Goal: Task Accomplishment & Management: Manage account settings

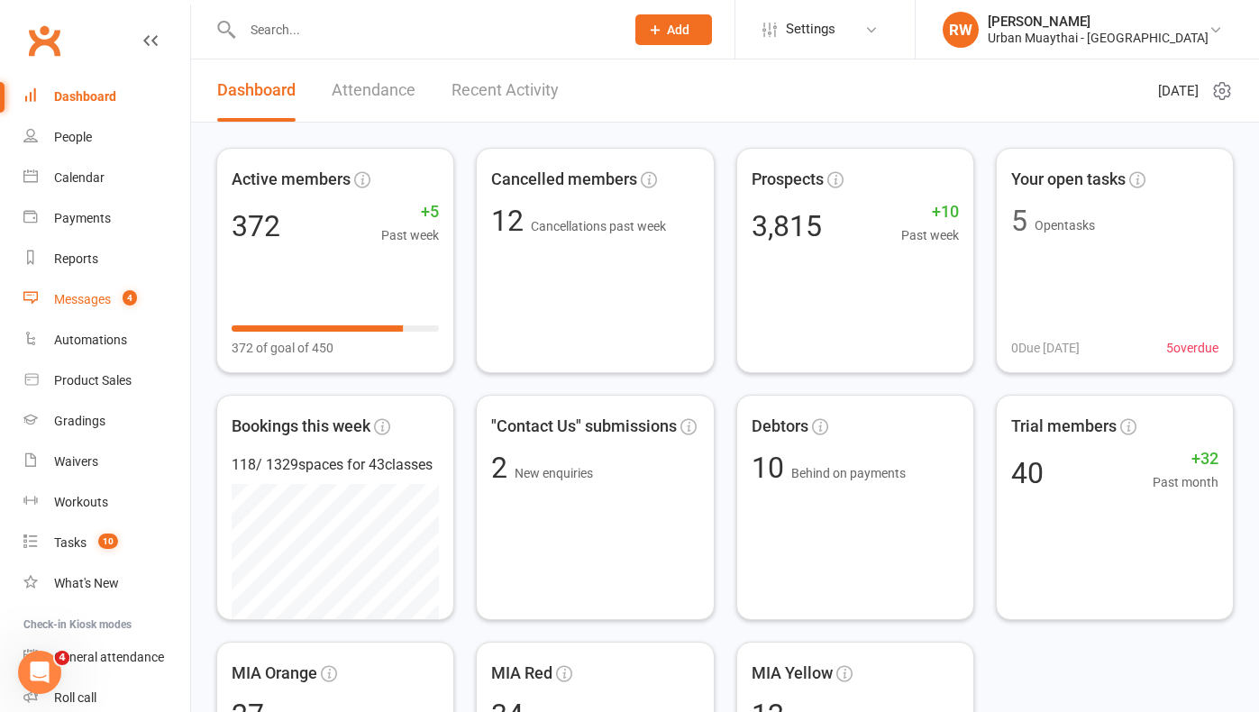
click at [87, 300] on div "Messages" at bounding box center [82, 299] width 57 height 14
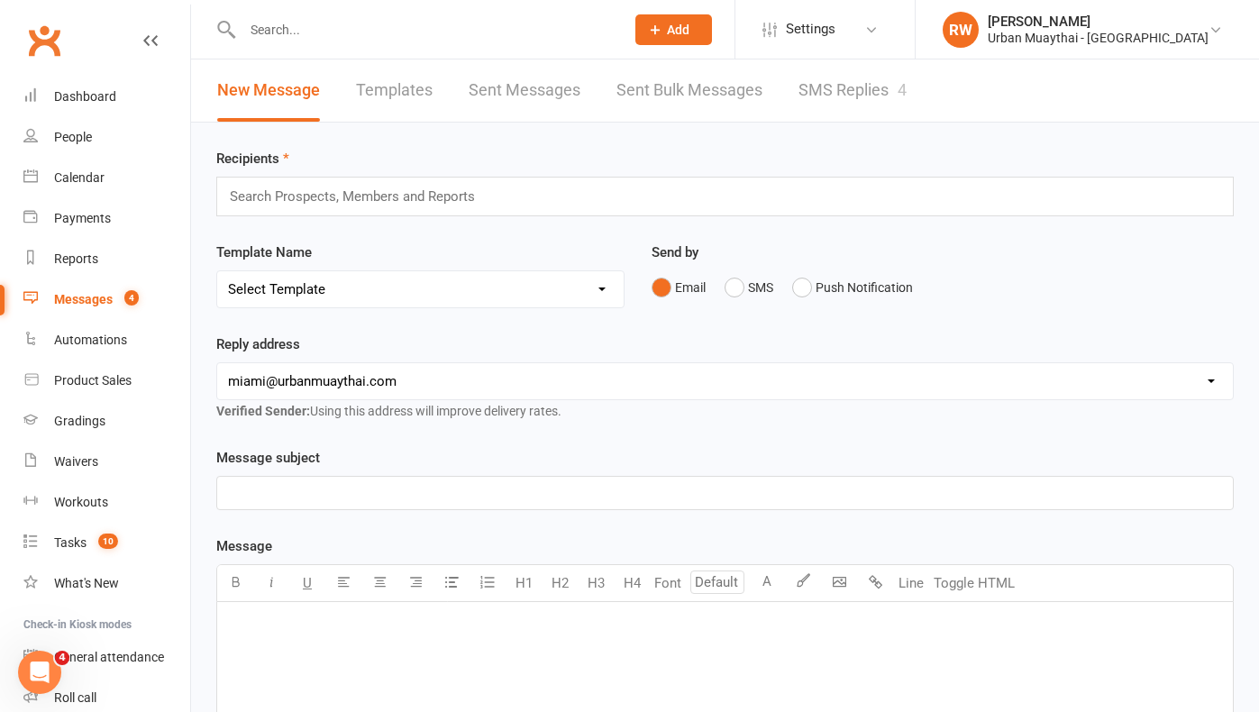
click at [836, 94] on link "SMS Replies 4" at bounding box center [853, 91] width 108 height 62
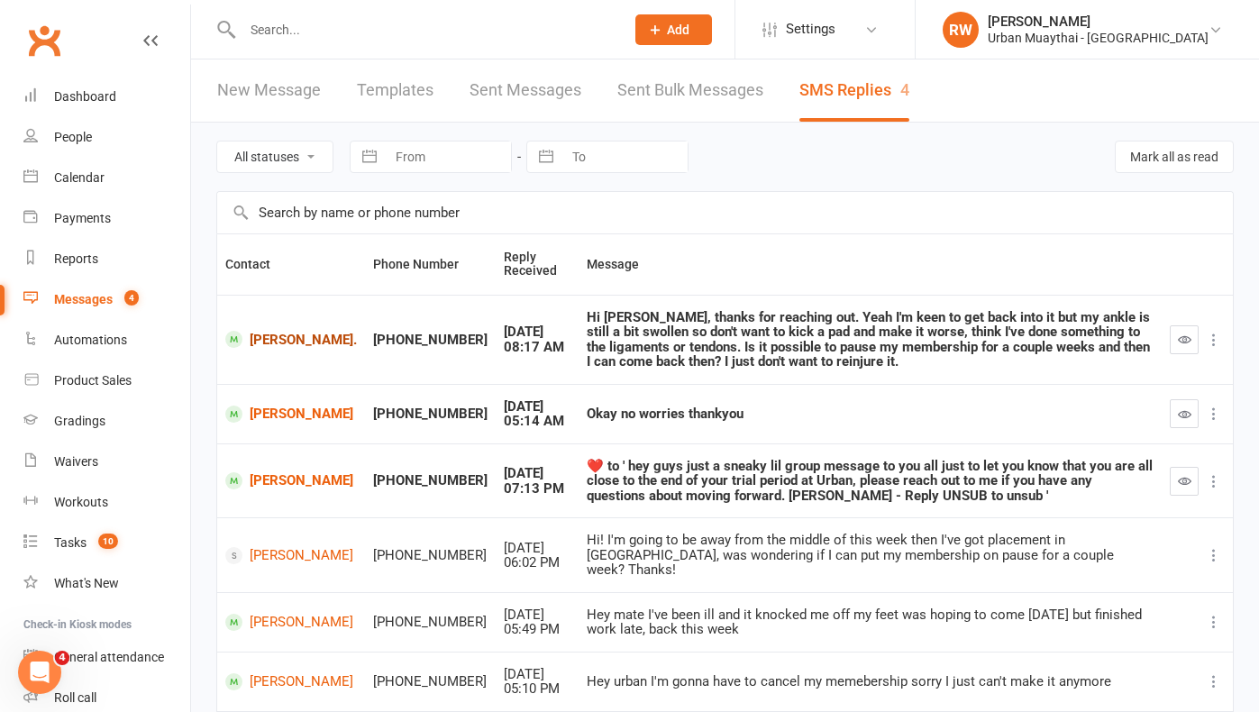
click at [270, 337] on link "[PERSON_NAME]." at bounding box center [291, 339] width 132 height 17
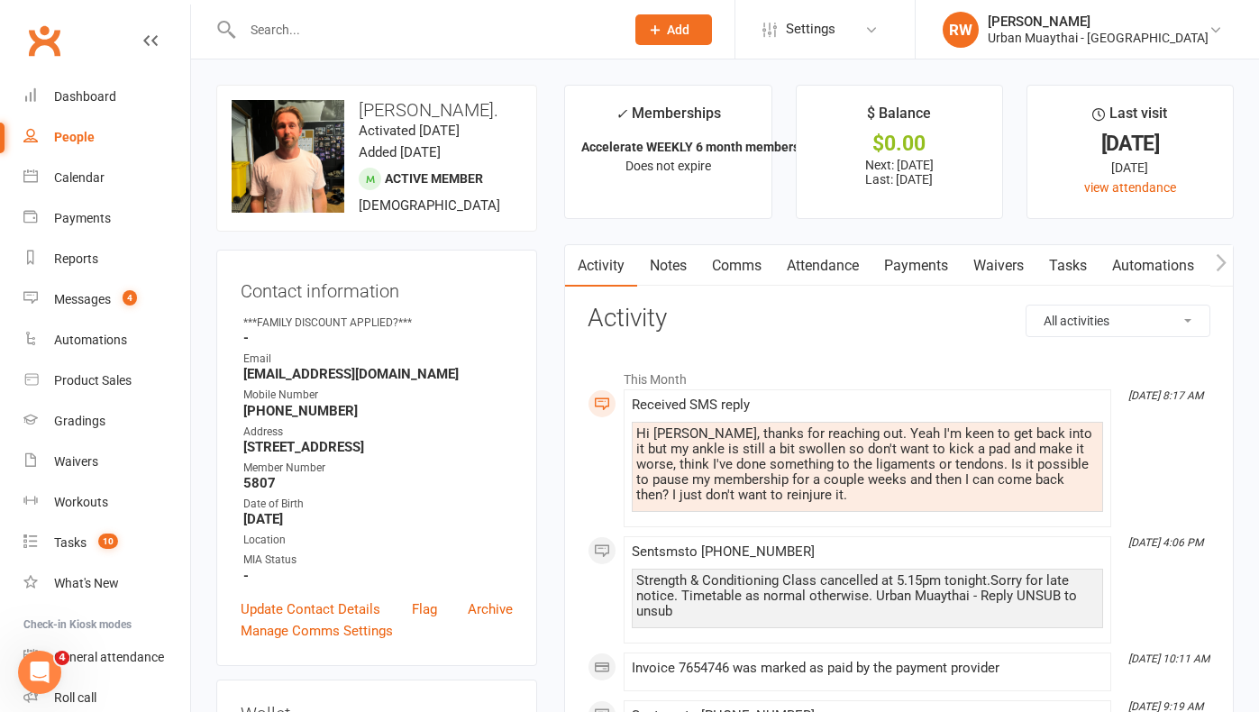
click at [995, 267] on link "Waivers" at bounding box center [999, 265] width 76 height 41
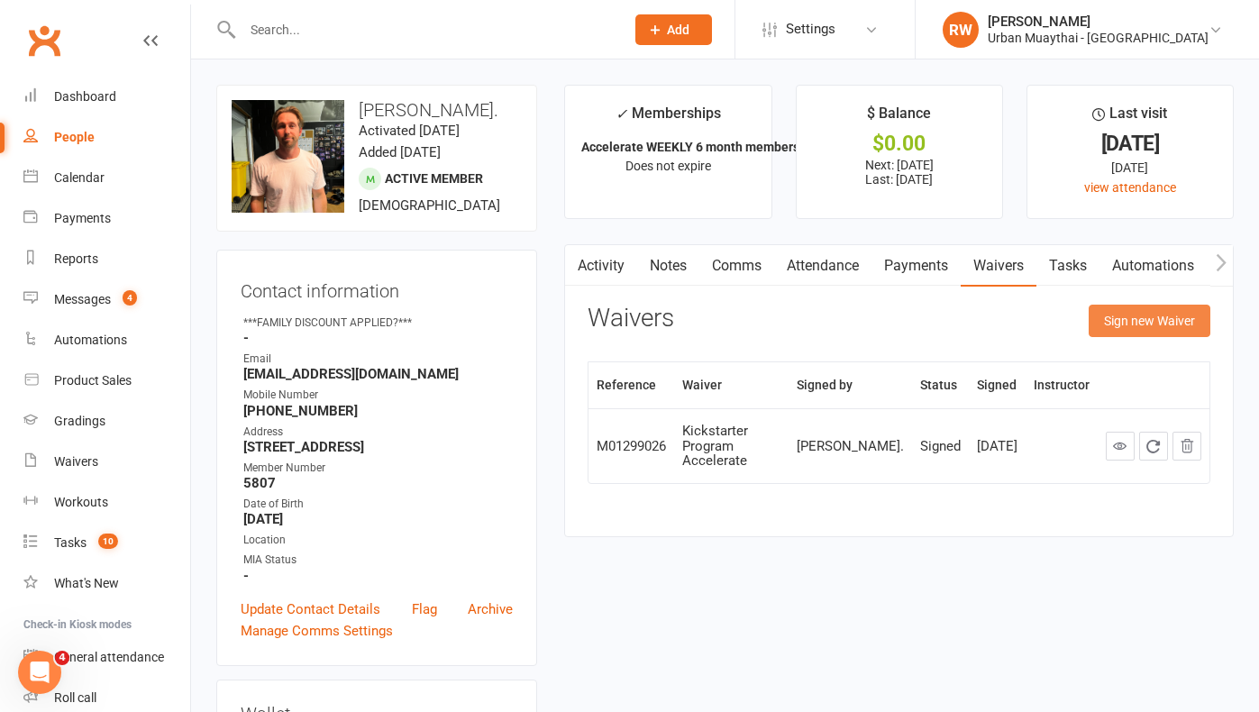
click at [1154, 314] on button "Sign new Waiver" at bounding box center [1150, 321] width 122 height 32
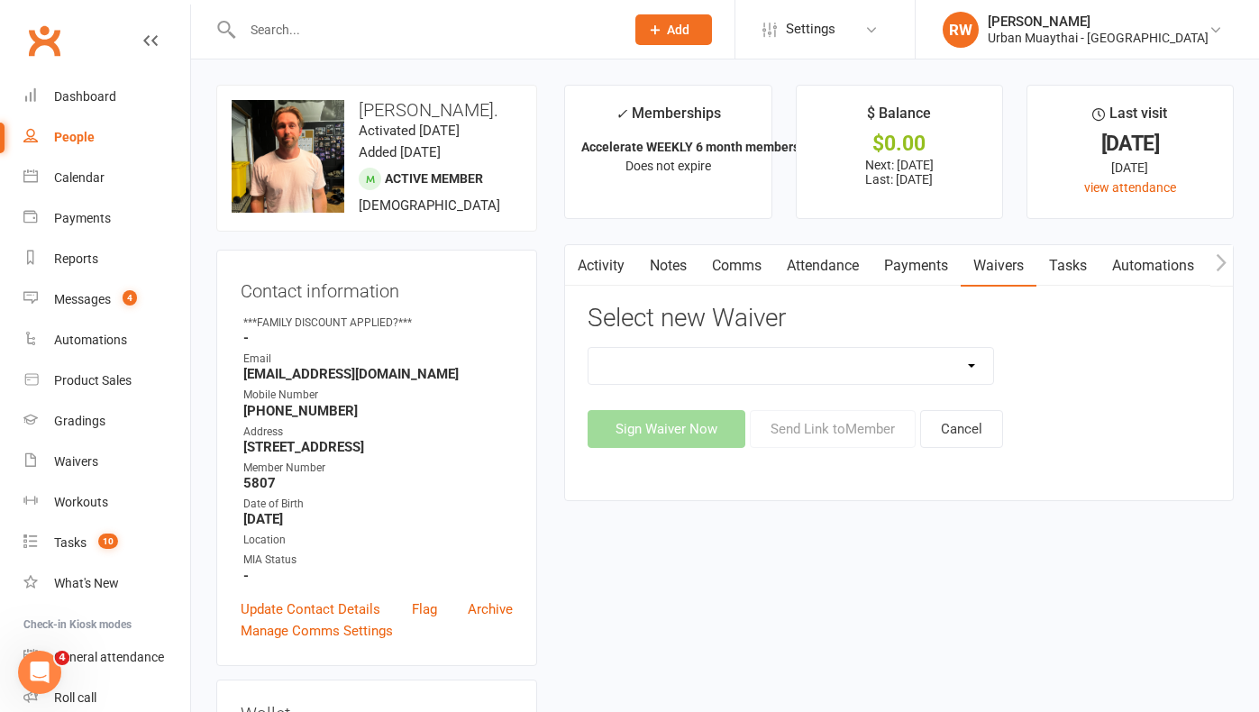
select select "2406"
click at [829, 430] on button "Send Link to Member" at bounding box center [833, 429] width 166 height 38
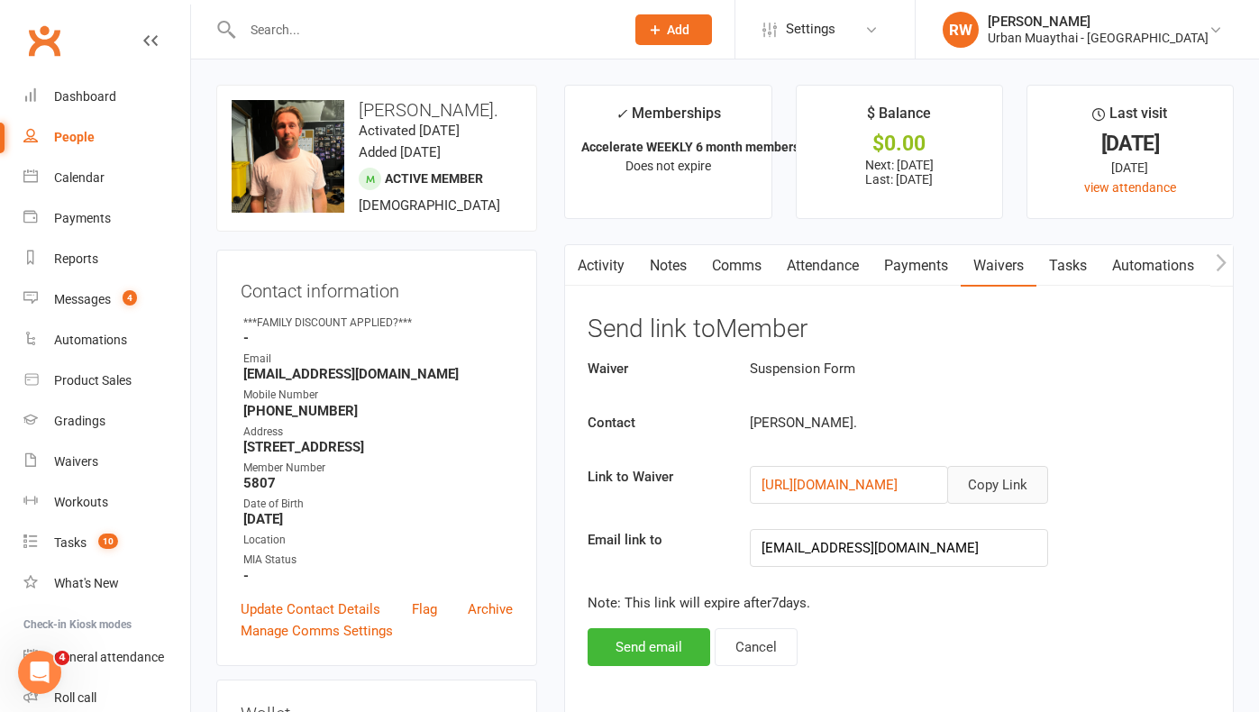
click at [1008, 482] on button "Copy Link" at bounding box center [998, 485] width 101 height 38
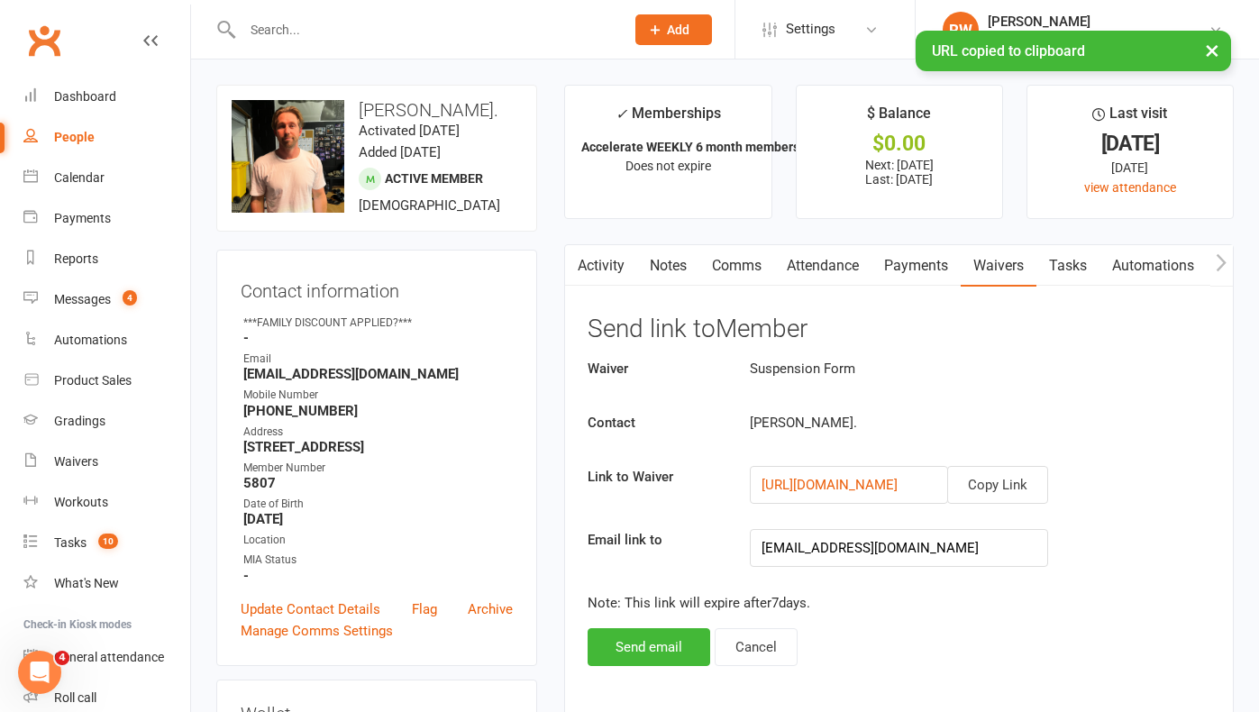
click at [731, 270] on link "Comms" at bounding box center [737, 265] width 75 height 41
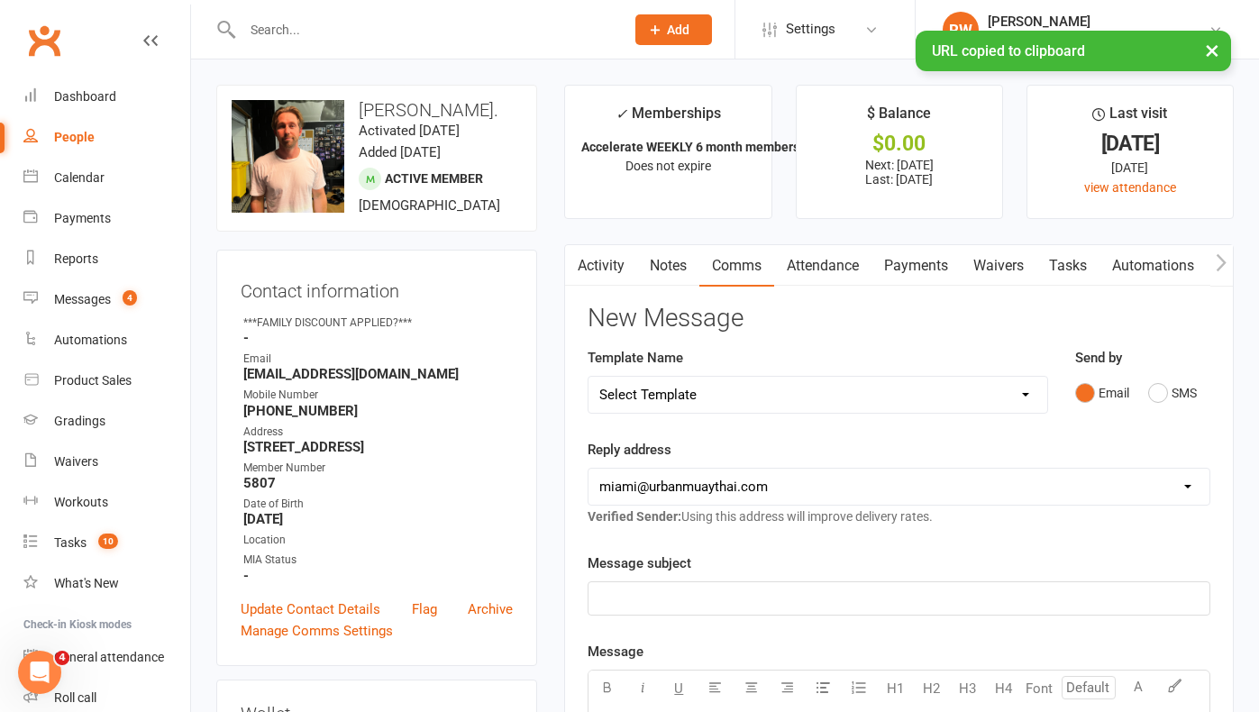
click at [646, 599] on p "﻿" at bounding box center [900, 599] width 600 height 22
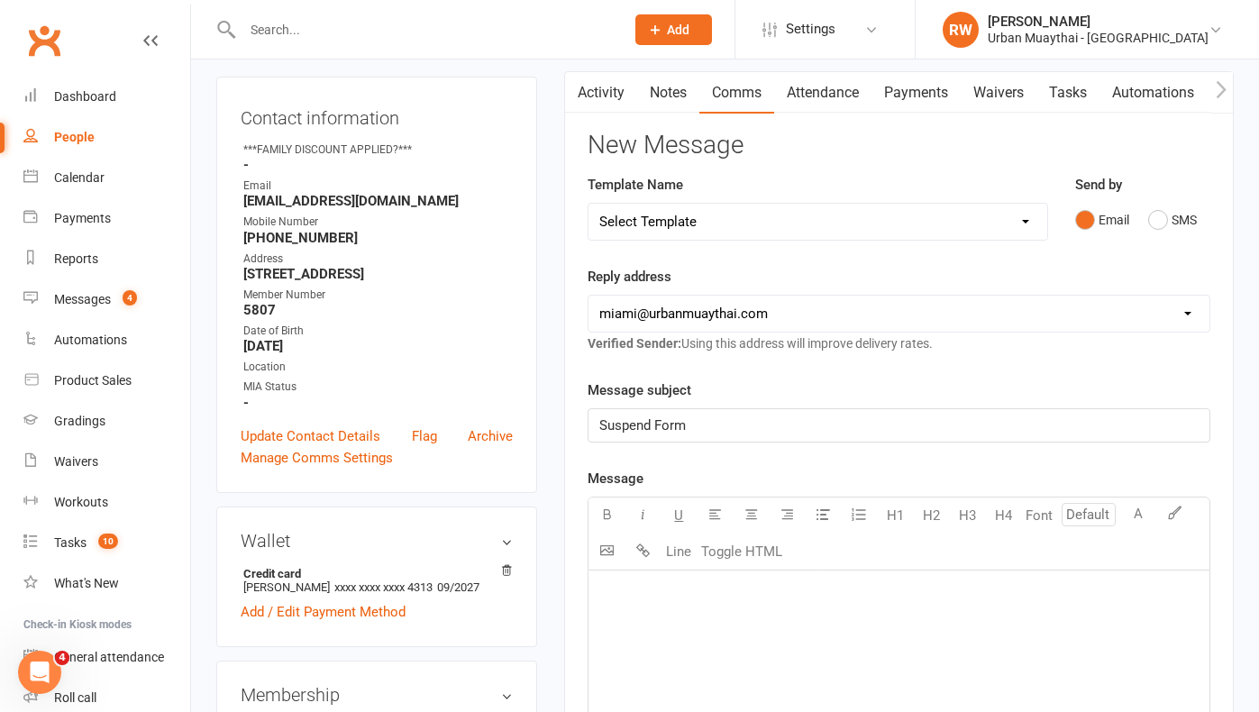
scroll to position [172, 0]
click at [627, 603] on div "﻿" at bounding box center [899, 707] width 621 height 270
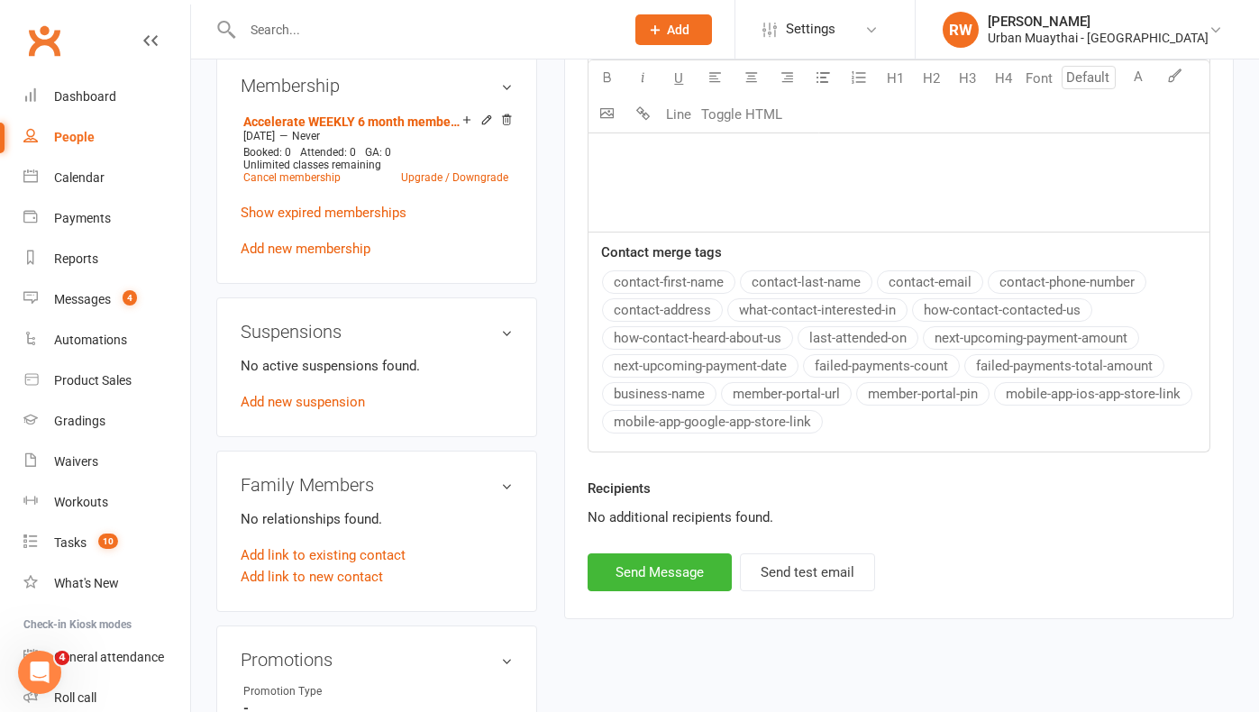
scroll to position [865, 0]
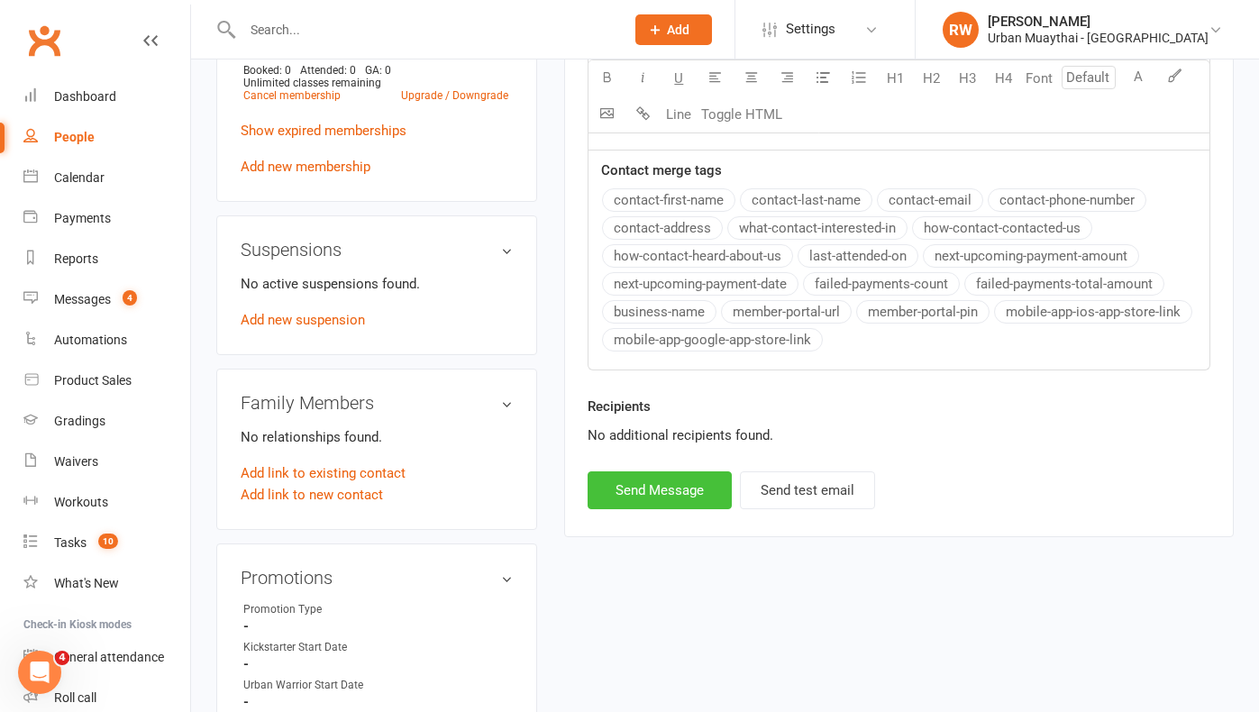
click at [665, 490] on button "Send Message" at bounding box center [660, 491] width 144 height 38
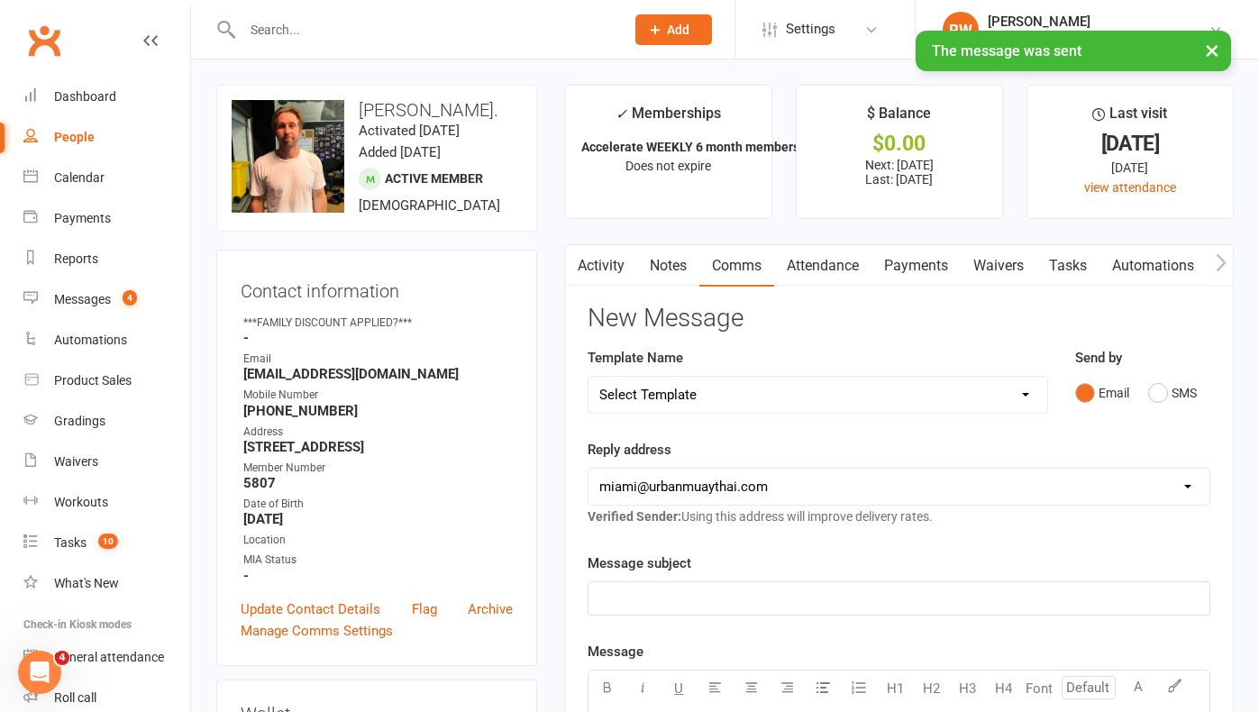
scroll to position [0, 0]
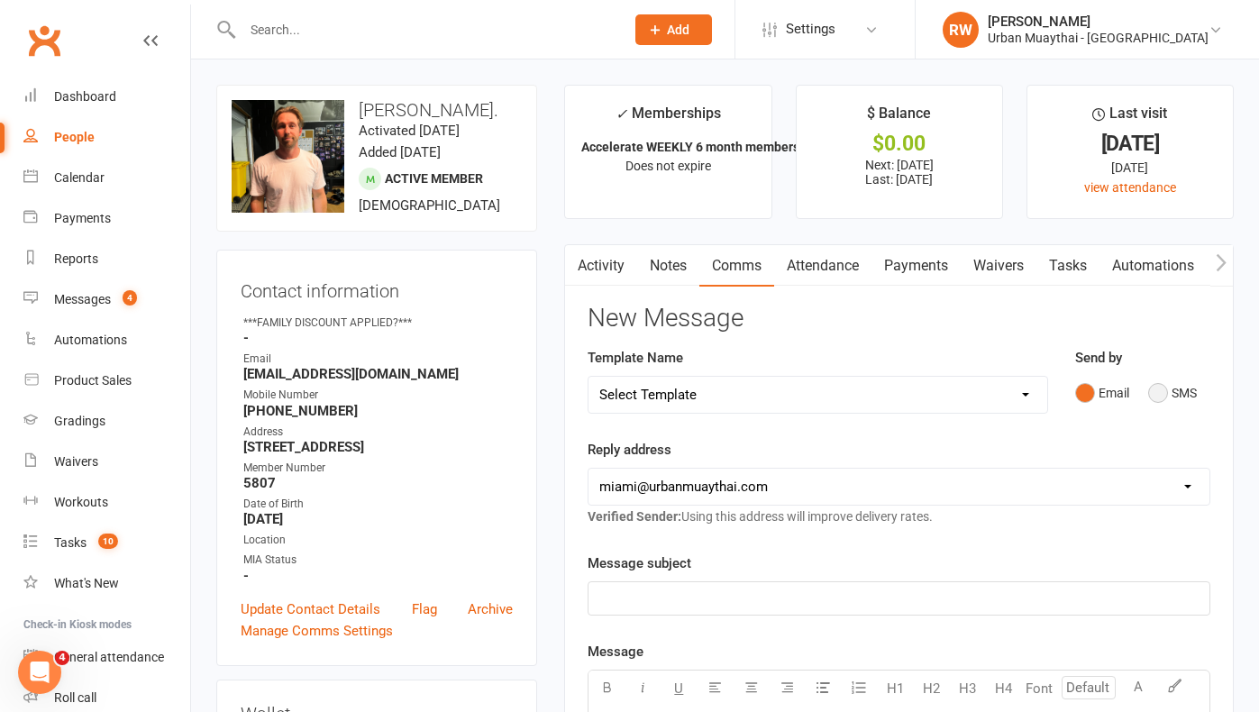
click at [1164, 392] on button "SMS" at bounding box center [1173, 393] width 49 height 34
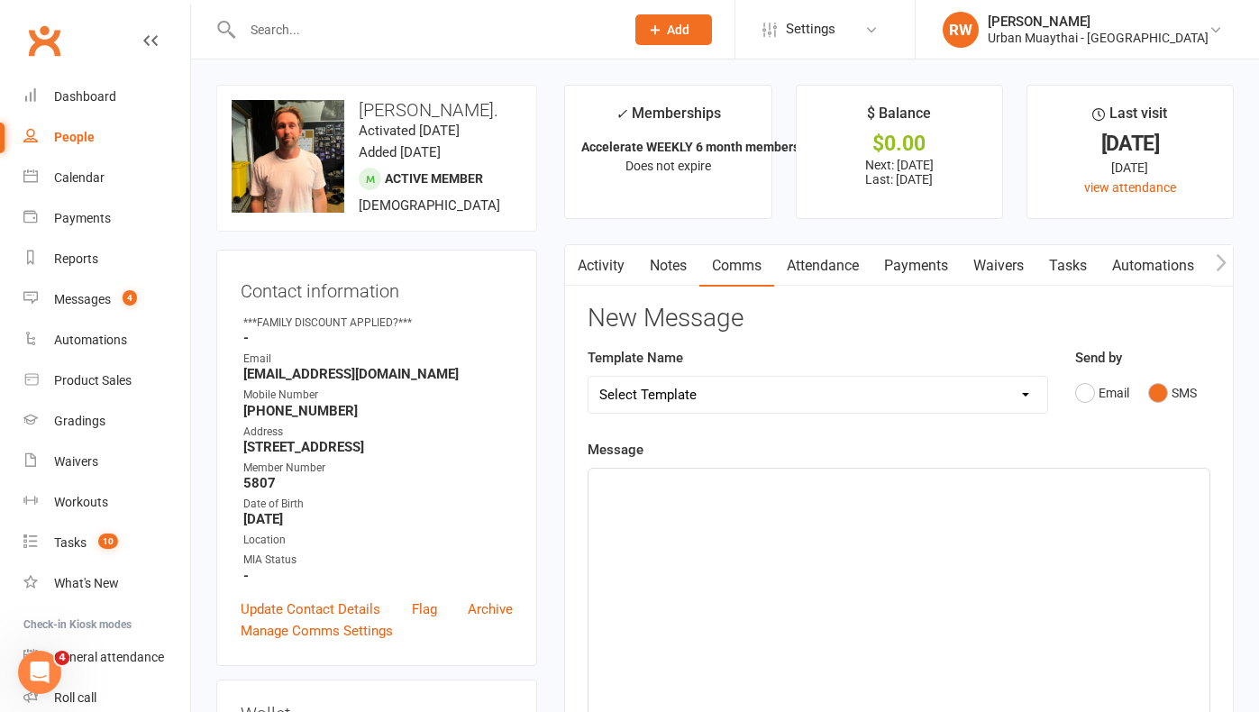
click at [719, 492] on p "﻿" at bounding box center [900, 485] width 600 height 22
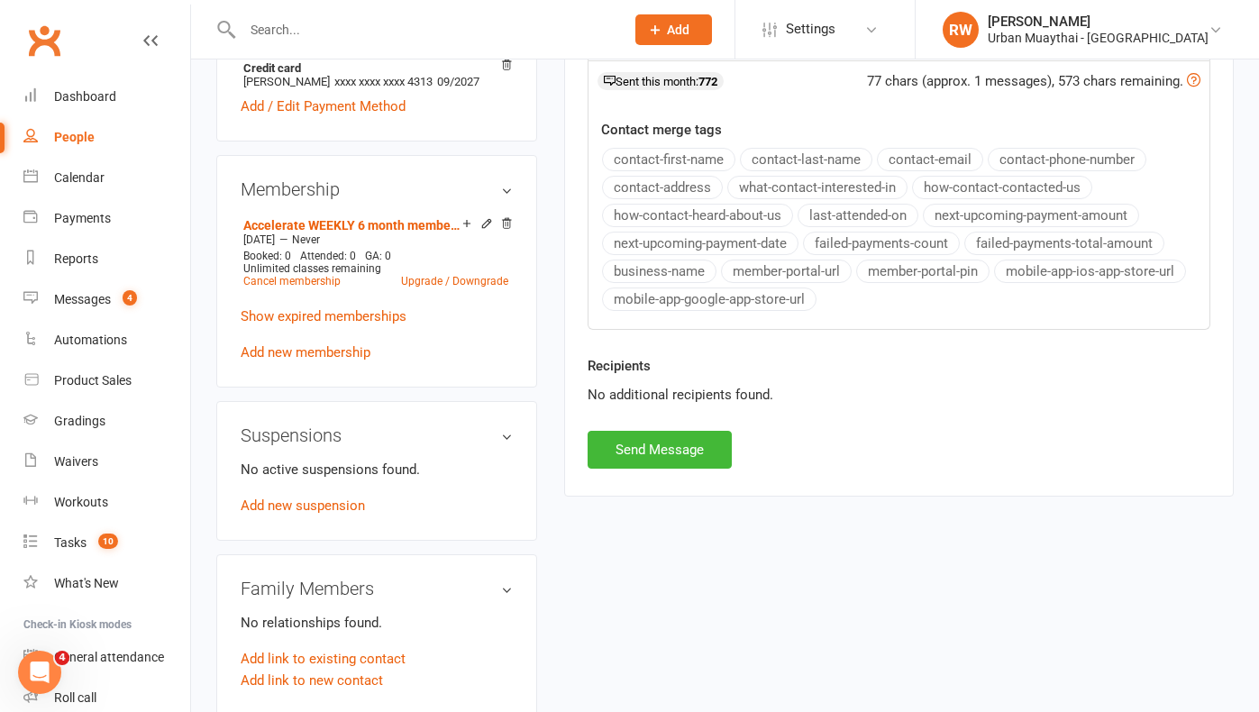
scroll to position [685, 0]
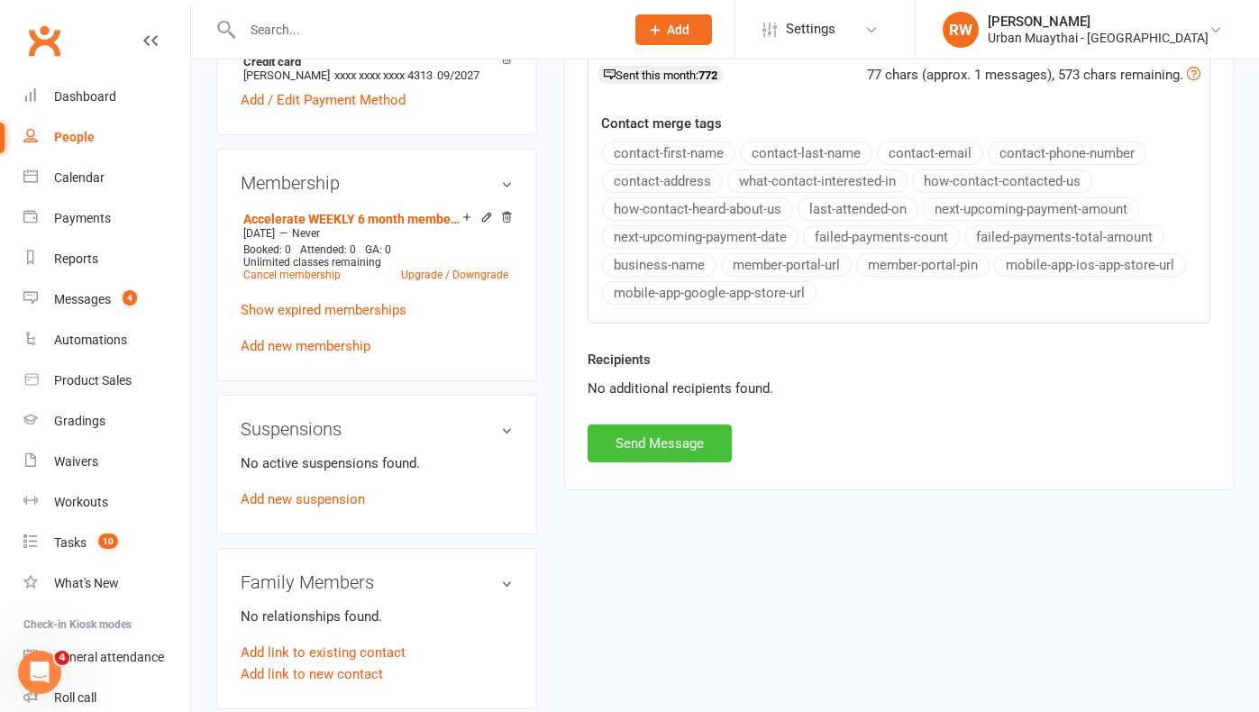
click at [653, 443] on button "Send Message" at bounding box center [660, 444] width 144 height 38
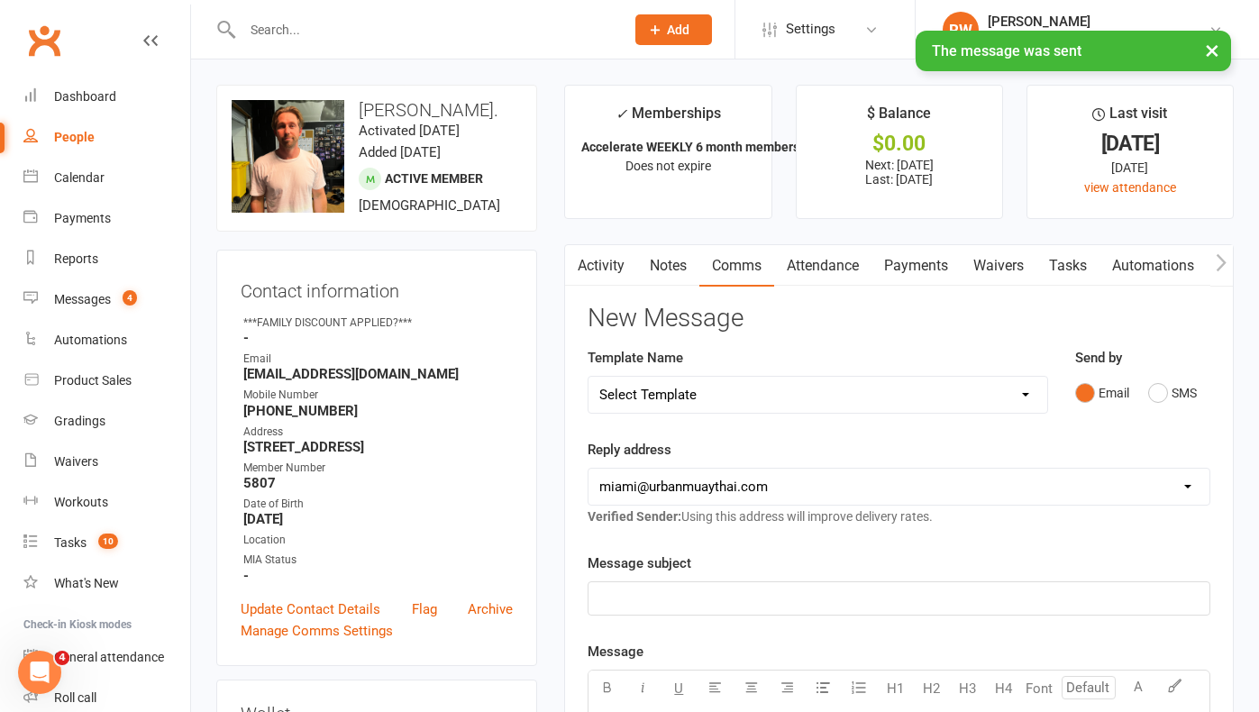
scroll to position [0, 0]
click at [675, 258] on link "Notes" at bounding box center [668, 265] width 62 height 41
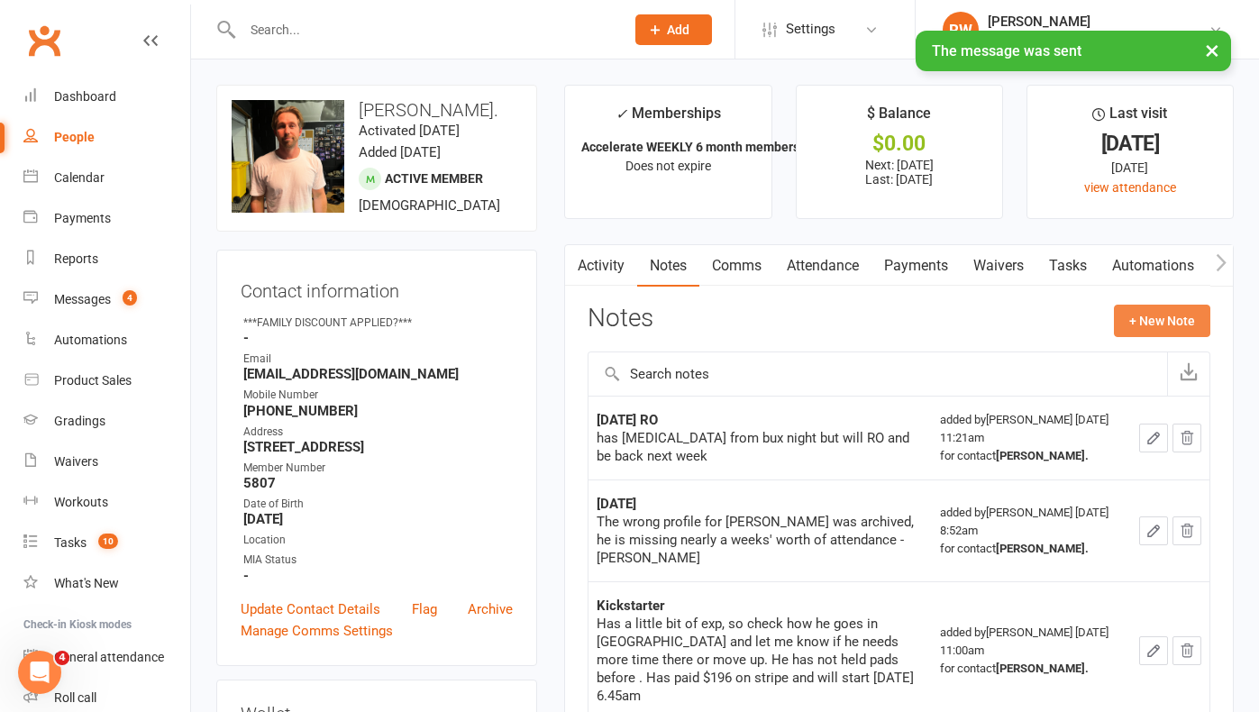
click at [1165, 313] on button "+ New Note" at bounding box center [1162, 321] width 96 height 32
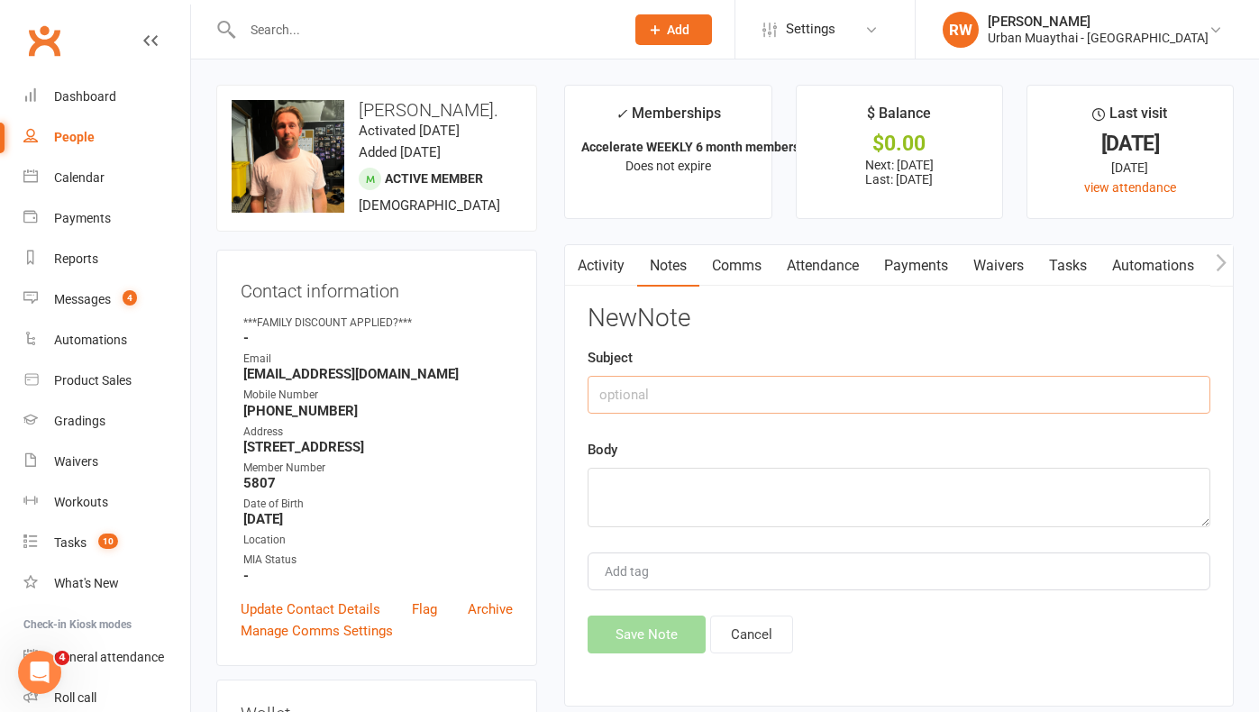
click at [616, 387] on input "text" at bounding box center [899, 395] width 623 height 38
type input "[DATE]"
click at [612, 472] on textarea at bounding box center [899, 498] width 623 height 60
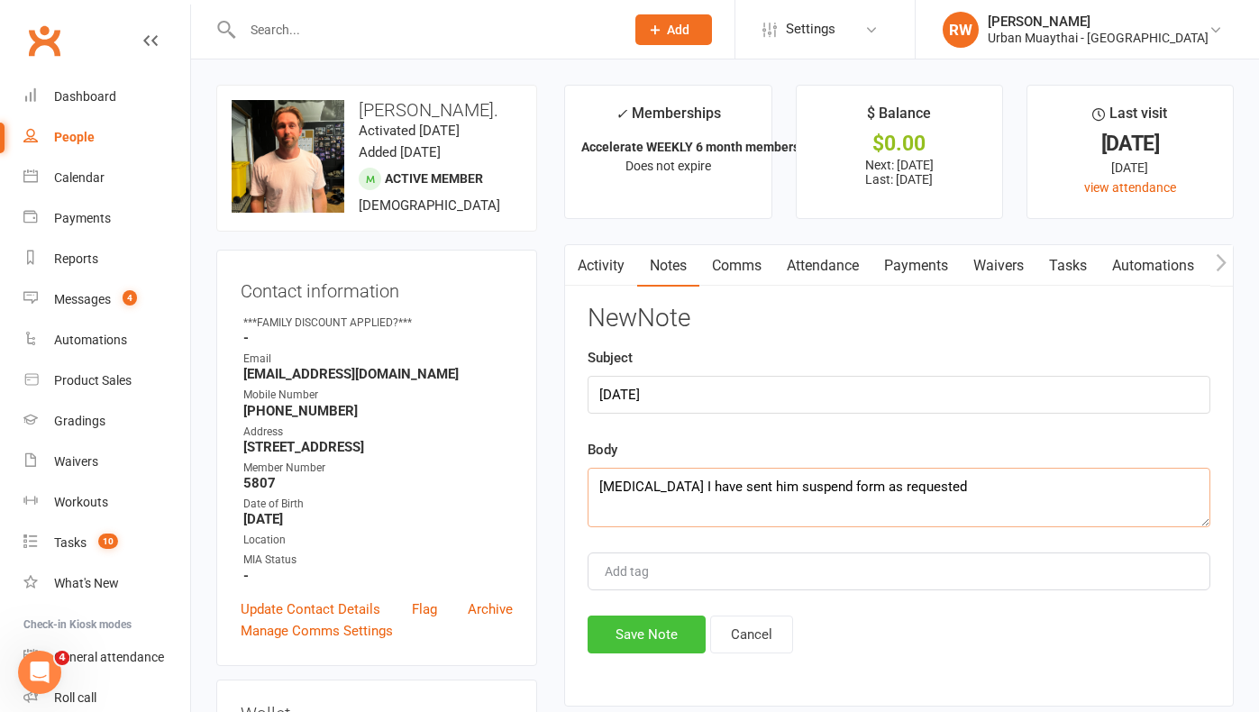
type textarea "[MEDICAL_DATA] I have sent him suspend form as requested"
click at [647, 640] on button "Save Note" at bounding box center [647, 635] width 118 height 38
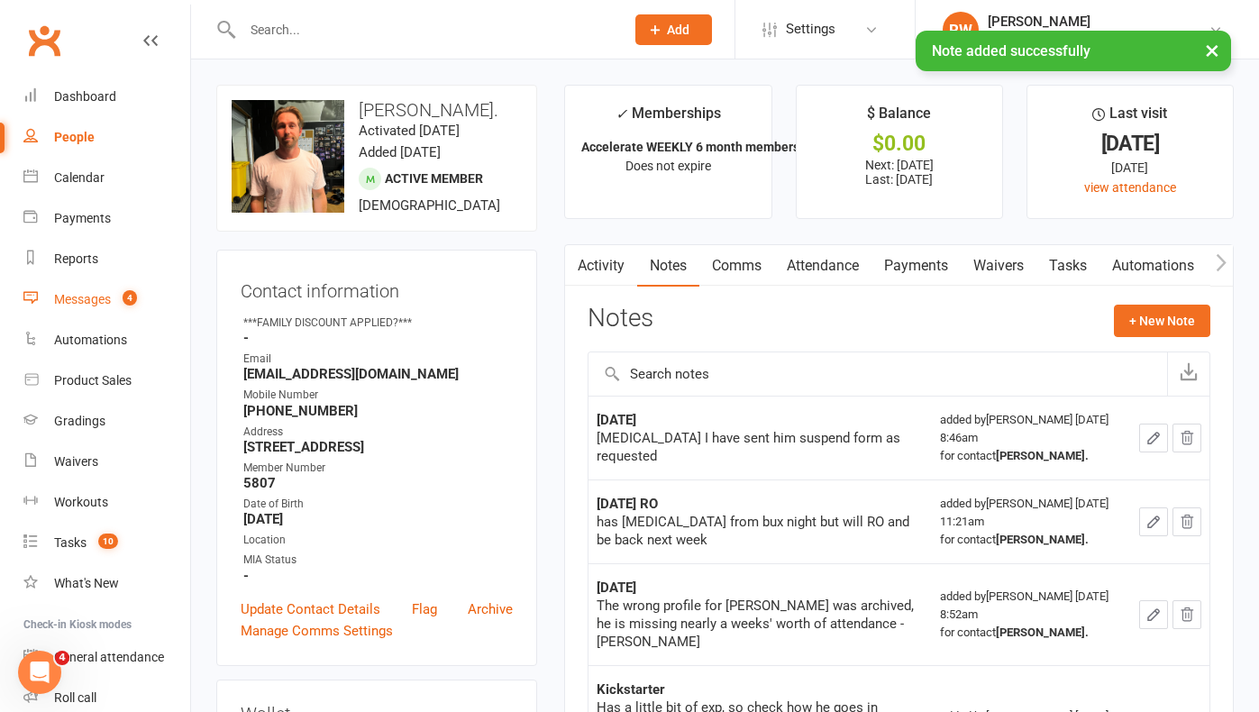
click at [97, 302] on div "Messages" at bounding box center [82, 299] width 57 height 14
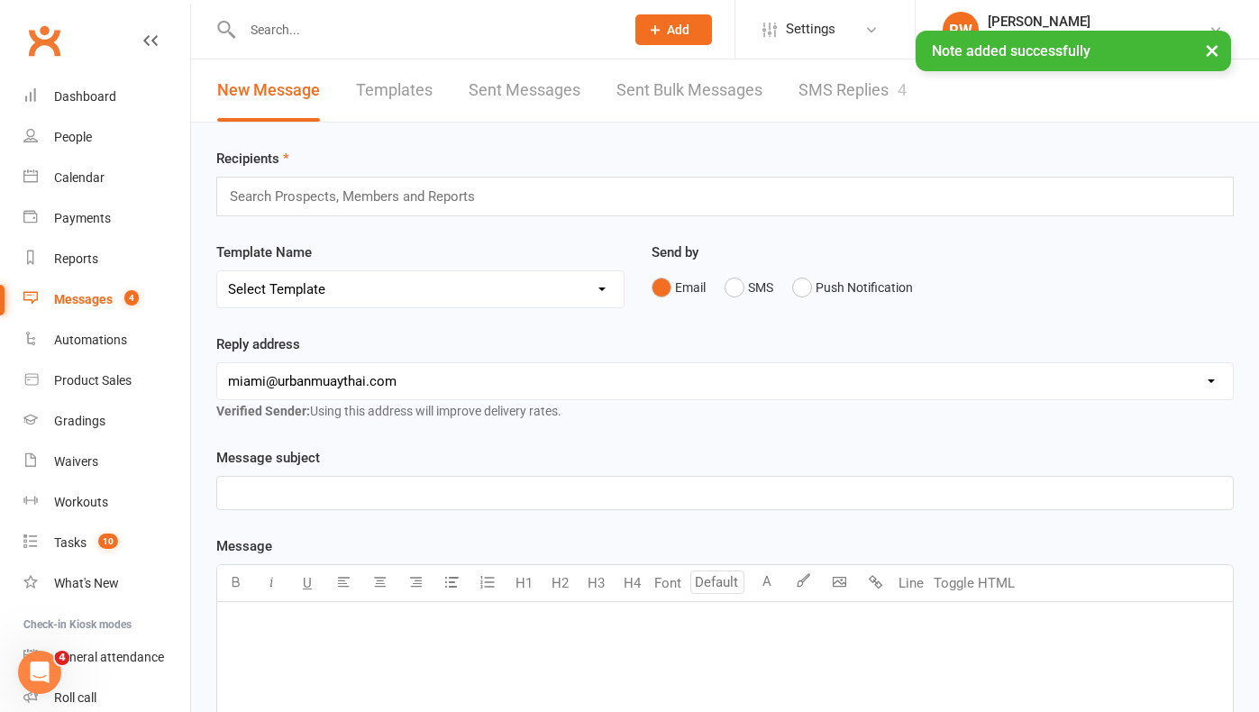
click at [864, 92] on link "SMS Replies 4" at bounding box center [853, 91] width 108 height 62
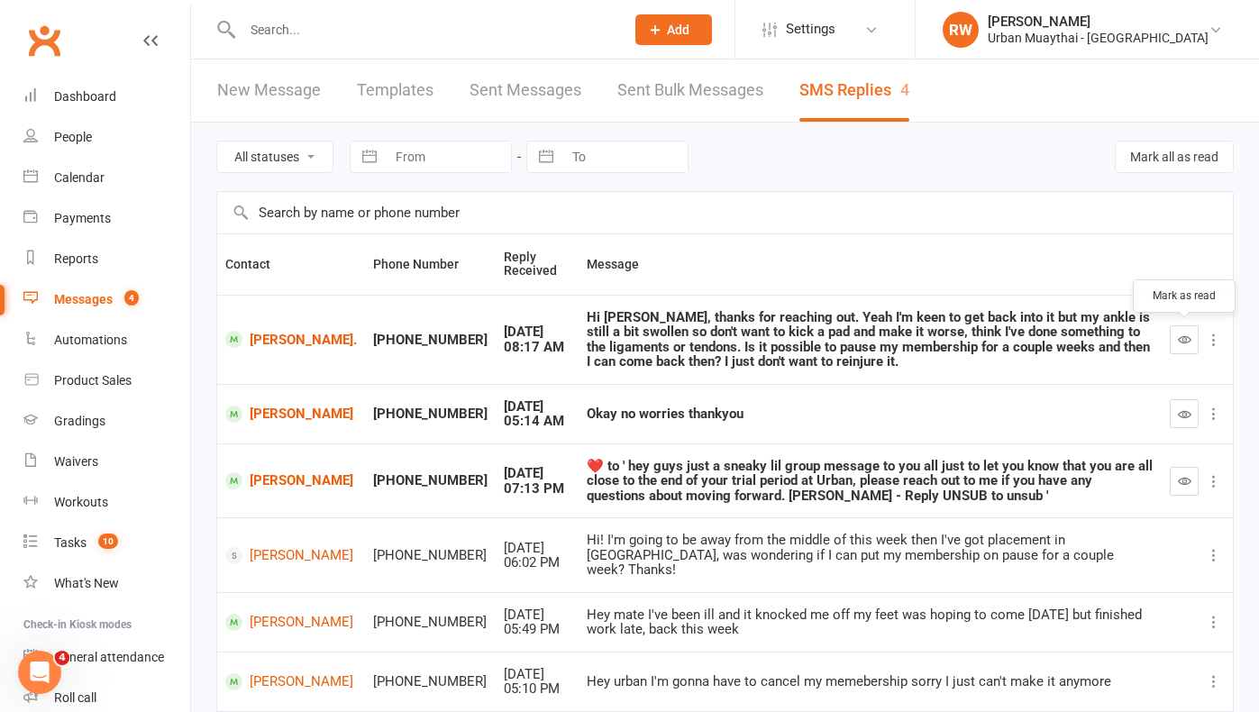
click at [1190, 336] on icon "button" at bounding box center [1185, 340] width 14 height 14
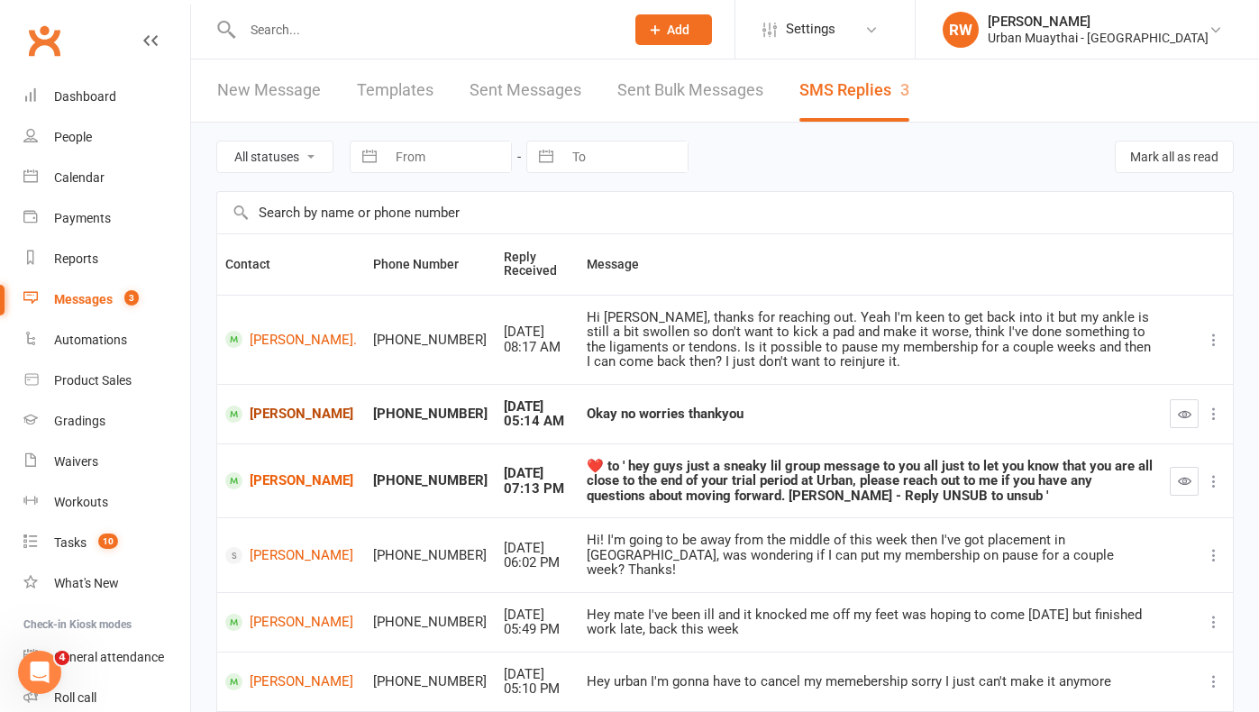
click at [262, 419] on link "[PERSON_NAME]" at bounding box center [291, 414] width 132 height 17
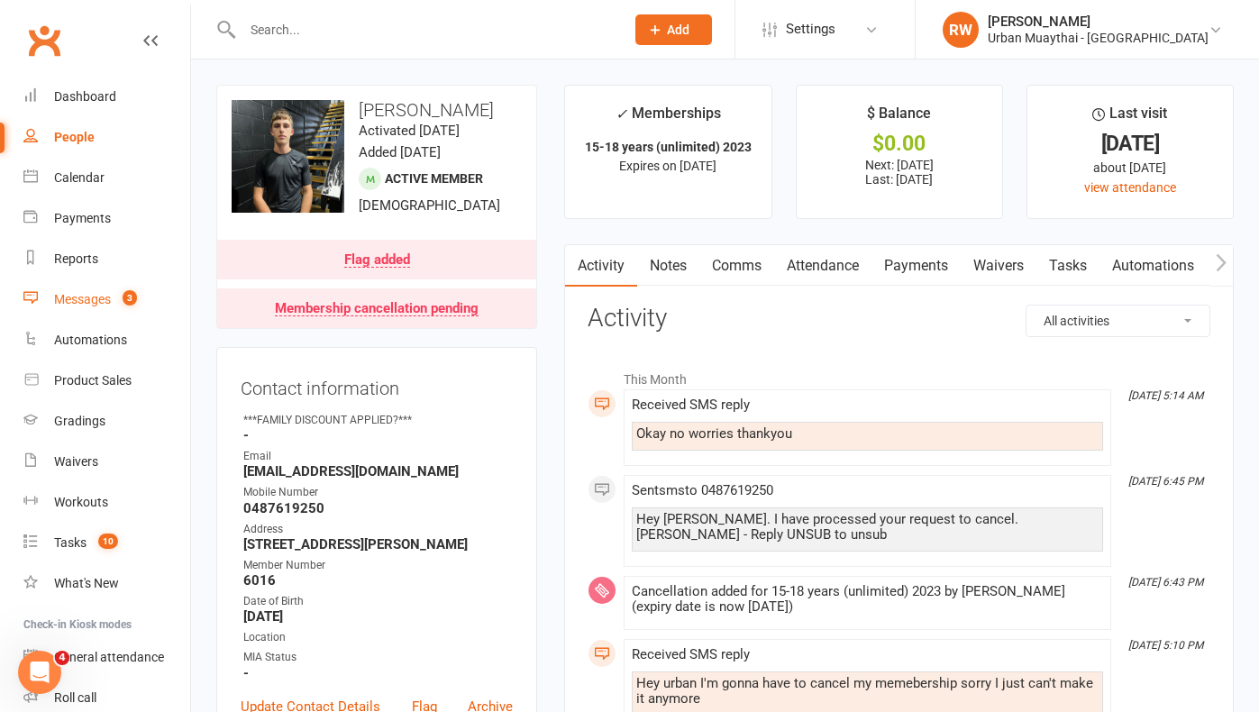
click at [87, 298] on div "Messages" at bounding box center [82, 299] width 57 height 14
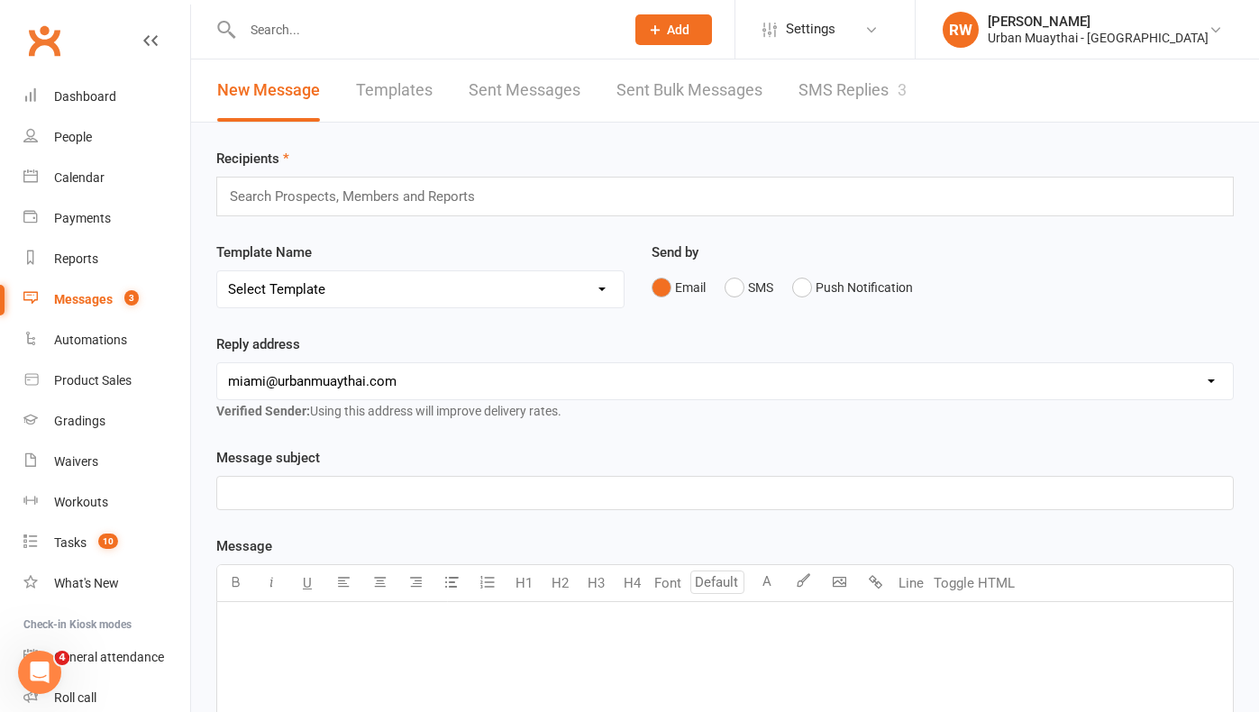
click at [856, 87] on link "SMS Replies 3" at bounding box center [853, 91] width 108 height 62
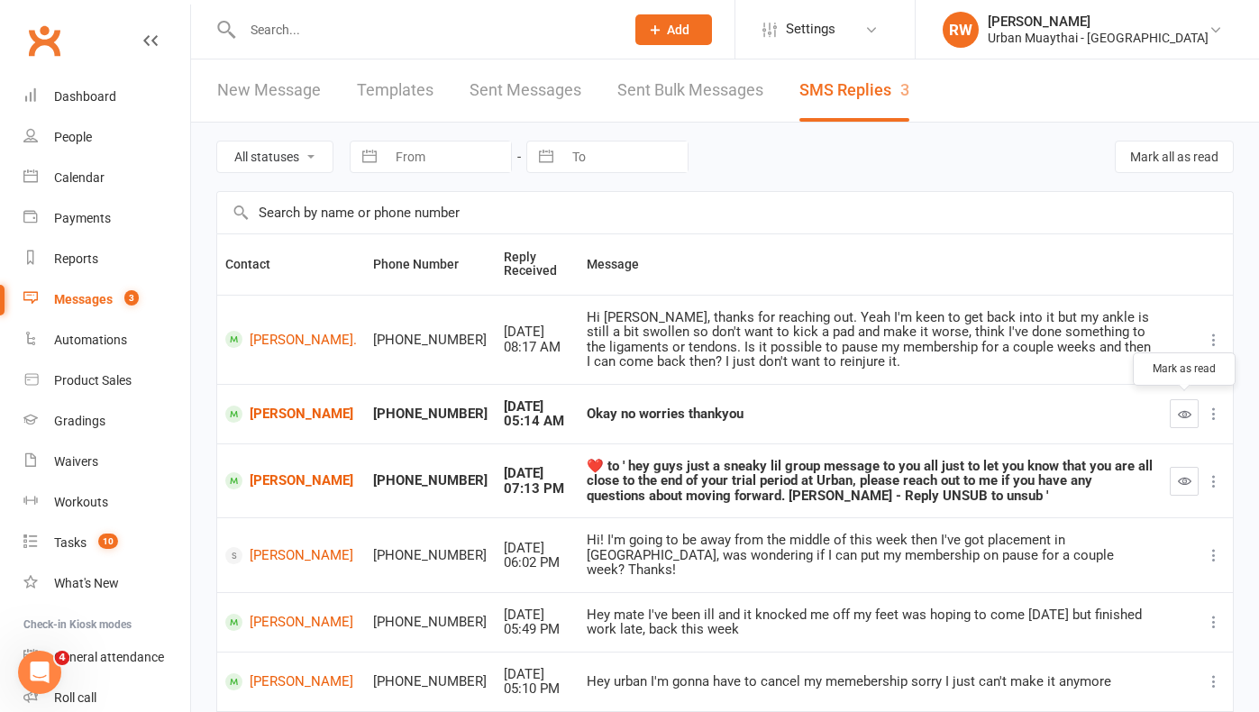
click at [1188, 408] on icon "button" at bounding box center [1185, 414] width 14 height 14
click at [1189, 475] on icon "button" at bounding box center [1185, 481] width 14 height 14
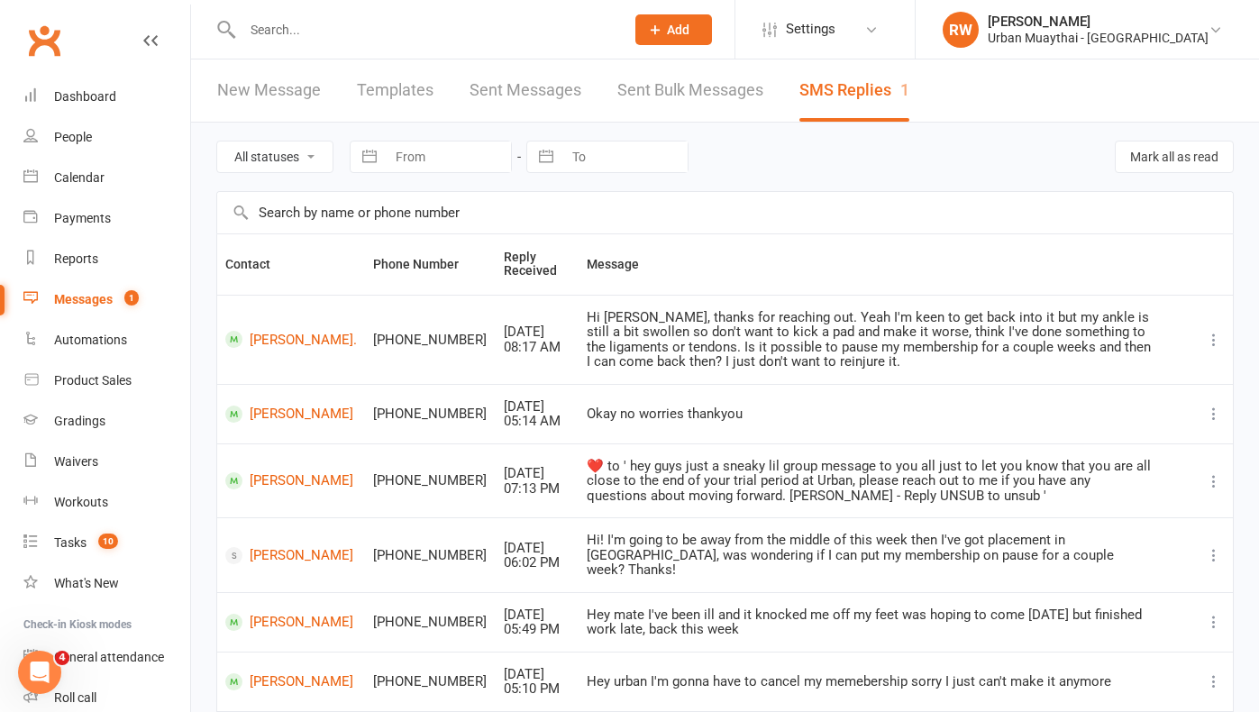
click at [82, 297] on div "Messages" at bounding box center [83, 299] width 59 height 14
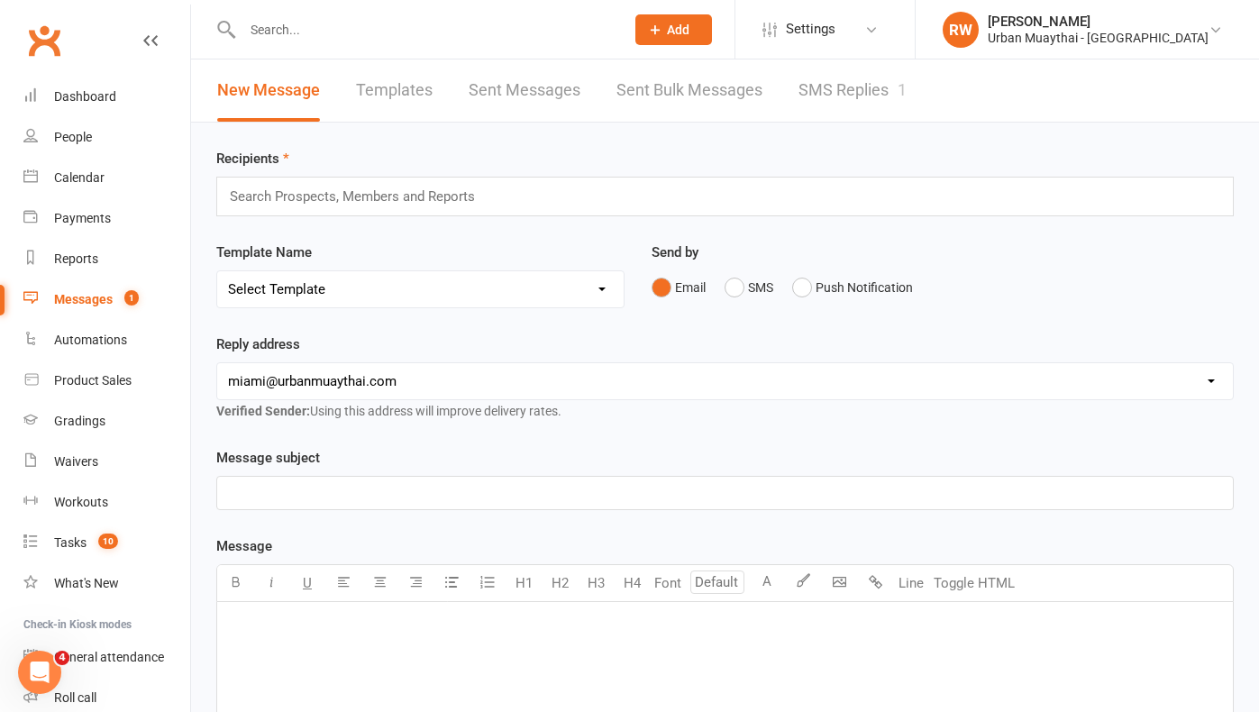
click at [831, 80] on link "SMS Replies 1" at bounding box center [853, 91] width 108 height 62
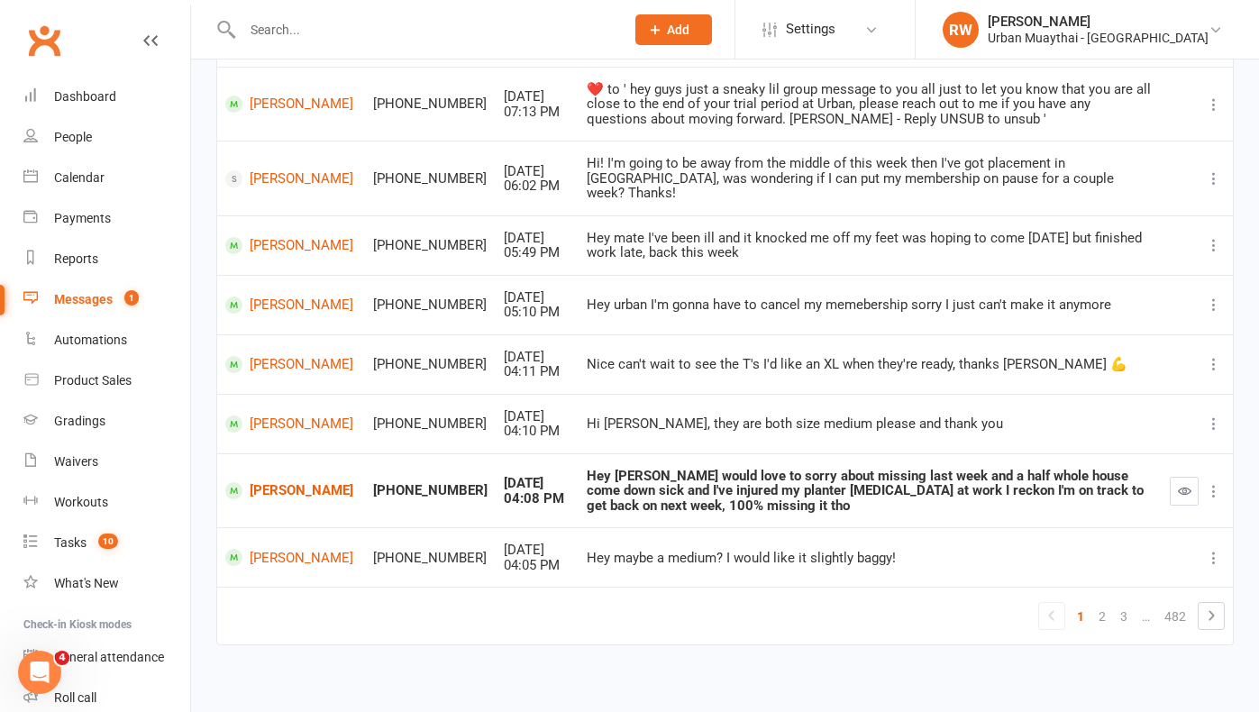
scroll to position [376, 0]
click at [263, 483] on link "[PERSON_NAME]" at bounding box center [291, 491] width 132 height 17
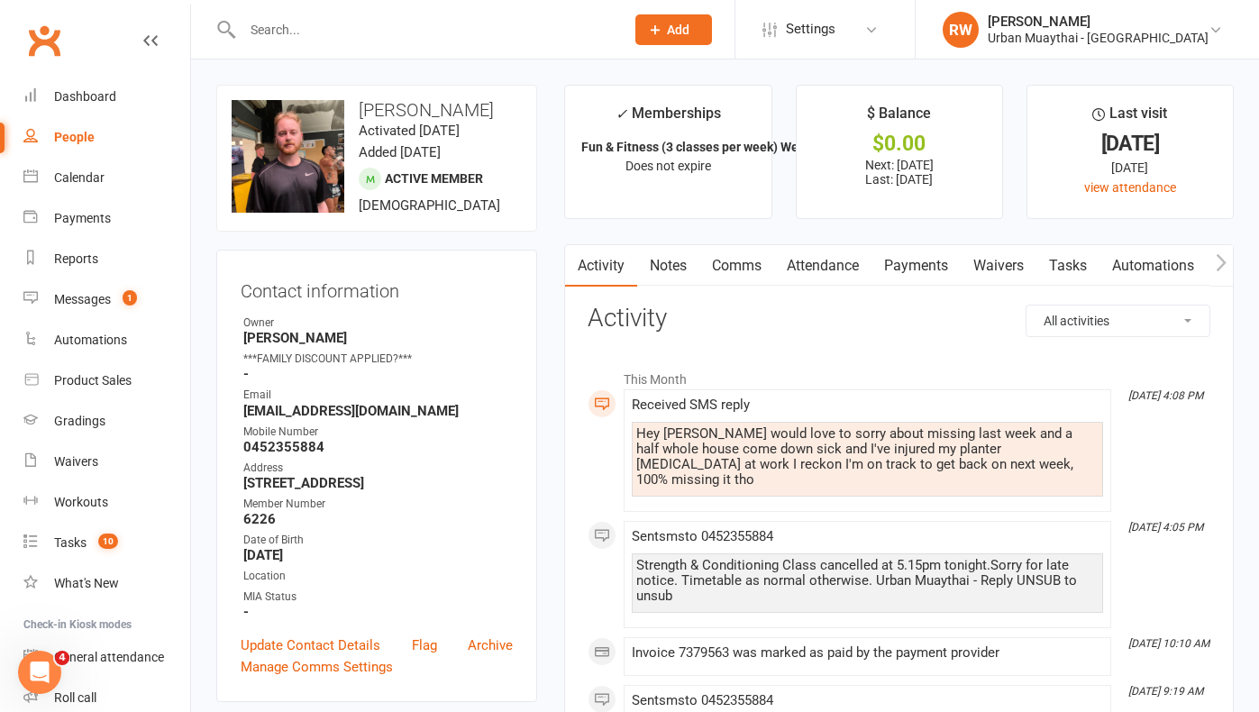
click at [666, 263] on link "Notes" at bounding box center [668, 265] width 62 height 41
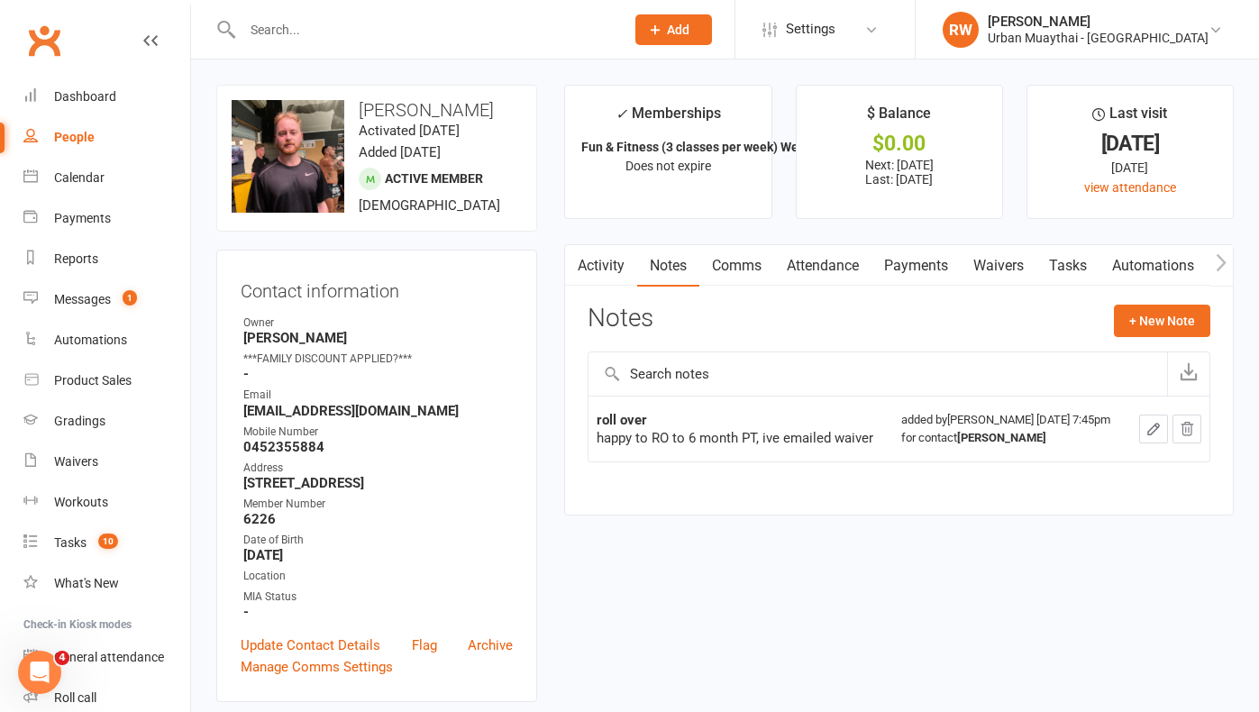
click at [602, 269] on link "Activity" at bounding box center [601, 265] width 72 height 41
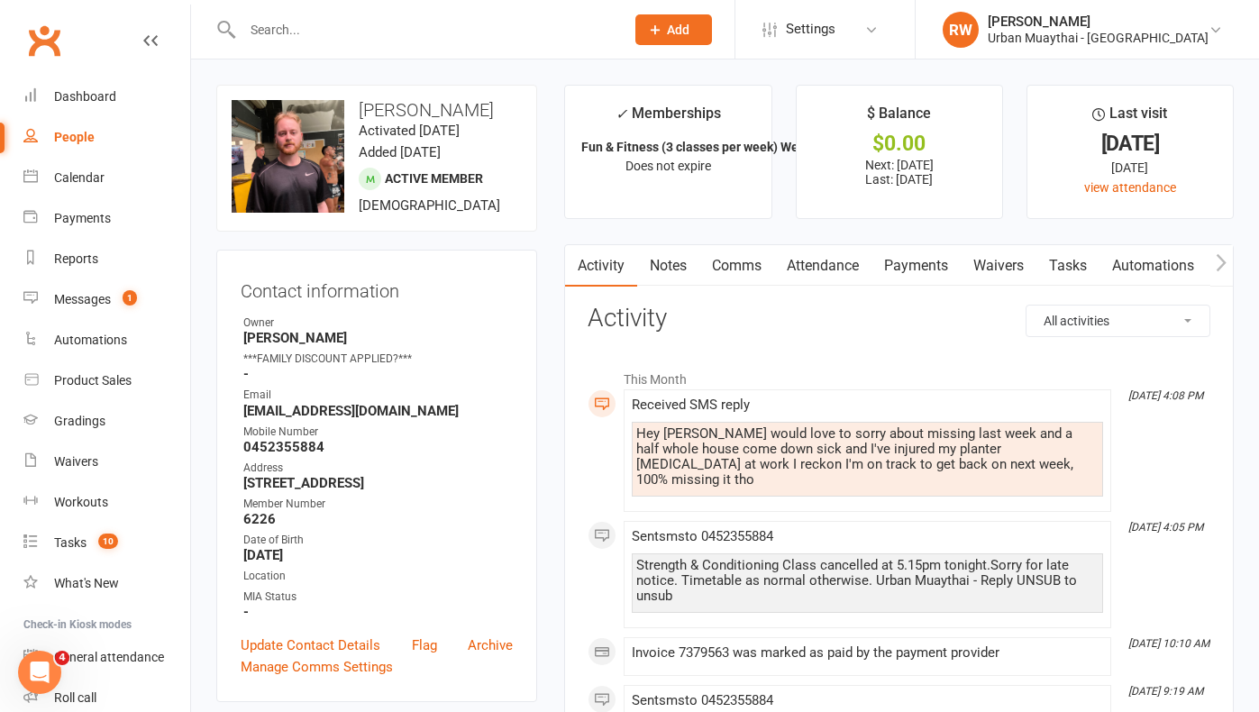
click at [738, 267] on link "Comms" at bounding box center [737, 265] width 75 height 41
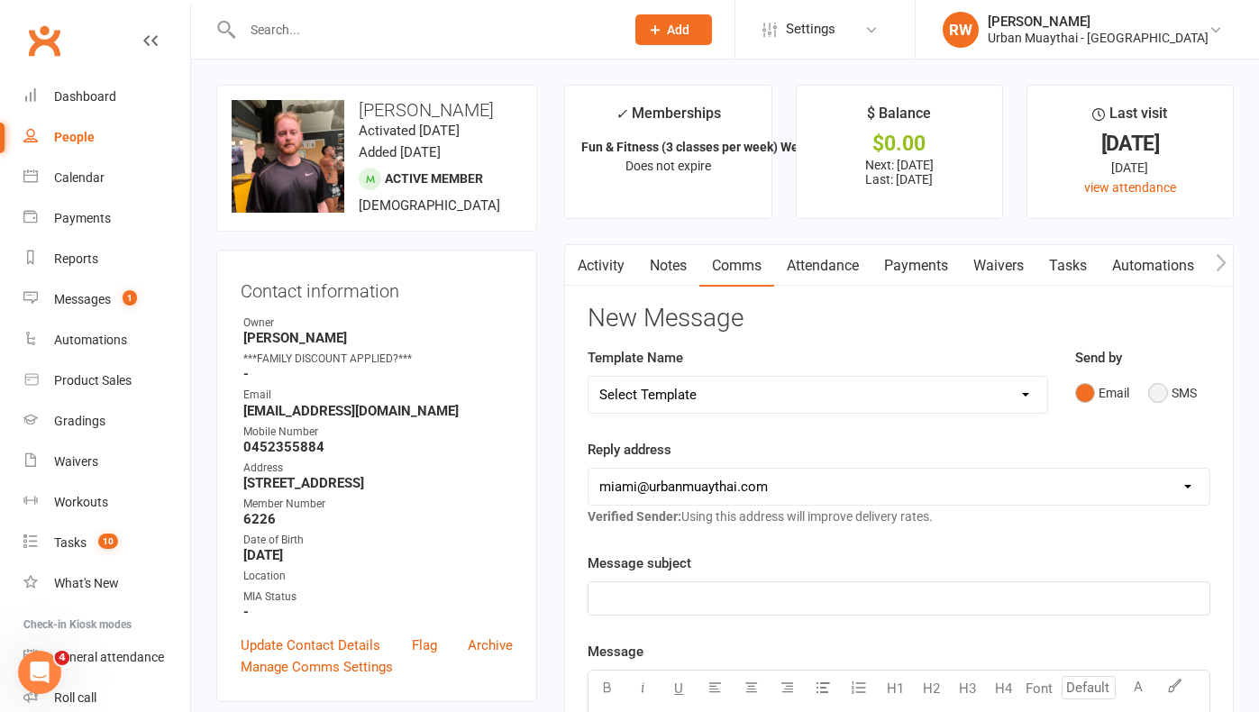
click at [1157, 390] on button "SMS" at bounding box center [1173, 393] width 49 height 34
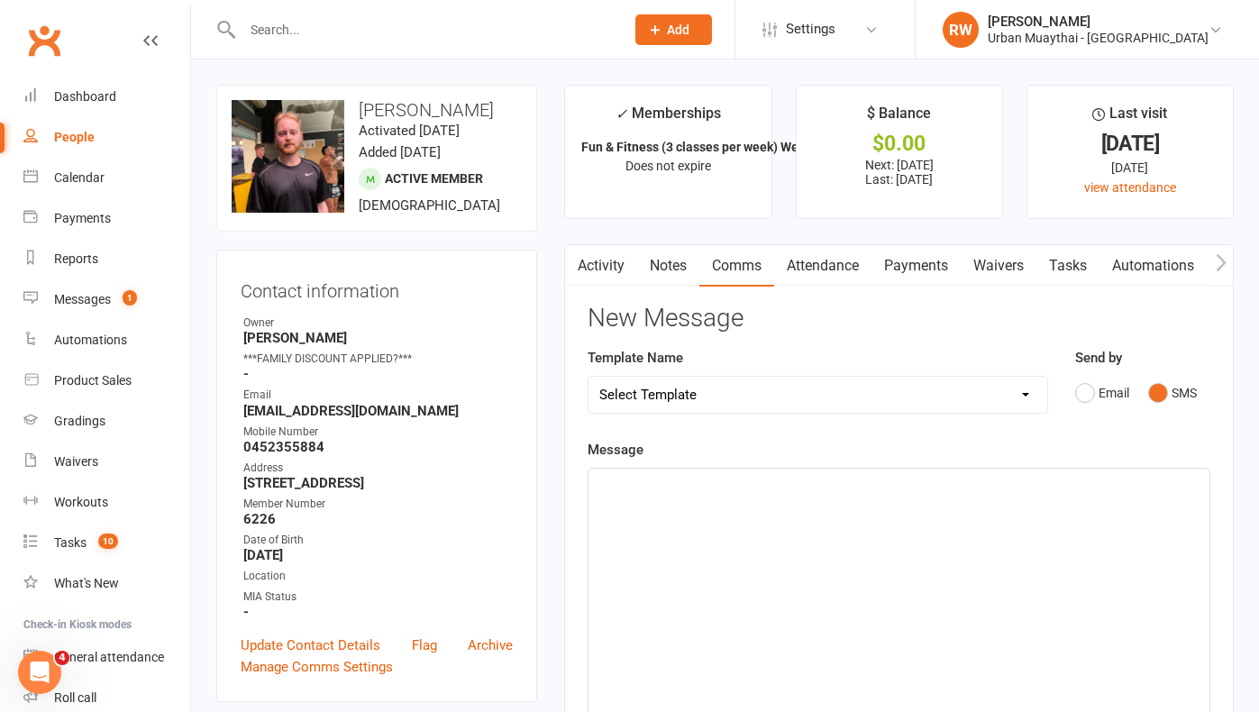
click at [693, 507] on div "﻿" at bounding box center [899, 604] width 621 height 270
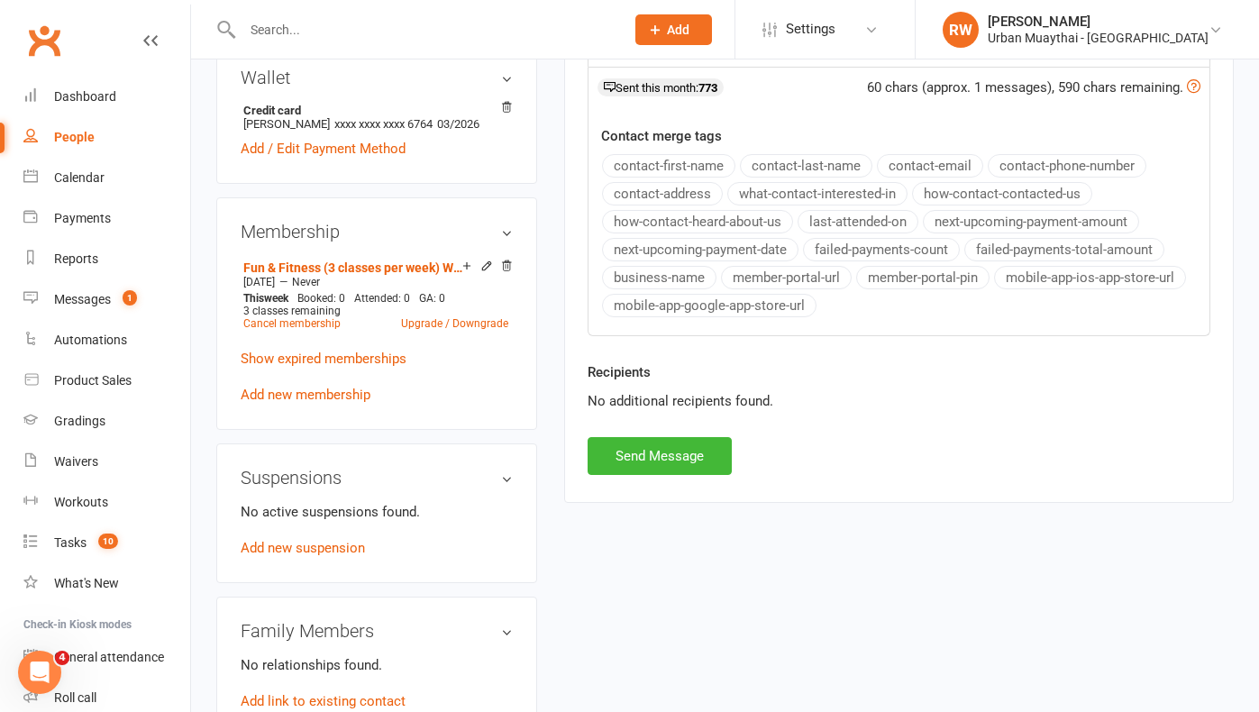
scroll to position [687, 0]
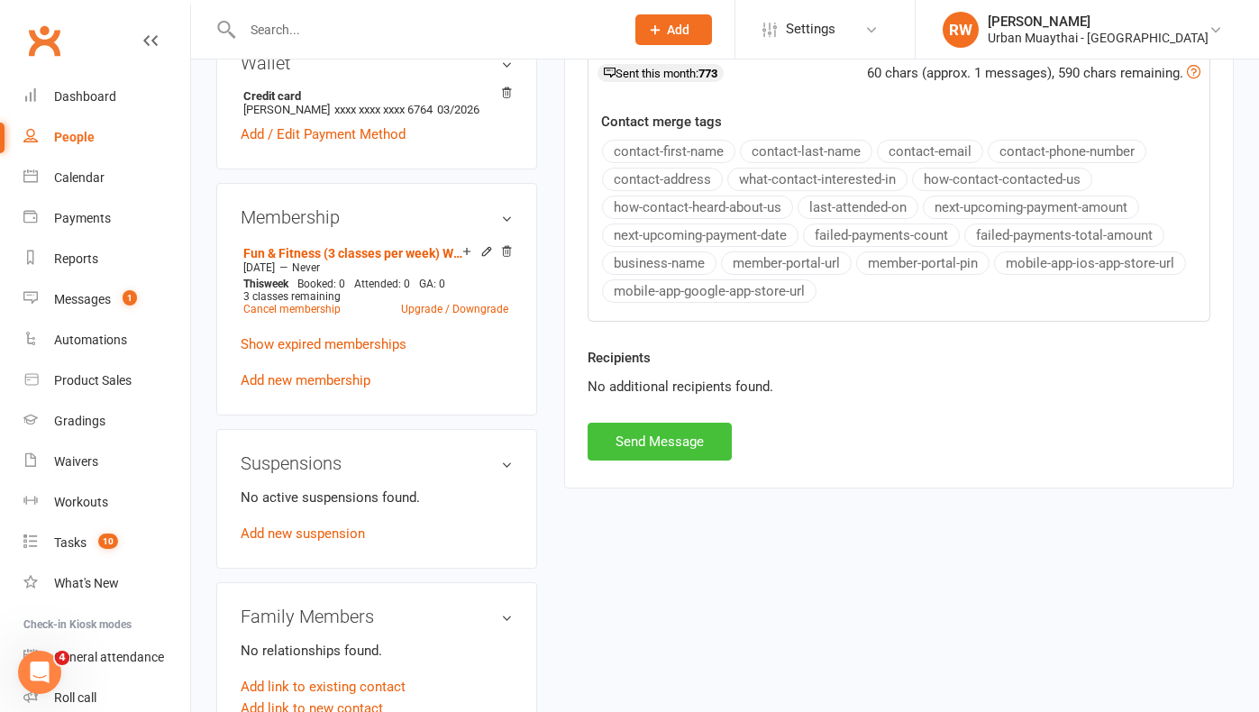
click at [655, 444] on button "Send Message" at bounding box center [660, 442] width 144 height 38
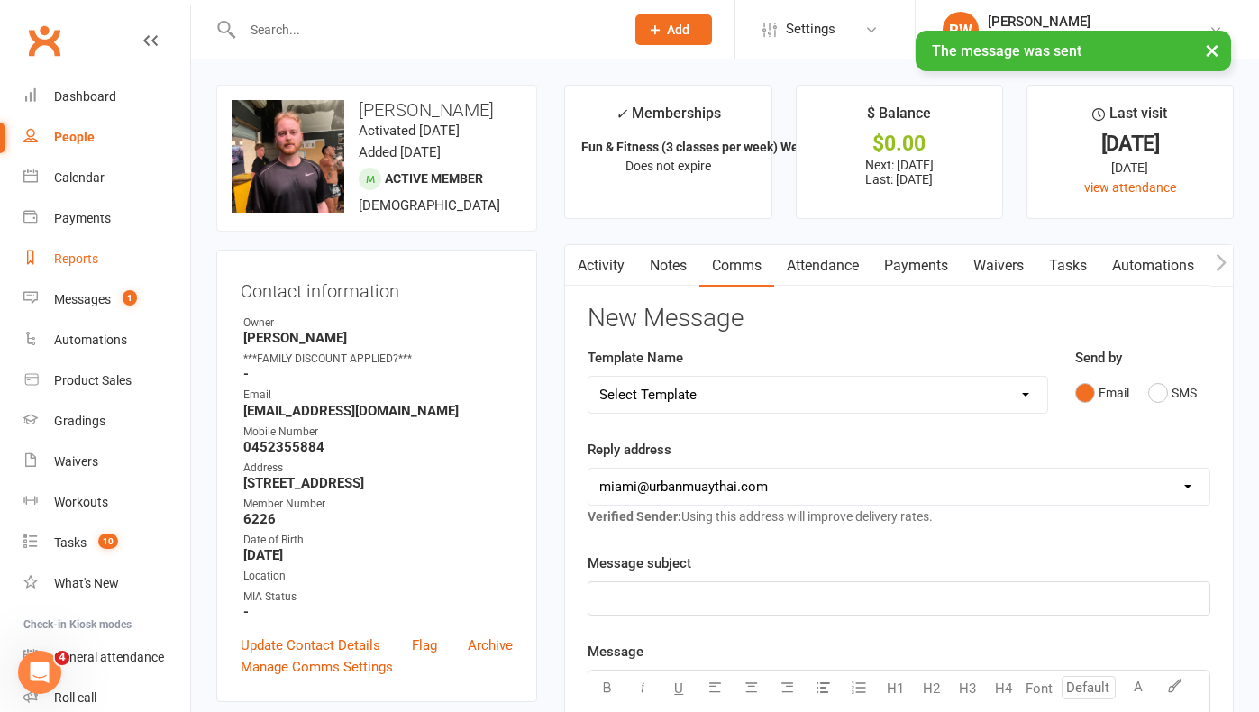
scroll to position [0, 0]
click at [93, 299] on div "Messages" at bounding box center [82, 299] width 57 height 14
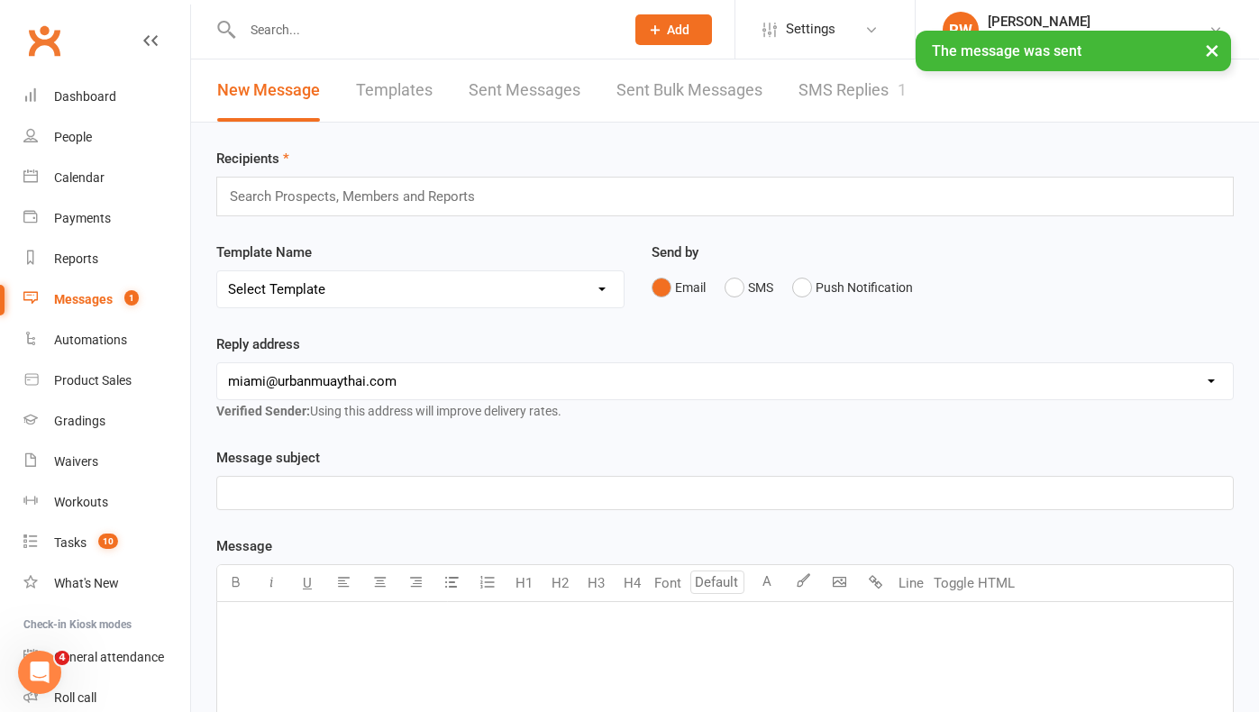
click at [847, 87] on link "SMS Replies 1" at bounding box center [853, 91] width 108 height 62
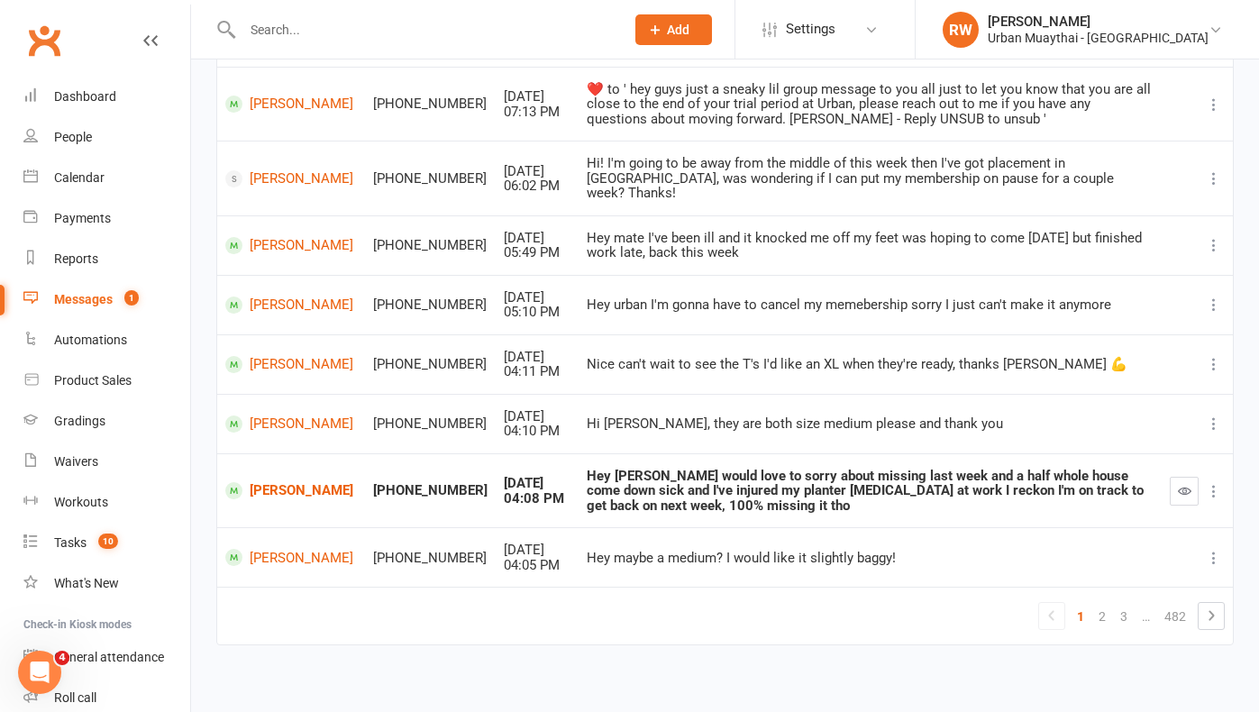
scroll to position [376, 0]
click at [1187, 485] on icon "button" at bounding box center [1185, 492] width 14 height 14
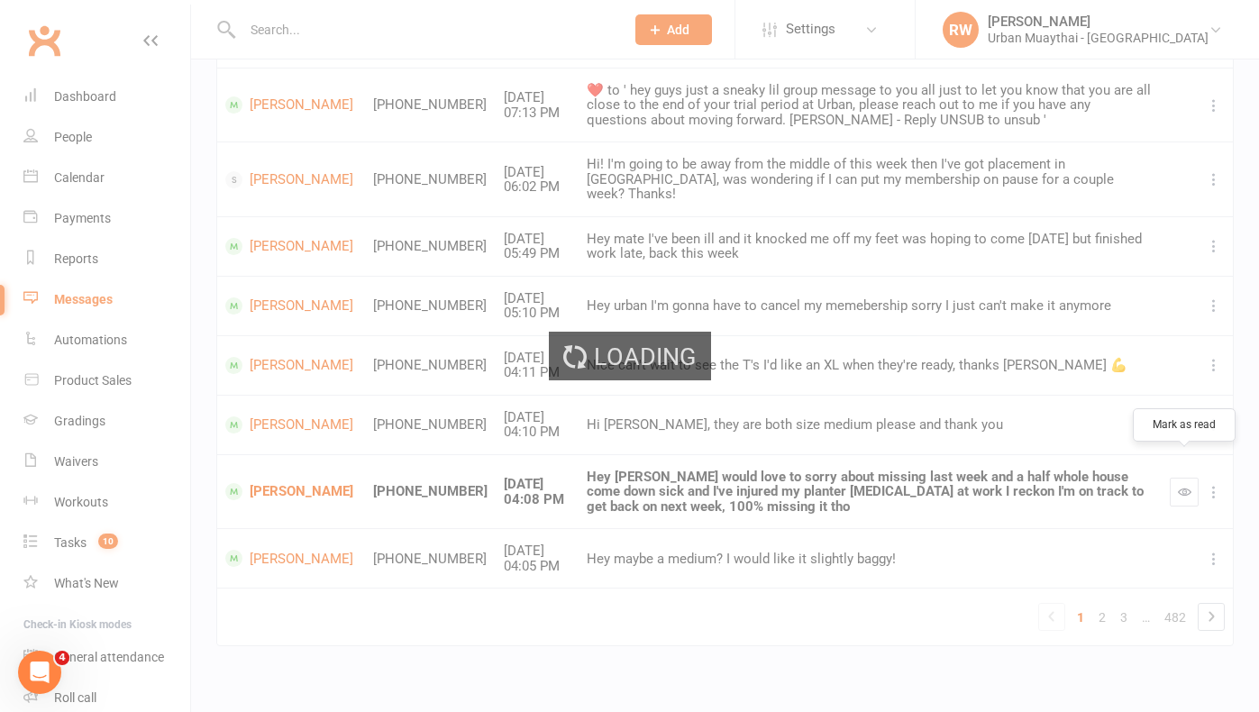
scroll to position [347, 0]
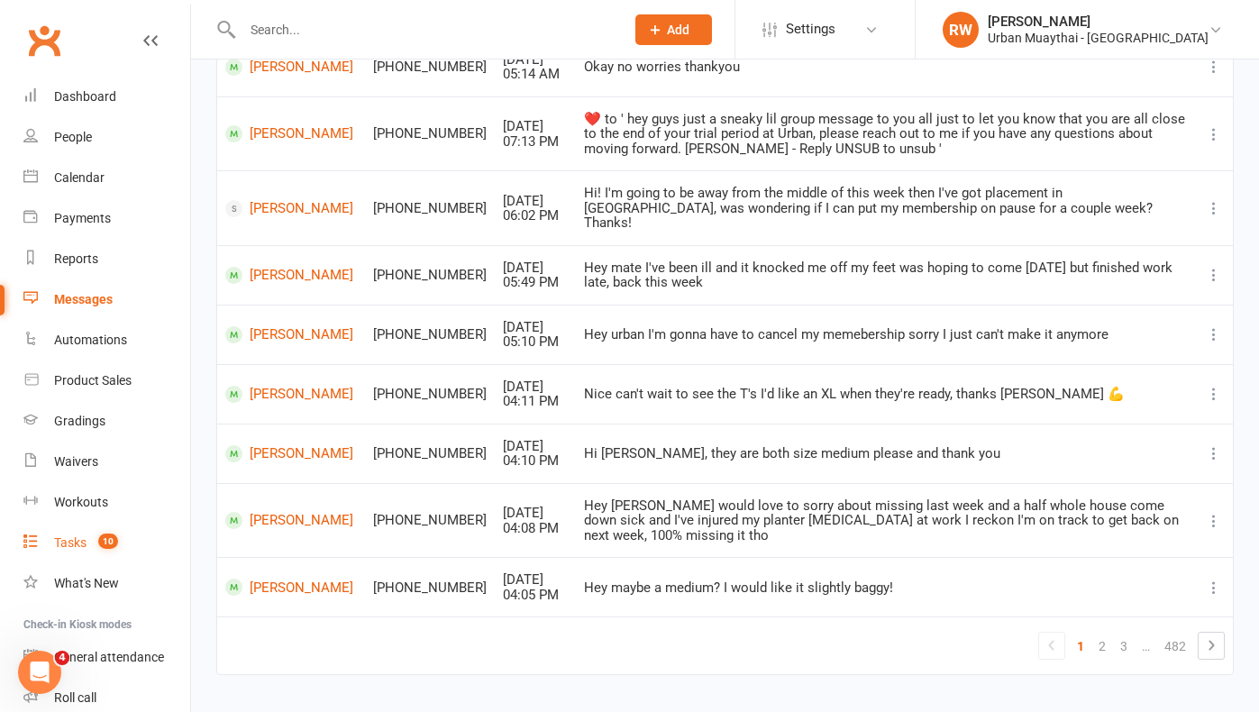
click at [68, 542] on div "Tasks" at bounding box center [70, 543] width 32 height 14
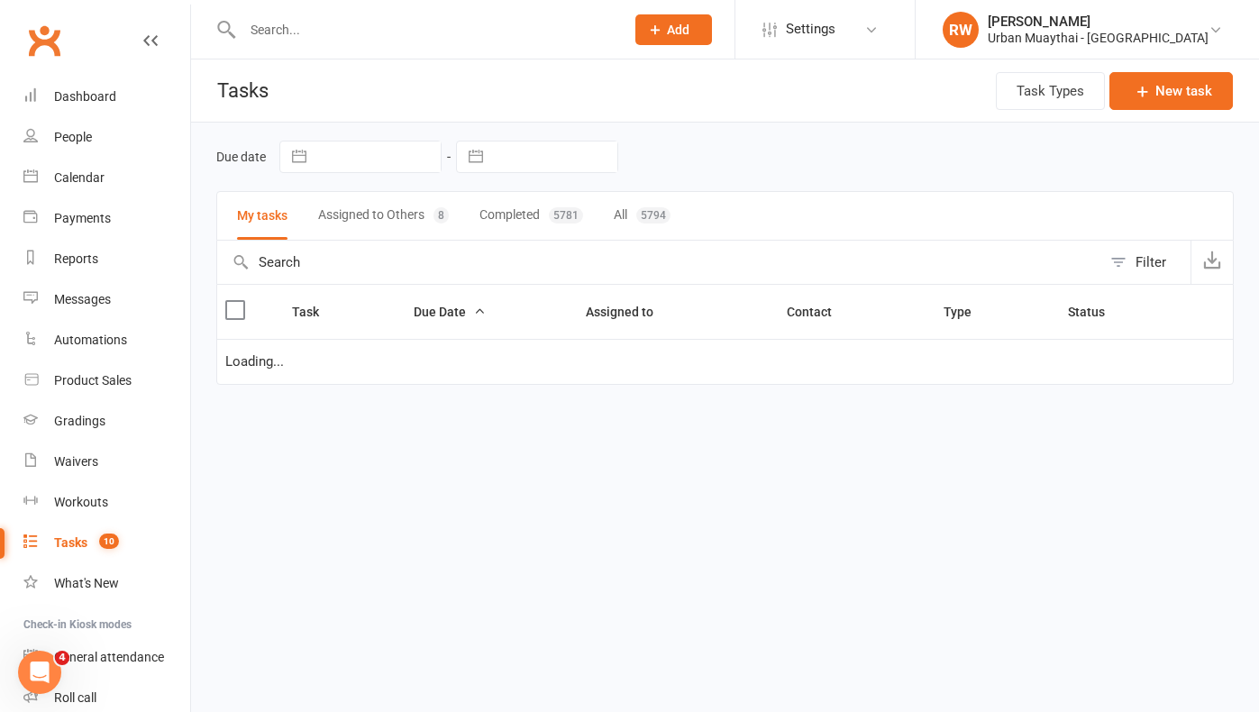
select select "started"
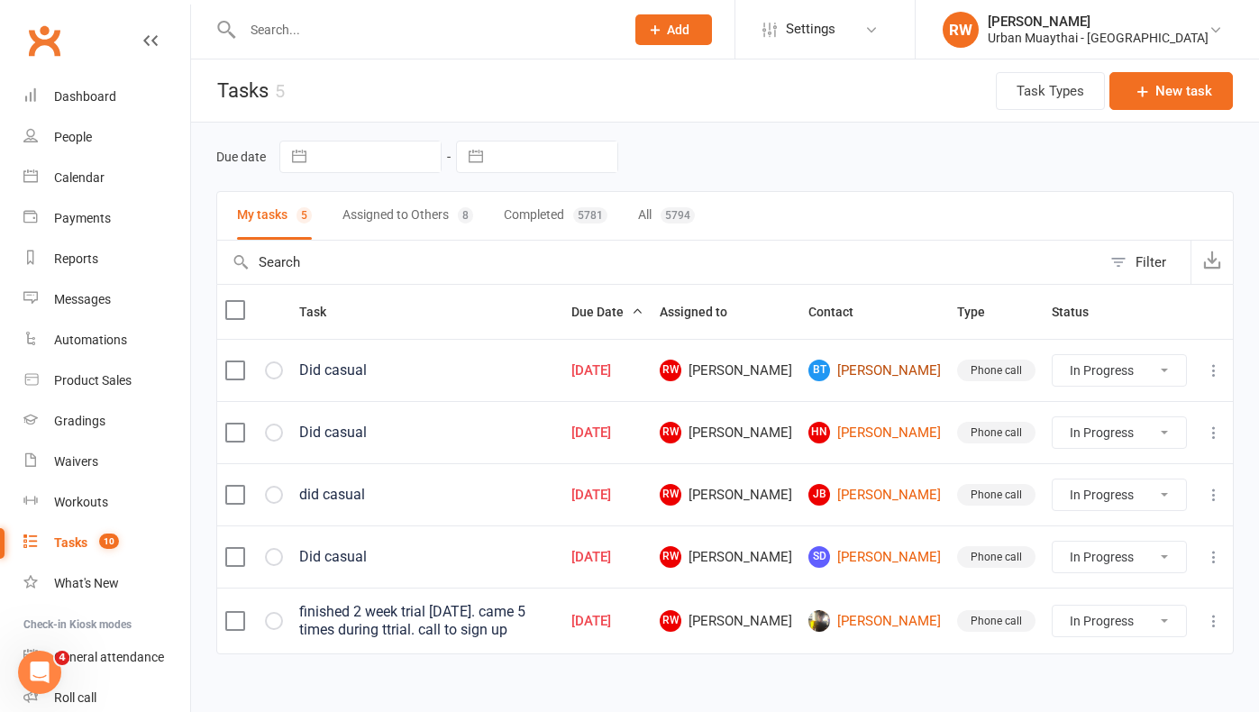
click at [889, 372] on link "BT [PERSON_NAME]" at bounding box center [875, 371] width 133 height 22
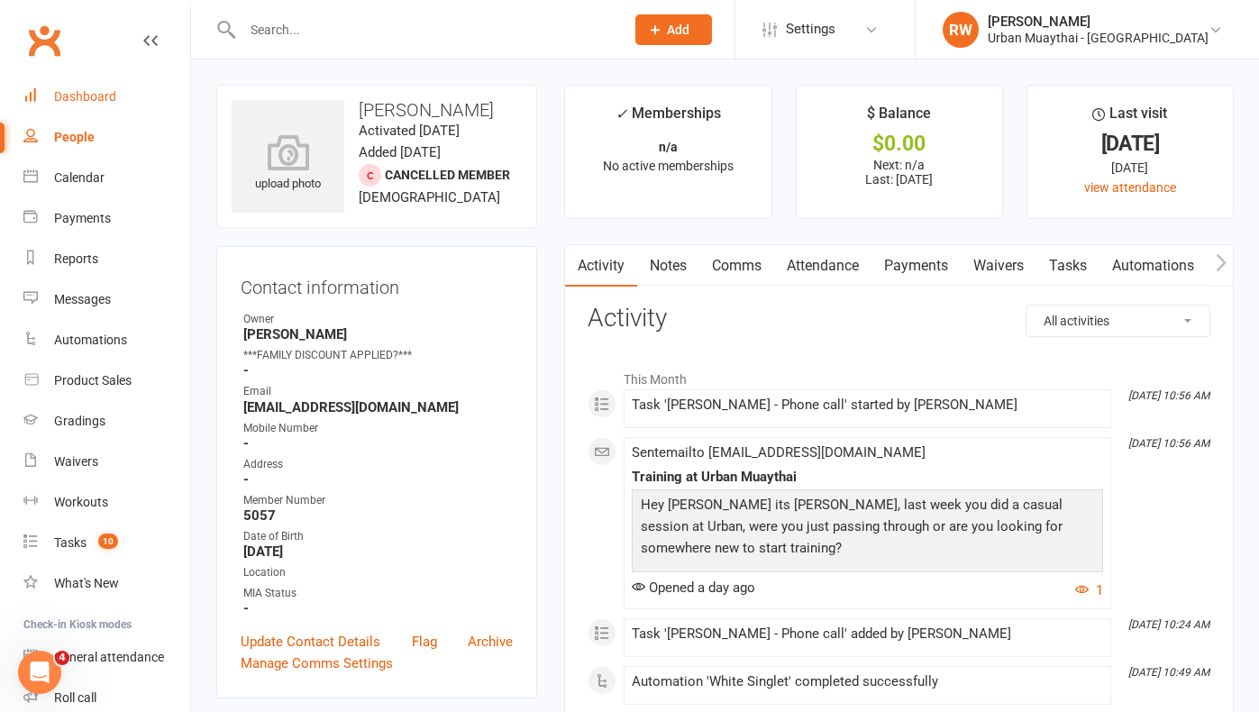
click at [89, 96] on div "Dashboard" at bounding box center [85, 96] width 62 height 14
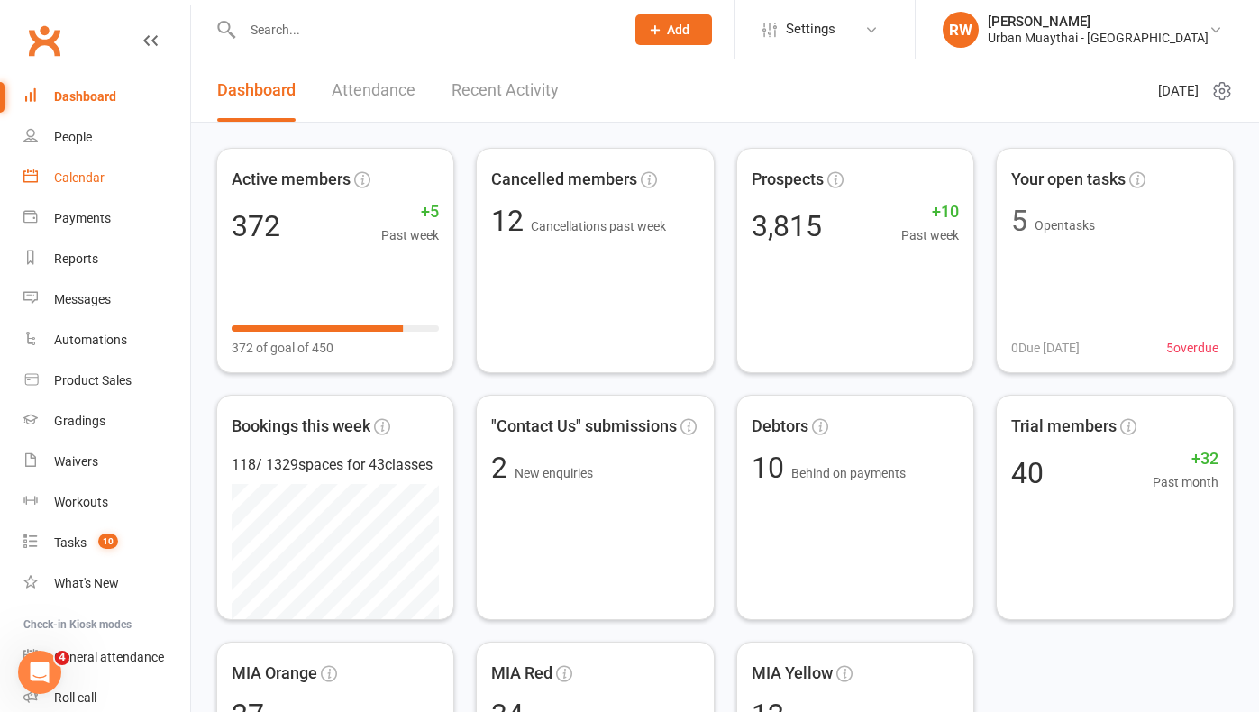
click at [87, 179] on div "Calendar" at bounding box center [79, 177] width 50 height 14
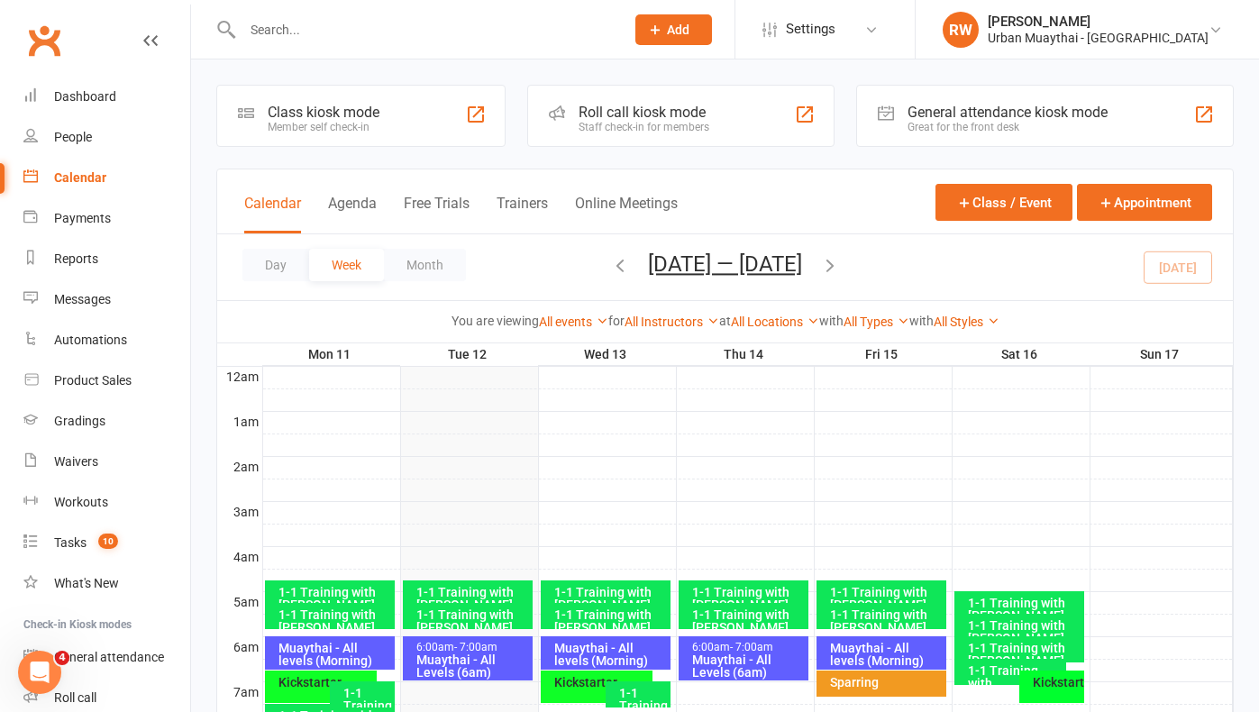
click at [469, 648] on span "- 7:00am" at bounding box center [475, 647] width 43 height 13
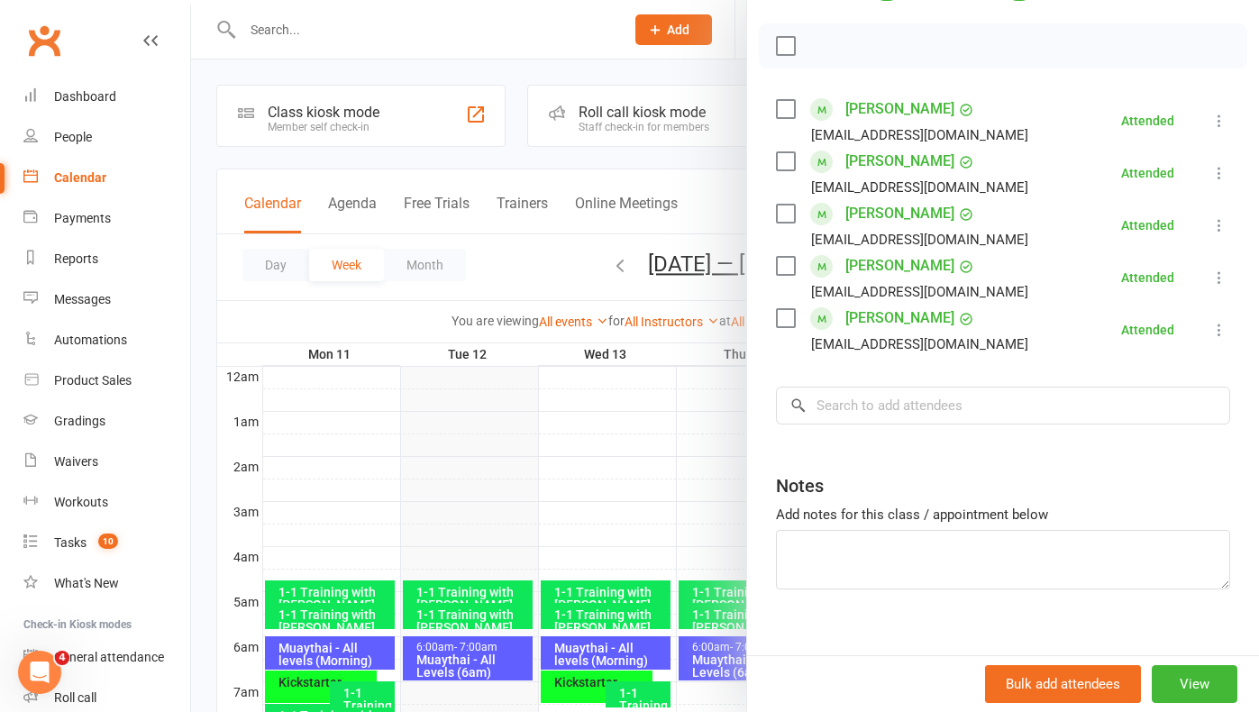
scroll to position [265, 0]
click at [609, 265] on div at bounding box center [725, 356] width 1068 height 712
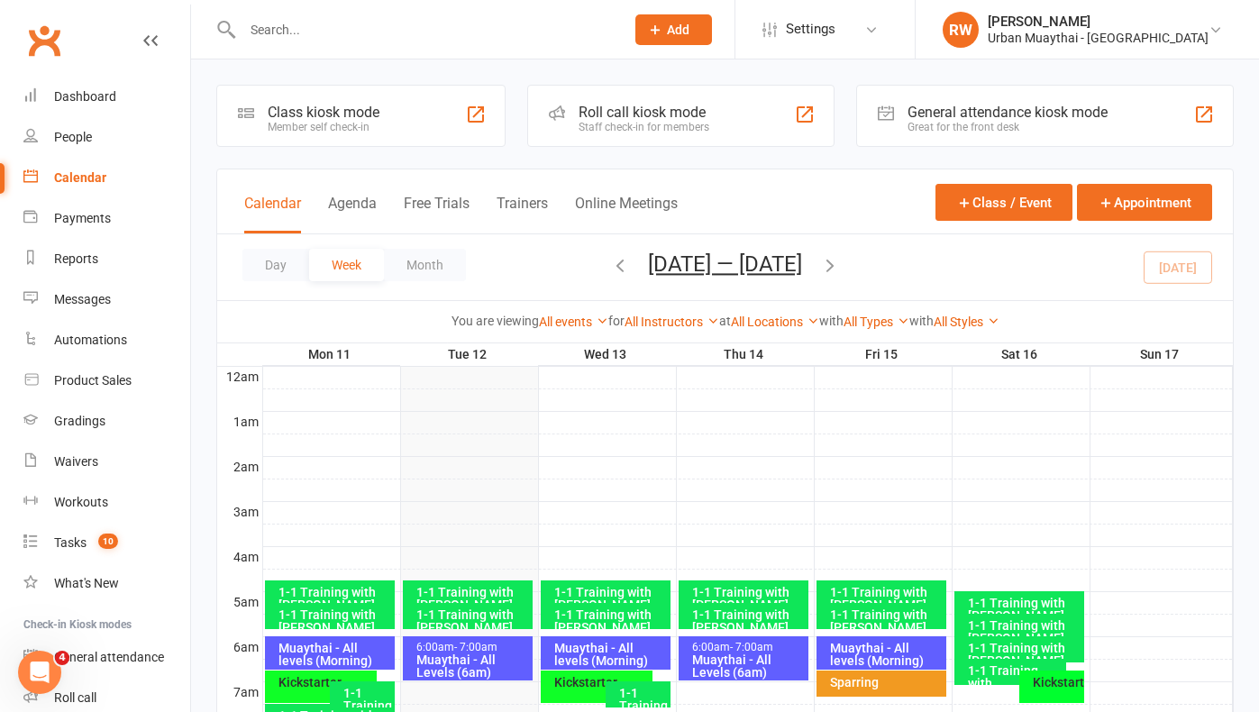
click at [610, 265] on icon "button" at bounding box center [620, 265] width 20 height 20
click at [452, 654] on div "Muaythai - All Levels (6am)" at bounding box center [473, 666] width 114 height 25
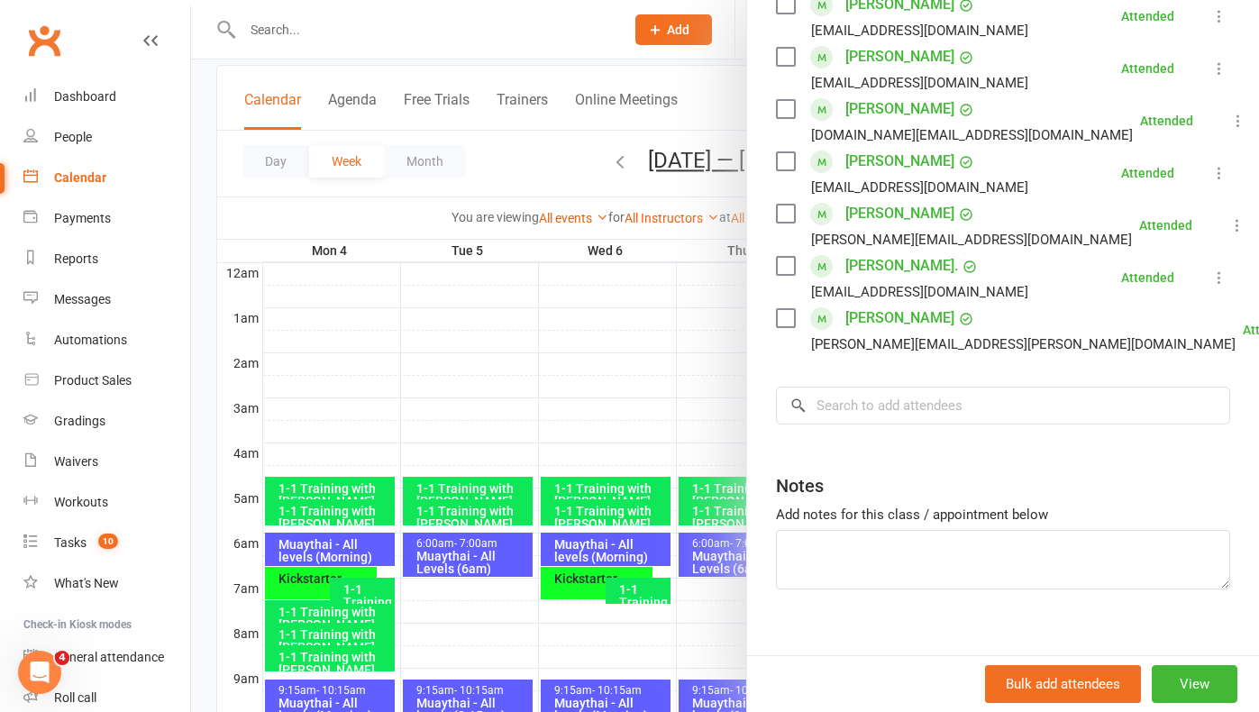
scroll to position [526, 0]
click at [703, 554] on div at bounding box center [725, 356] width 1068 height 712
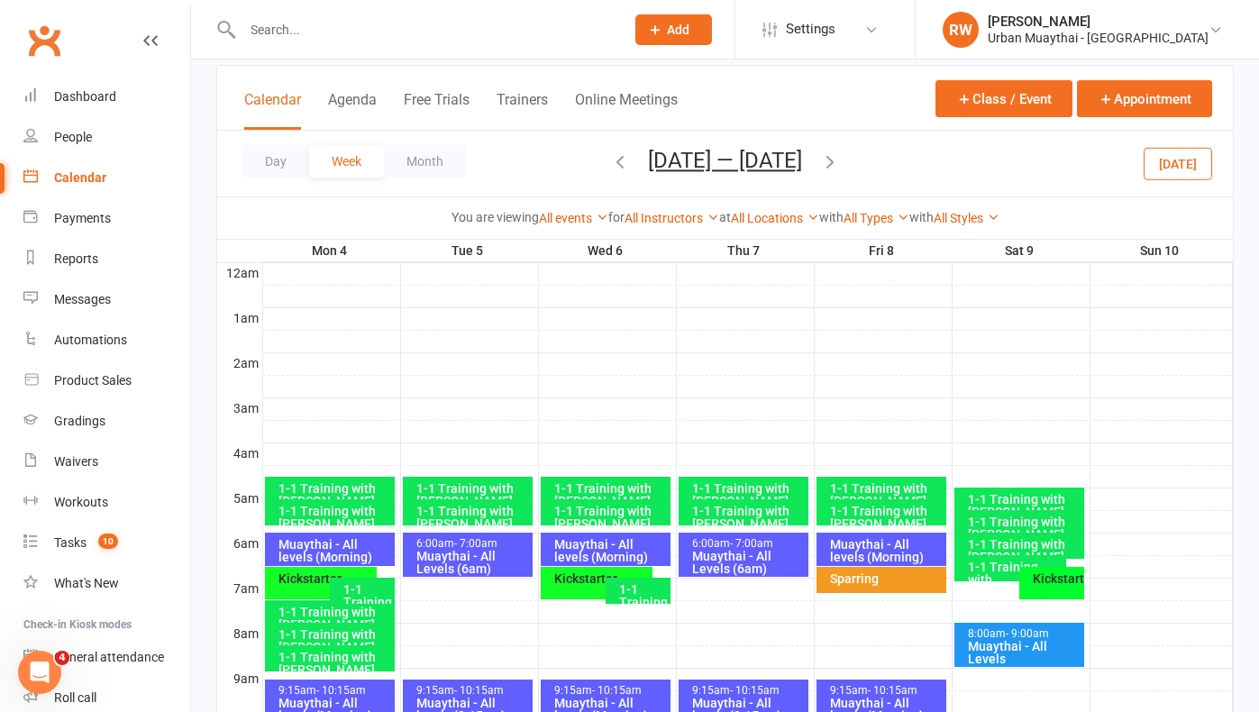
click at [703, 554] on div "Muaythai - All Levels (6am)" at bounding box center [748, 562] width 114 height 25
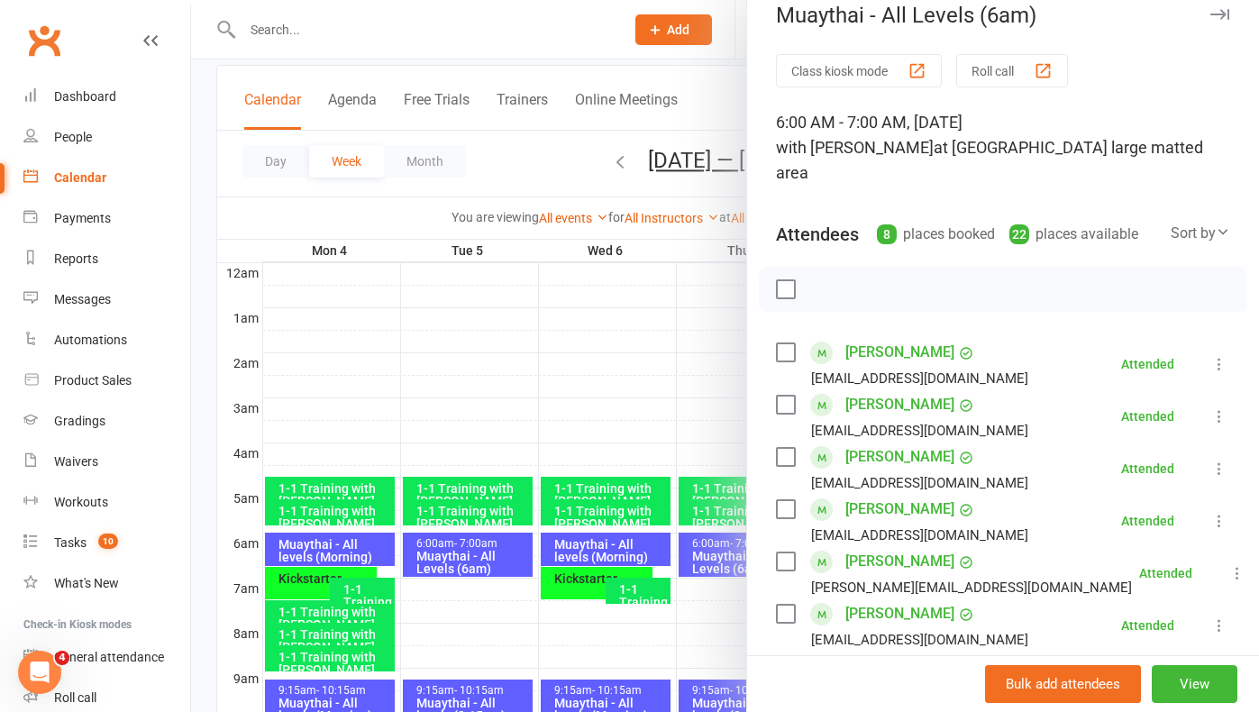
scroll to position [20, 0]
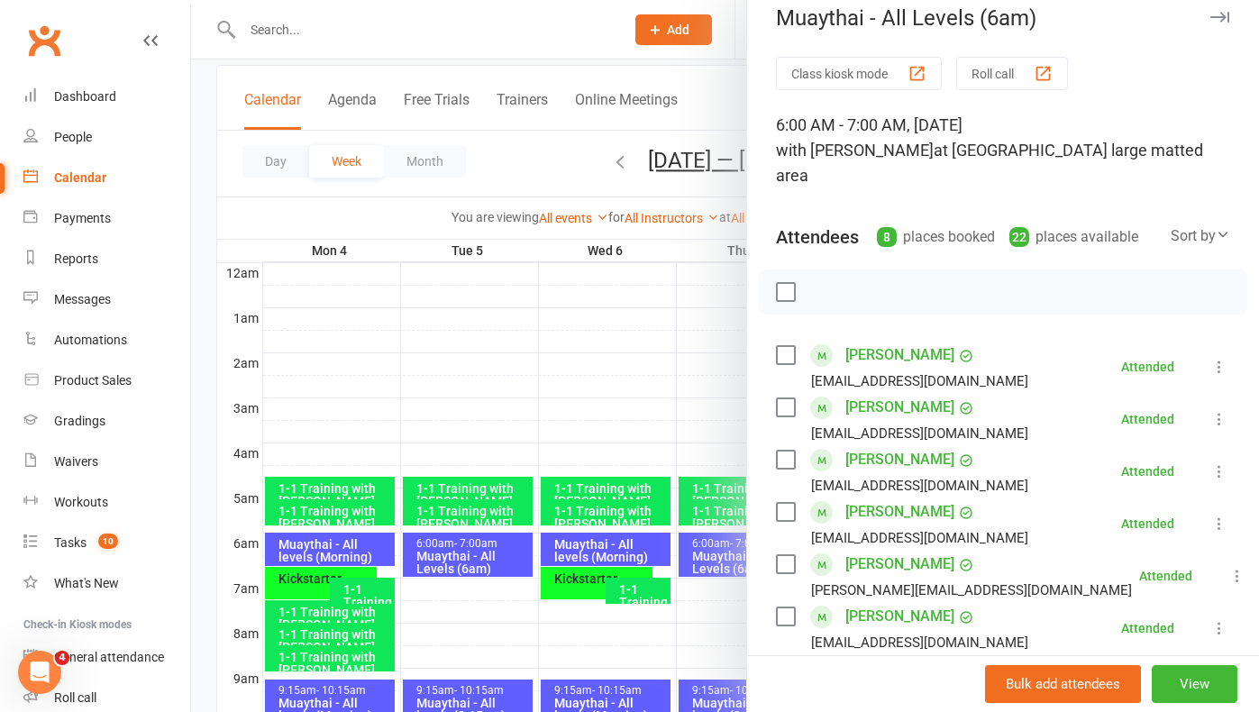
click at [618, 161] on div at bounding box center [725, 356] width 1068 height 712
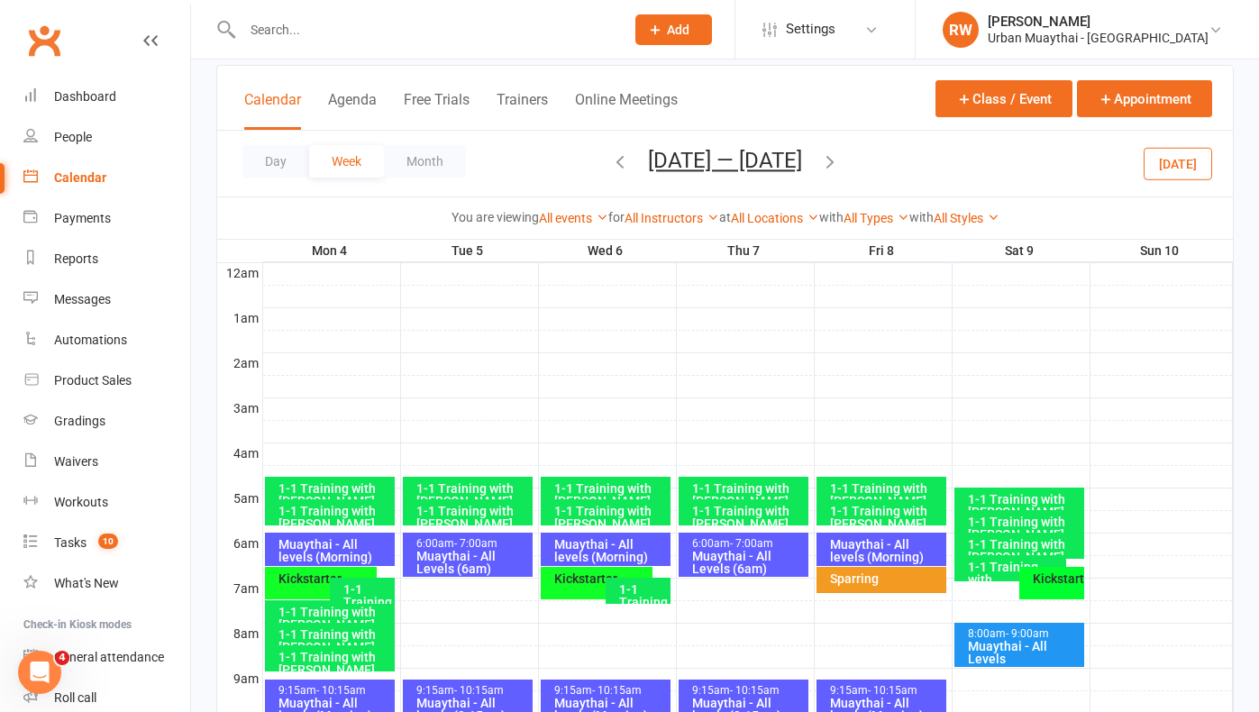
click at [618, 161] on icon "button" at bounding box center [620, 161] width 20 height 20
click at [472, 551] on div "Muaythai - All Levels (6am)" at bounding box center [473, 562] width 114 height 25
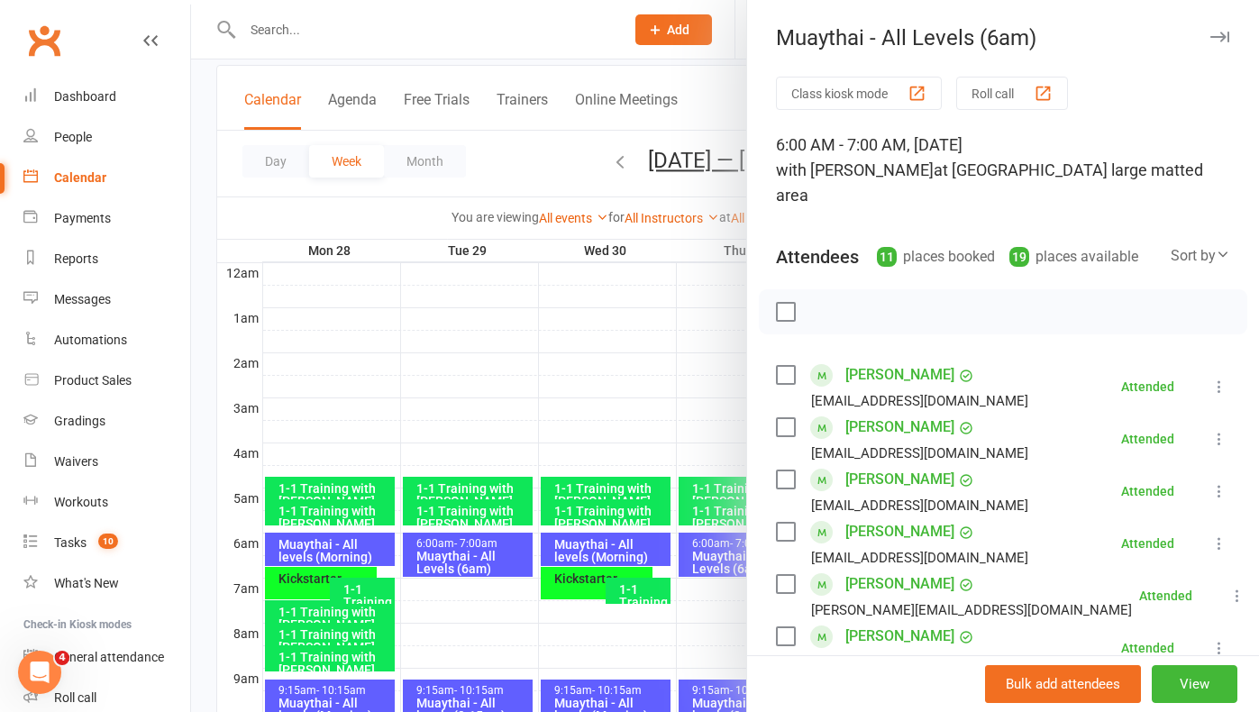
scroll to position [114, 0]
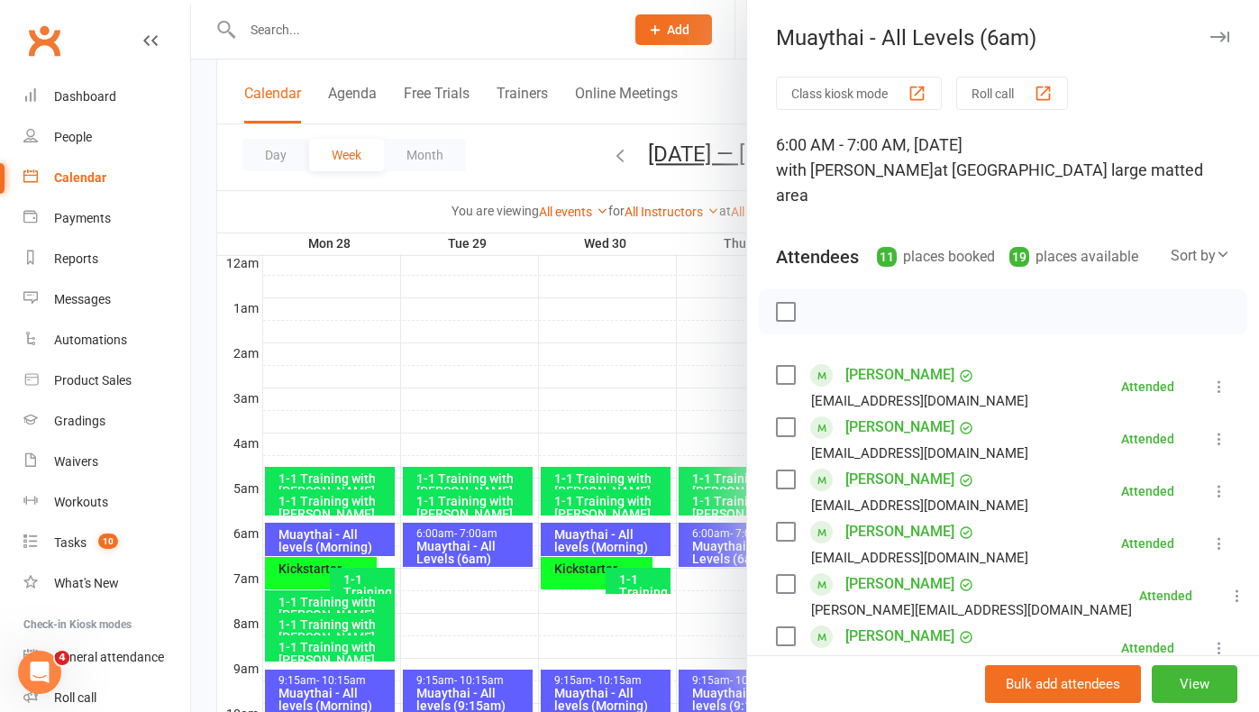
click at [711, 548] on div at bounding box center [725, 356] width 1068 height 712
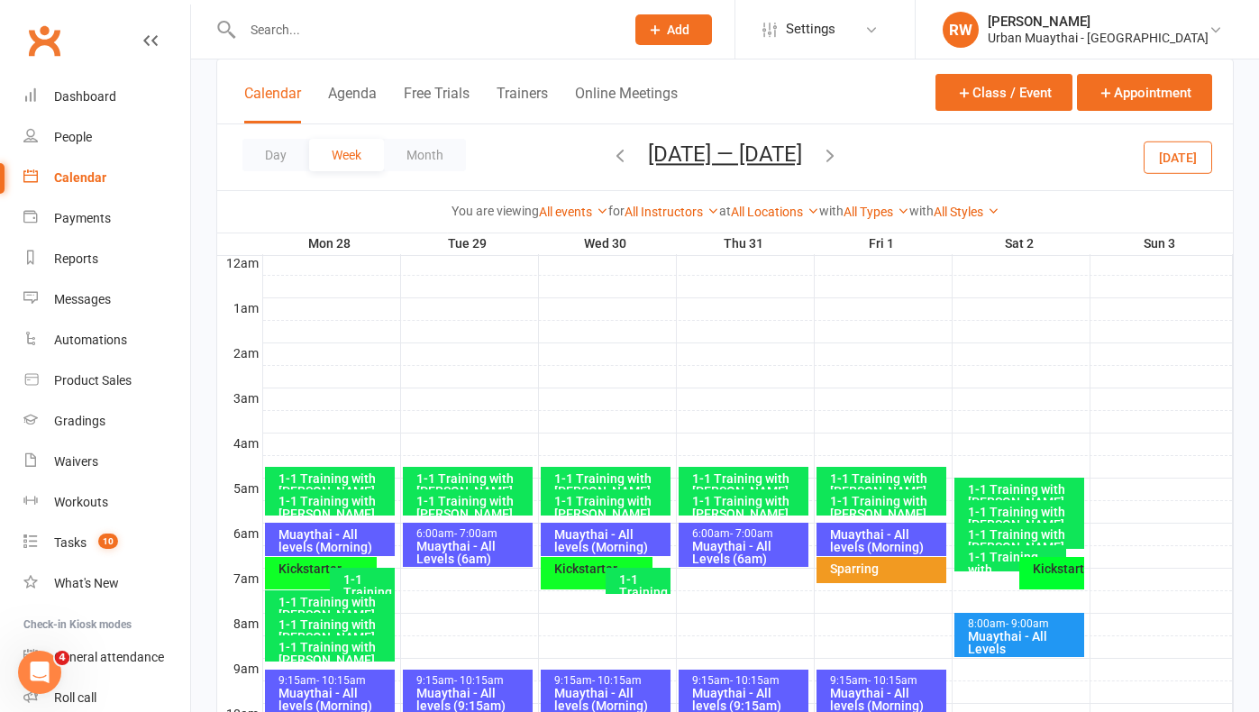
click at [711, 548] on div "Muaythai - All Levels (6am)" at bounding box center [748, 552] width 114 height 25
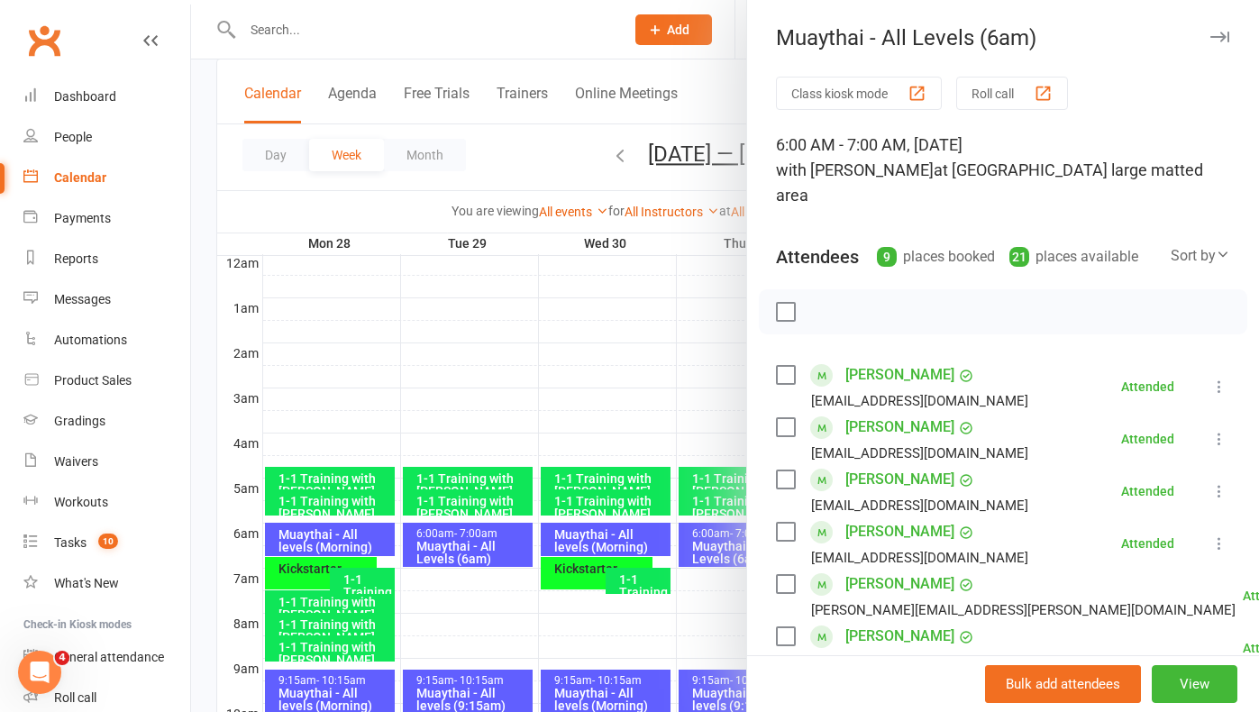
click at [601, 160] on div at bounding box center [725, 356] width 1068 height 712
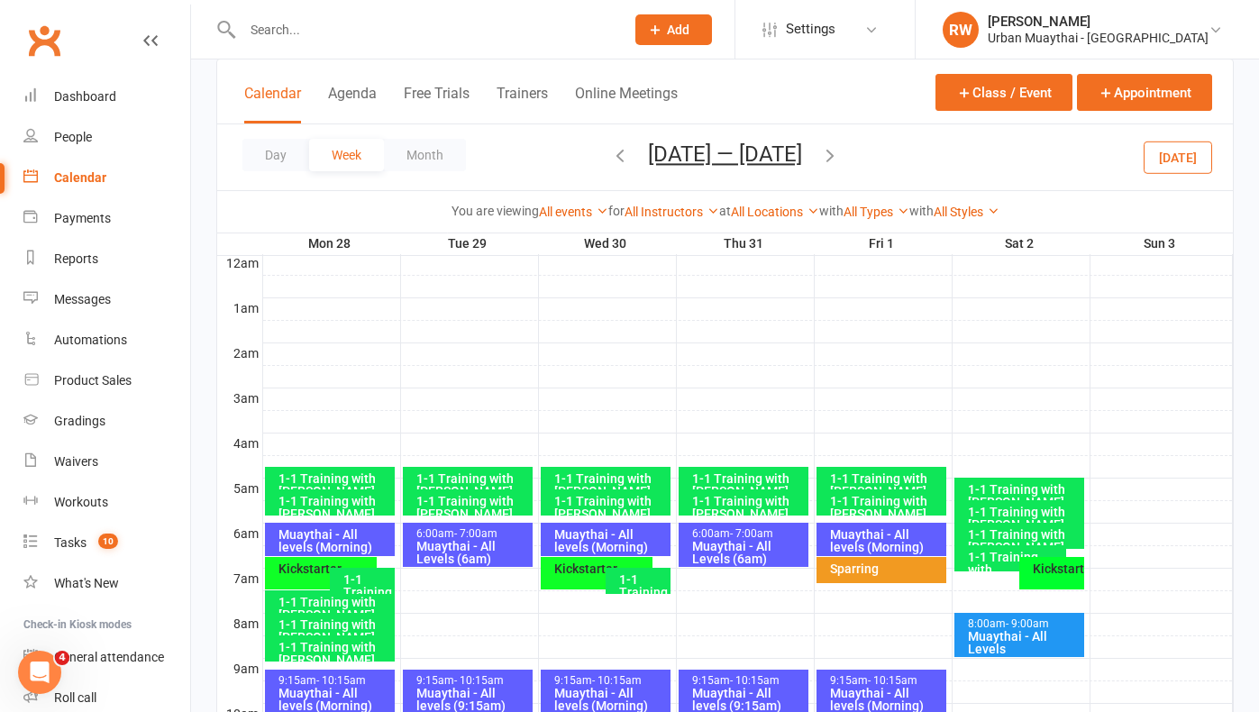
click at [610, 160] on icon "button" at bounding box center [620, 155] width 20 height 20
click at [444, 542] on div "Muaythai - All Levels (6am)" at bounding box center [473, 552] width 114 height 25
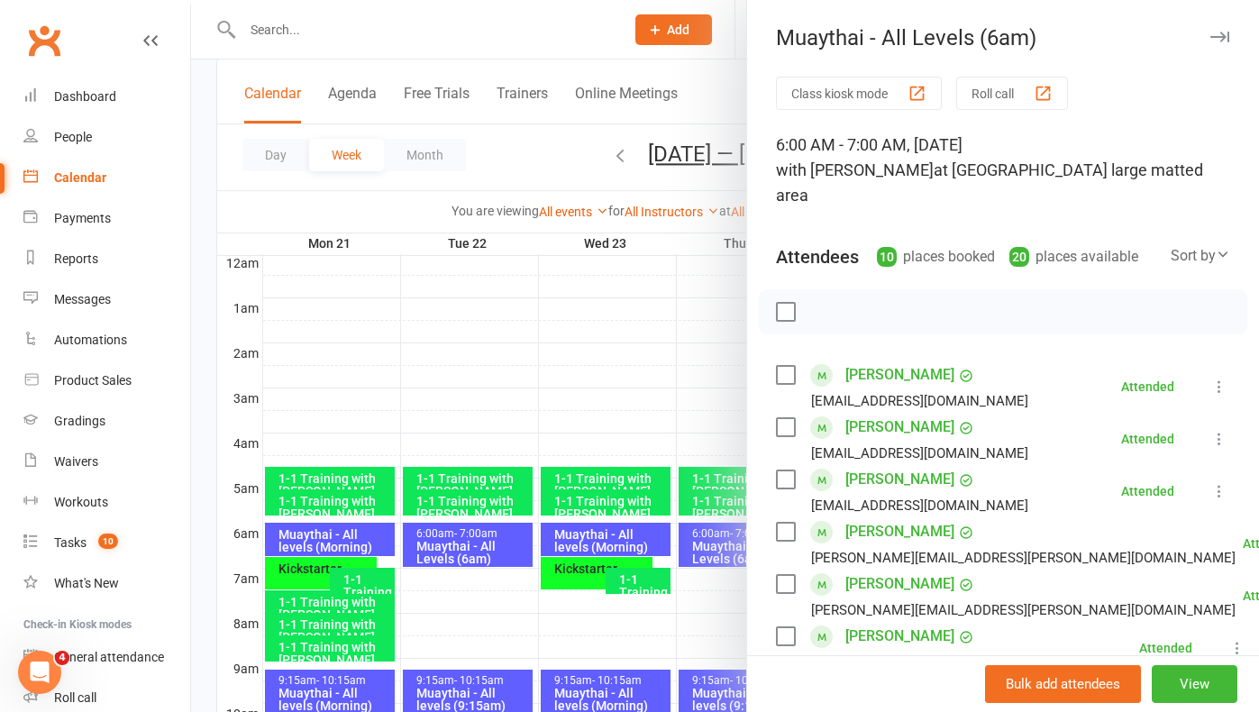
click at [719, 392] on div at bounding box center [725, 356] width 1068 height 712
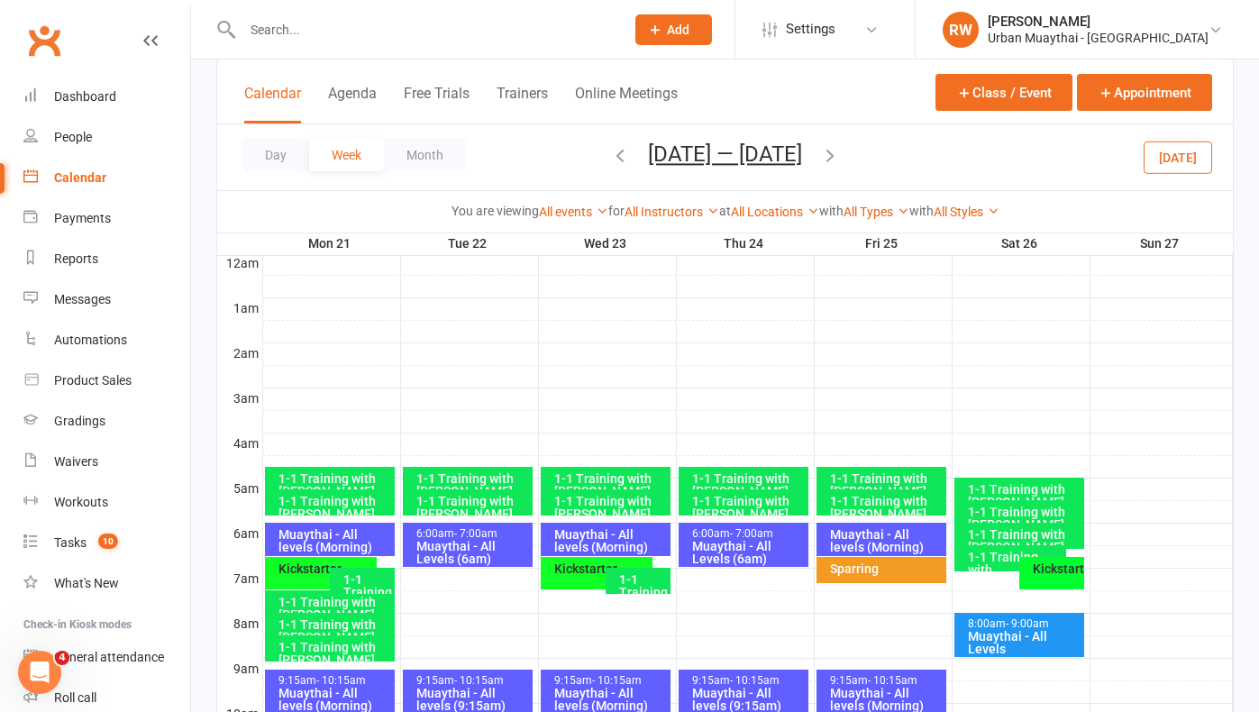
click at [719, 544] on div "Muaythai - All Levels (6am)" at bounding box center [748, 552] width 114 height 25
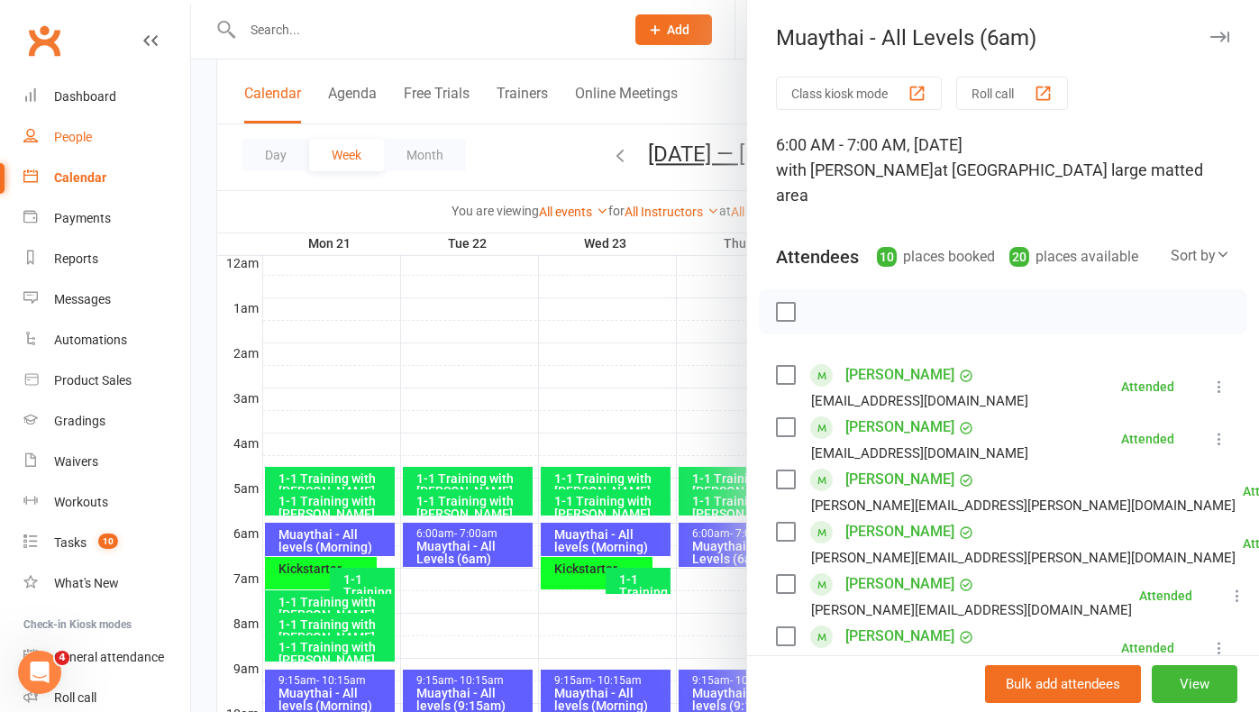
click at [82, 137] on div "People" at bounding box center [73, 137] width 38 height 14
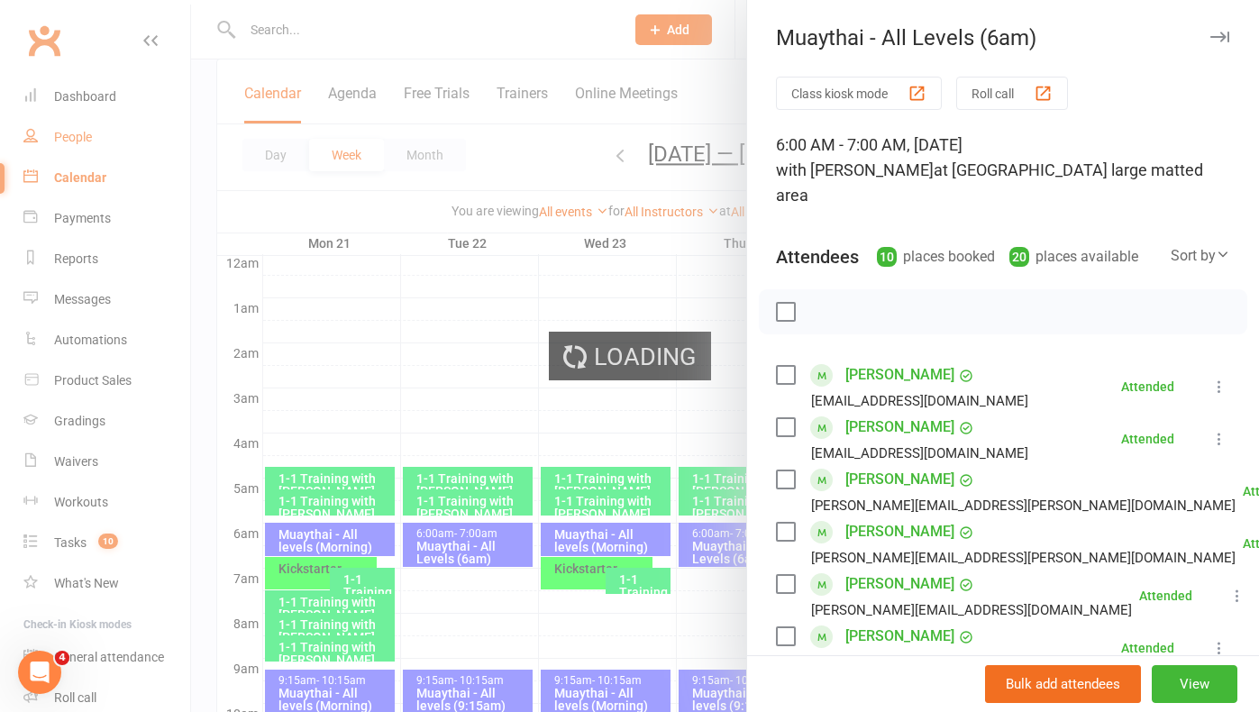
select select "50"
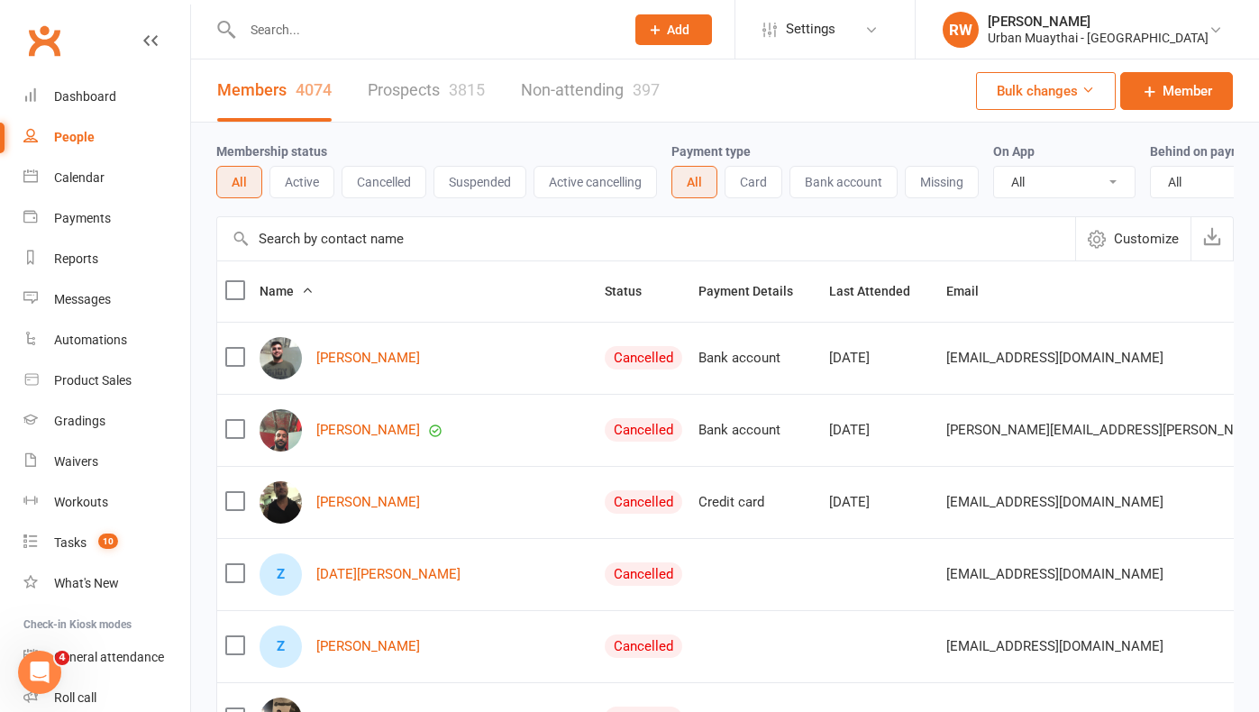
click at [398, 84] on link "Prospects 3815" at bounding box center [426, 91] width 117 height 62
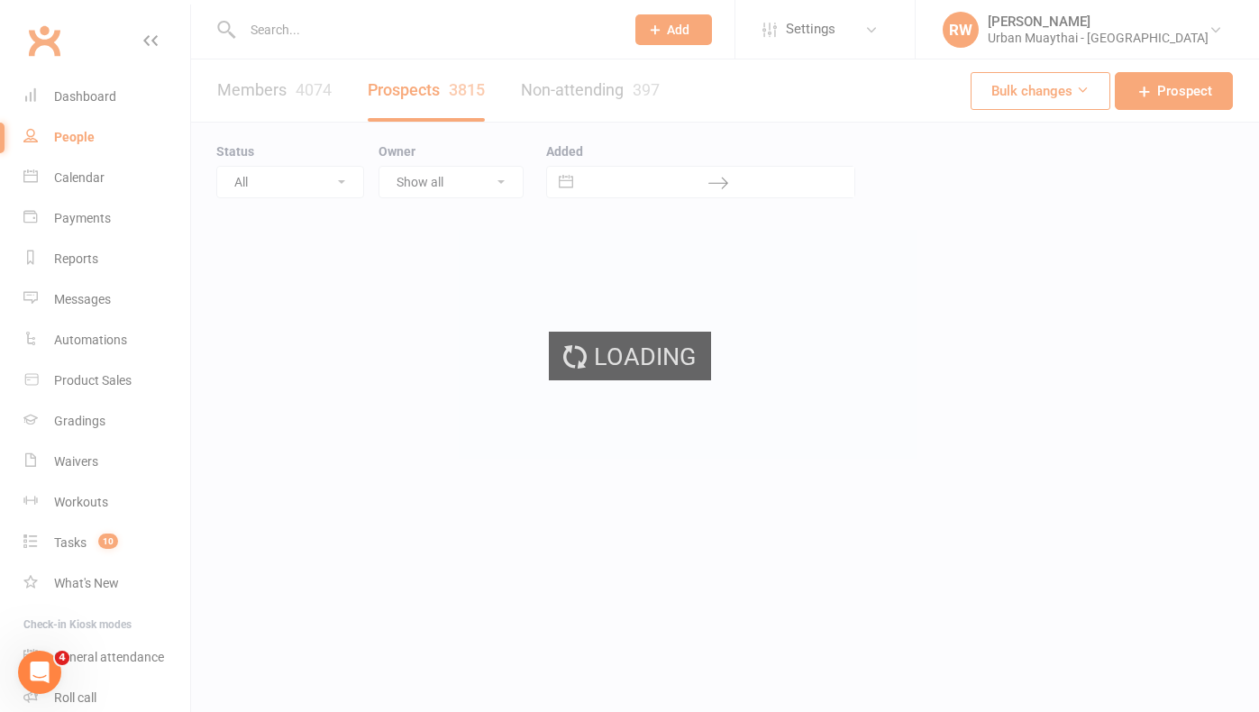
select select "100"
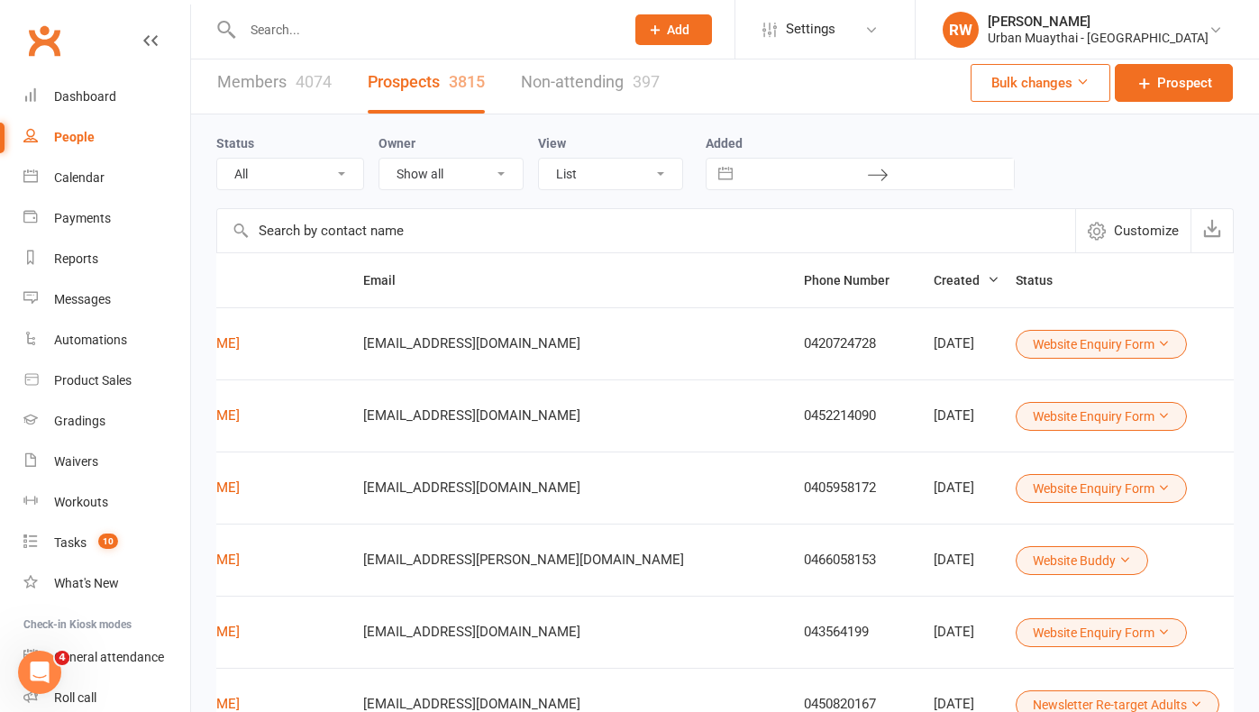
scroll to position [0, 179]
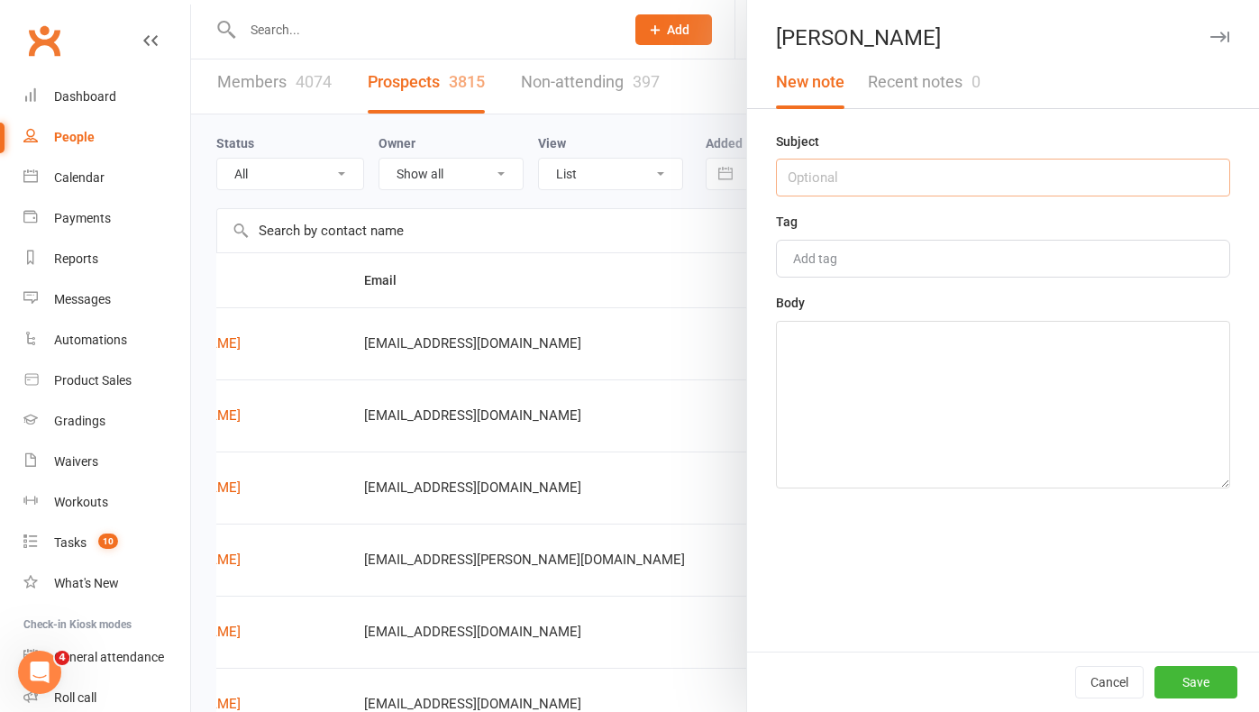
click at [836, 179] on input "text" at bounding box center [1003, 178] width 454 height 38
type input "[DATE]"
click at [821, 336] on textarea at bounding box center [1003, 405] width 454 height 168
type textarea "at work keen to talk at lunch time"
click at [1222, 682] on button "Save" at bounding box center [1196, 682] width 83 height 32
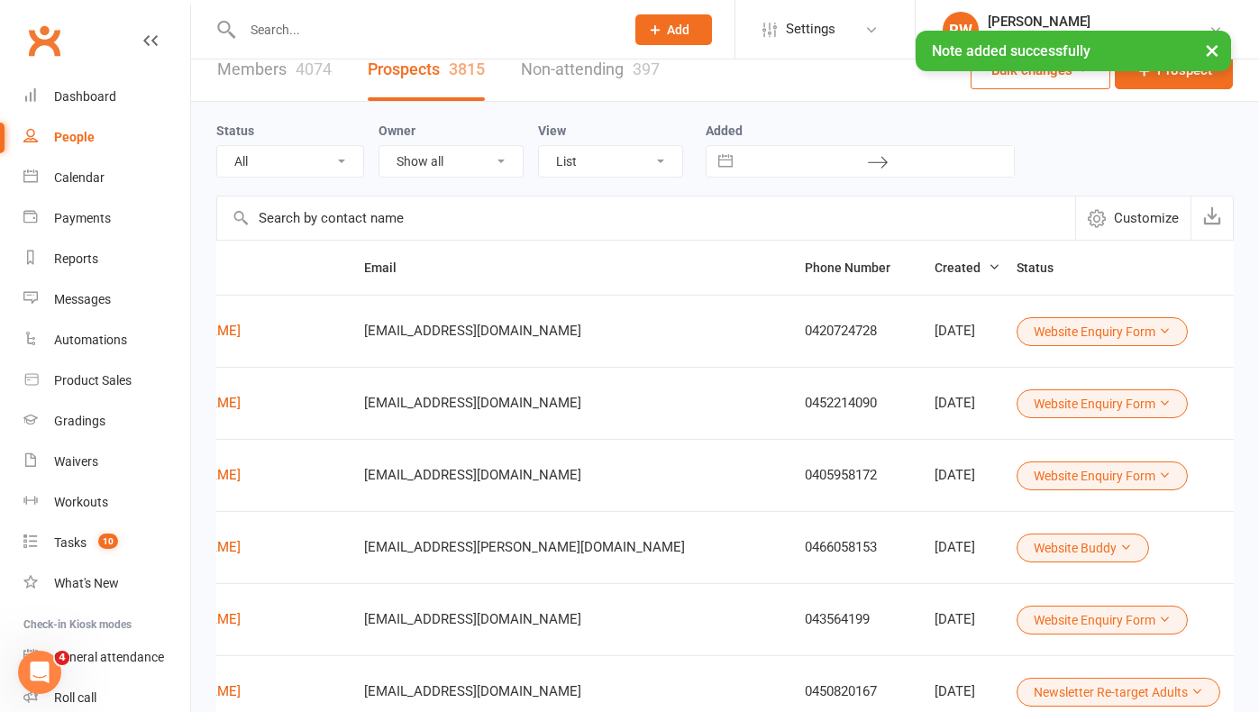
scroll to position [19, 2]
click at [1158, 403] on icon at bounding box center [1164, 404] width 13 height 13
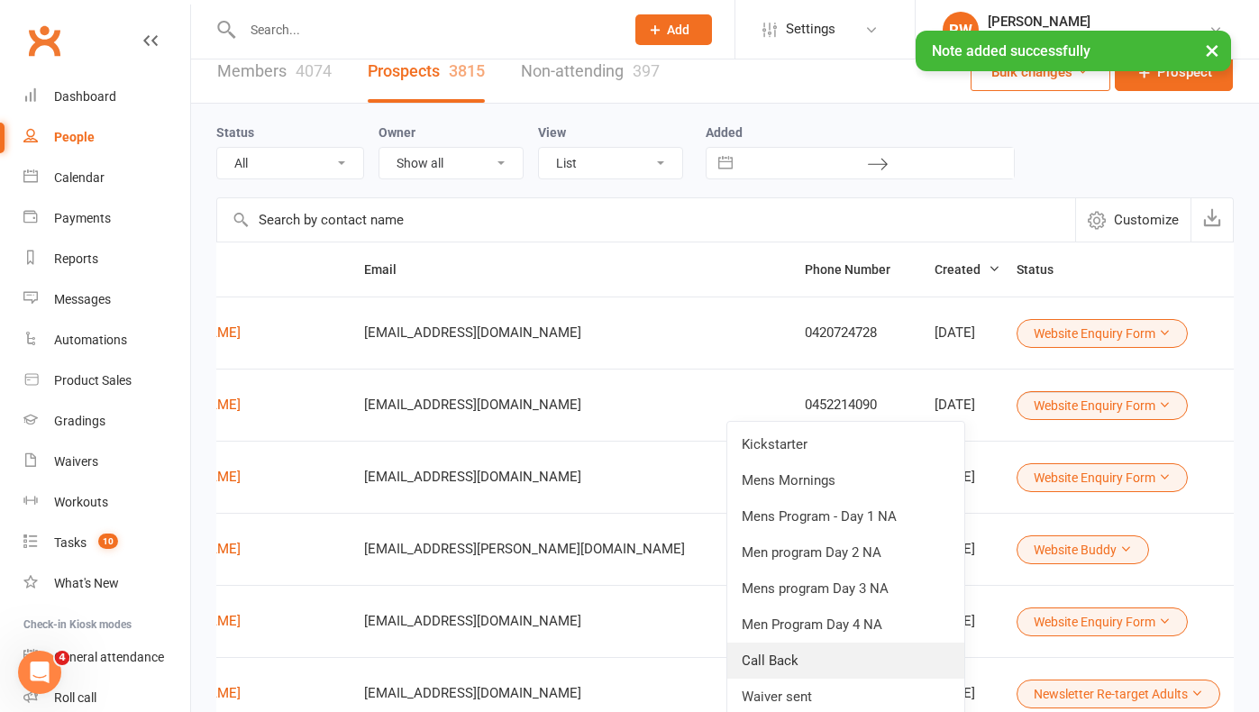
click at [780, 656] on link "Call Back" at bounding box center [846, 661] width 237 height 36
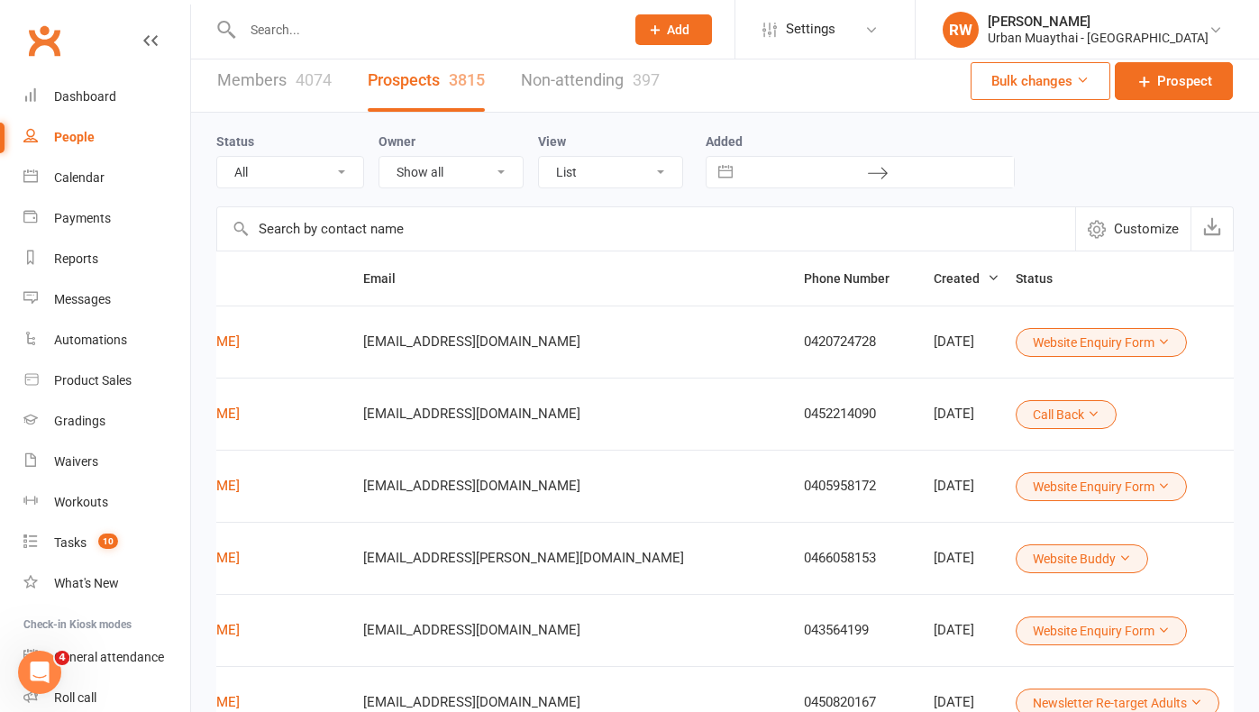
scroll to position [0, 179]
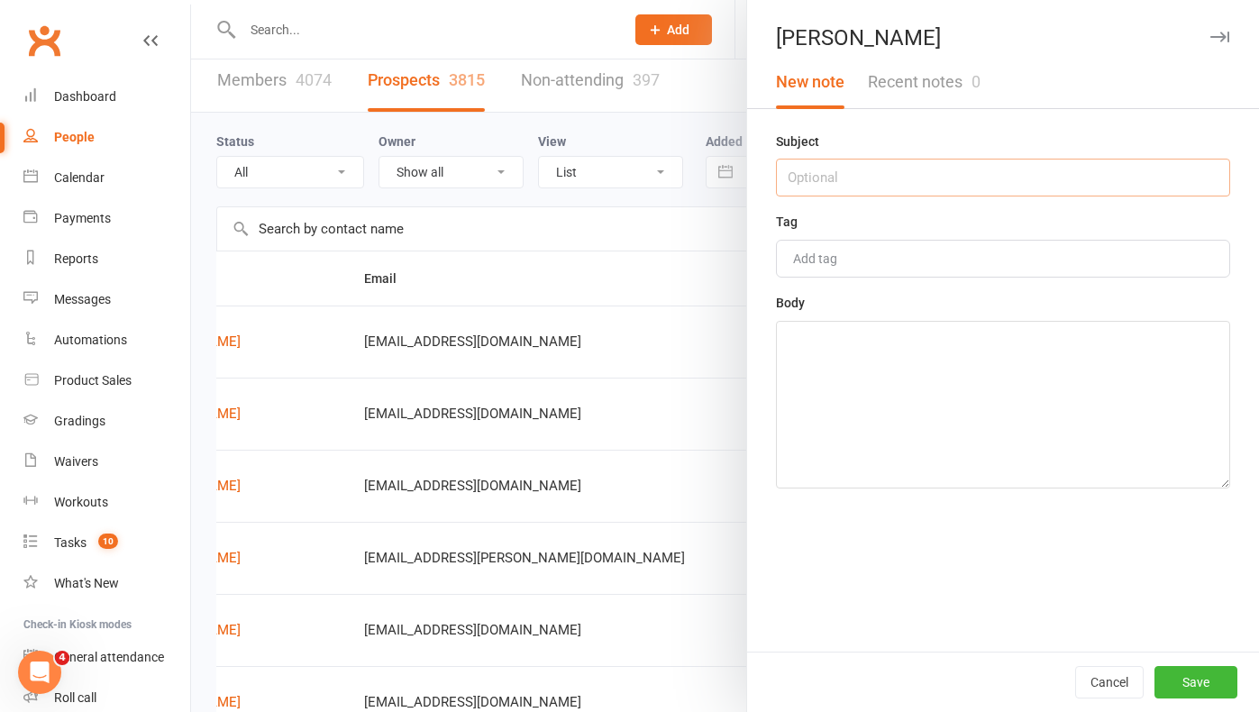
click at [831, 171] on input "text" at bounding box center [1003, 178] width 454 height 38
type input "[DATE]"
click at [831, 355] on textarea at bounding box center [1003, 405] width 454 height 168
type textarea "NA 9.05am"
click at [1202, 682] on button "Save" at bounding box center [1196, 682] width 83 height 32
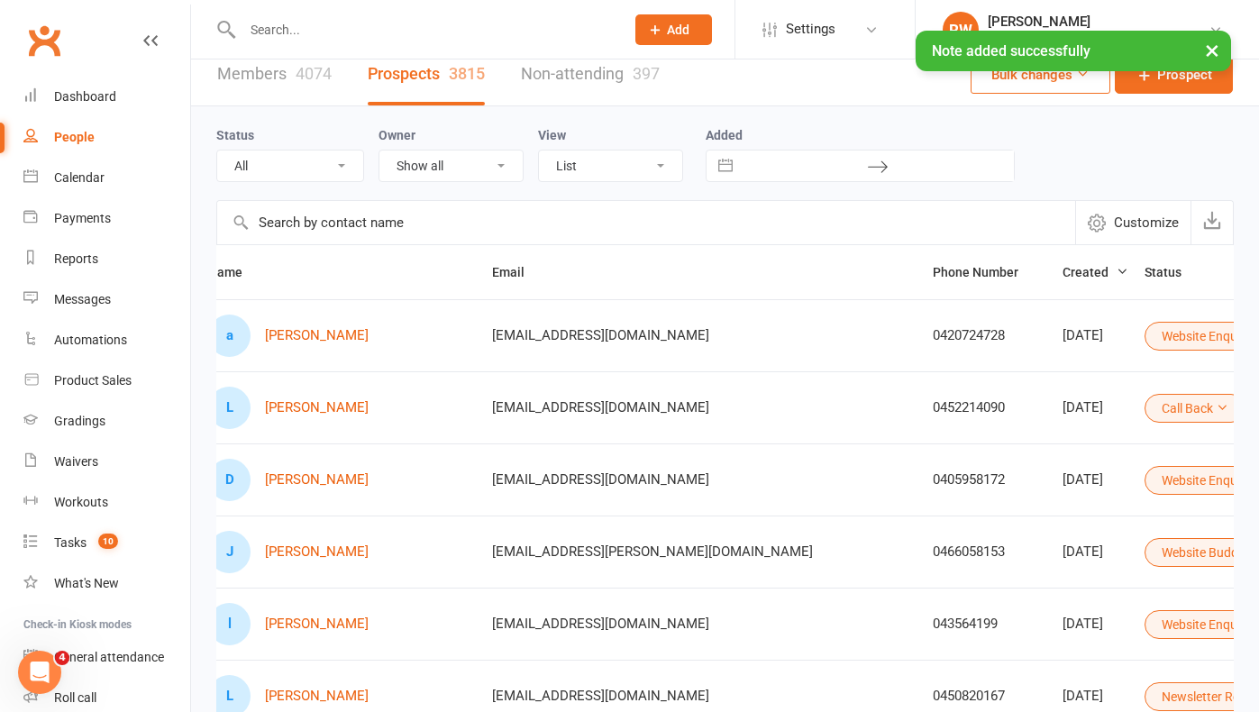
scroll to position [0, 50]
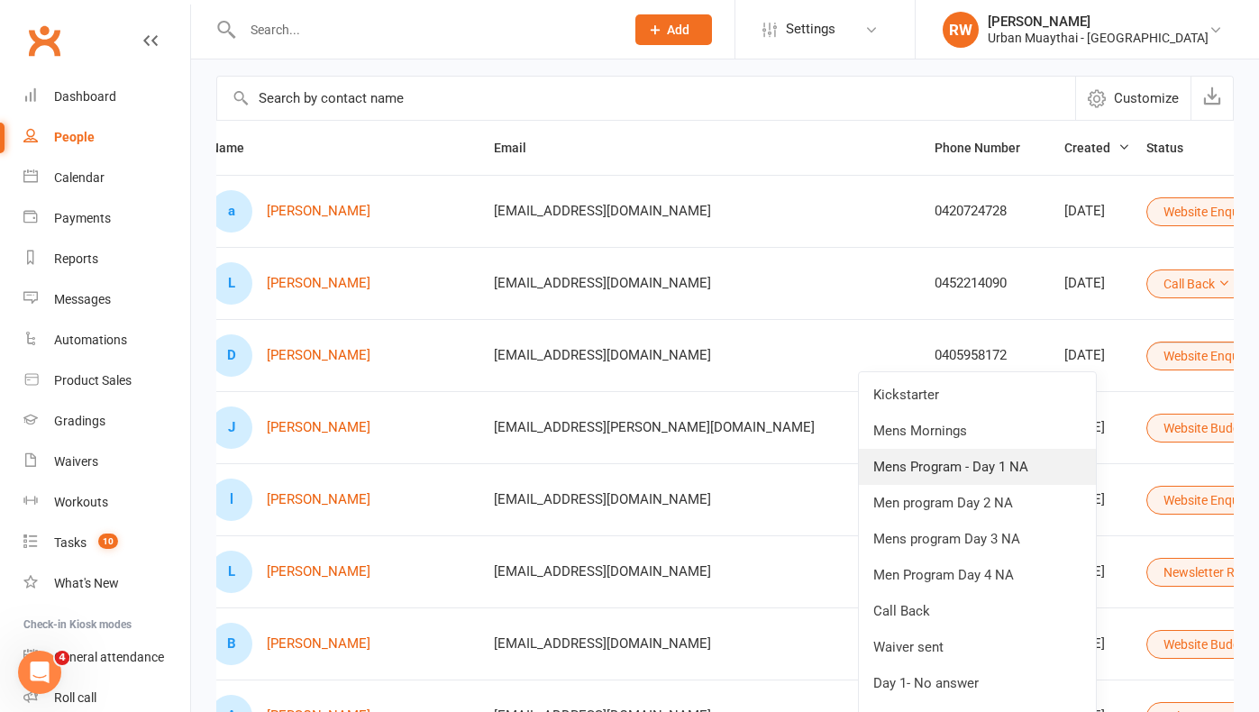
scroll to position [146, 0]
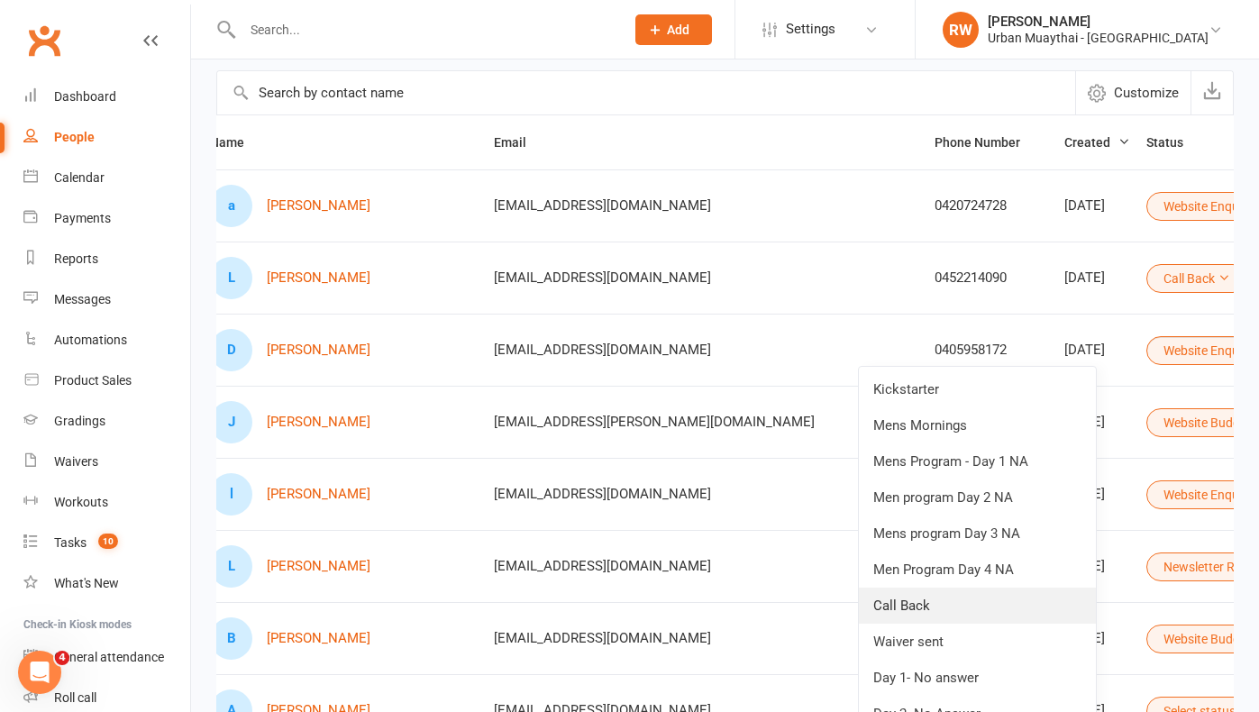
click at [913, 603] on link "Call Back" at bounding box center [977, 606] width 237 height 36
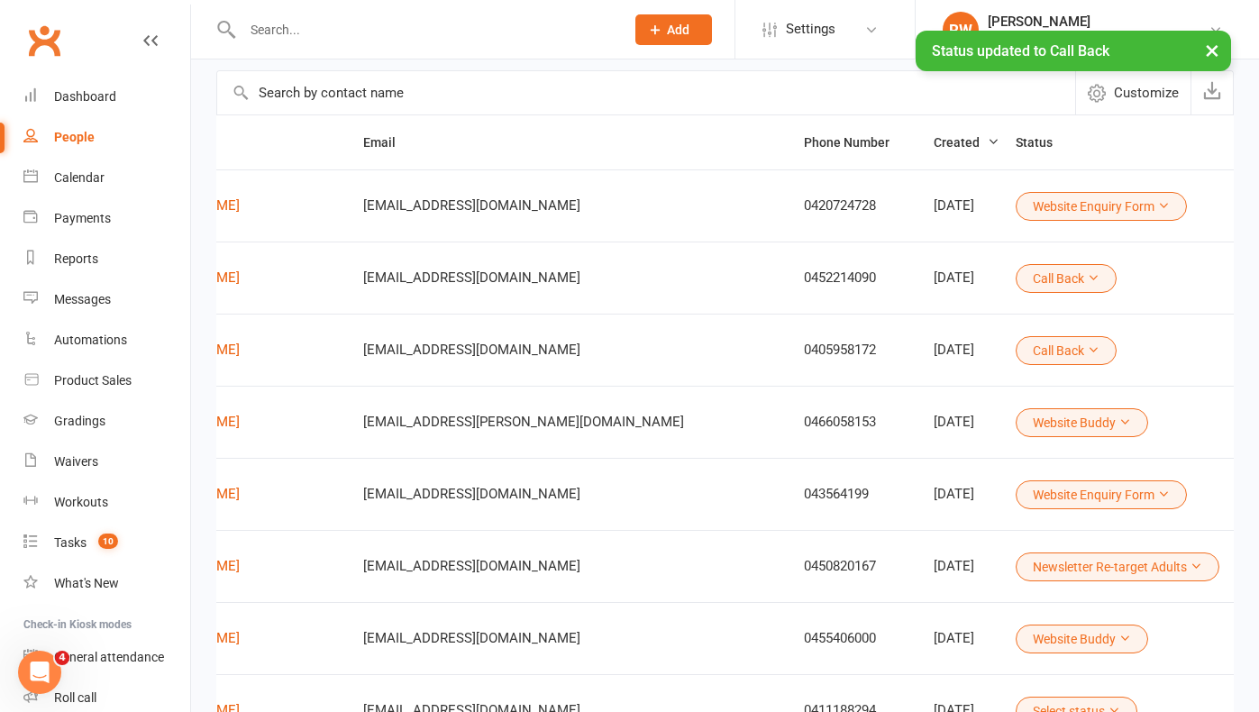
scroll to position [0, 179]
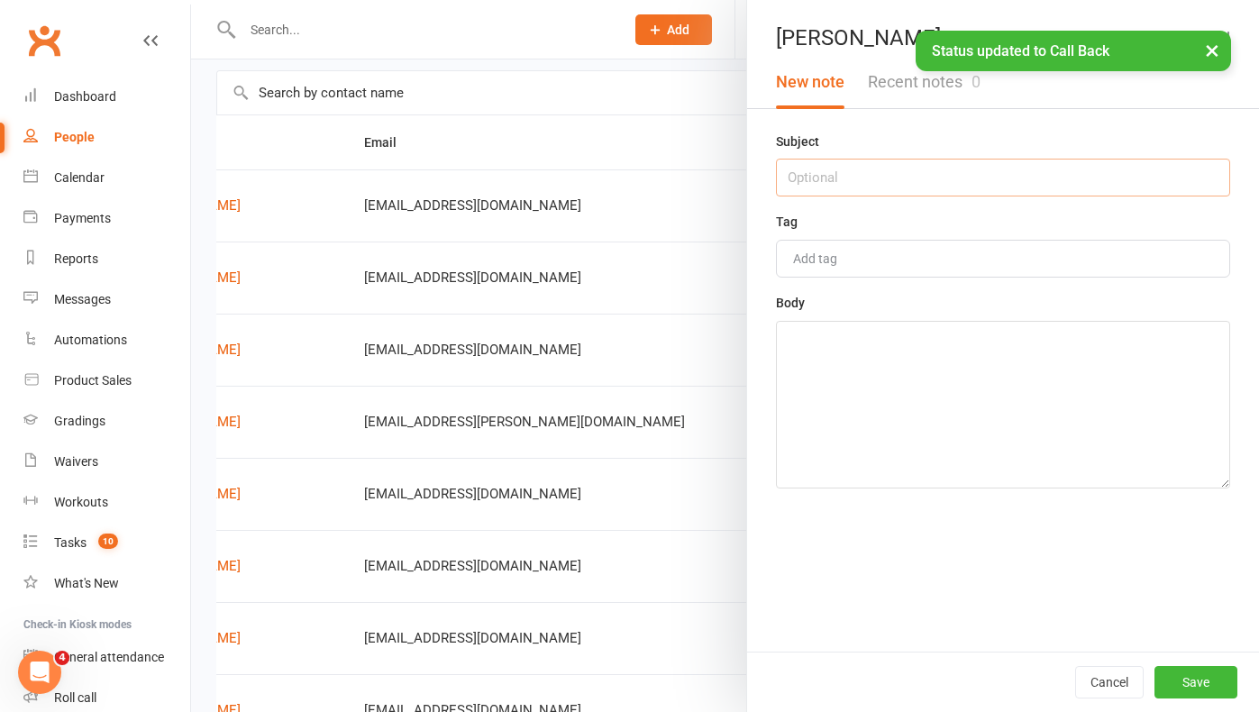
click at [824, 175] on input "text" at bounding box center [1003, 178] width 454 height 38
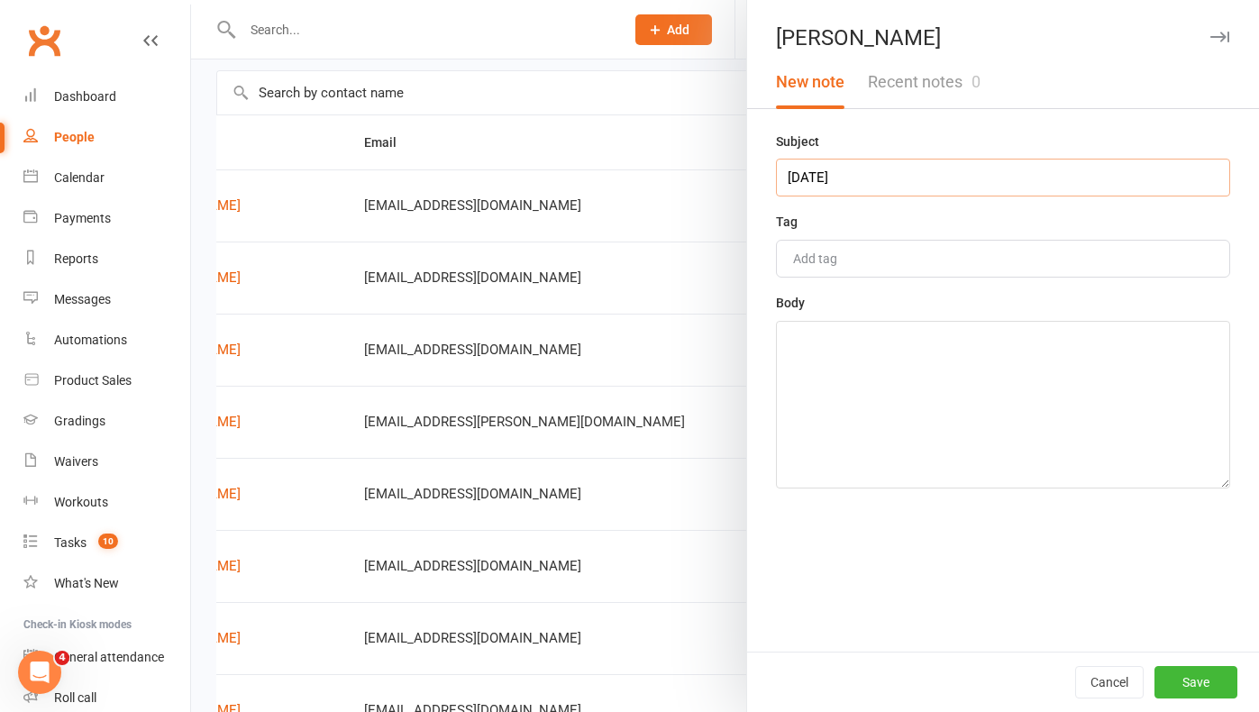
type input "[DATE]"
click at [813, 343] on textarea at bounding box center [1003, 405] width 454 height 168
type textarea "Call back 10.30am"
click at [1218, 685] on button "Save" at bounding box center [1196, 682] width 83 height 32
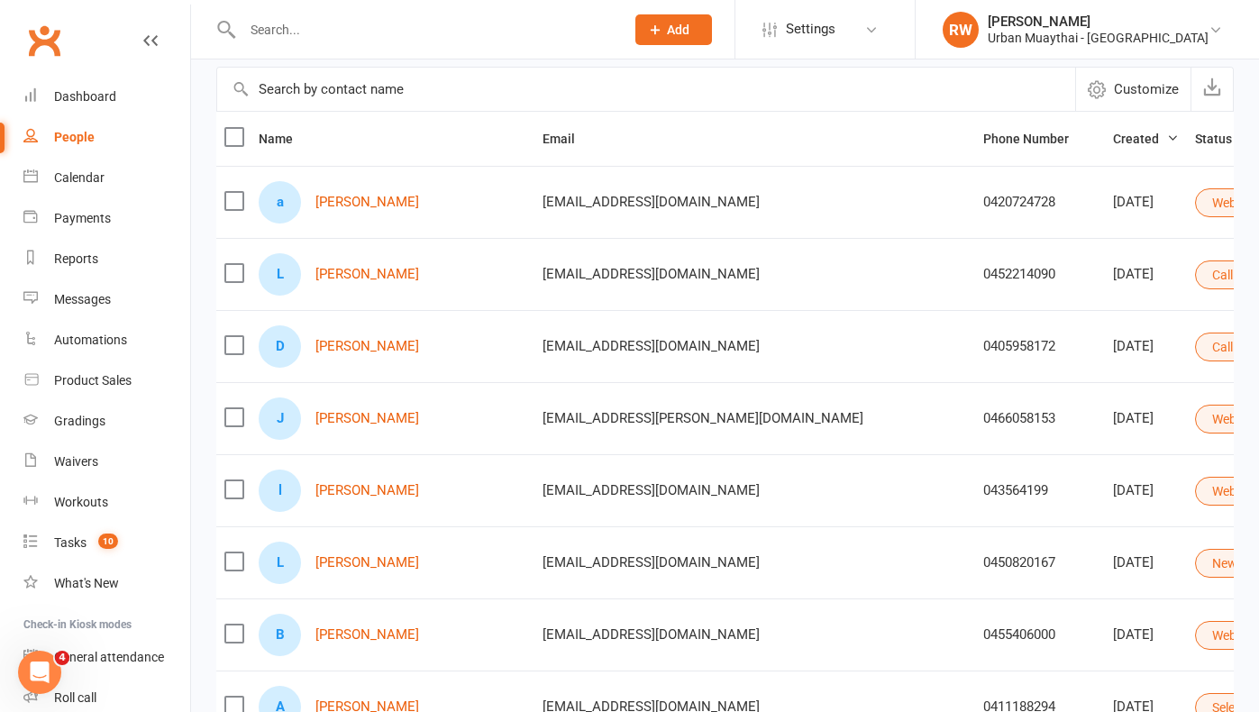
scroll to position [0, 0]
click at [370, 490] on link "[PERSON_NAME]" at bounding box center [368, 490] width 104 height 15
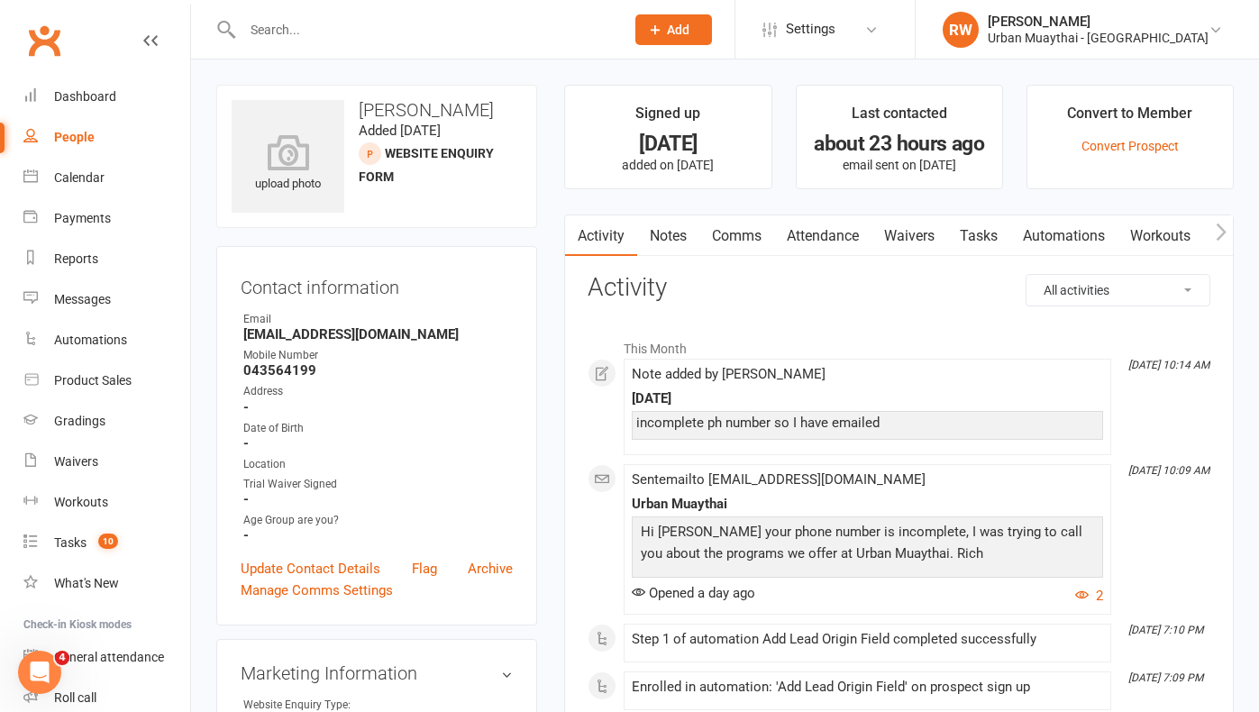
select select "100"
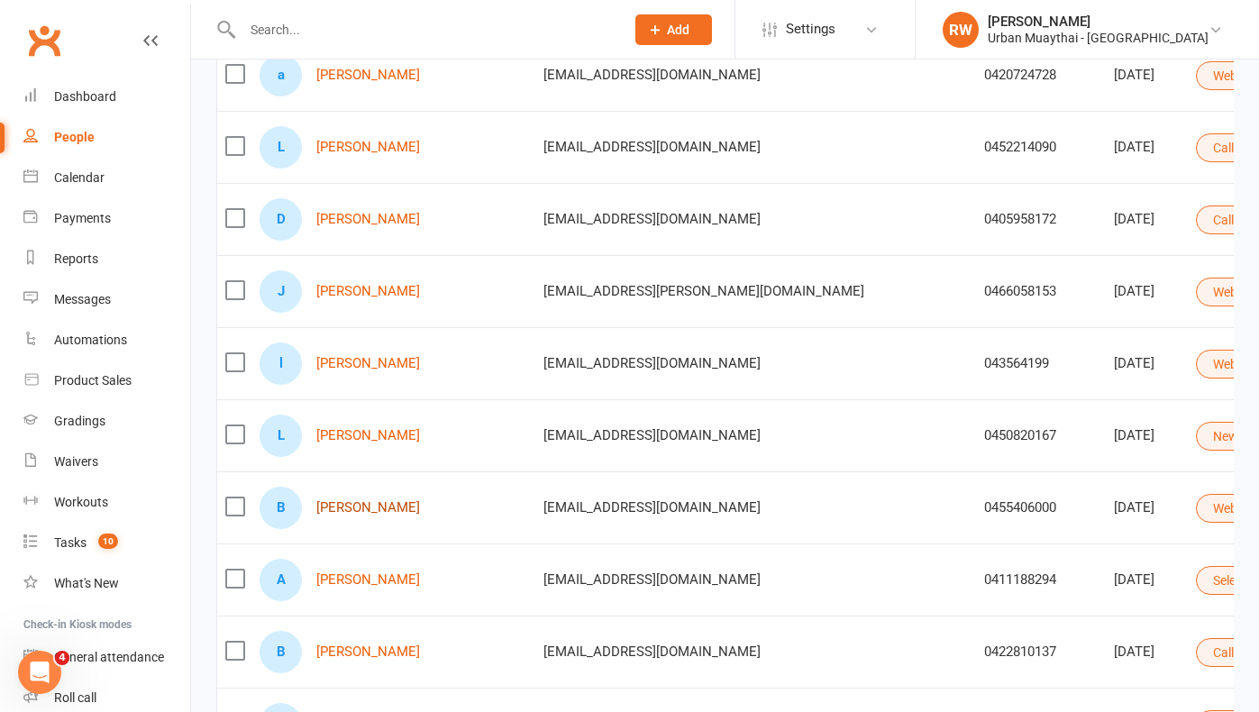
scroll to position [283, 0]
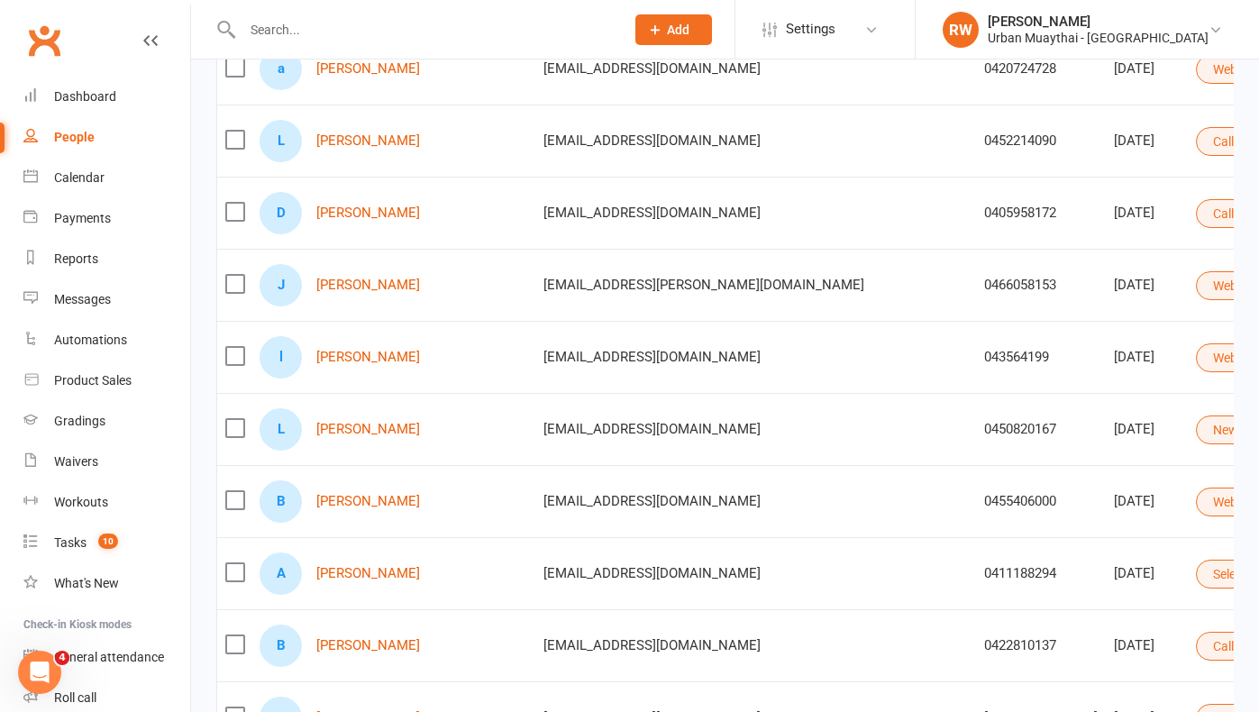
click at [984, 509] on div "0455406000" at bounding box center [1041, 501] width 114 height 15
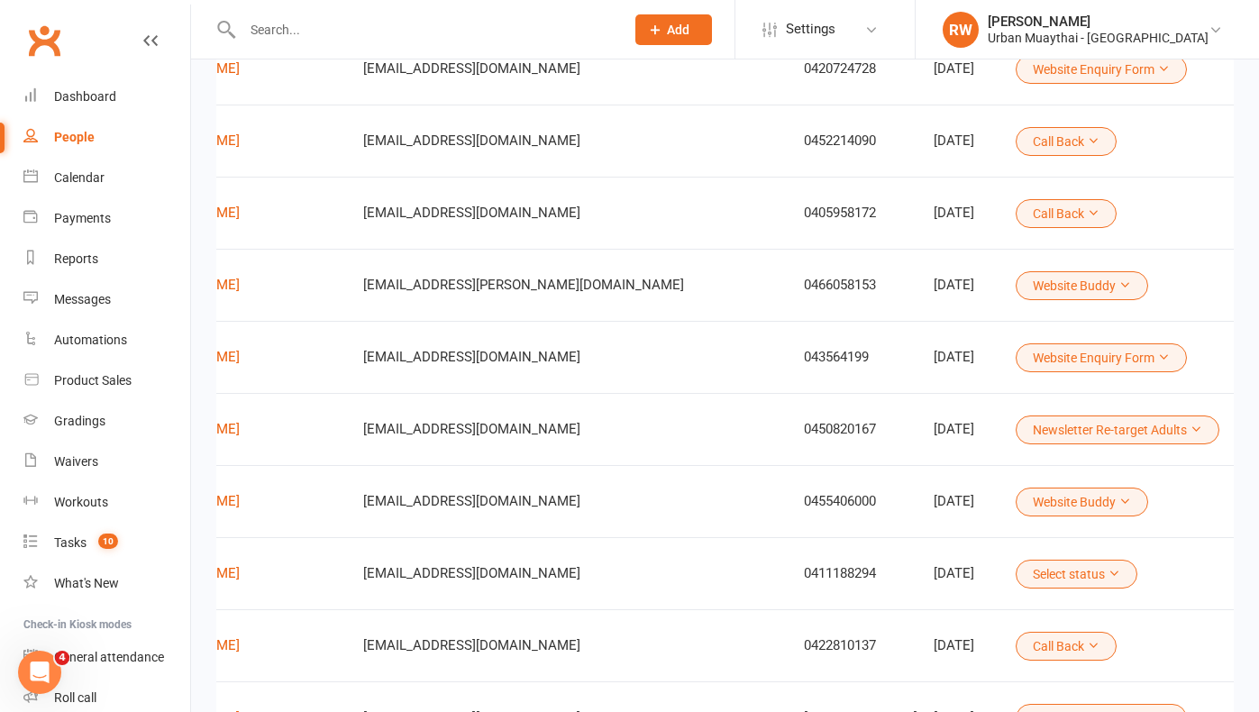
scroll to position [0, 179]
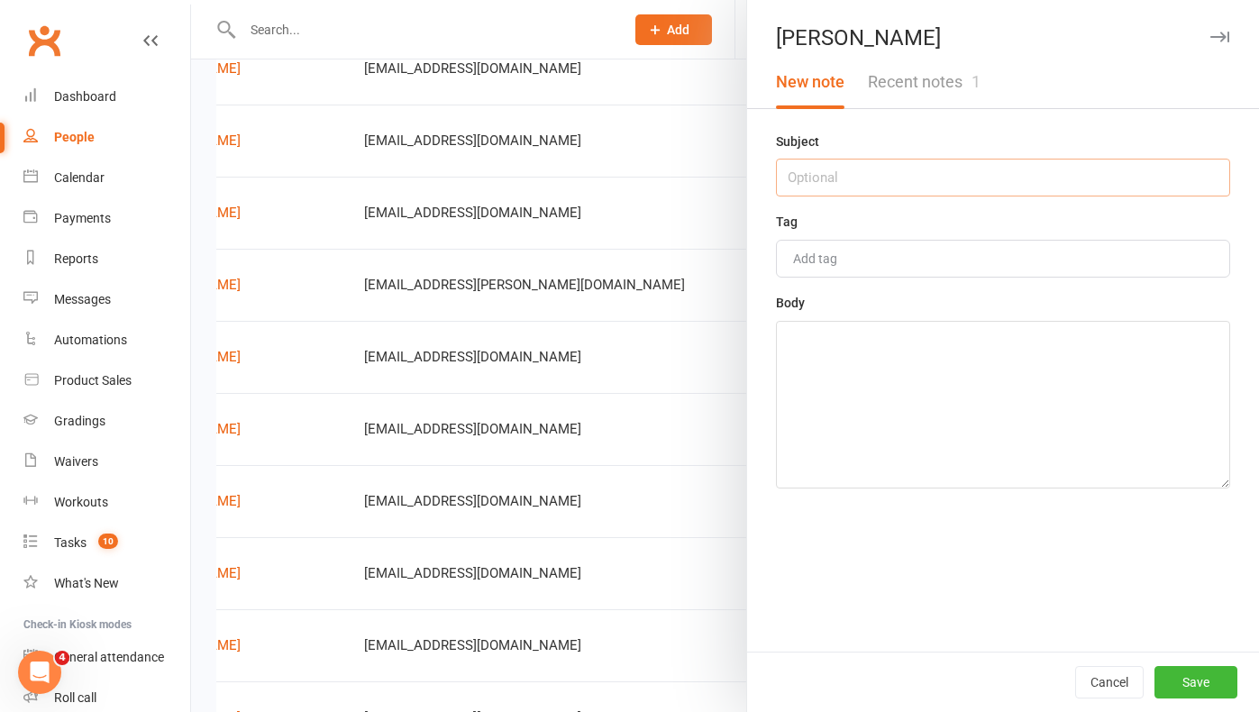
click at [841, 179] on input "text" at bounding box center [1003, 178] width 454 height 38
type input "[DATE]"
drag, startPoint x: 841, startPoint y: 179, endPoint x: 827, endPoint y: 379, distance: 200.7
click at [827, 379] on textarea at bounding box center [1003, 405] width 454 height 168
type textarea "NA 9.10am sms"
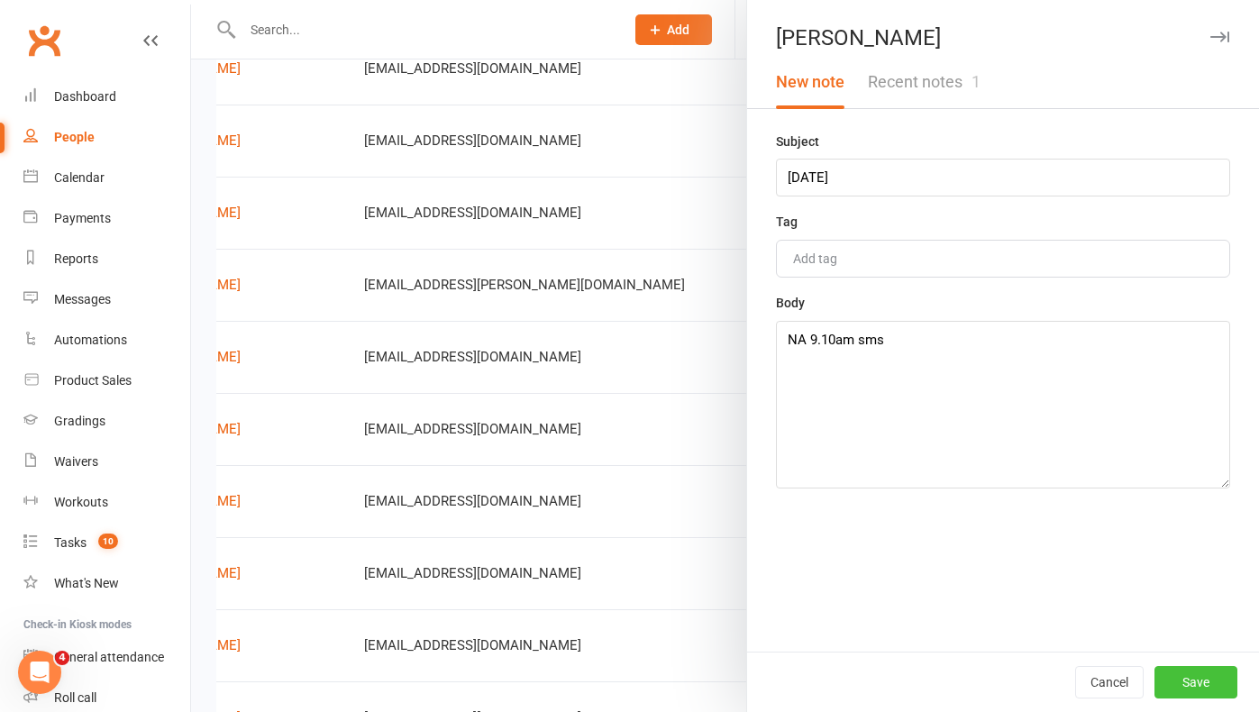
click at [1202, 682] on button "Save" at bounding box center [1196, 682] width 83 height 32
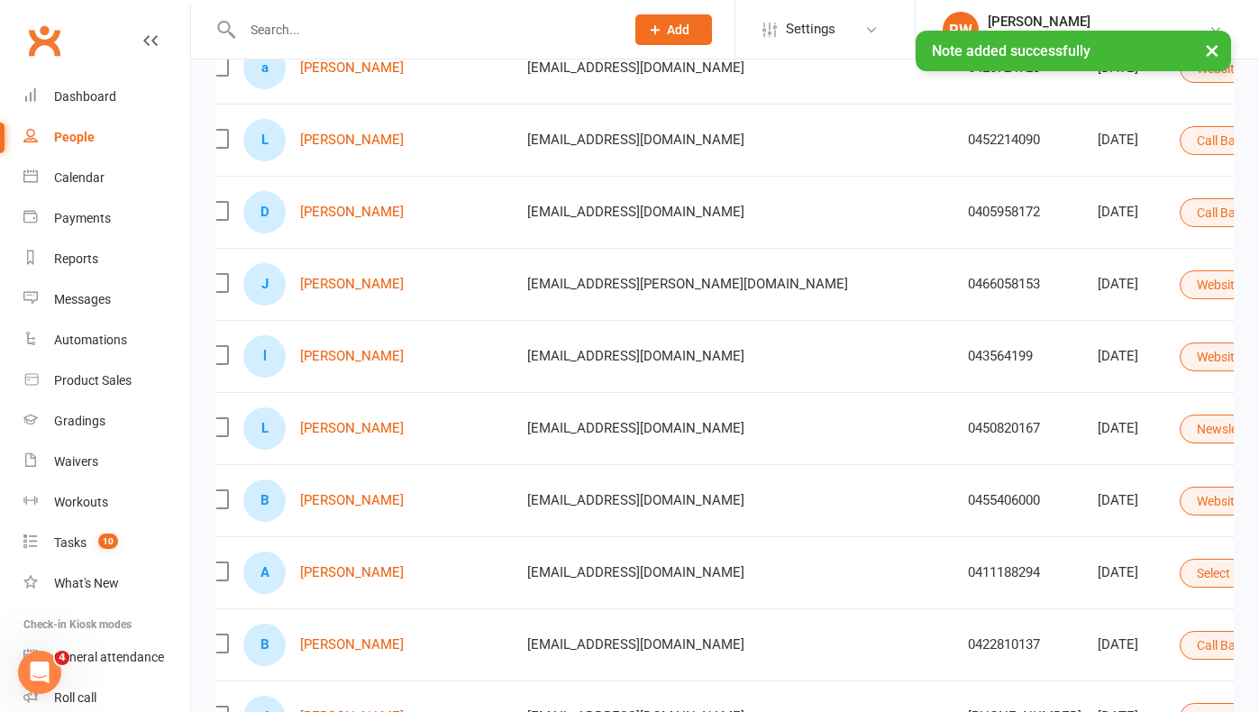
scroll to position [0, 14]
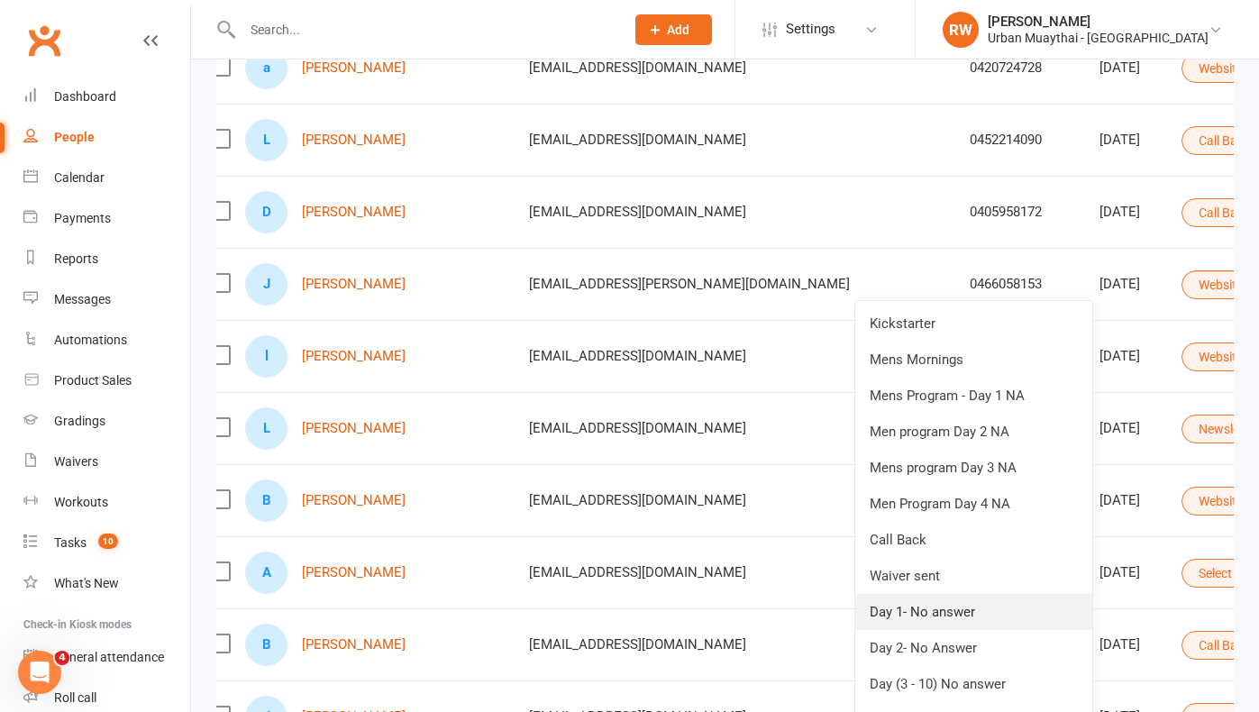
click at [920, 603] on link "Day 1- No answer" at bounding box center [974, 612] width 237 height 36
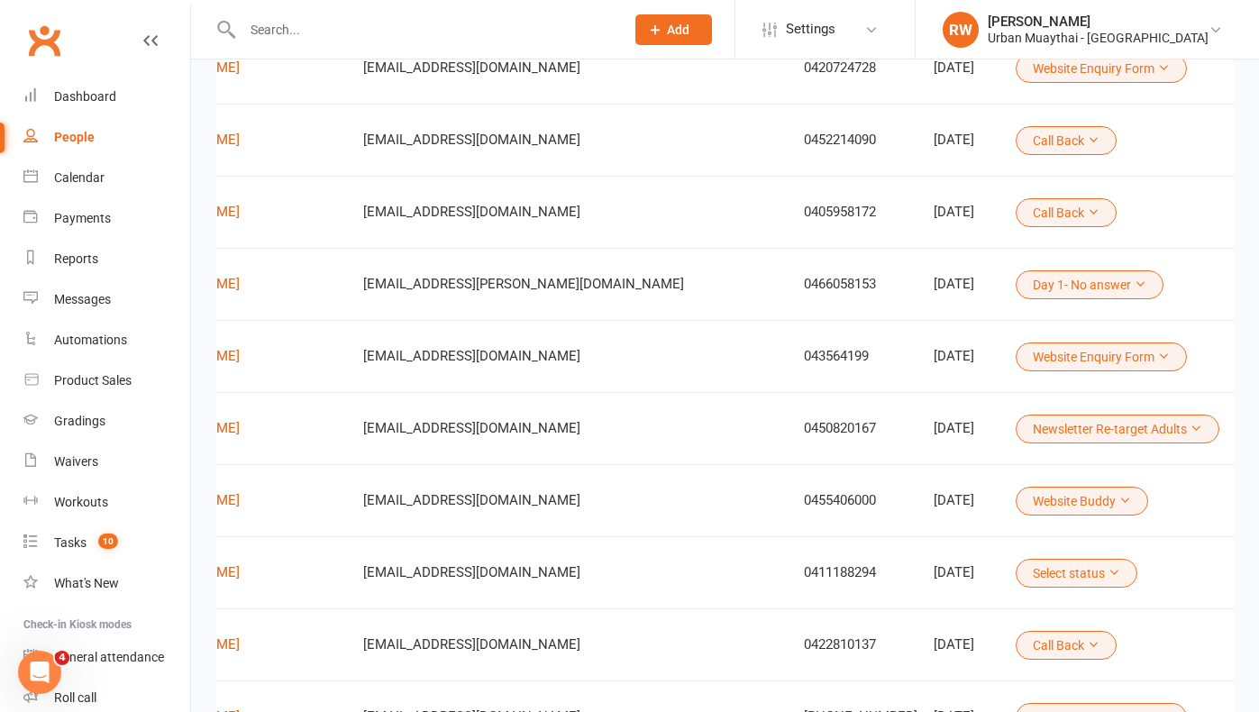
scroll to position [0, 179]
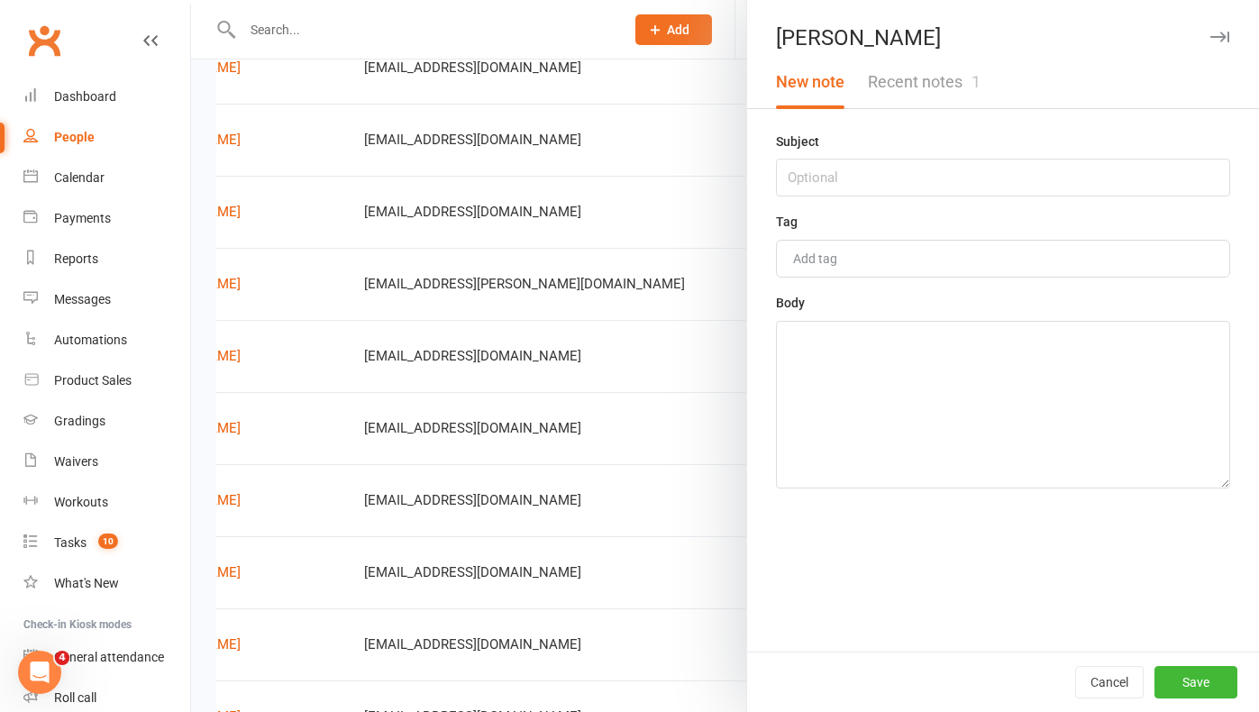
click at [914, 82] on button "Recent notes 1" at bounding box center [924, 82] width 136 height 52
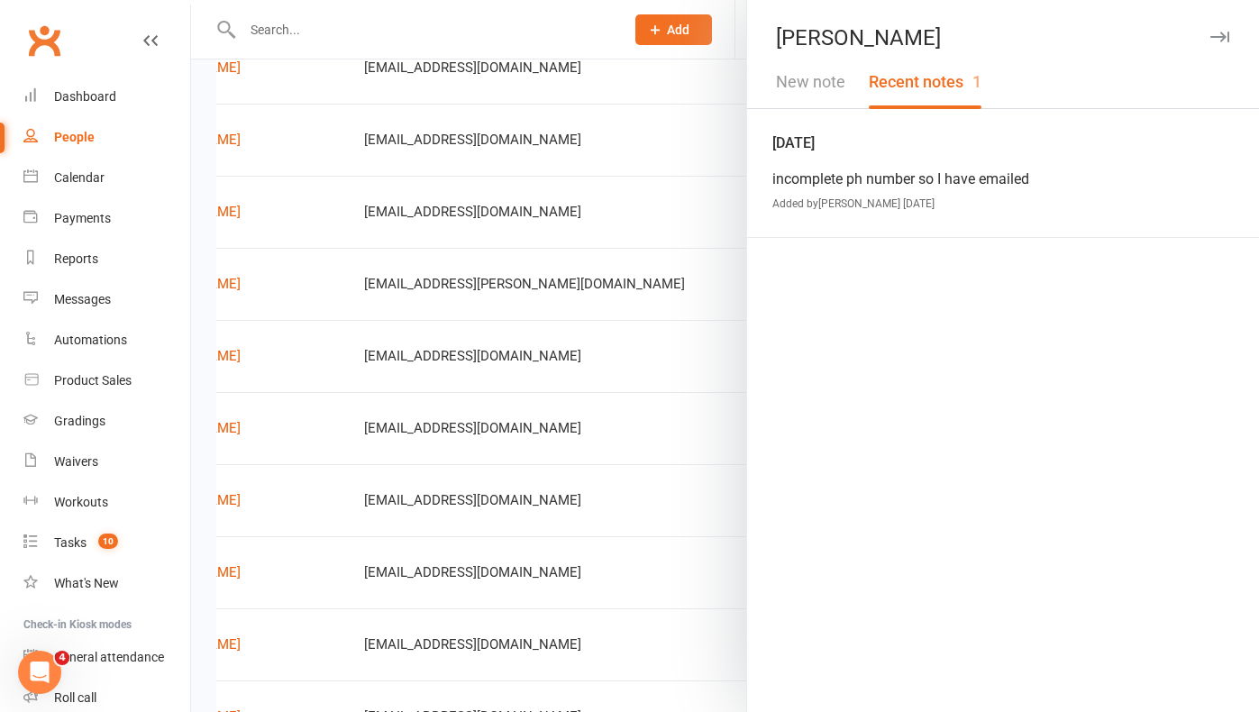
click at [169, 73] on div "Clubworx" at bounding box center [95, 51] width 190 height 67
click at [1221, 39] on icon "button" at bounding box center [1220, 37] width 19 height 11
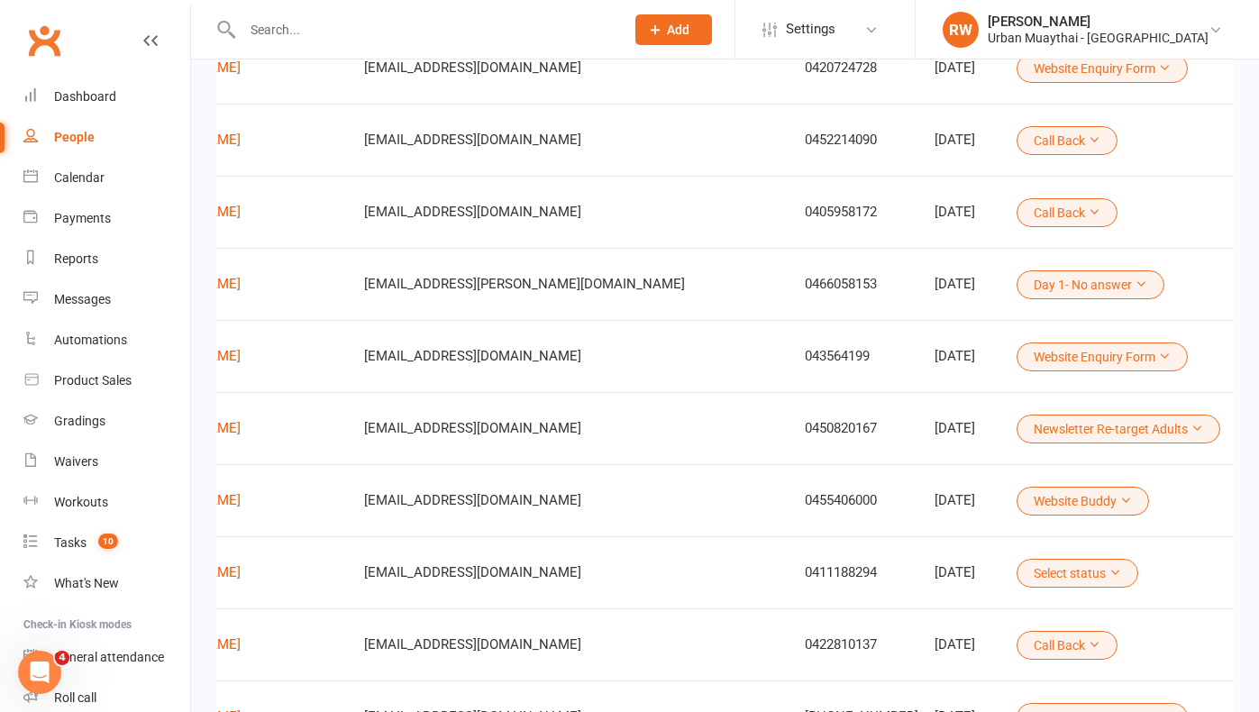
click at [1158, 350] on icon at bounding box center [1164, 356] width 13 height 13
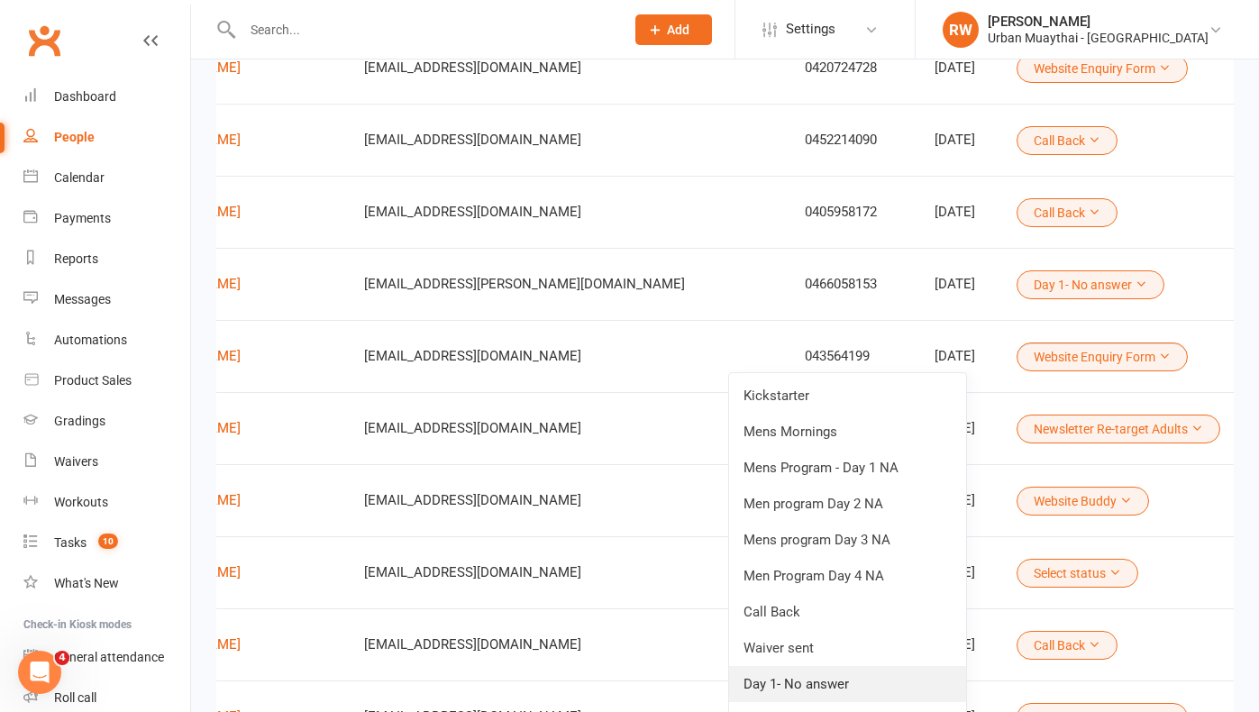
click at [781, 680] on link "Day 1- No answer" at bounding box center [847, 684] width 237 height 36
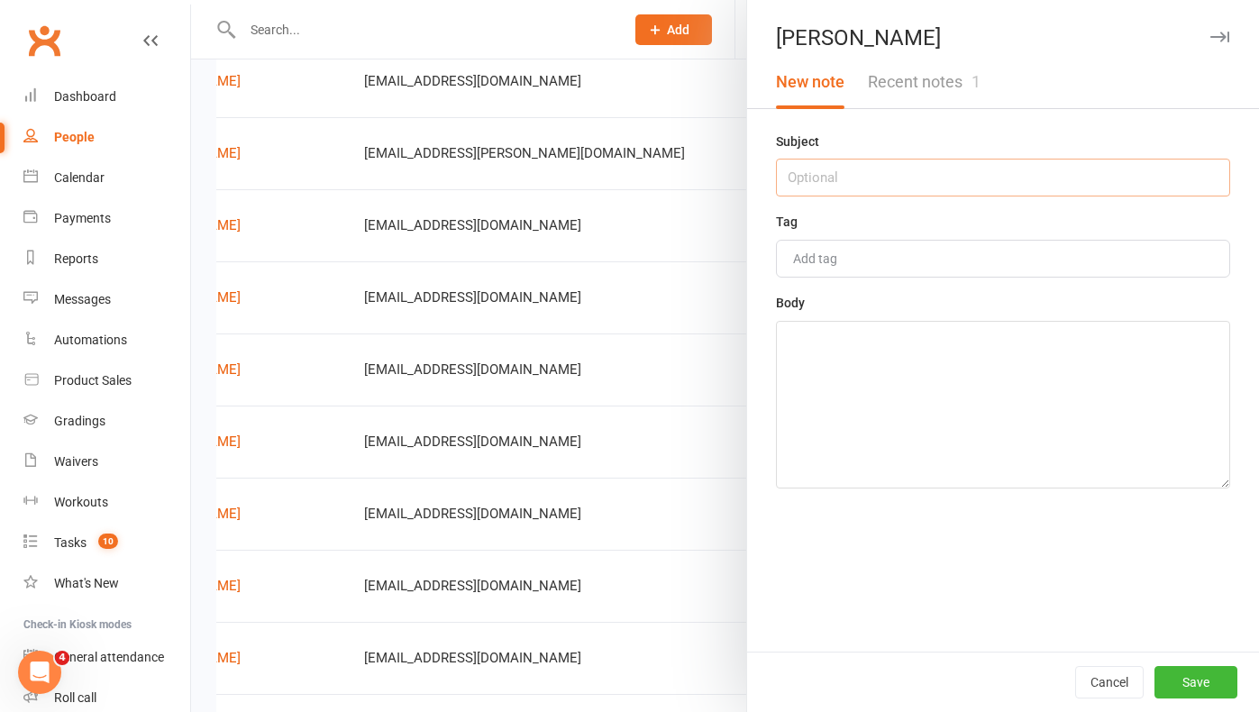
click at [809, 180] on input "text" at bounding box center [1003, 178] width 454 height 38
type input "[DATE]"
drag, startPoint x: 809, startPoint y: 180, endPoint x: 797, endPoint y: 362, distance: 182.5
click at [797, 362] on textarea at bounding box center [1003, 405] width 454 height 168
type textarea "NA 9.12am"
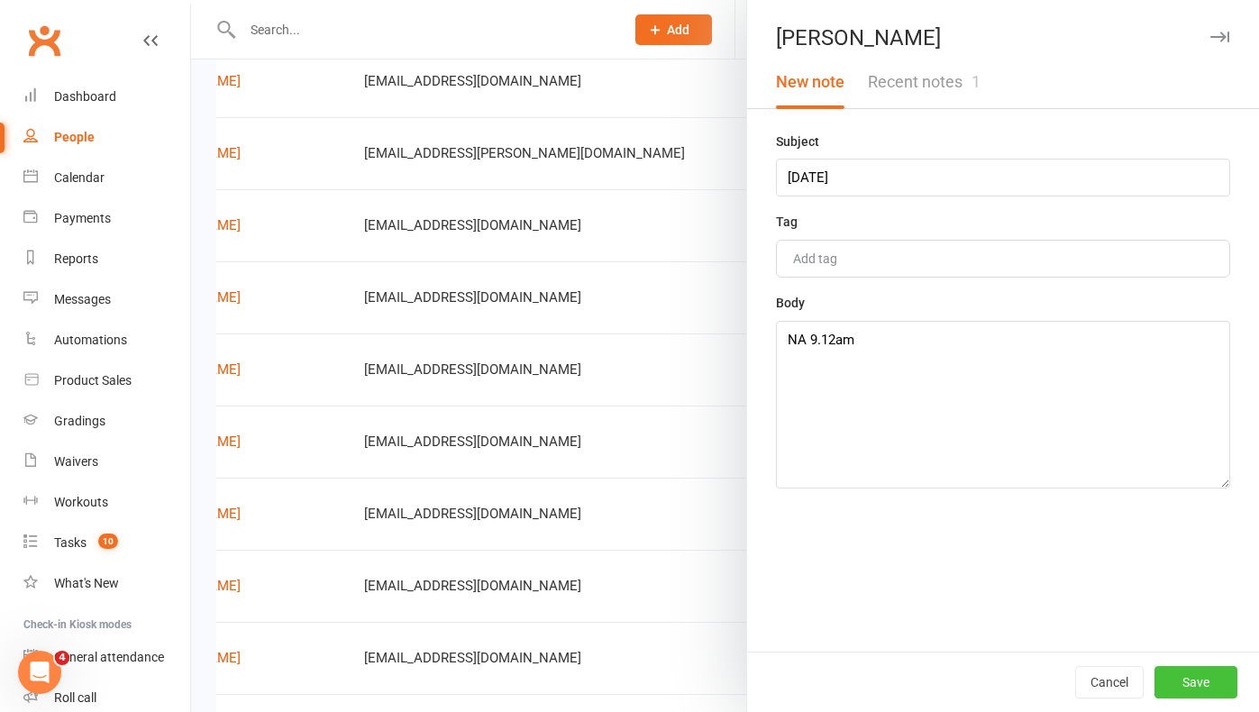
click at [1200, 685] on button "Save" at bounding box center [1196, 682] width 83 height 32
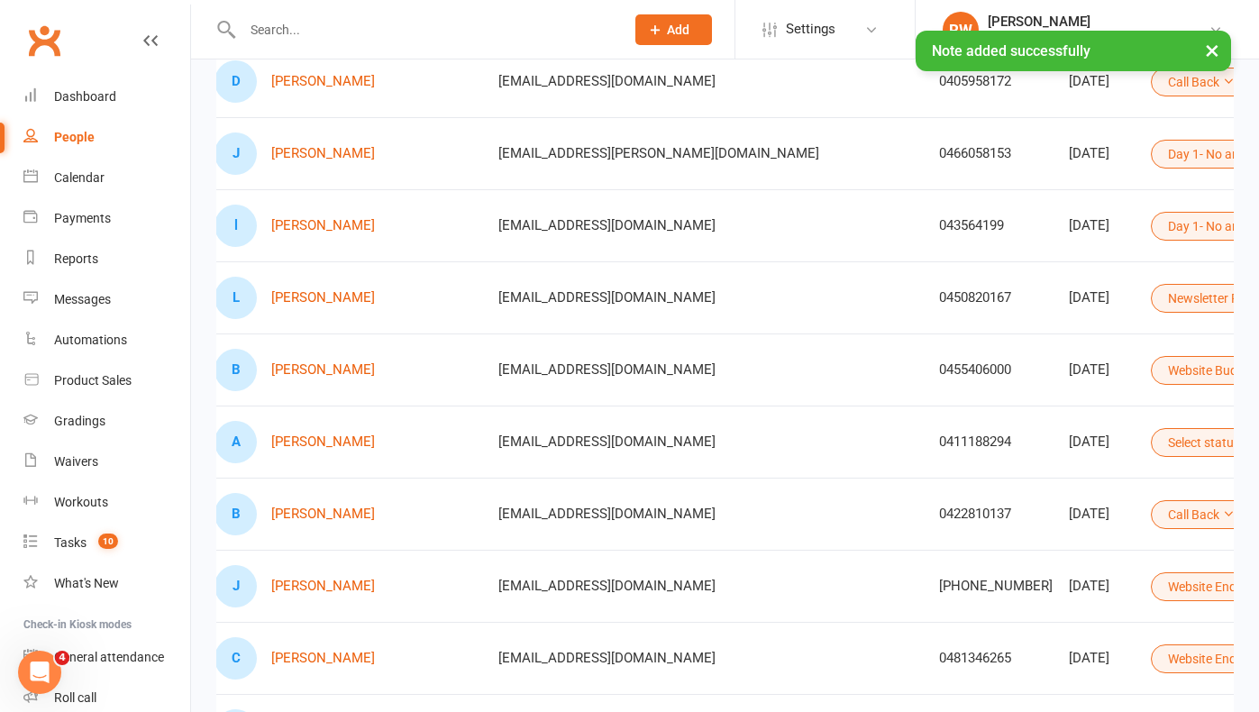
scroll to position [0, 47]
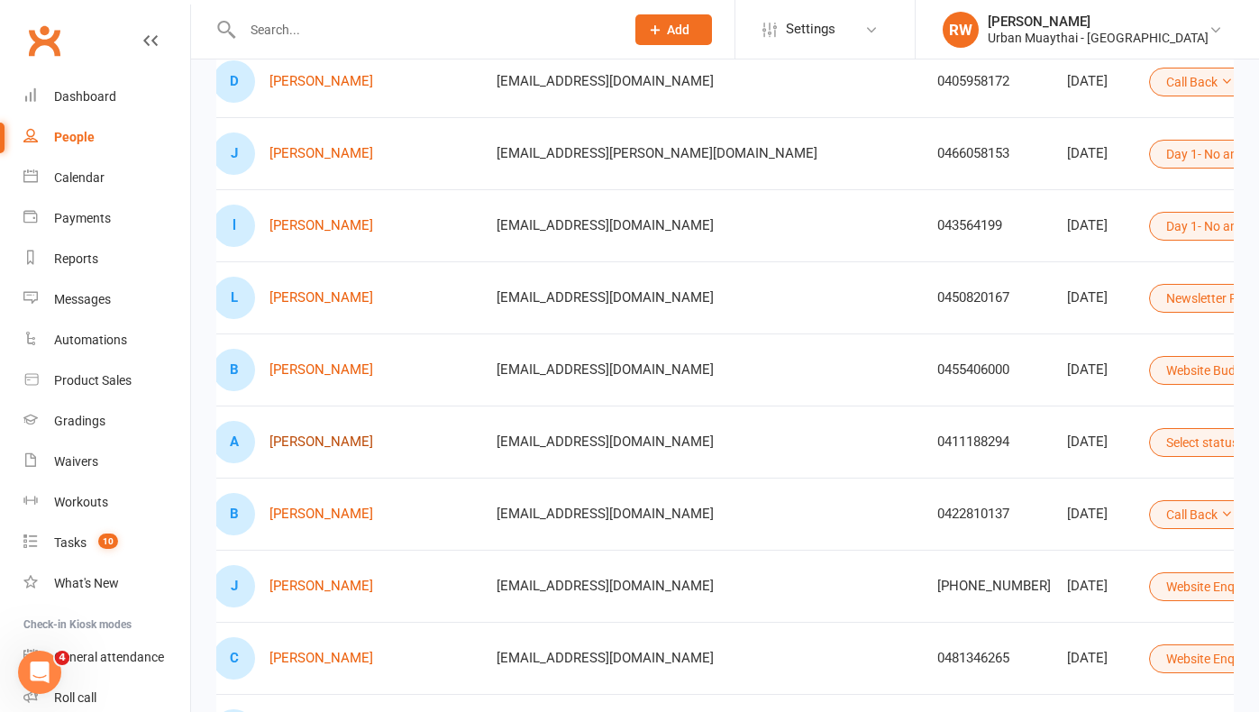
click at [334, 442] on link "[PERSON_NAME]" at bounding box center [322, 442] width 104 height 15
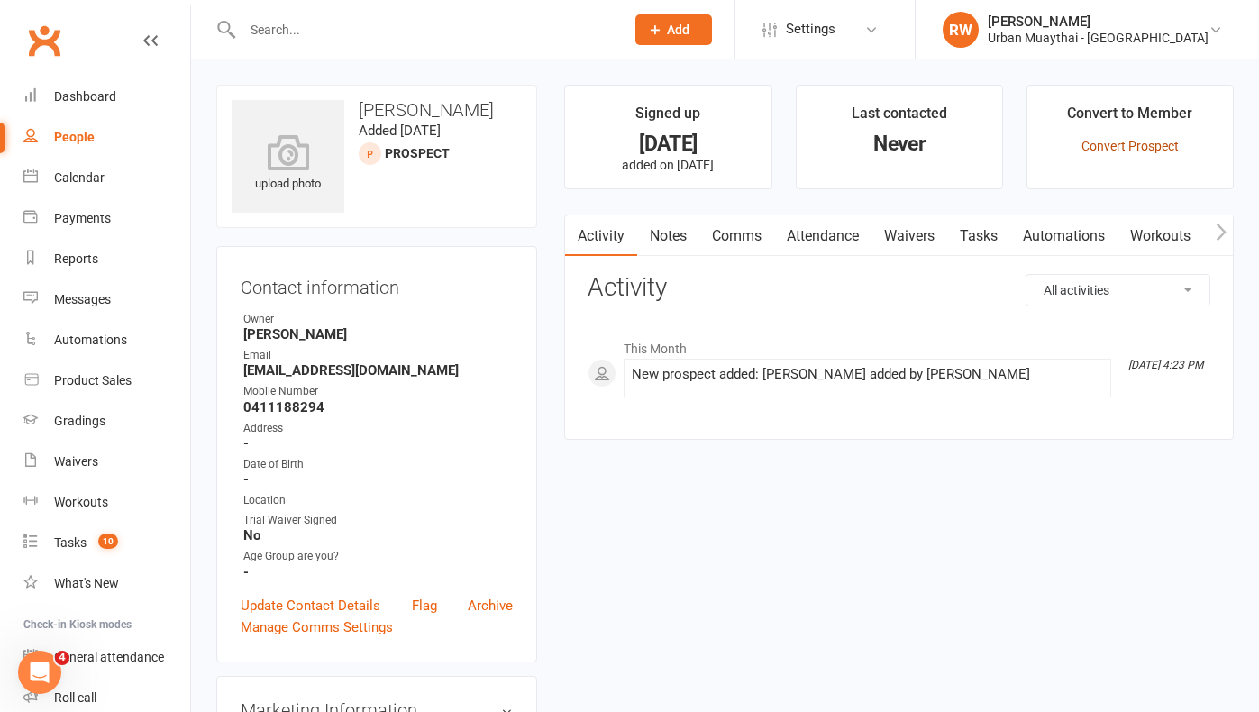
click at [1116, 146] on link "Convert Prospect" at bounding box center [1130, 146] width 97 height 14
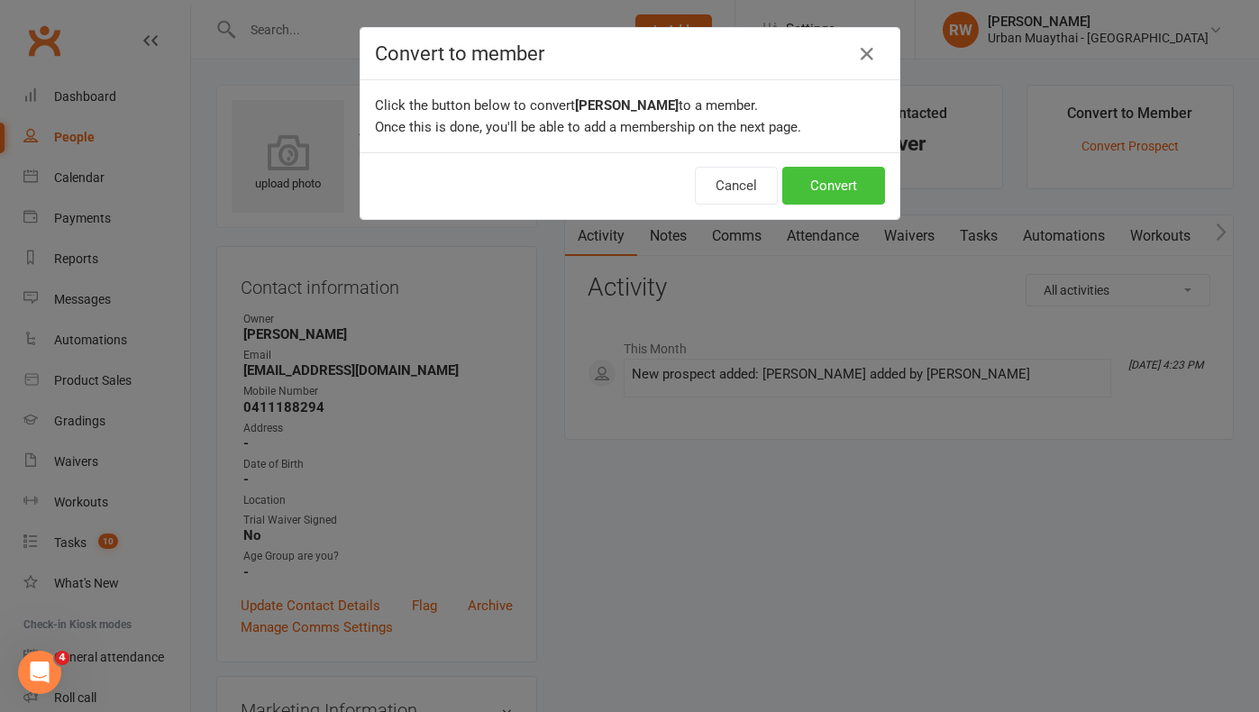
click at [819, 183] on button "Convert" at bounding box center [834, 186] width 103 height 38
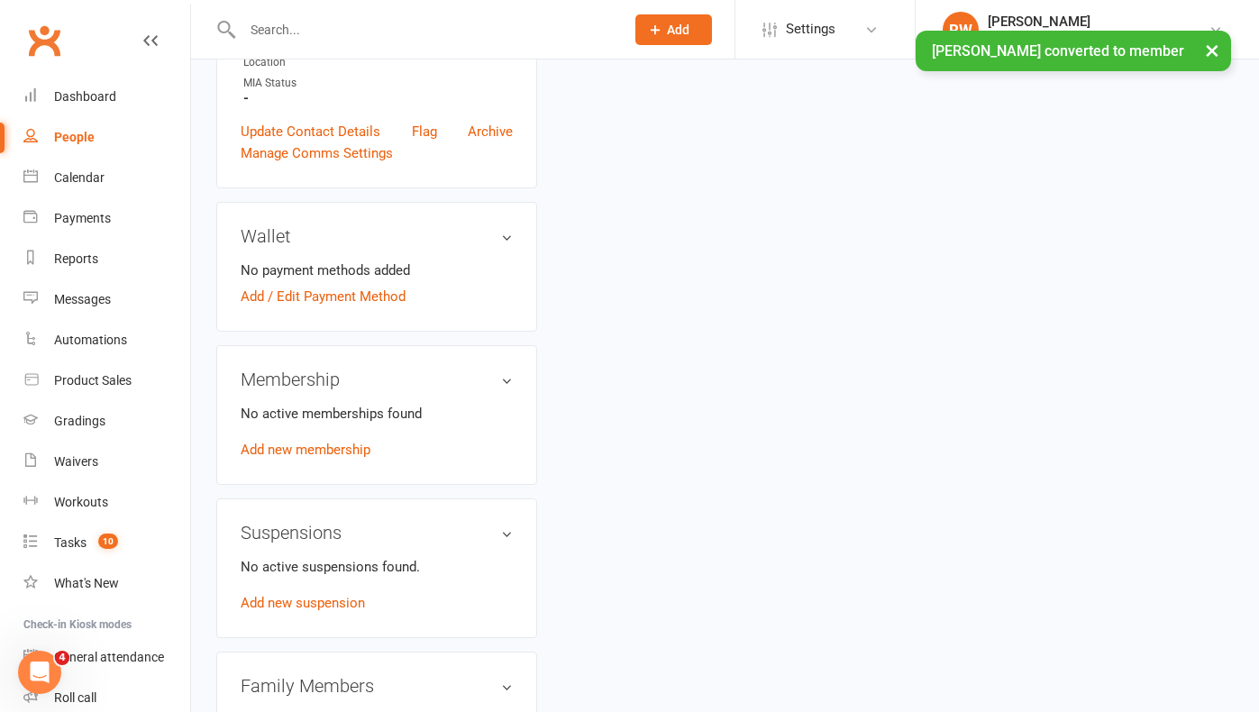
scroll to position [512, 0]
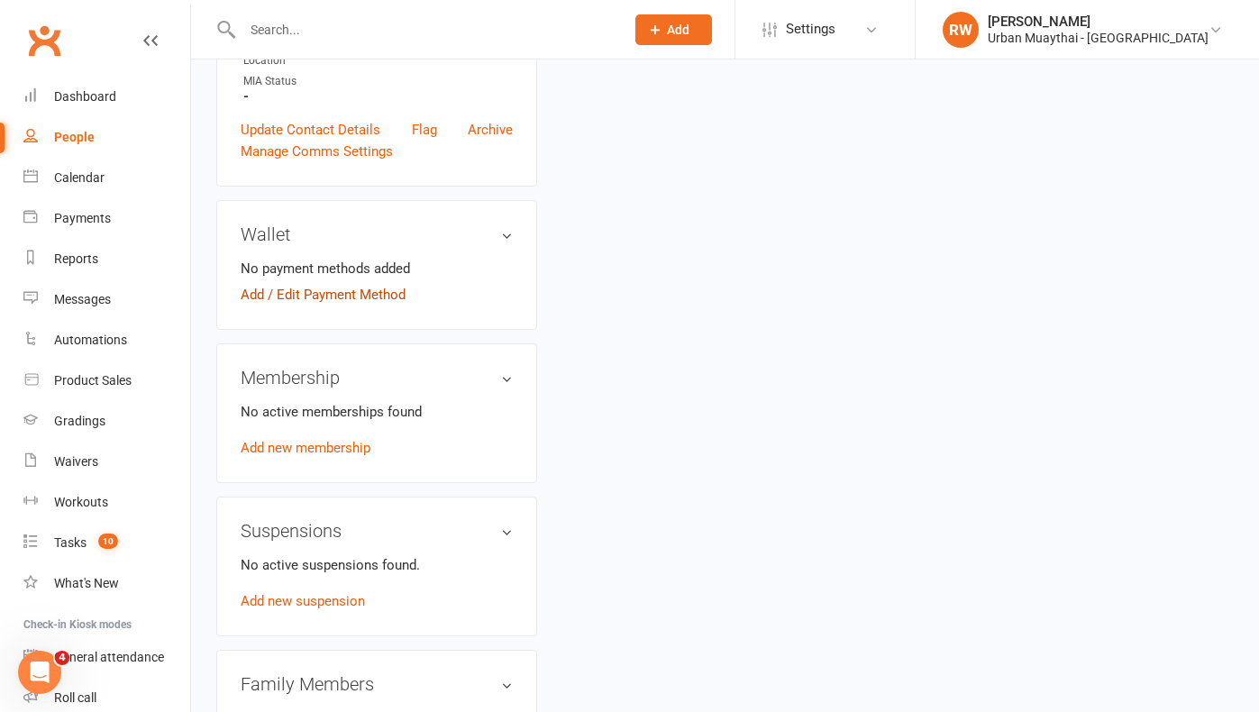
click at [328, 292] on link "Add / Edit Payment Method" at bounding box center [323, 295] width 165 height 22
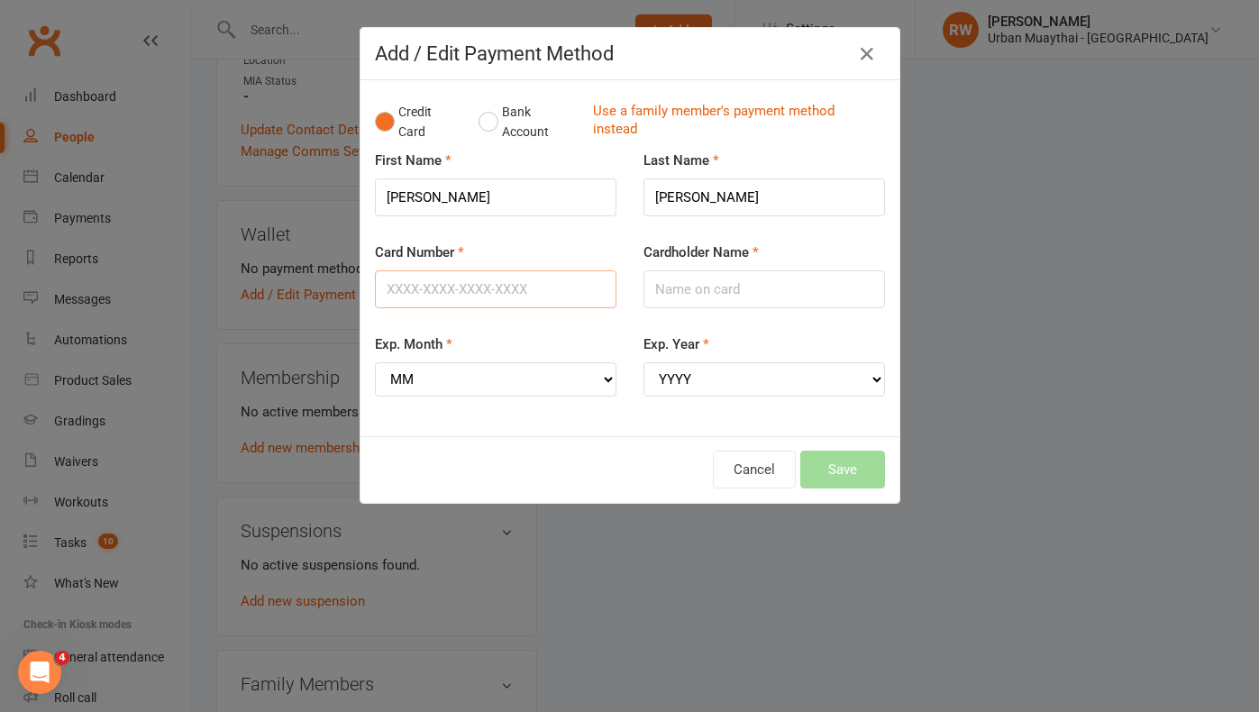
click at [413, 288] on input "Card Number" at bounding box center [496, 289] width 242 height 38
click at [692, 293] on input "Cardholder Name" at bounding box center [765, 289] width 242 height 38
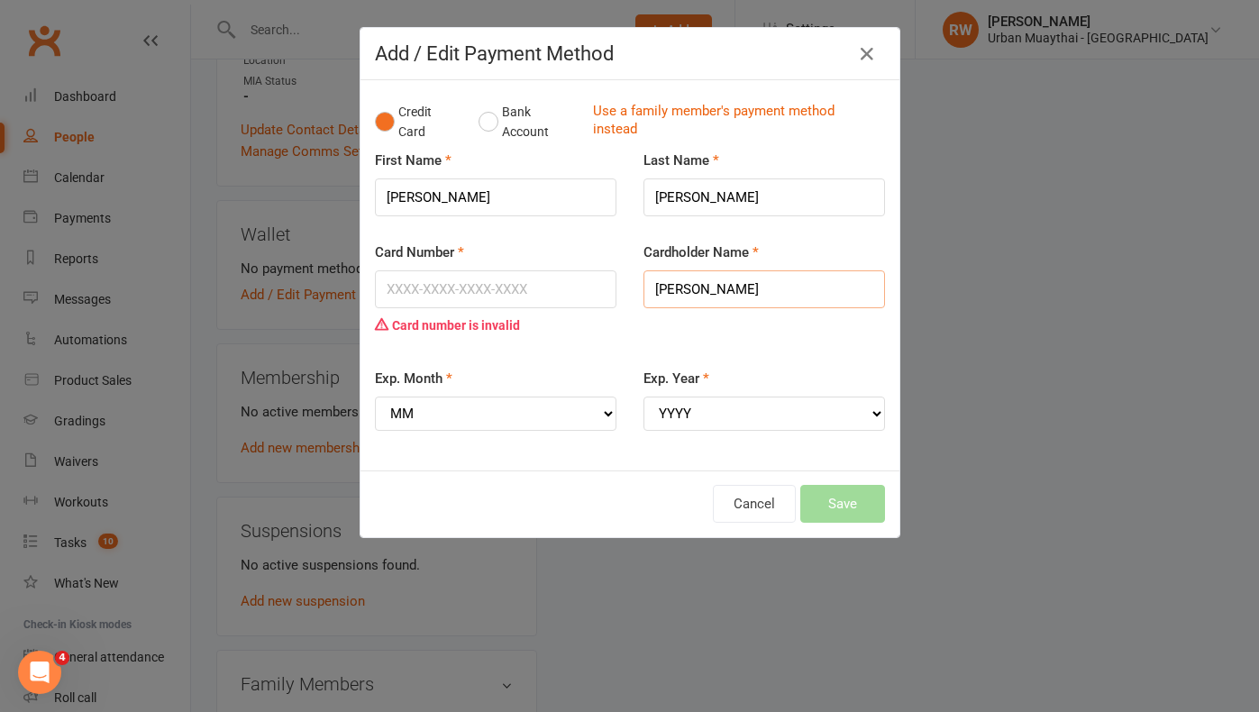
type input "[PERSON_NAME]"
click at [431, 288] on input "Card Number" at bounding box center [496, 289] width 242 height 38
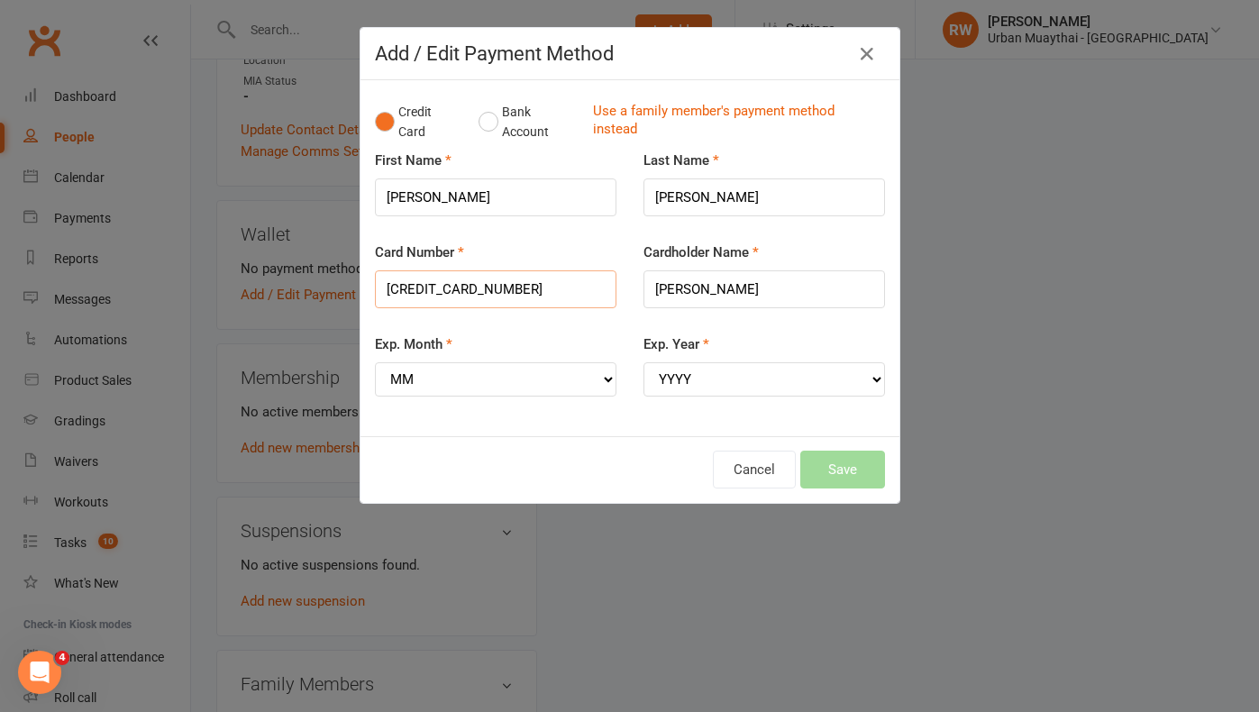
type input "[CREDIT_CARD_NUMBER]"
select select "11"
select select "2026"
click at [826, 451] on button "Save" at bounding box center [843, 470] width 85 height 38
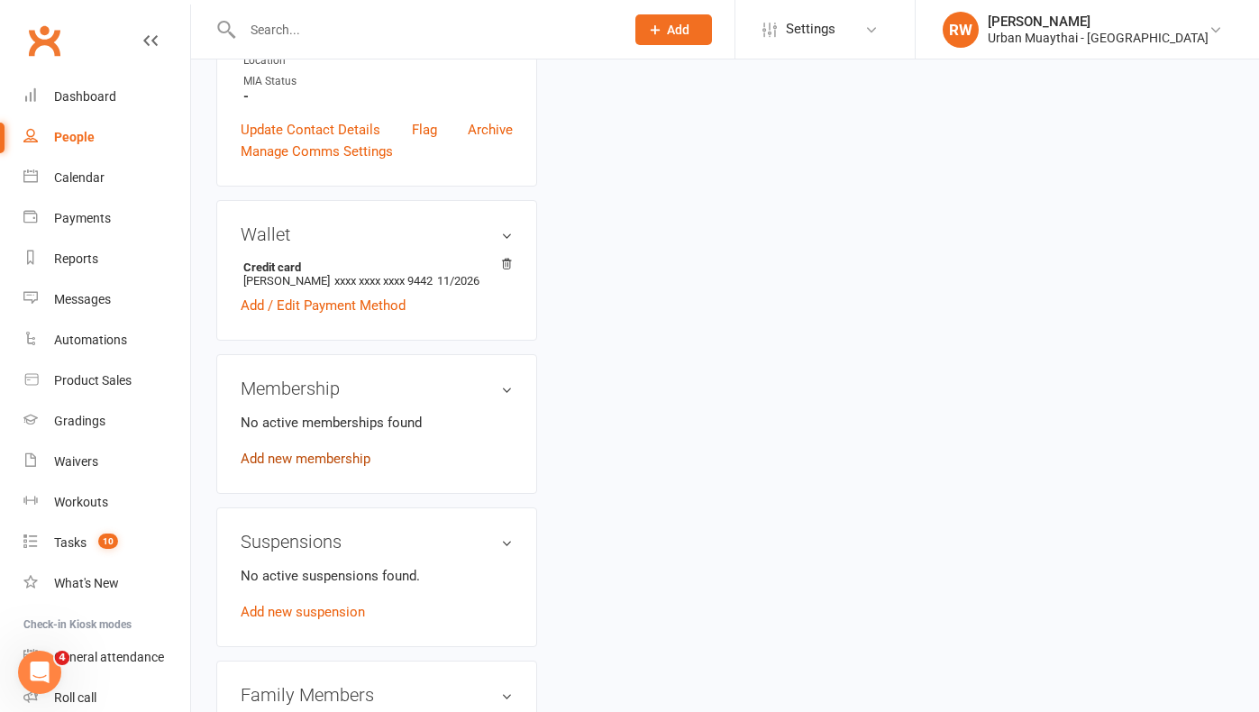
click at [353, 454] on link "Add new membership" at bounding box center [306, 459] width 130 height 16
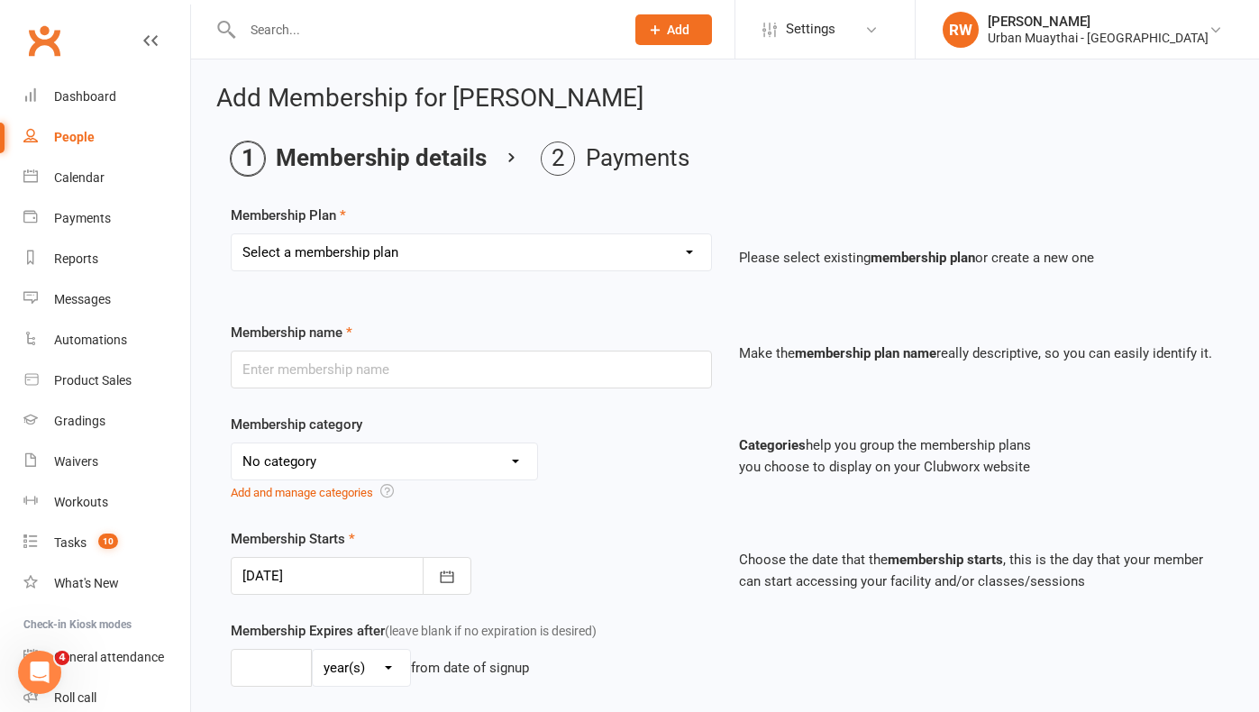
select select "1"
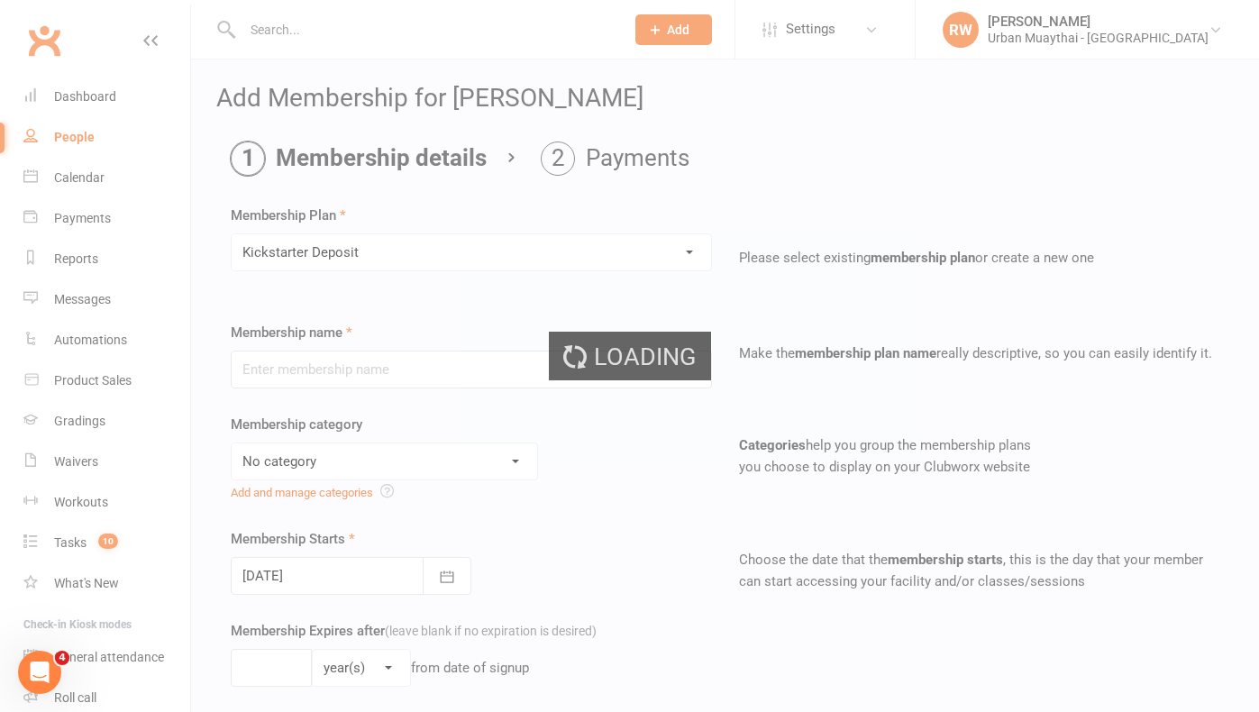
type input "Kickstarter Deposit"
select select "9"
type input "1"
select select "0"
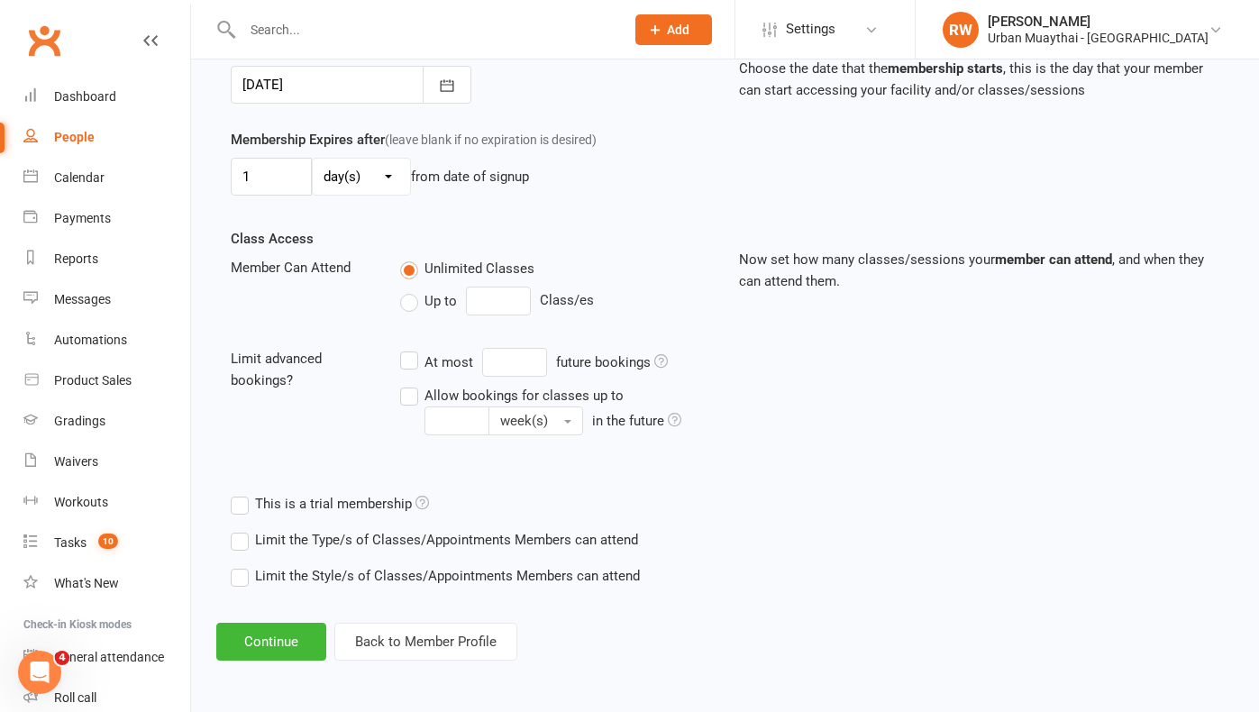
scroll to position [506, 0]
click at [276, 623] on button "Continue" at bounding box center [271, 642] width 110 height 38
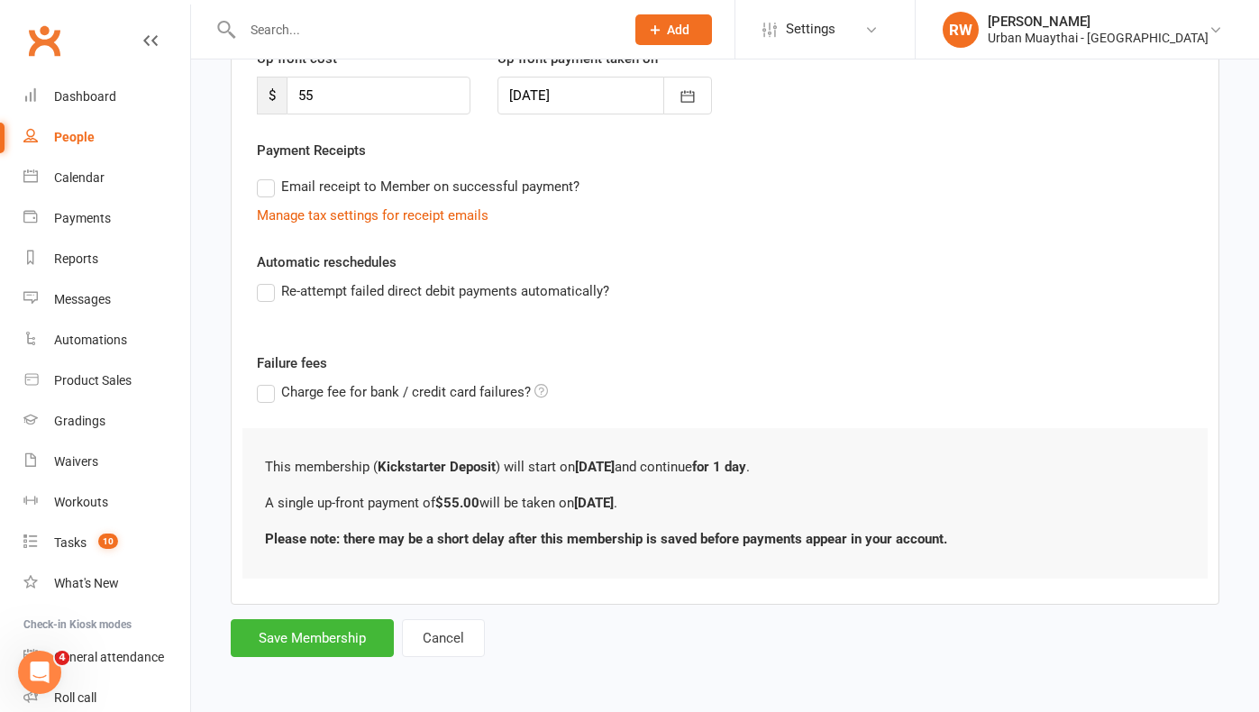
scroll to position [0, 0]
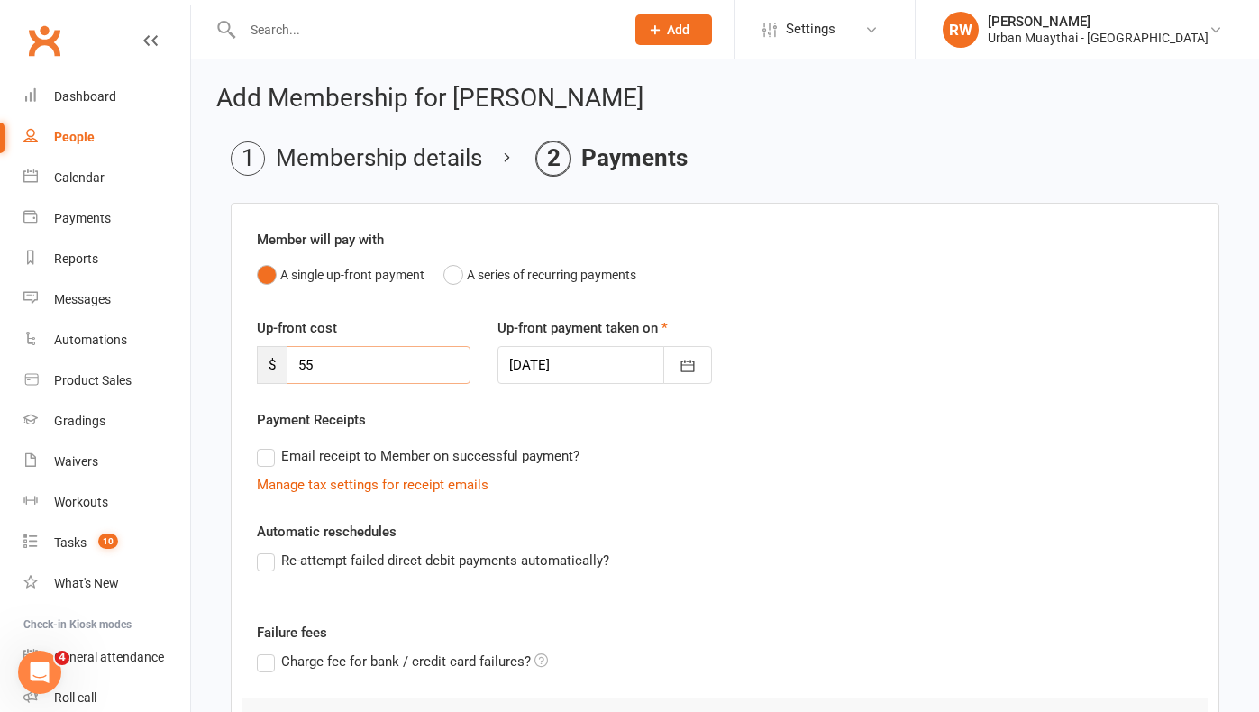
click at [318, 367] on input "55" at bounding box center [379, 365] width 184 height 38
type input "5"
type input "196"
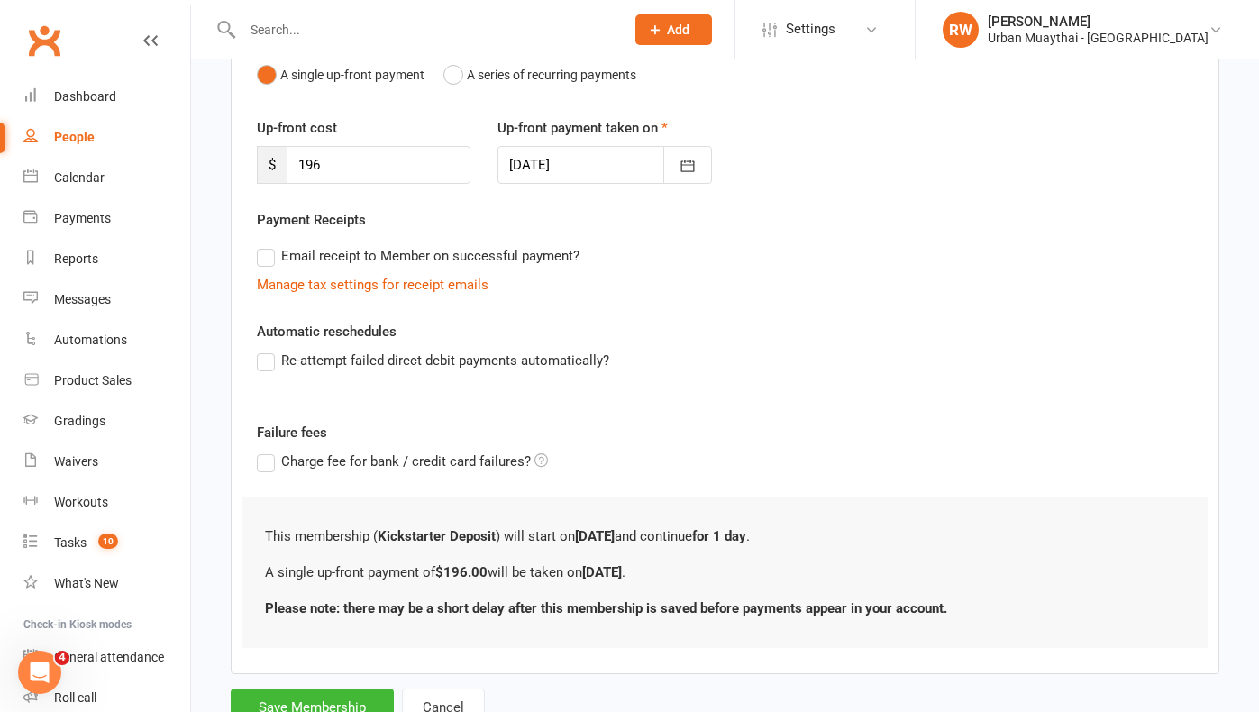
scroll to position [276, 0]
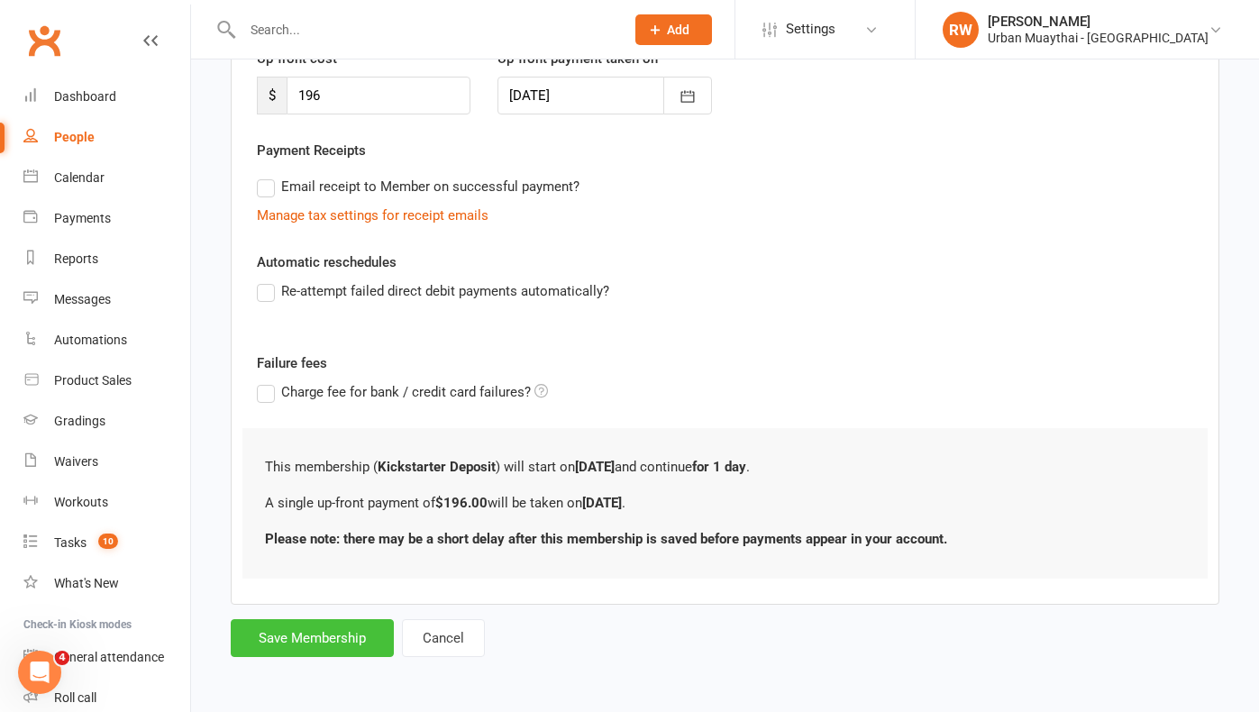
click at [303, 627] on button "Save Membership" at bounding box center [312, 638] width 163 height 38
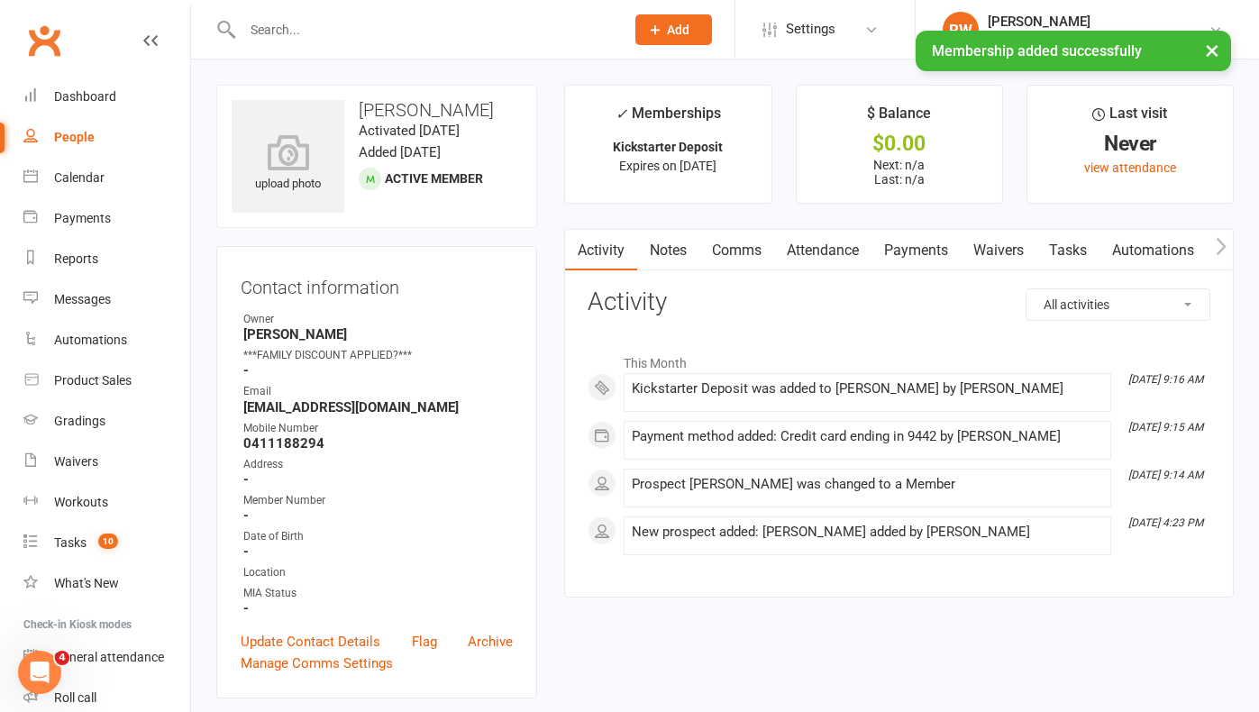
click at [916, 244] on link "Payments" at bounding box center [916, 250] width 89 height 41
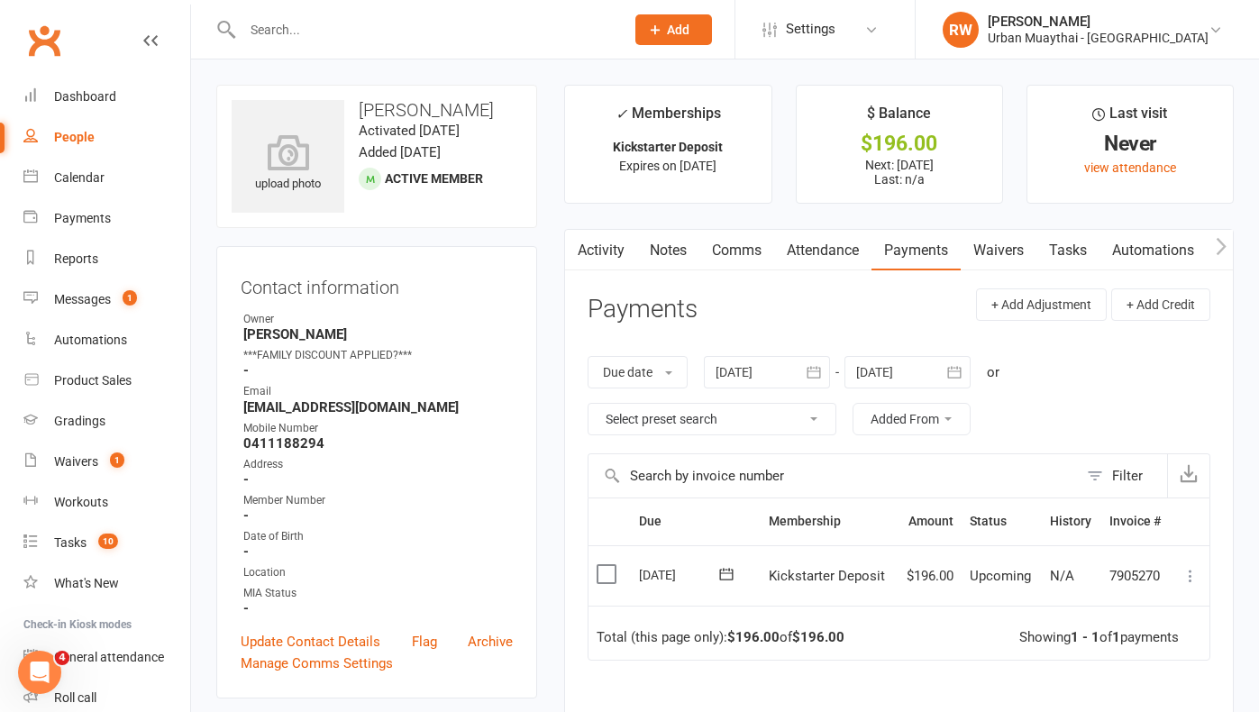
click at [1193, 570] on icon at bounding box center [1191, 576] width 18 height 18
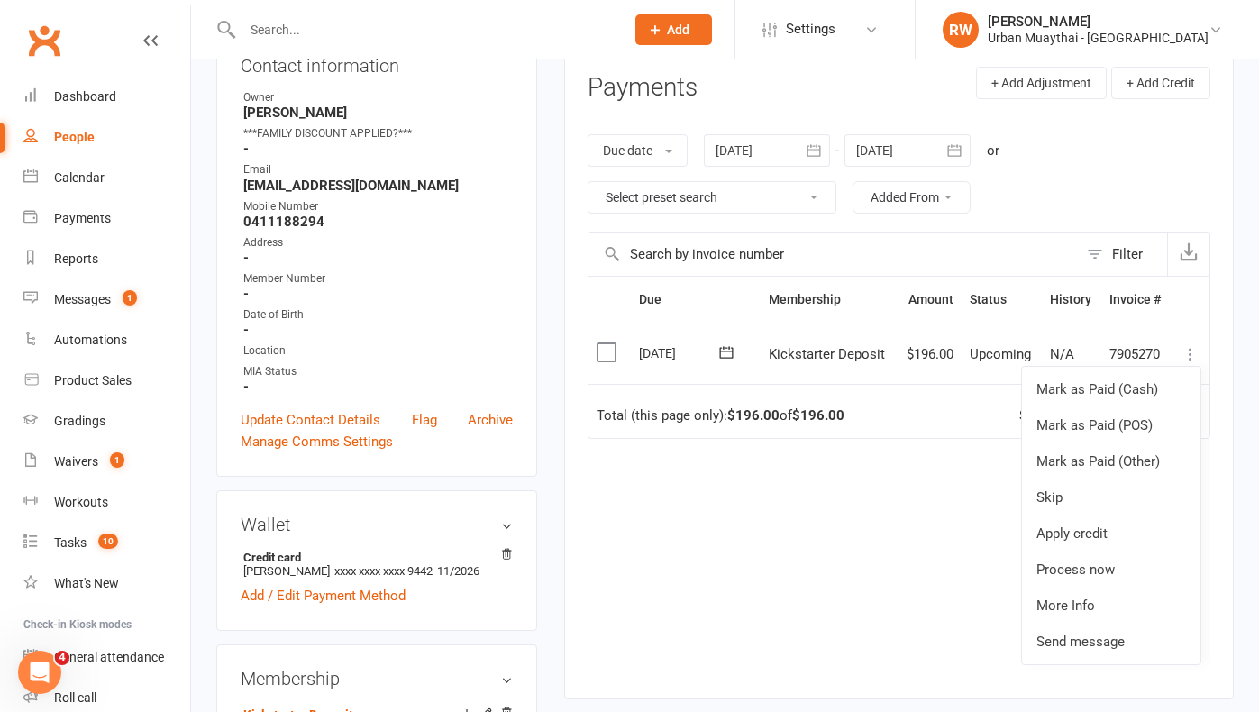
scroll to position [224, 0]
click at [1101, 558] on link "Process now" at bounding box center [1111, 568] width 179 height 36
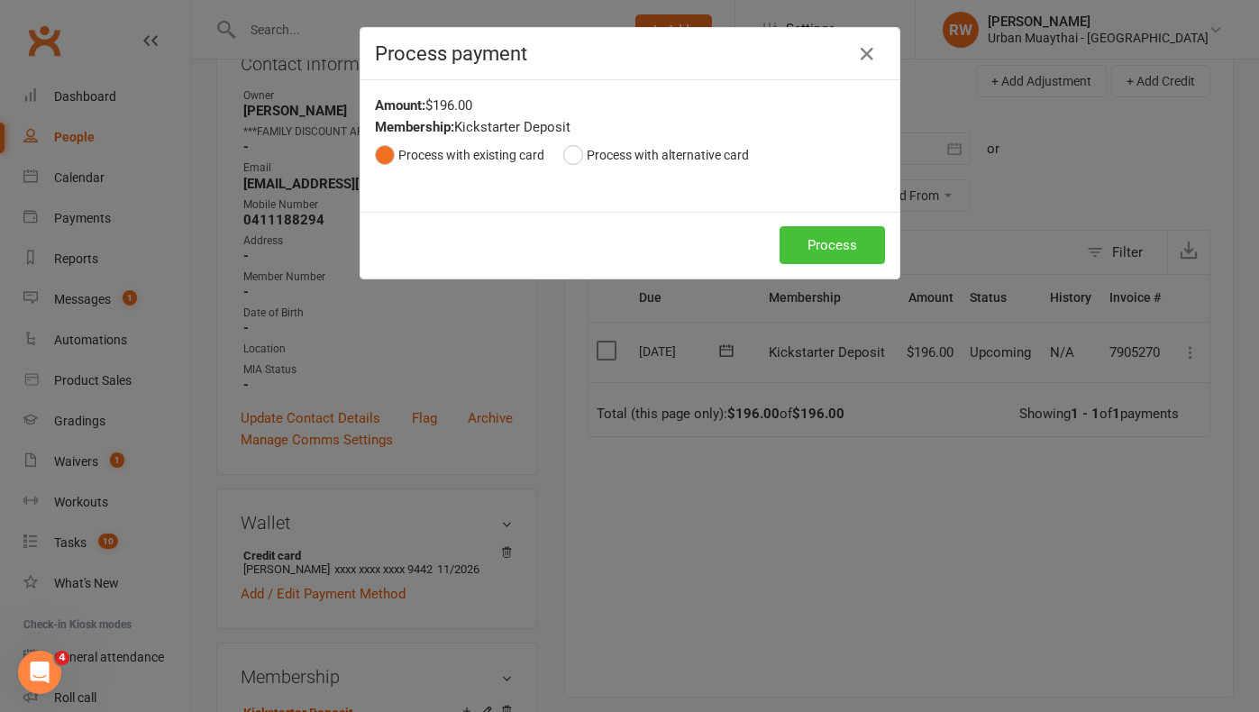
click at [806, 242] on button "Process" at bounding box center [832, 245] width 105 height 38
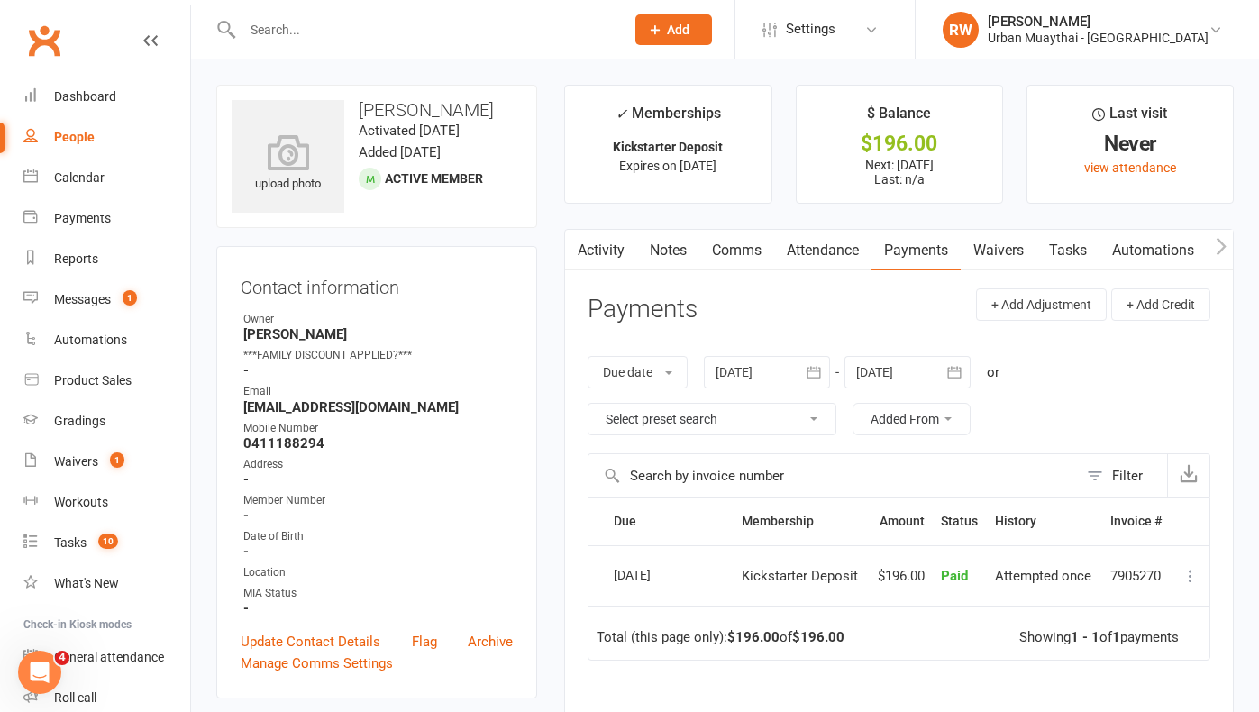
scroll to position [0, 0]
click at [1002, 251] on link "Waivers" at bounding box center [999, 250] width 76 height 41
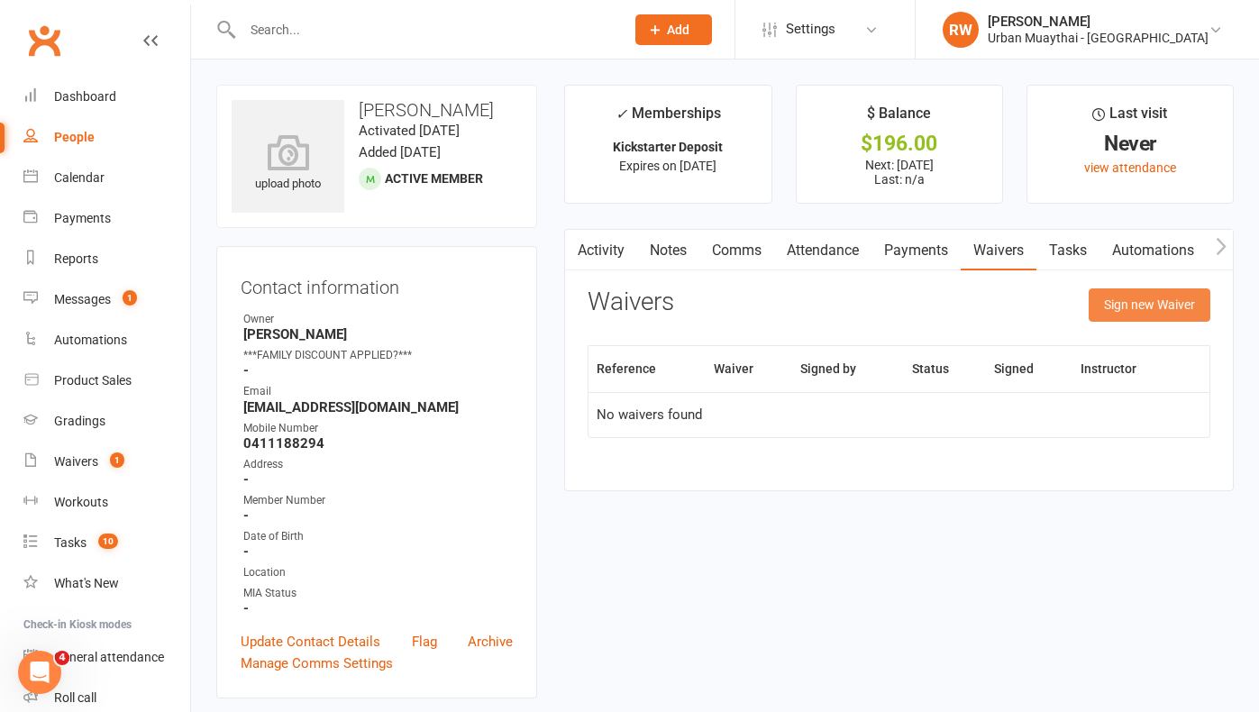
click at [1132, 302] on button "Sign new Waiver" at bounding box center [1150, 304] width 122 height 32
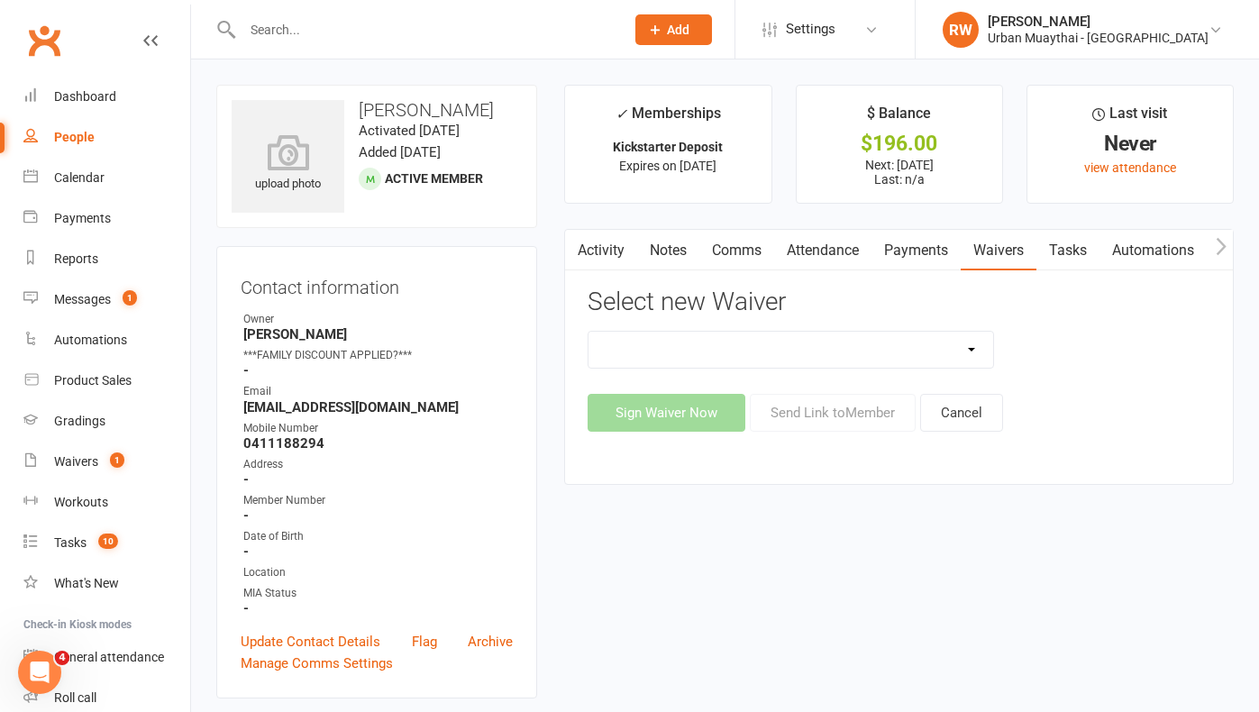
select select "4907"
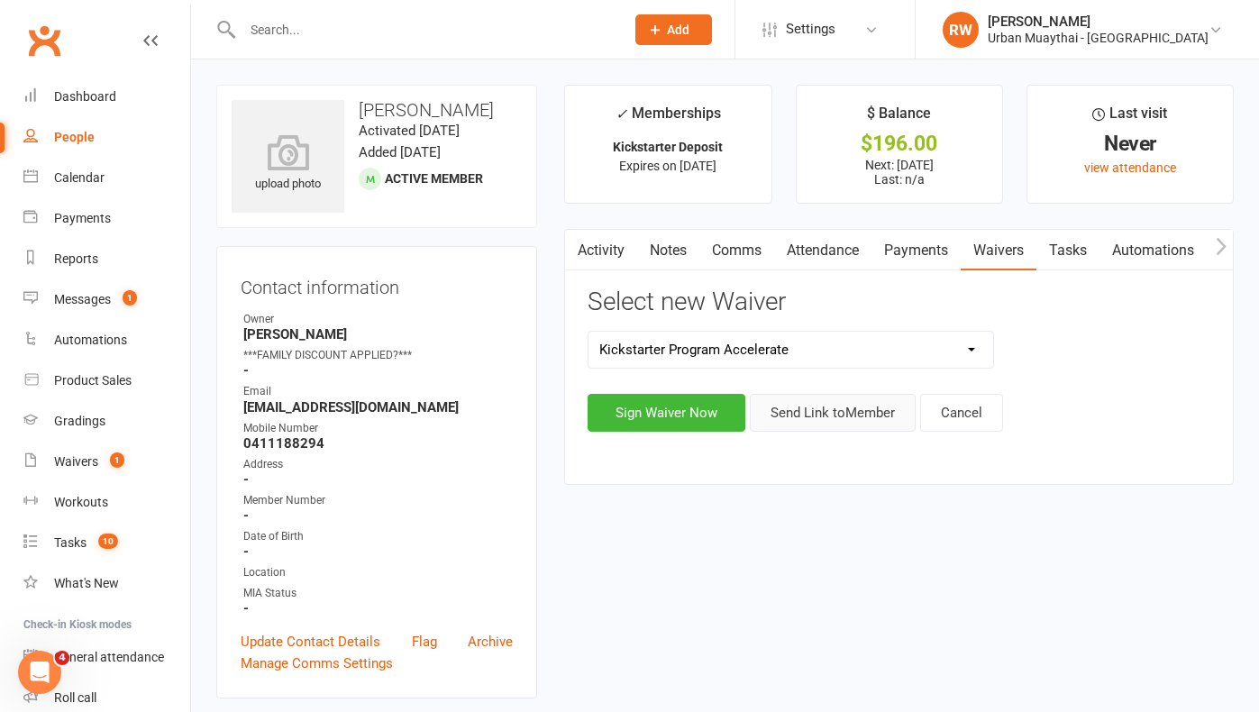
click at [841, 411] on button "Send Link to Member" at bounding box center [833, 413] width 166 height 38
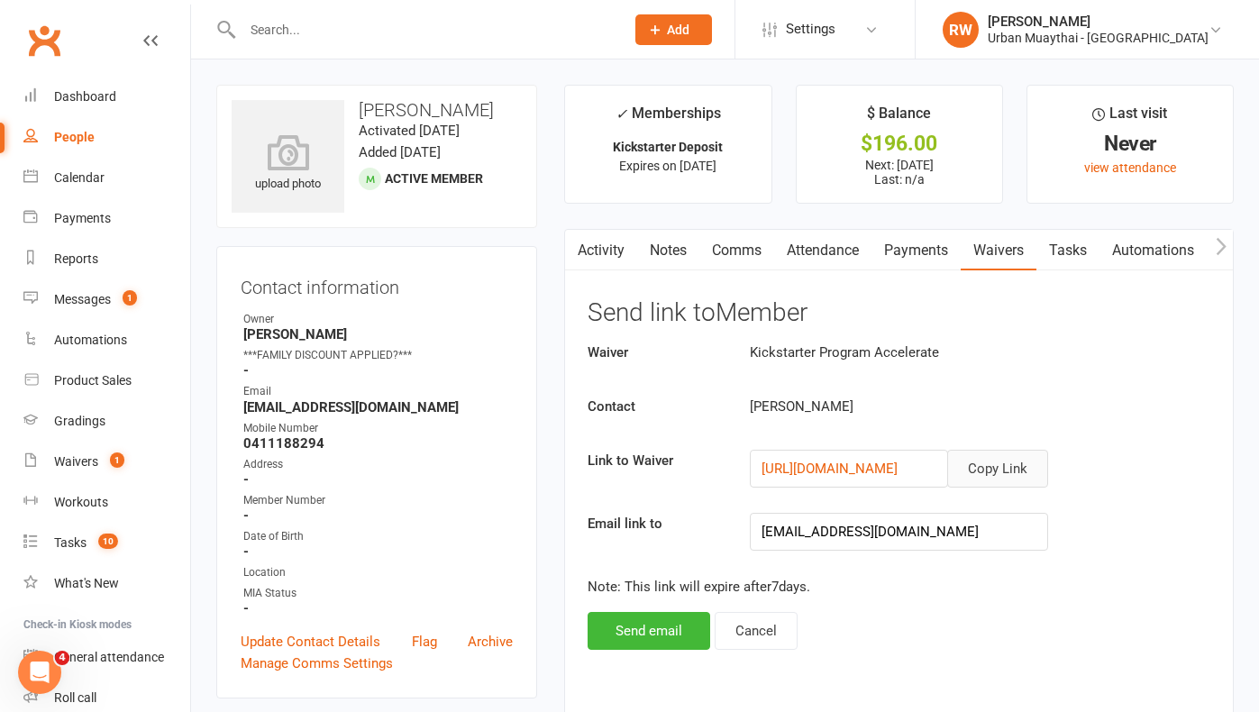
click at [994, 462] on button "Copy Link" at bounding box center [998, 469] width 101 height 38
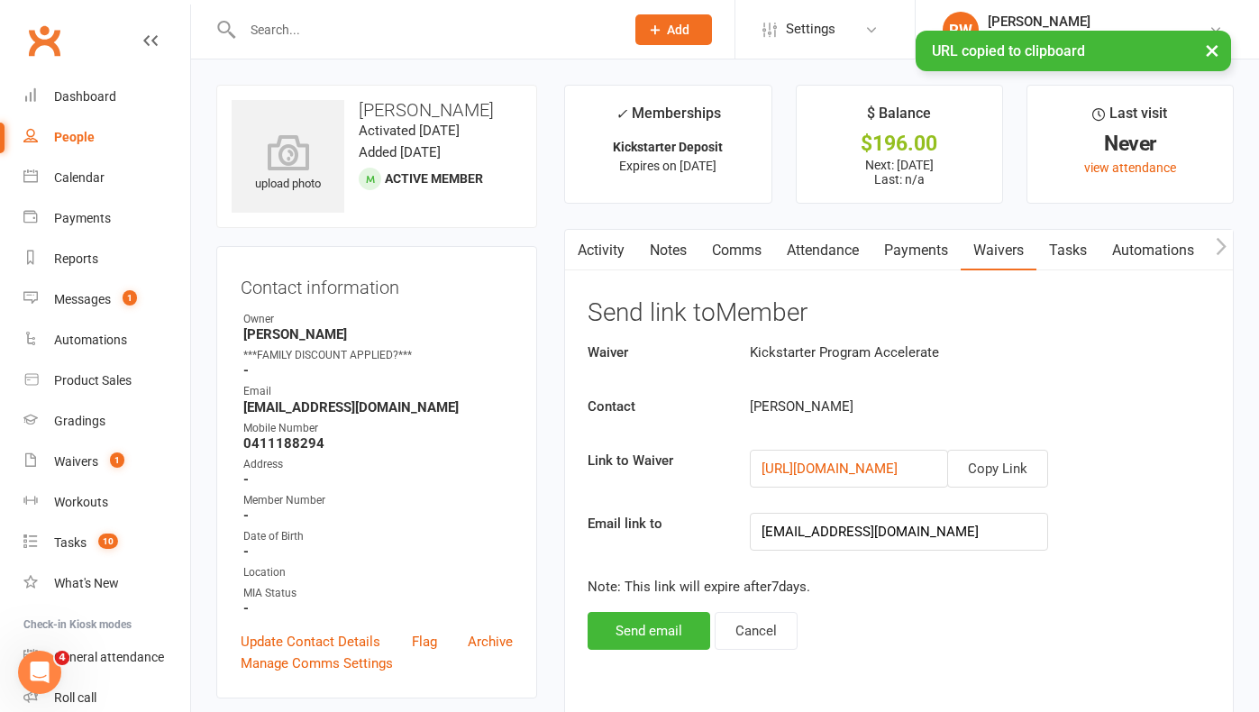
click at [733, 249] on link "Comms" at bounding box center [737, 250] width 75 height 41
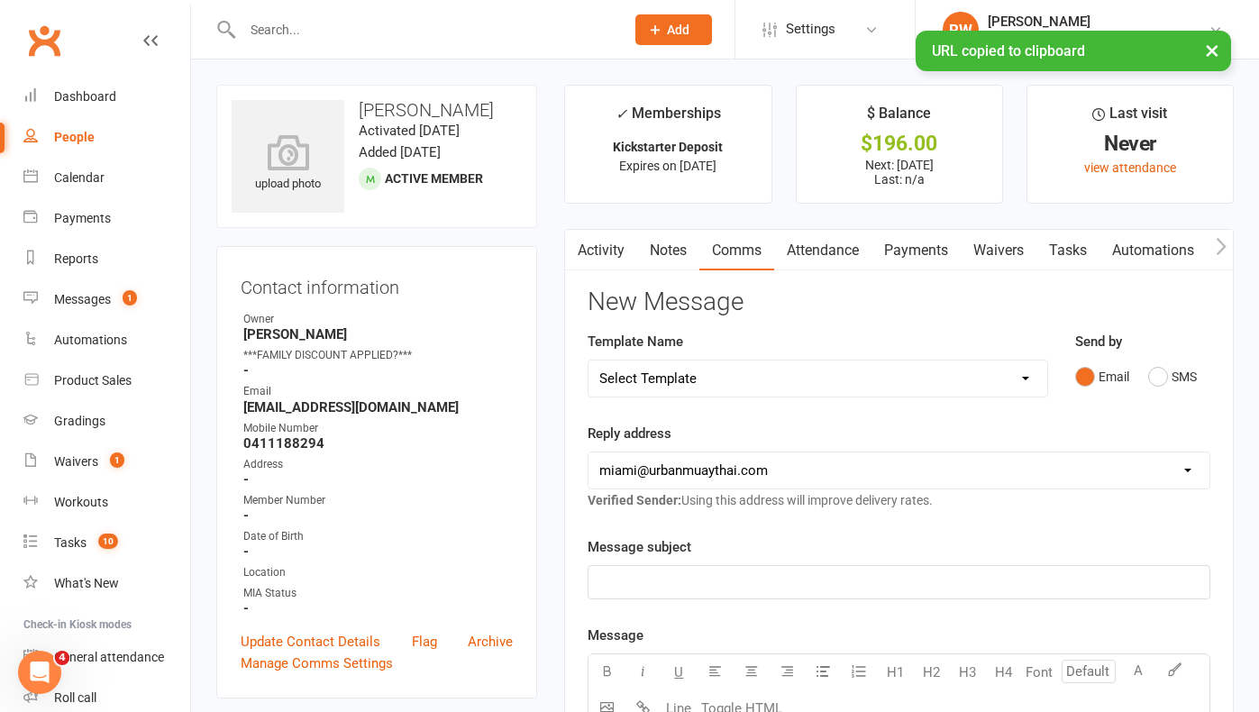
click at [661, 572] on p "﻿" at bounding box center [900, 583] width 600 height 22
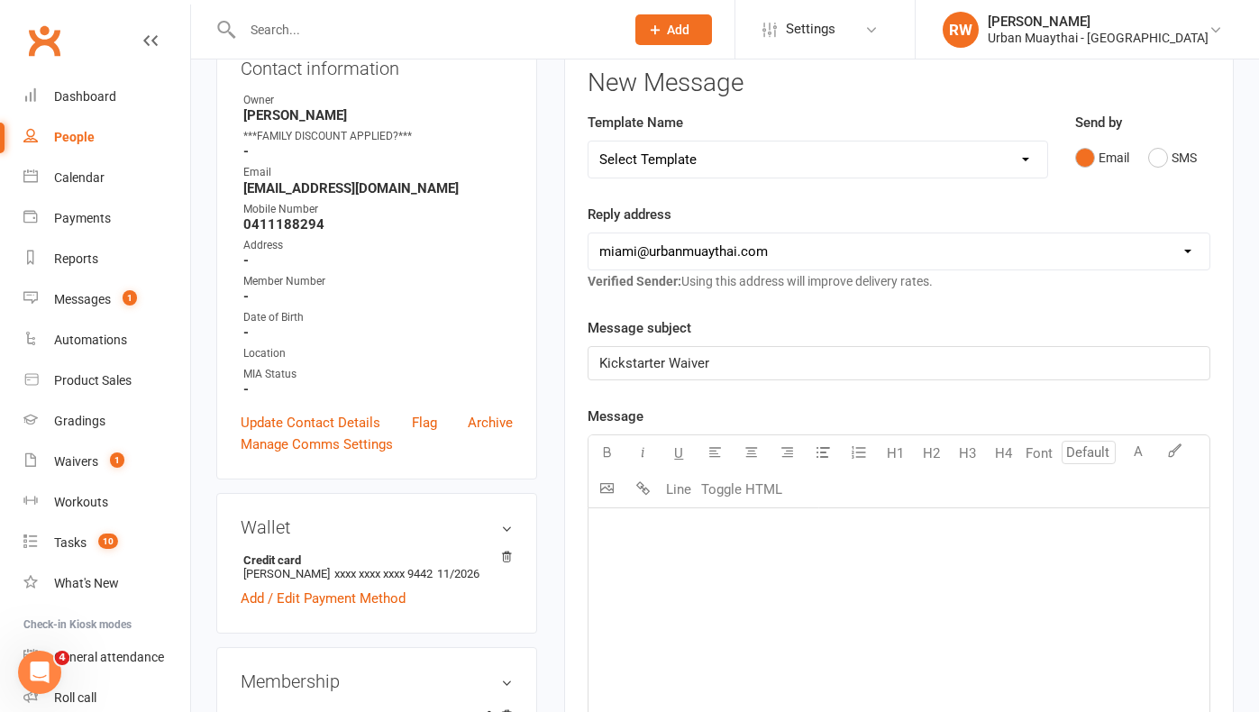
scroll to position [225, 0]
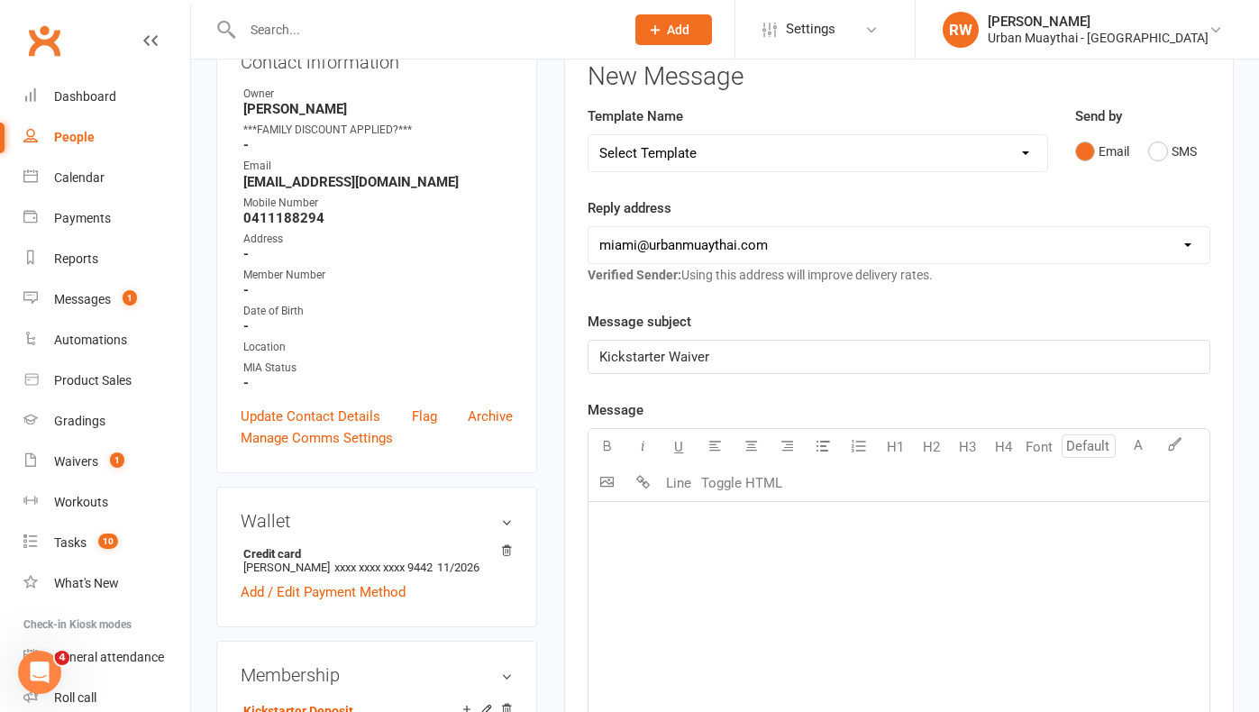
click at [613, 541] on div "﻿" at bounding box center [899, 637] width 621 height 270
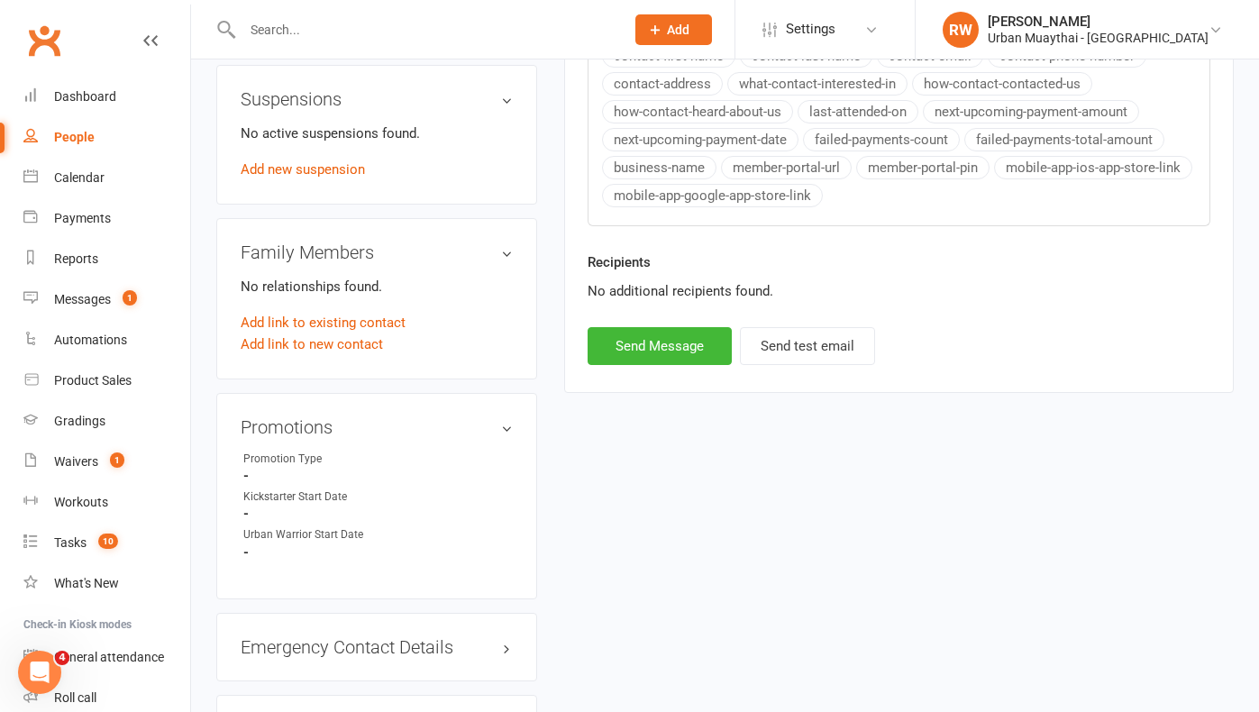
scroll to position [995, 0]
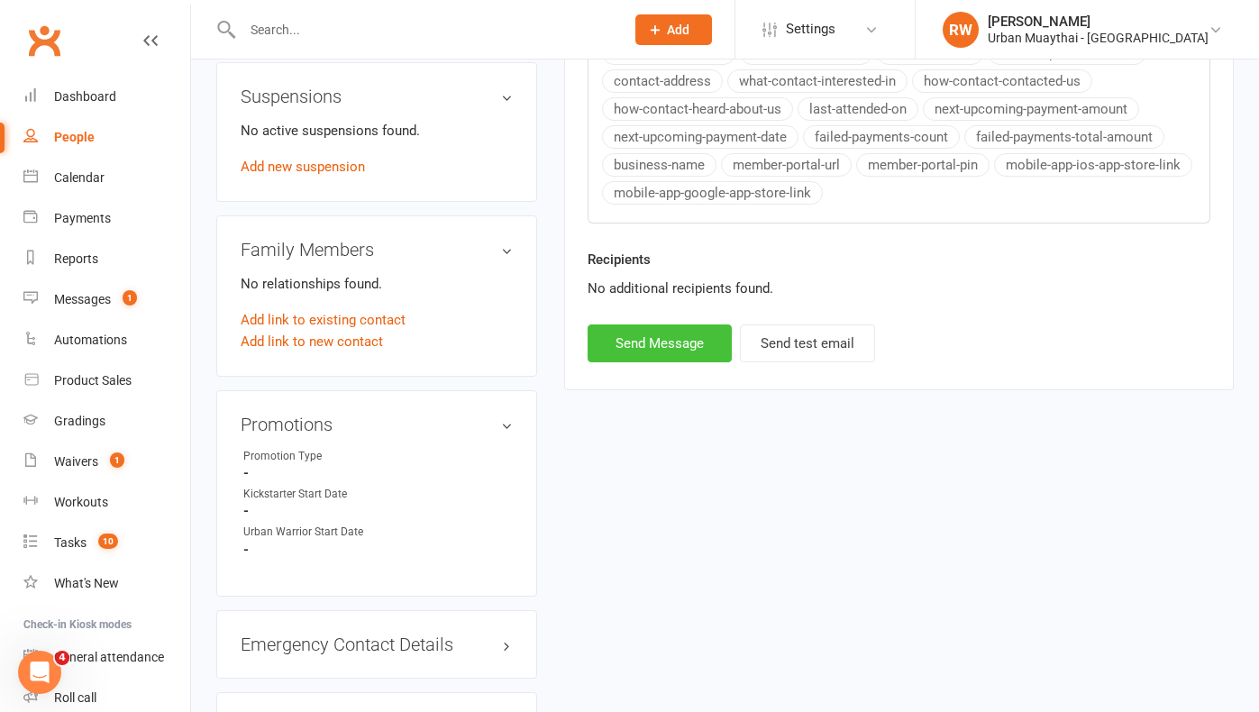
click at [655, 342] on button "Send Message" at bounding box center [660, 344] width 144 height 38
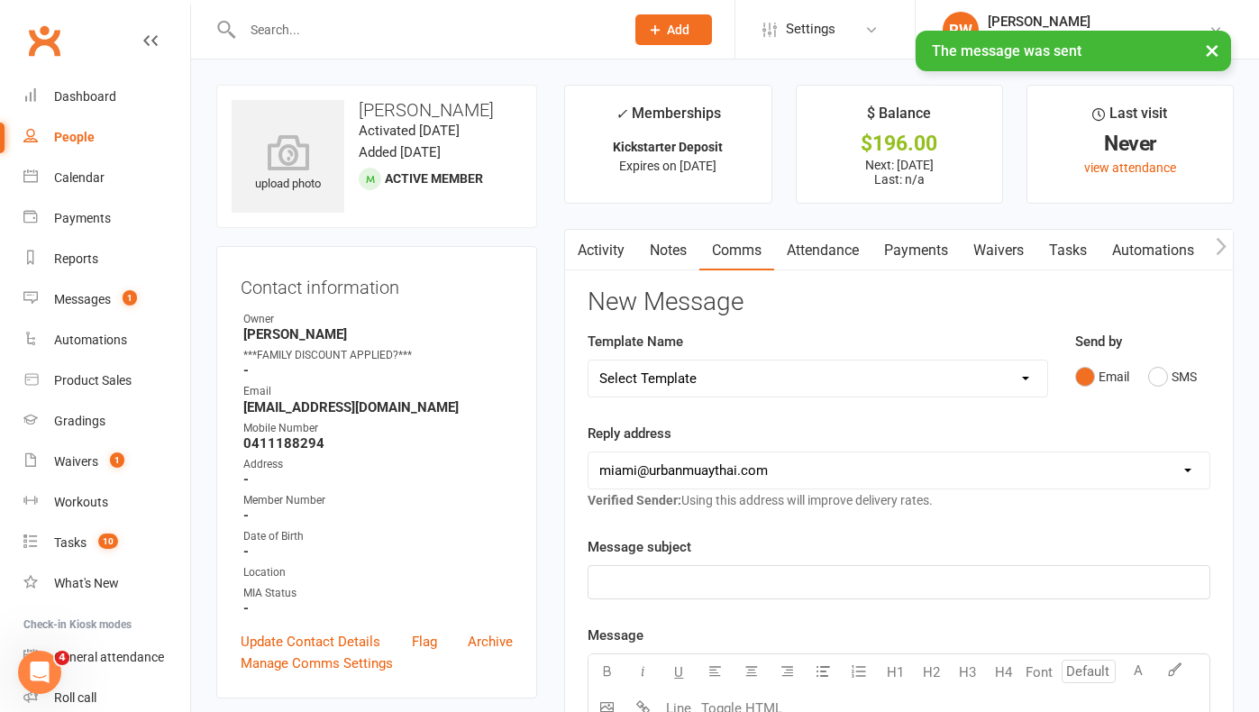
scroll to position [0, 0]
click at [672, 251] on link "Notes" at bounding box center [668, 250] width 62 height 41
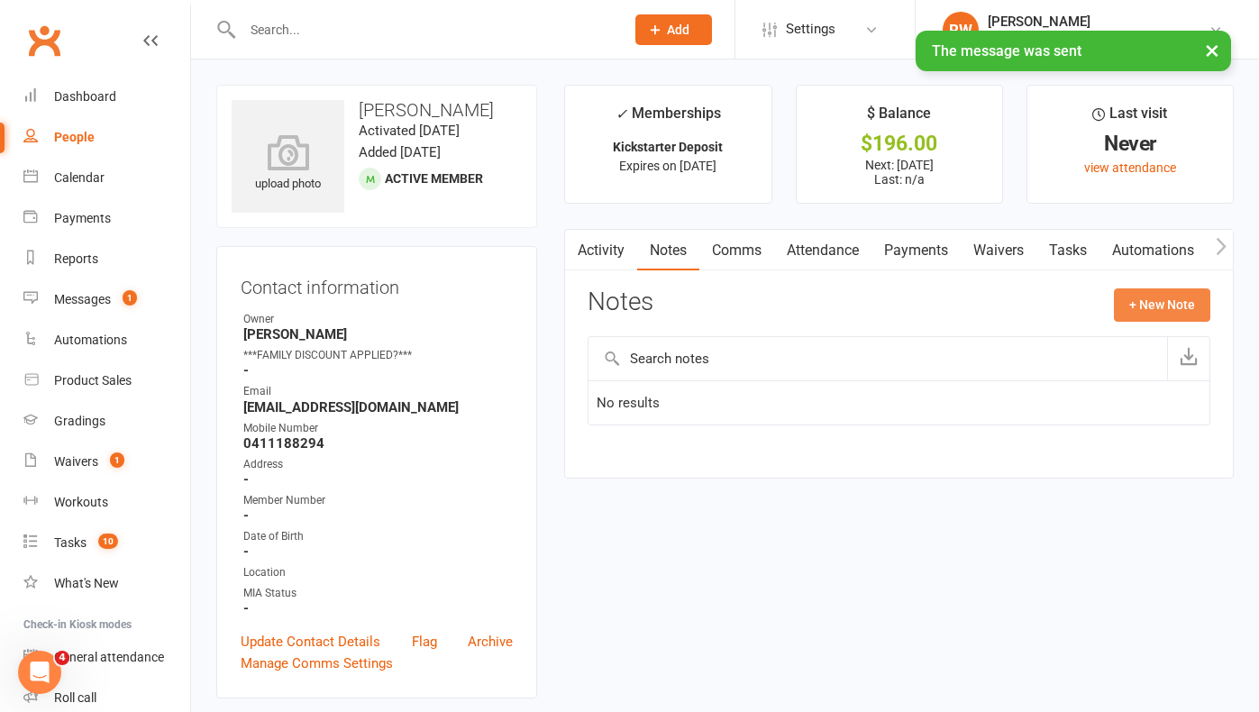
click at [1148, 307] on button "+ New Note" at bounding box center [1162, 304] width 96 height 32
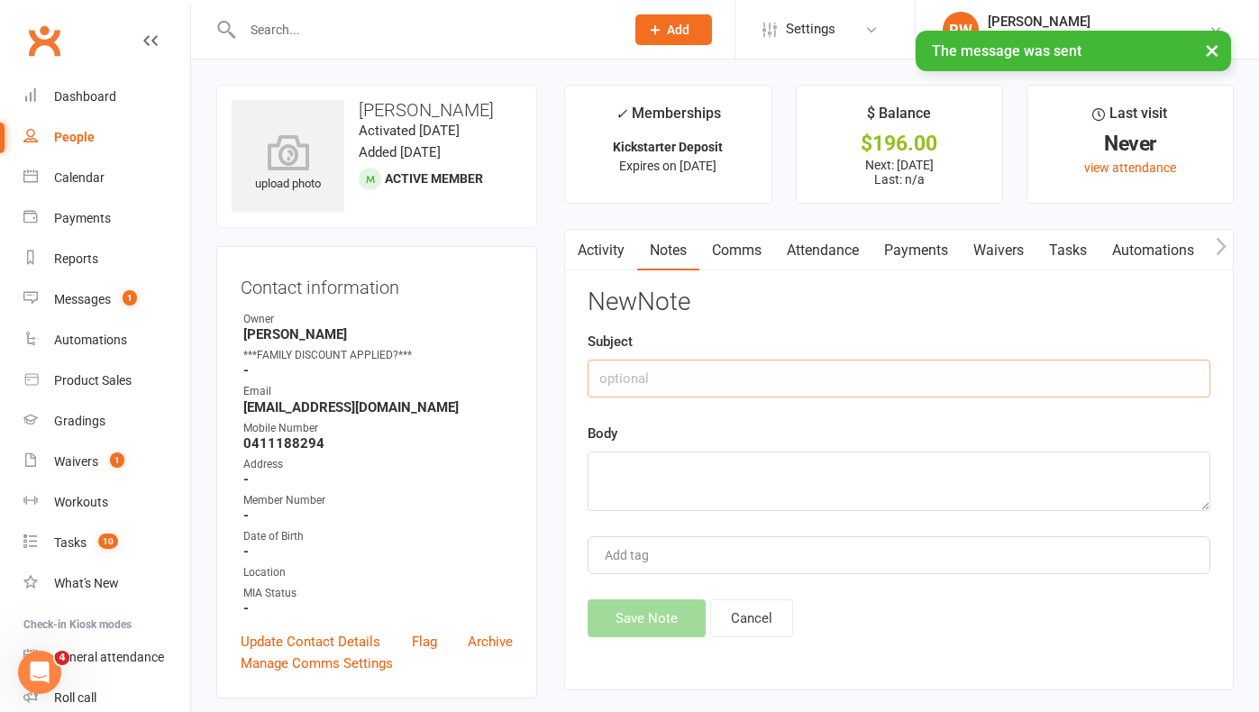
click at [614, 386] on input "text" at bounding box center [899, 379] width 623 height 38
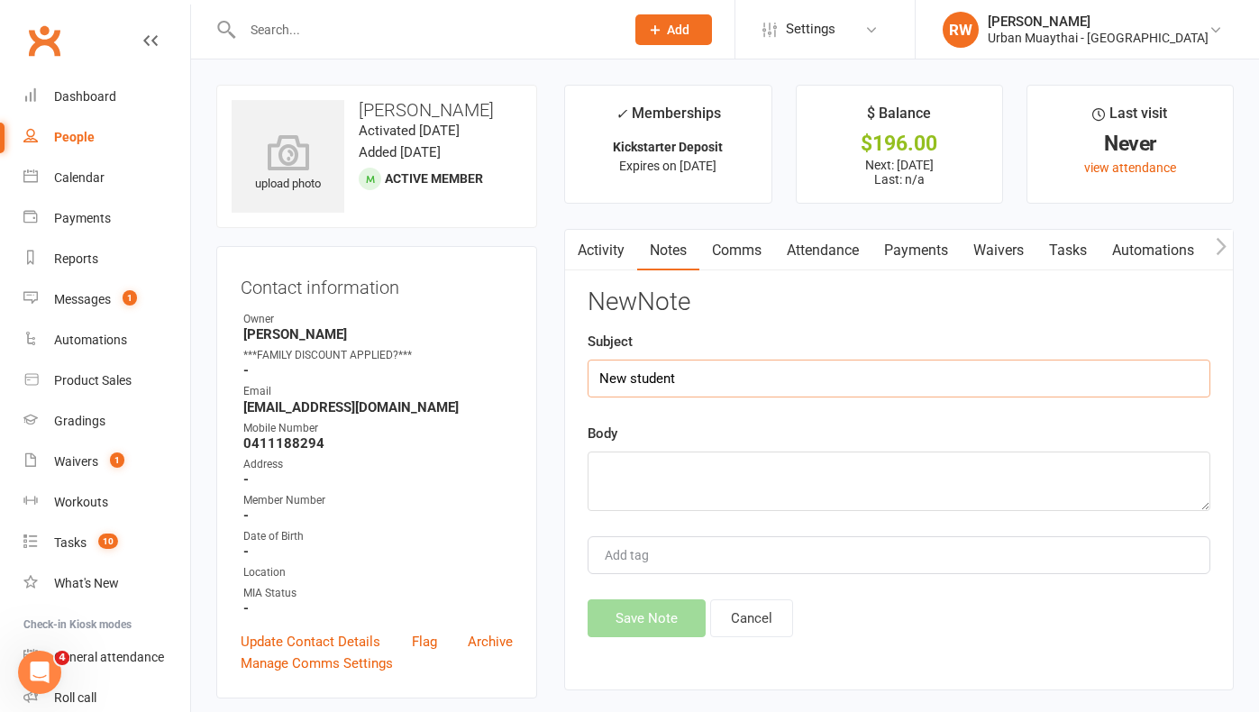
type input "New student"
click at [607, 475] on textarea at bounding box center [899, 482] width 623 height 60
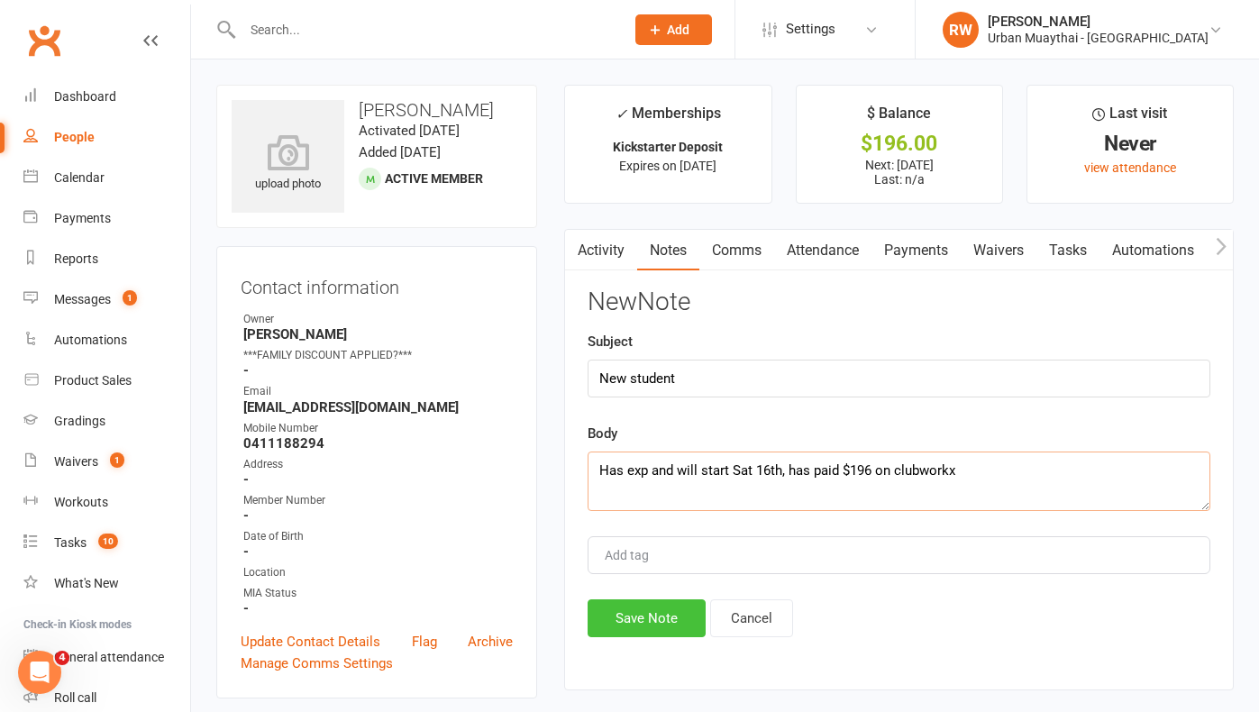
type textarea "Has exp and will start Sat 16th, has paid $196 on clubworkx"
click at [623, 606] on button "Save Note" at bounding box center [647, 619] width 118 height 38
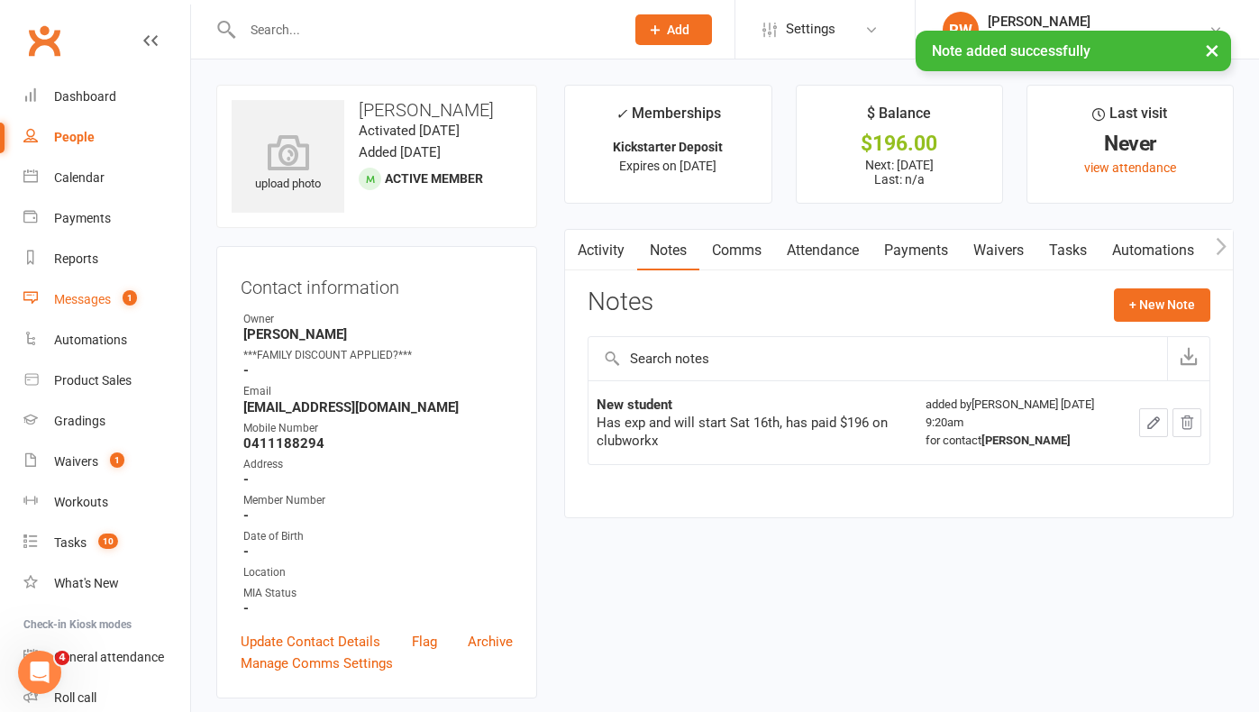
click at [100, 298] on div "Messages" at bounding box center [82, 299] width 57 height 14
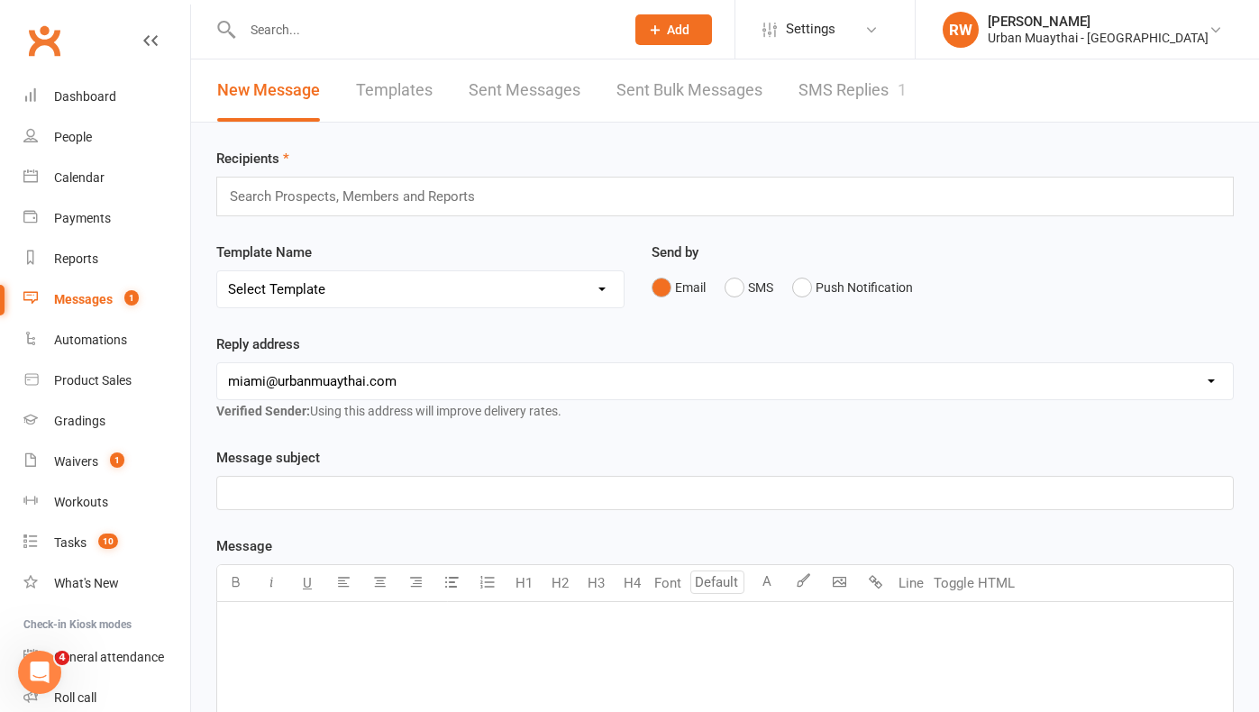
click at [844, 96] on link "SMS Replies 1" at bounding box center [853, 91] width 108 height 62
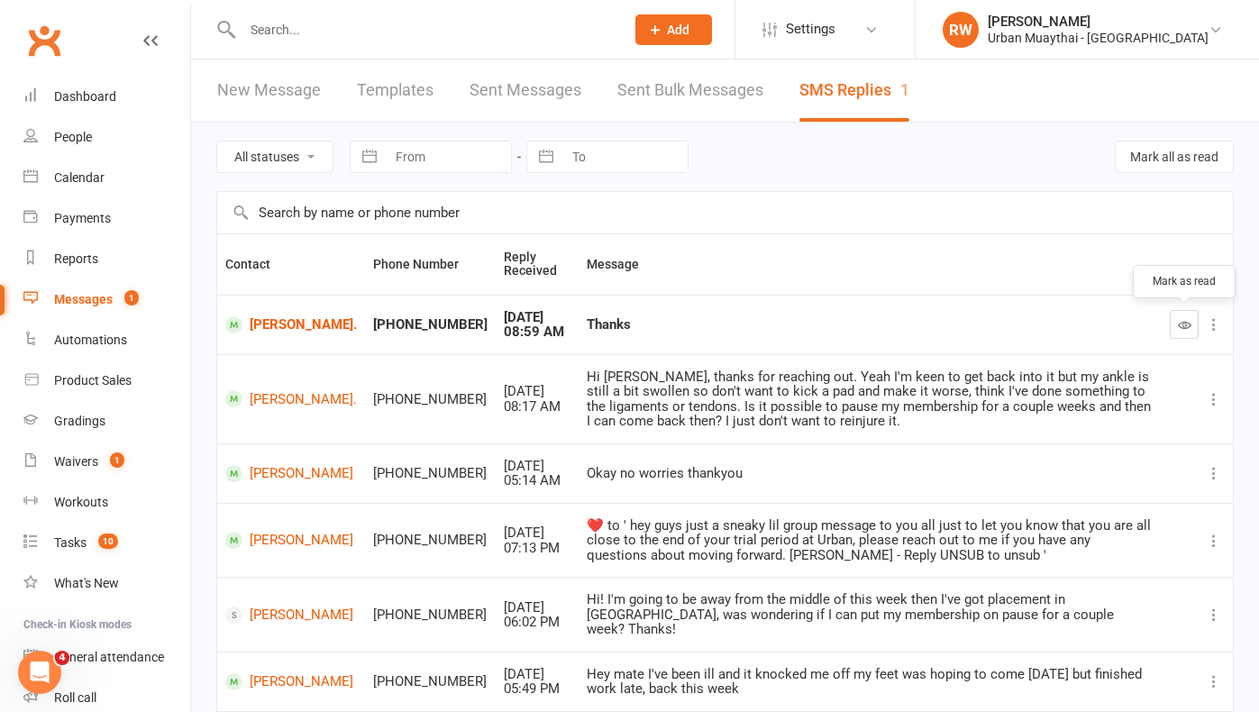
click at [1188, 326] on icon "button" at bounding box center [1185, 325] width 14 height 14
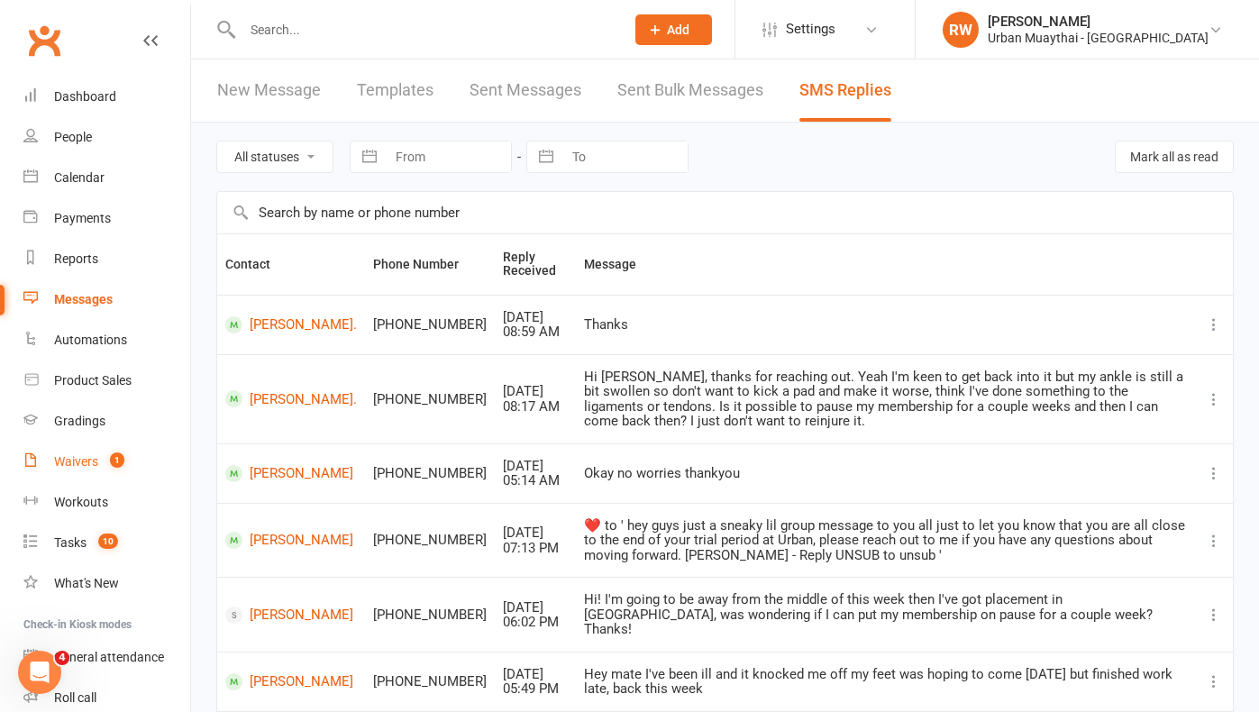
click at [78, 457] on div "Waivers" at bounding box center [76, 461] width 44 height 14
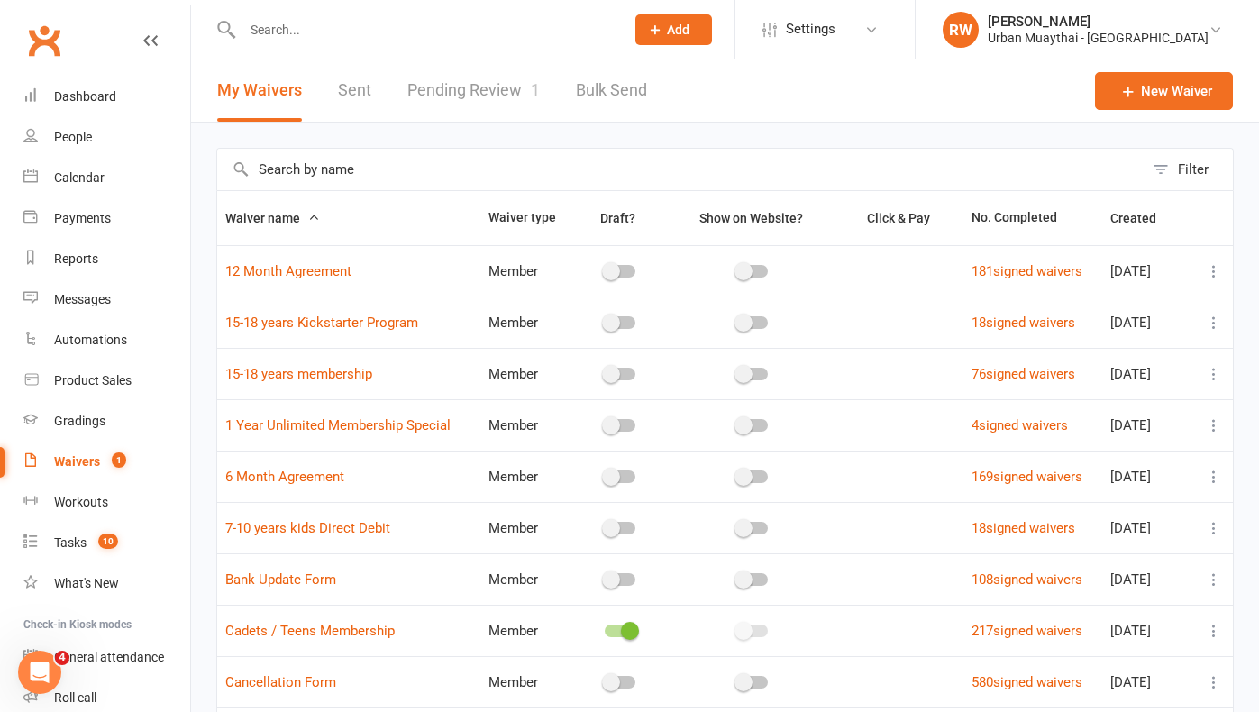
click at [468, 84] on link "Pending Review 1" at bounding box center [473, 91] width 133 height 62
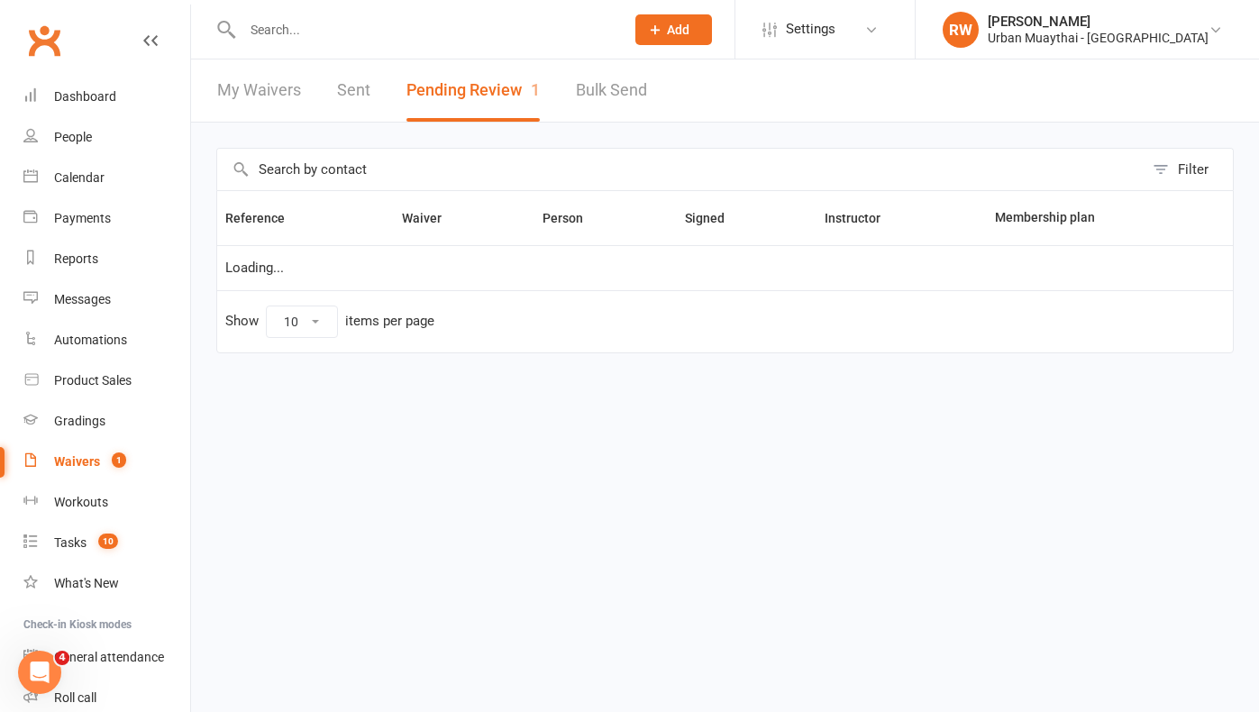
select select "25"
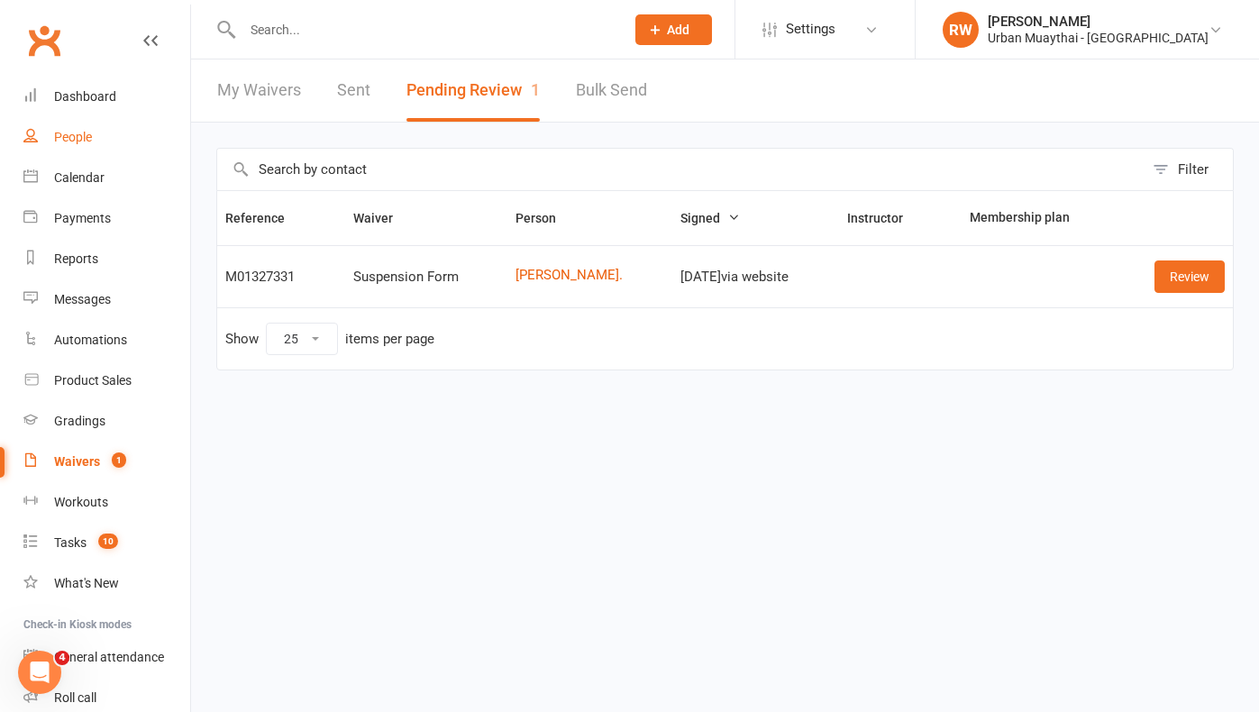
click at [74, 133] on div "People" at bounding box center [73, 137] width 38 height 14
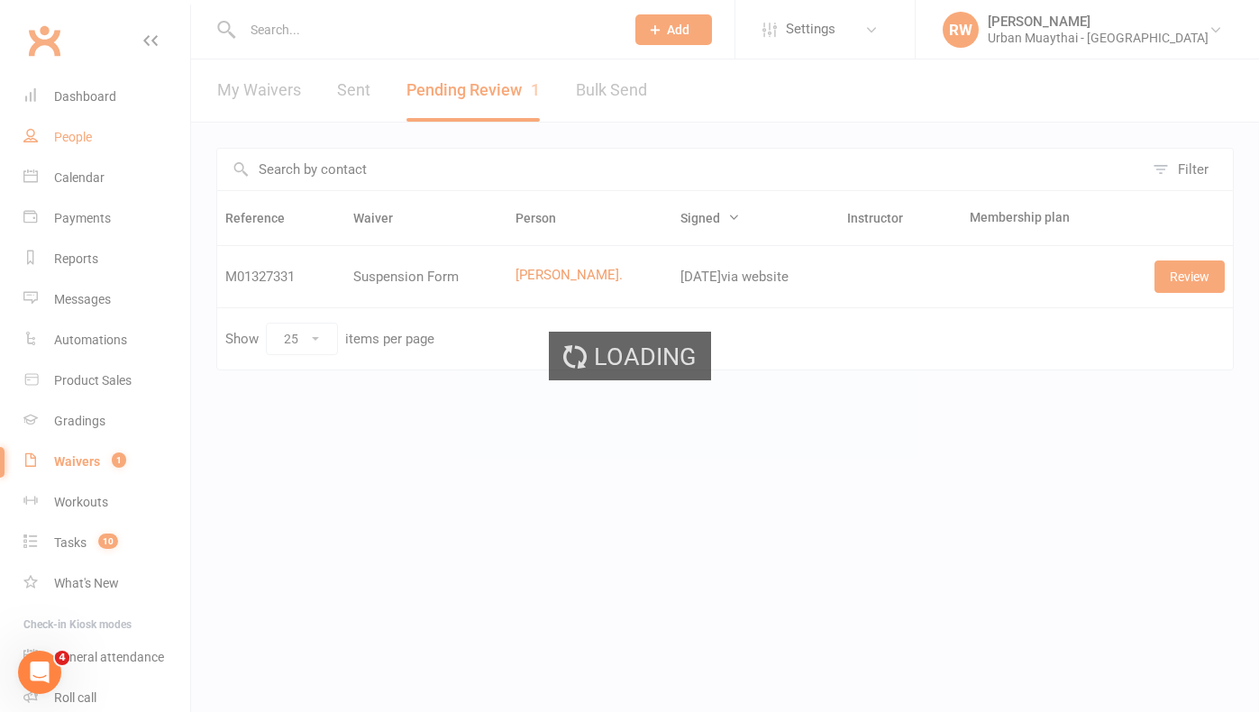
select select "100"
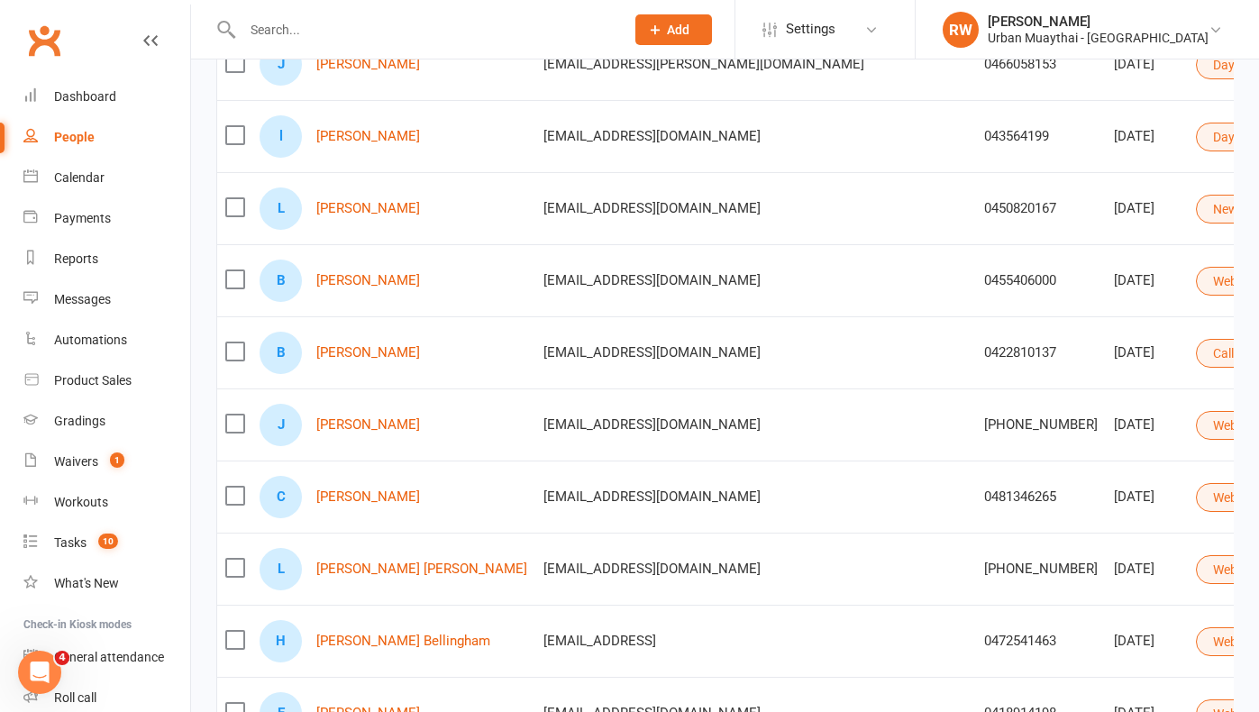
scroll to position [507, 0]
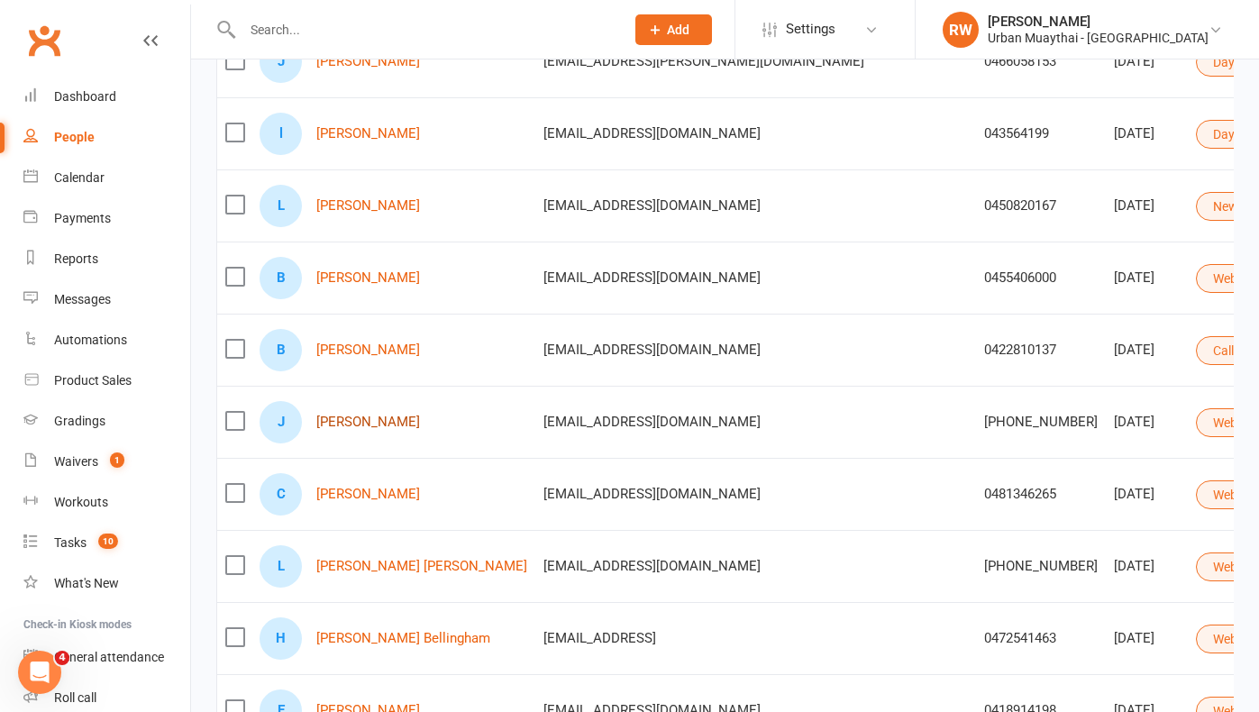
click at [350, 421] on link "[PERSON_NAME]" at bounding box center [368, 422] width 104 height 15
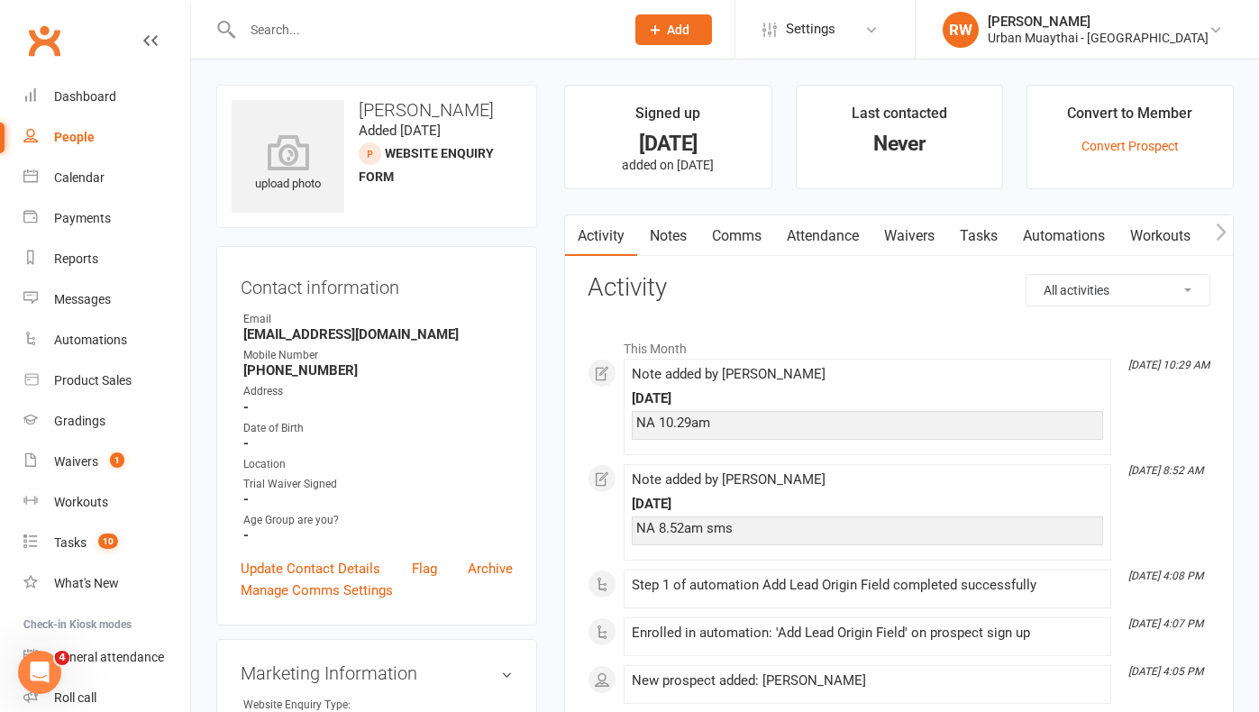
click at [664, 233] on link "Notes" at bounding box center [668, 235] width 62 height 41
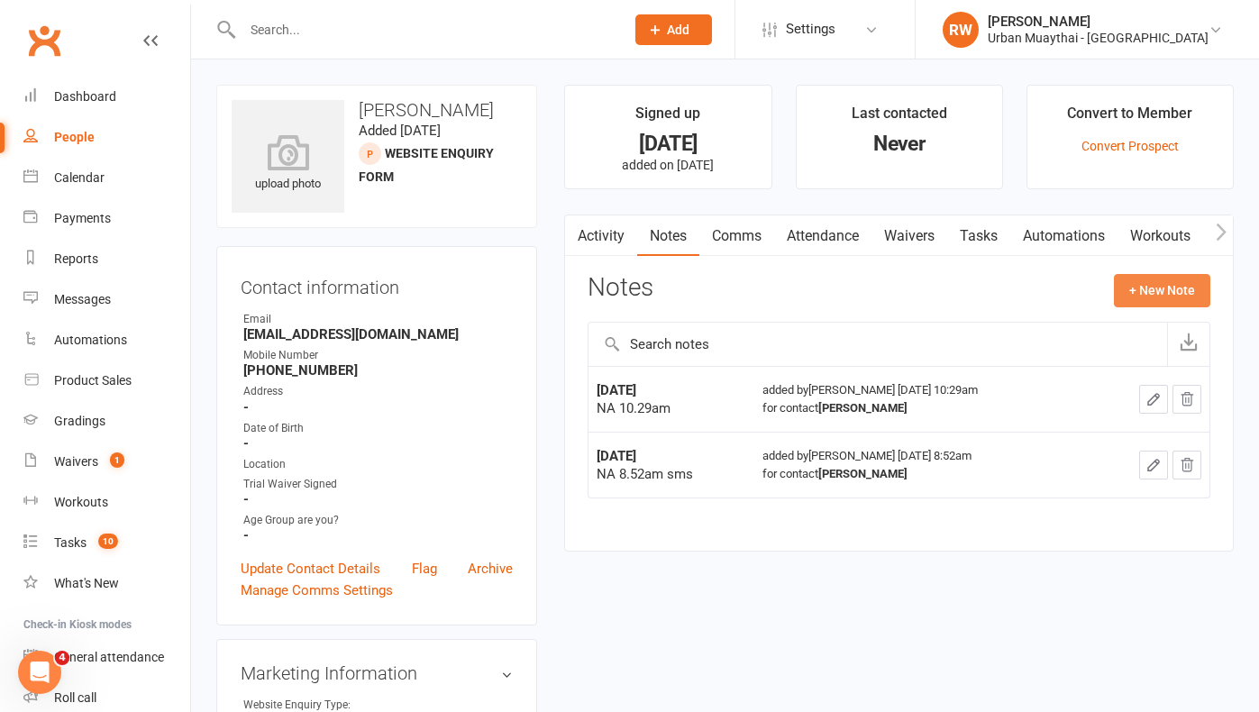
click at [1144, 289] on button "+ New Note" at bounding box center [1162, 290] width 96 height 32
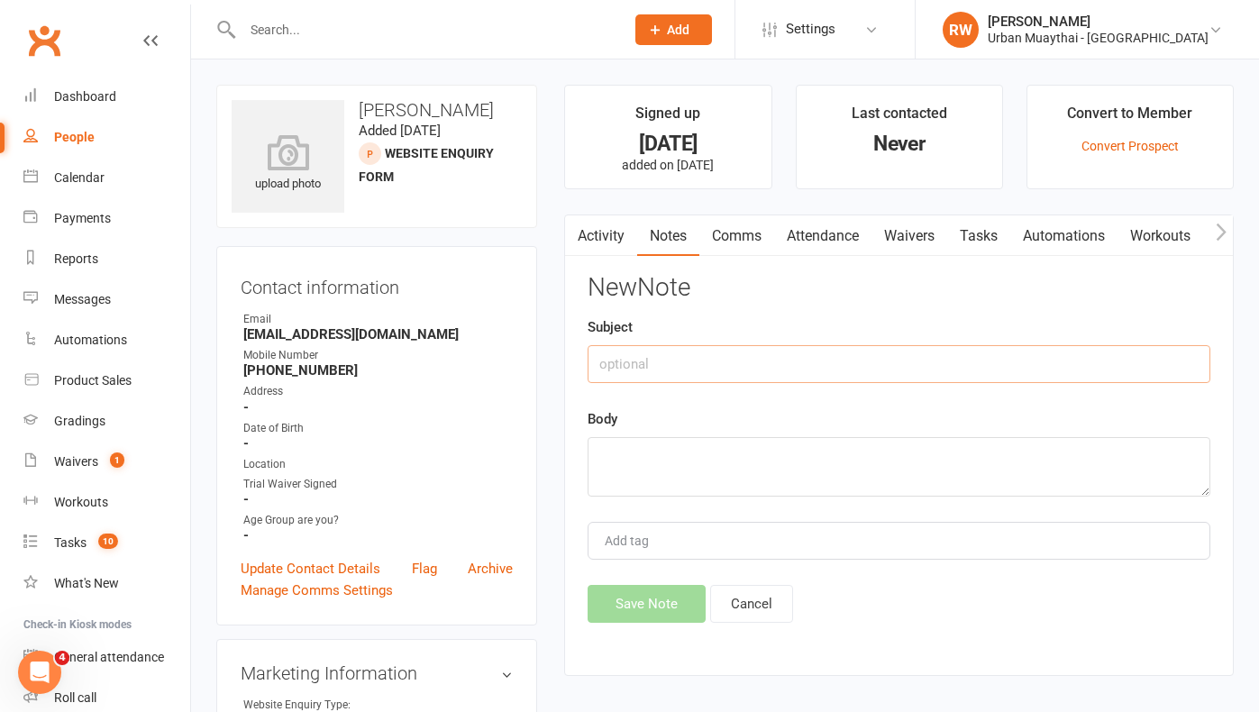
click at [627, 365] on input "text" at bounding box center [899, 364] width 623 height 38
type input "[DATE]"
click at [618, 447] on textarea at bounding box center [899, 467] width 623 height 60
type textarea "NA 9.24am sms"
click at [630, 608] on button "Save Note" at bounding box center [647, 604] width 118 height 38
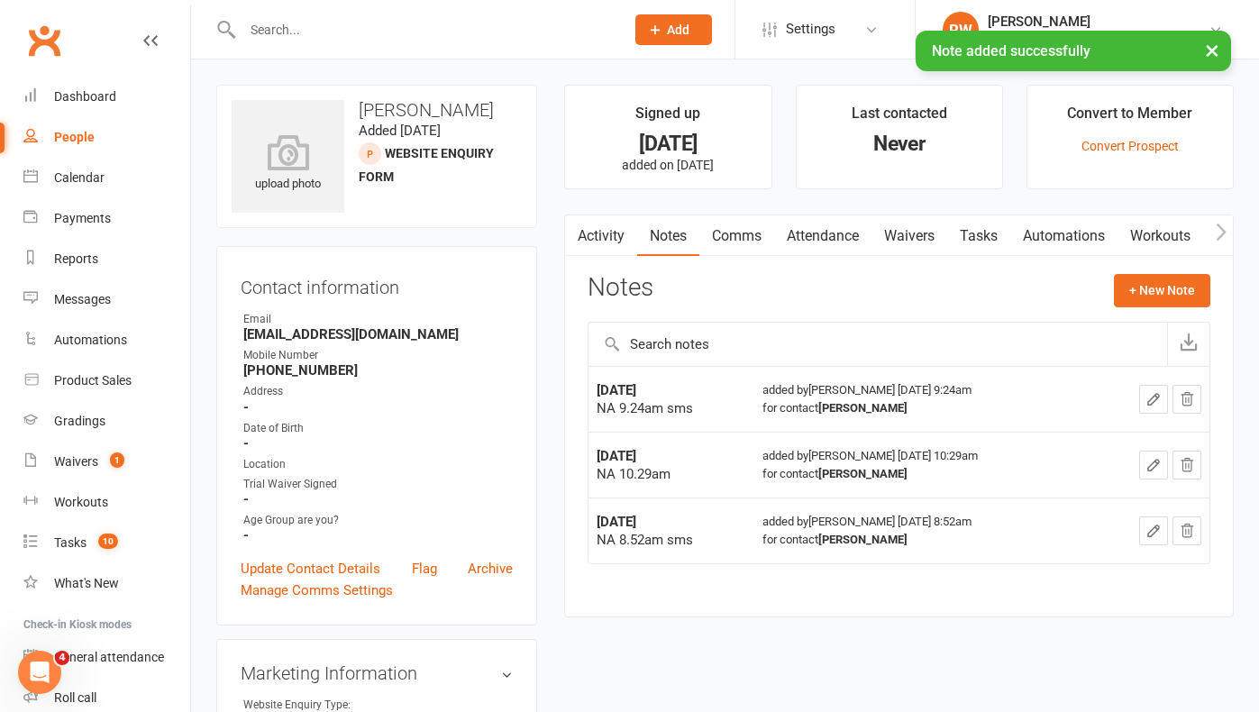
click at [85, 138] on div "People" at bounding box center [74, 137] width 41 height 14
select select "100"
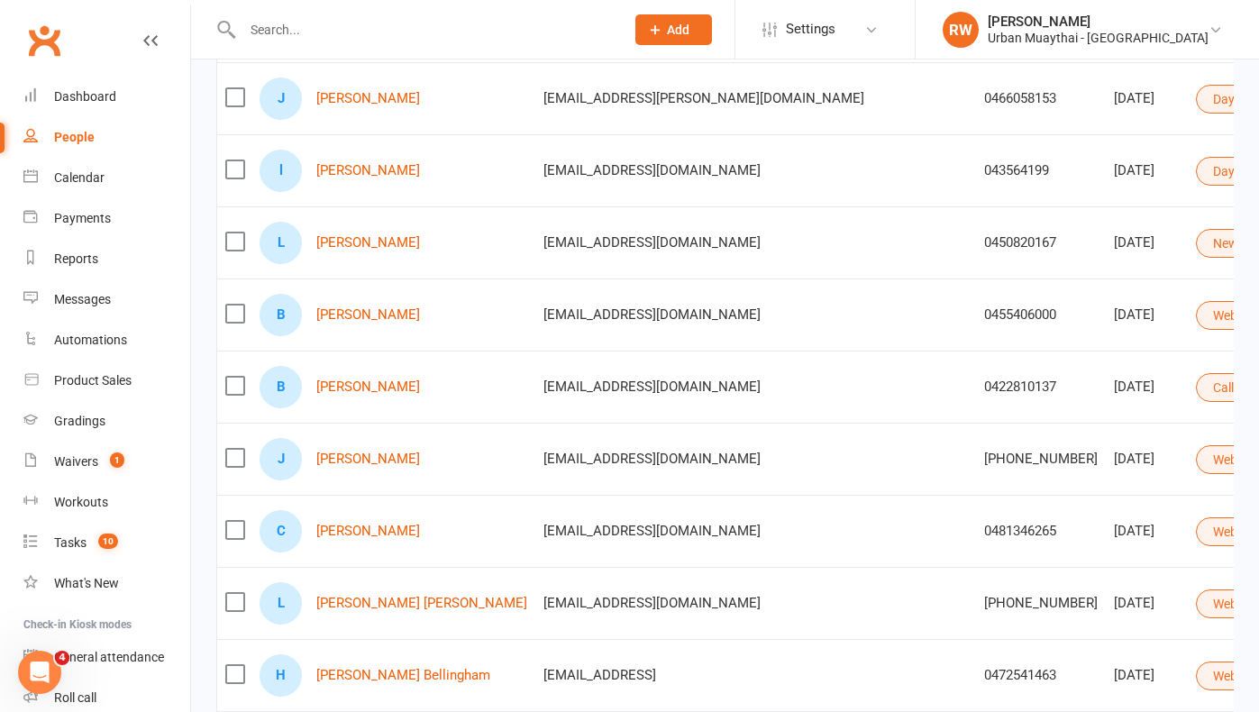
scroll to position [472, 0]
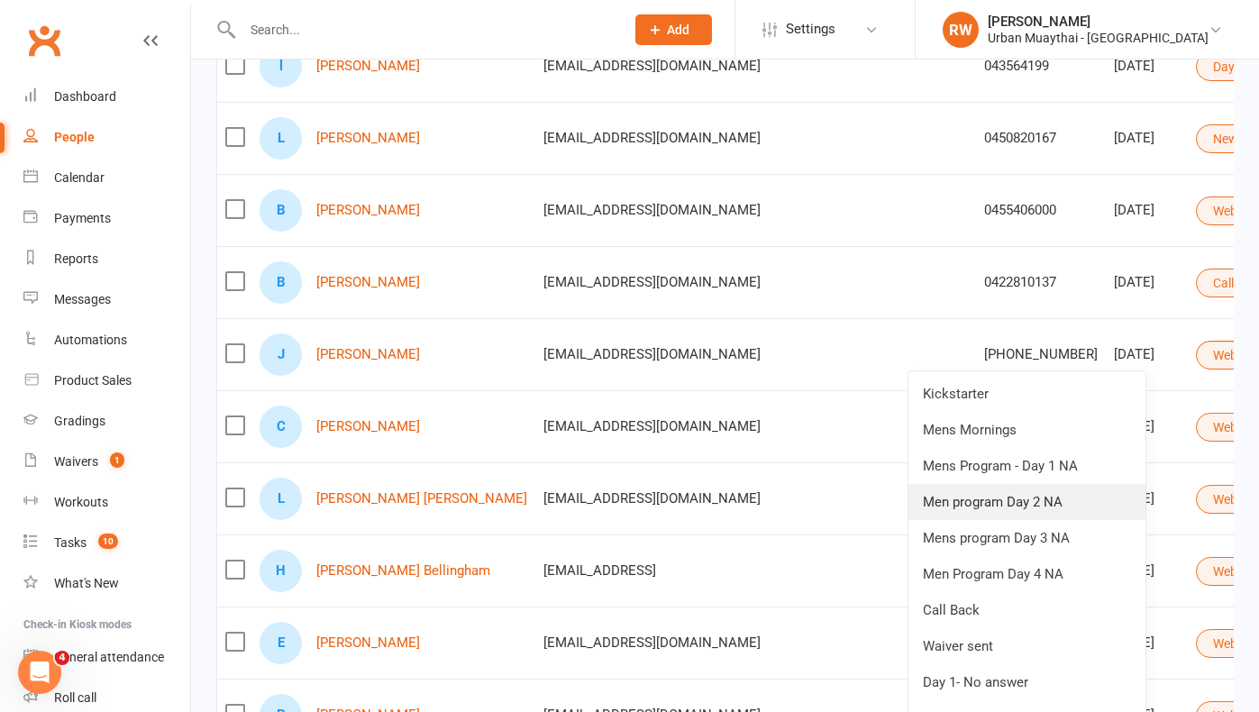
scroll to position [602, 0]
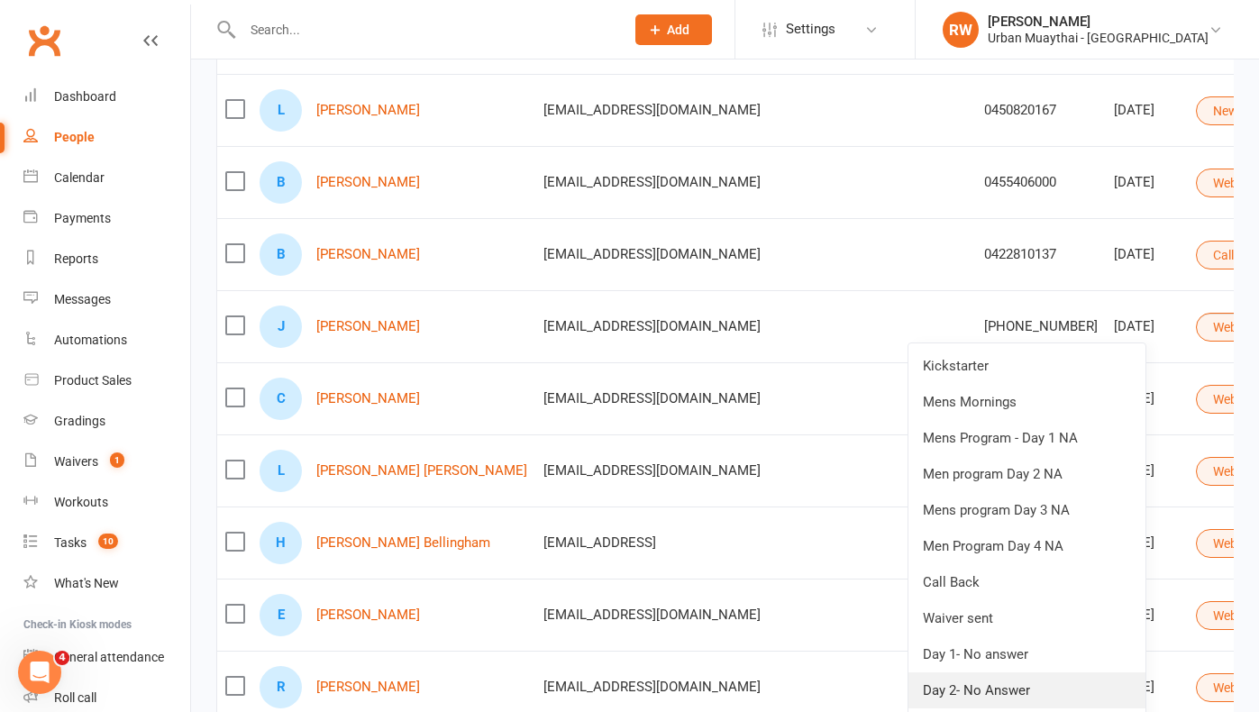
click at [997, 688] on link "Day 2- No Answer" at bounding box center [1027, 691] width 237 height 36
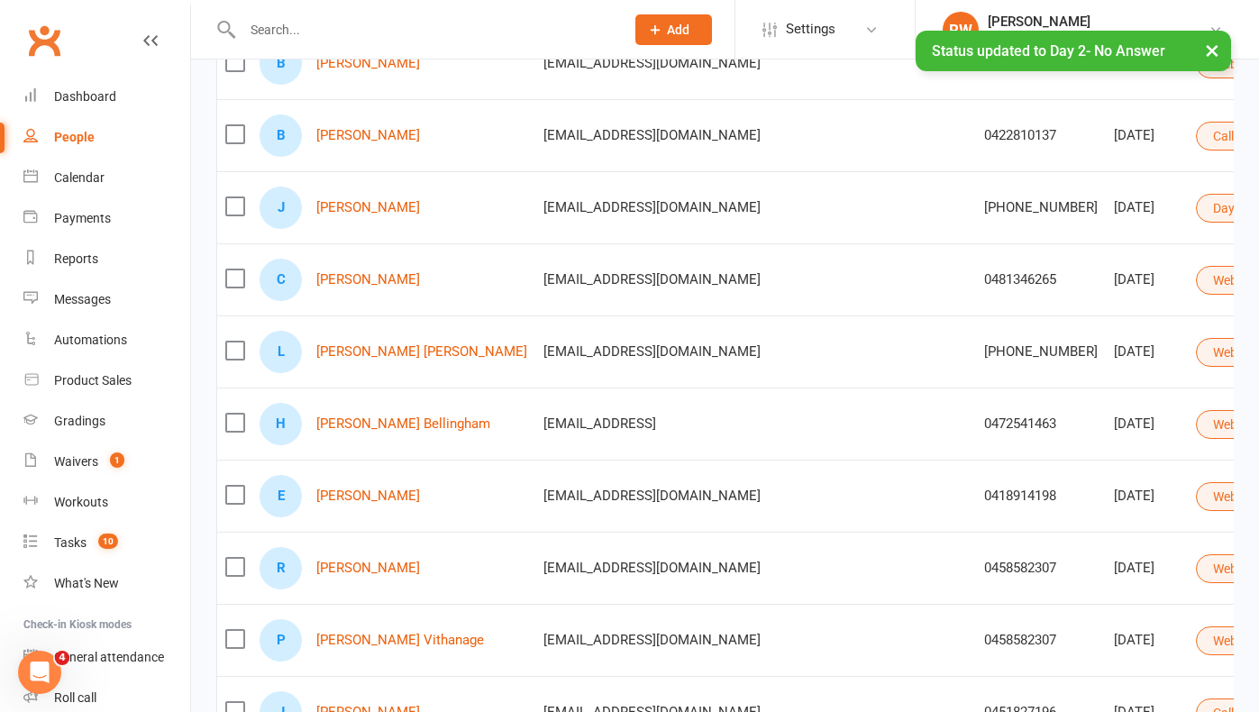
scroll to position [727, 0]
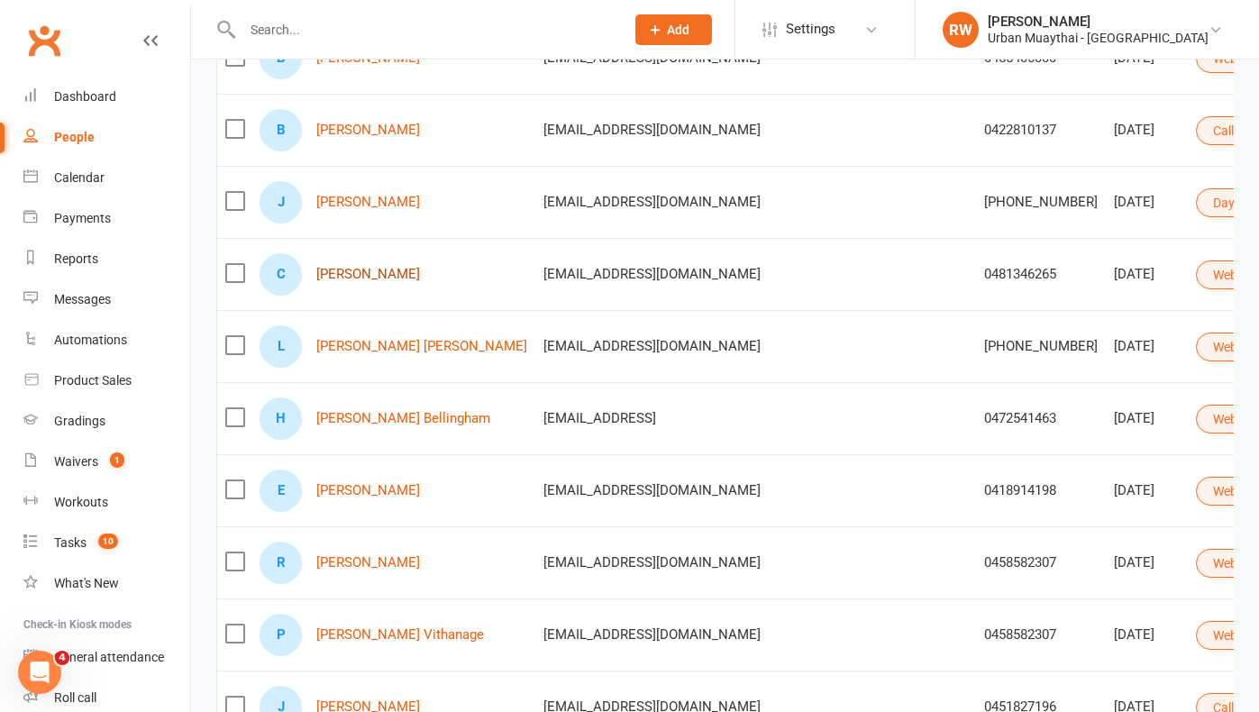
click at [341, 278] on link "[PERSON_NAME]" at bounding box center [368, 274] width 104 height 15
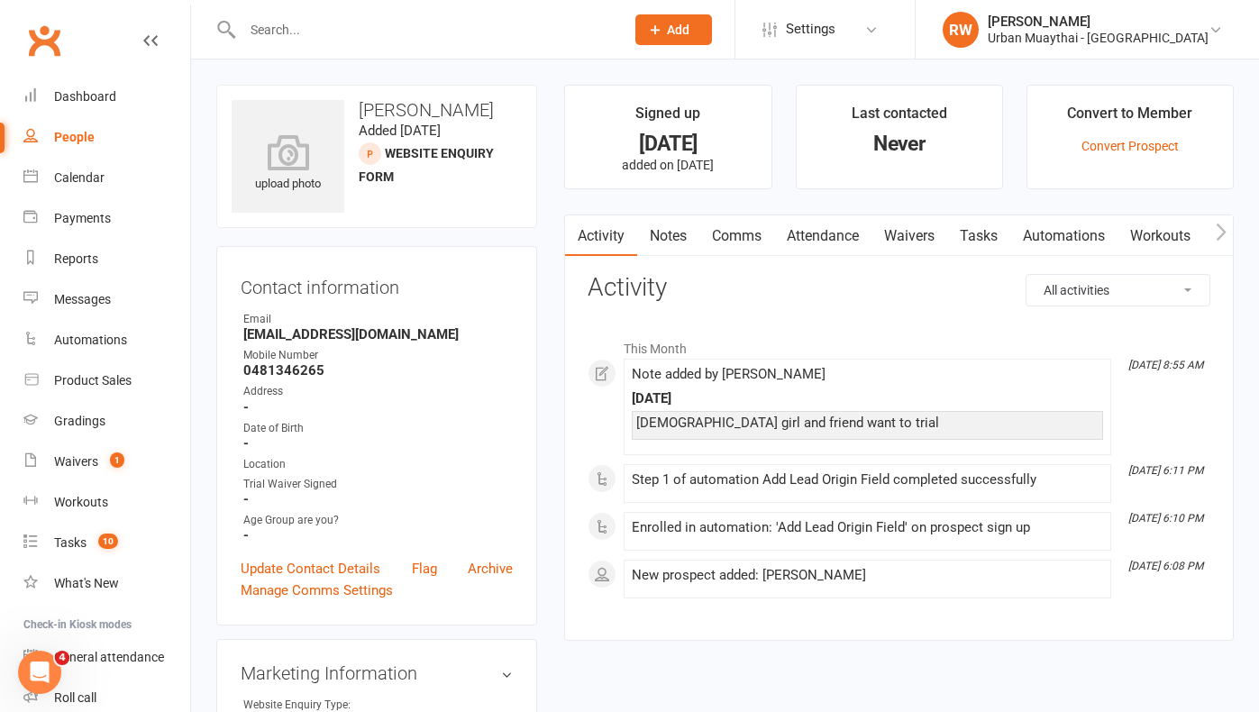
click at [668, 237] on link "Notes" at bounding box center [668, 235] width 62 height 41
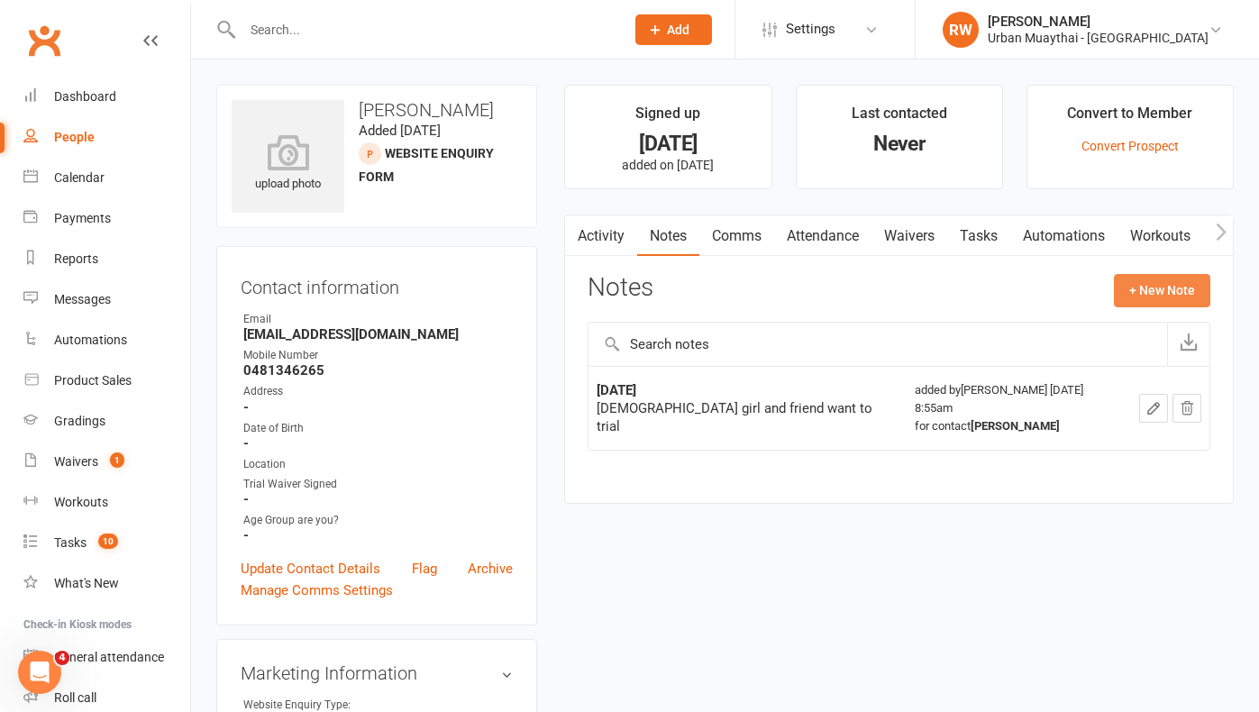
click at [1154, 281] on button "+ New Note" at bounding box center [1162, 290] width 96 height 32
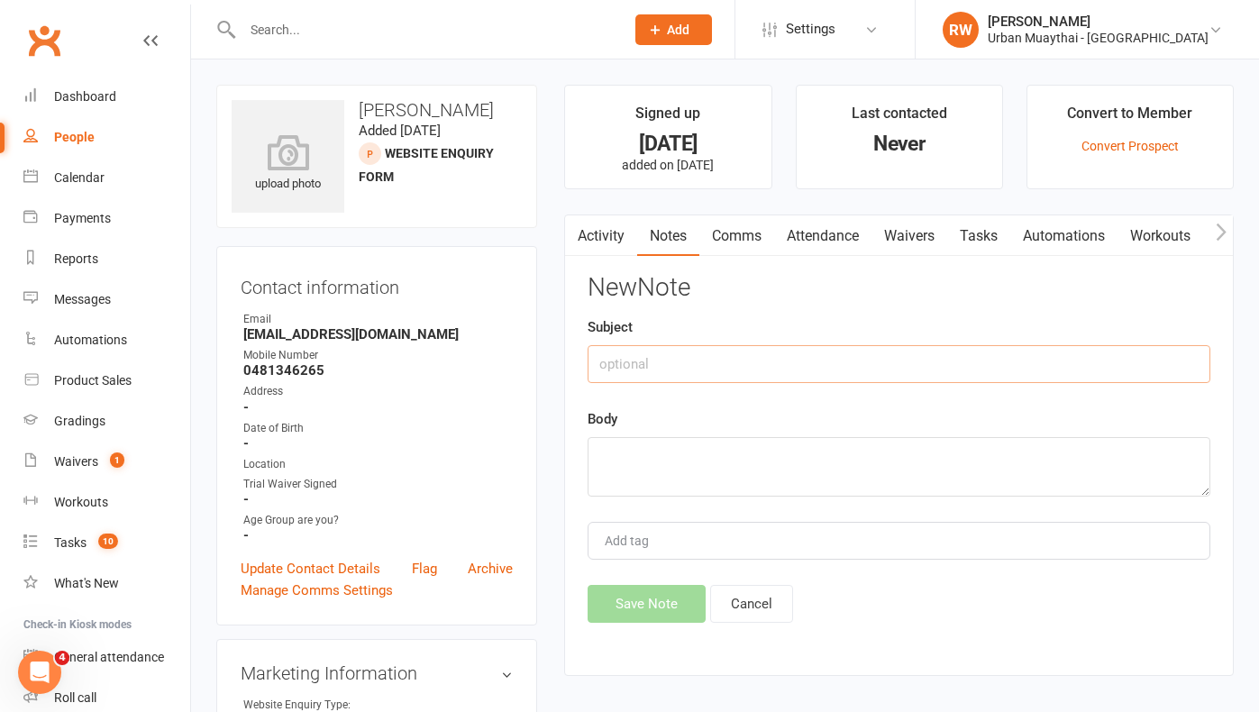
click at [605, 365] on input "text" at bounding box center [899, 364] width 623 height 38
type input "[DATE]"
click at [607, 455] on textarea at bounding box center [899, 467] width 623 height 60
type textarea "sms about trial"
click at [627, 605] on button "Save Note" at bounding box center [647, 604] width 118 height 38
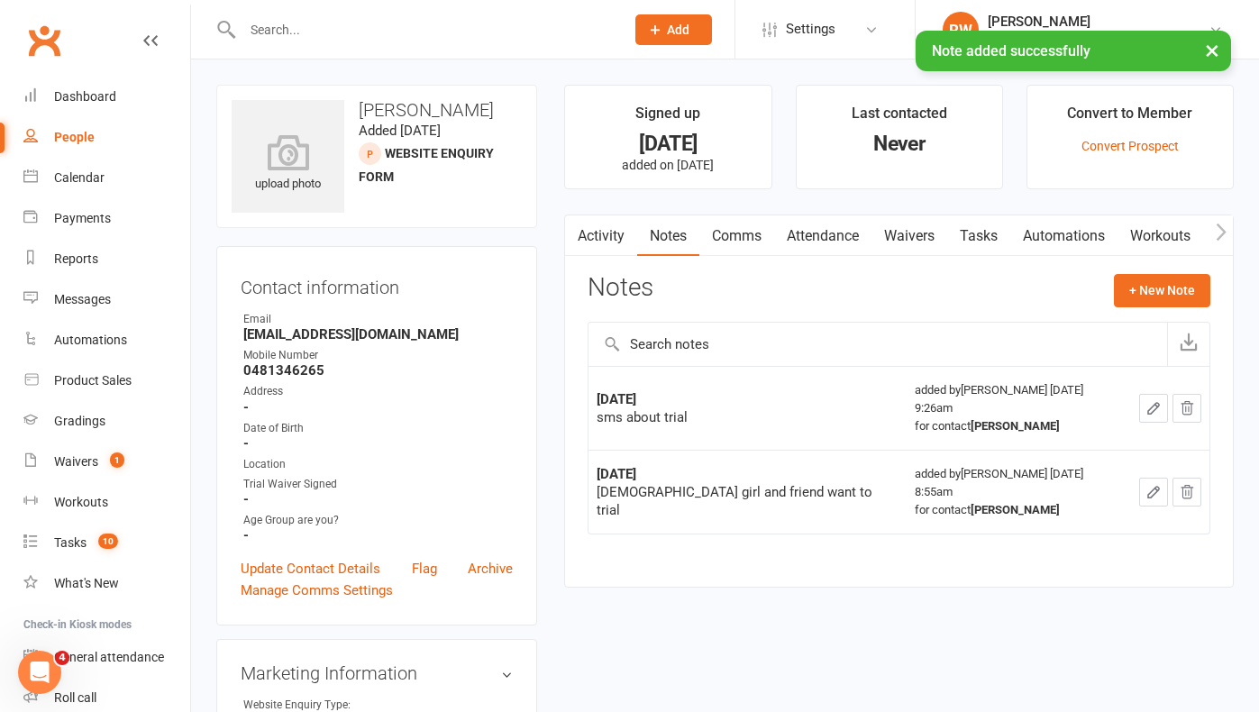
click at [87, 138] on div "People" at bounding box center [74, 137] width 41 height 14
select select "100"
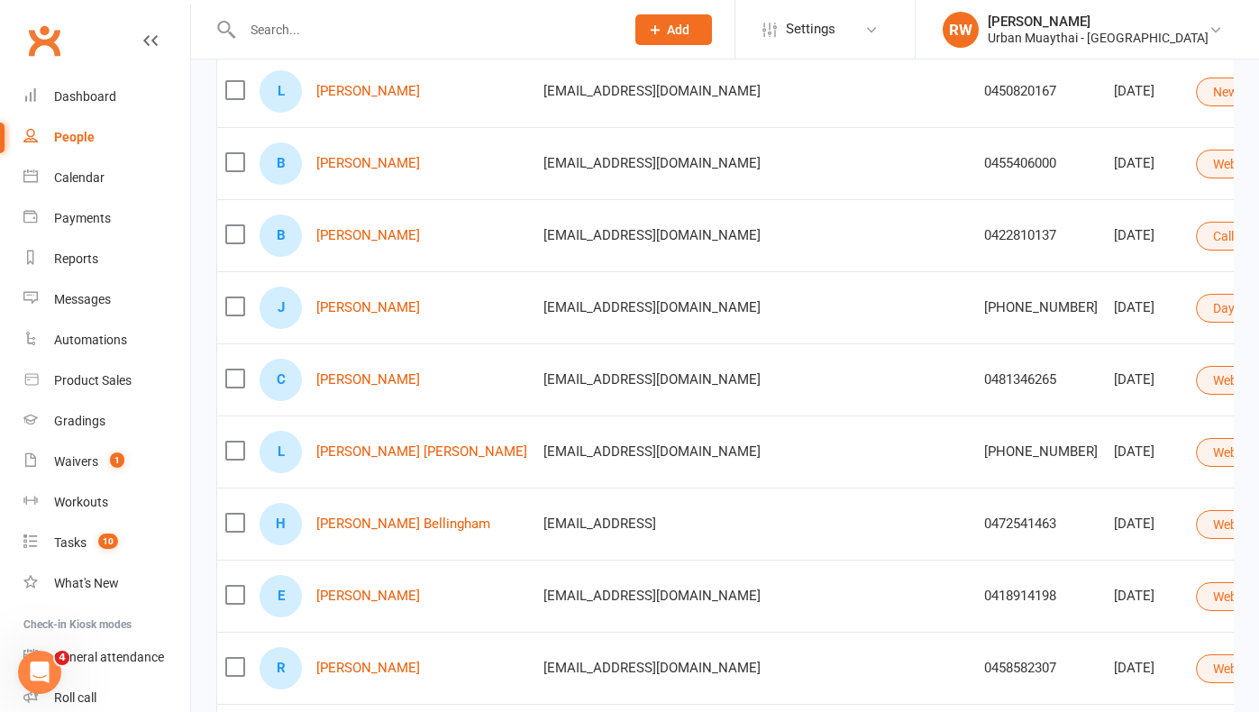
scroll to position [653, 0]
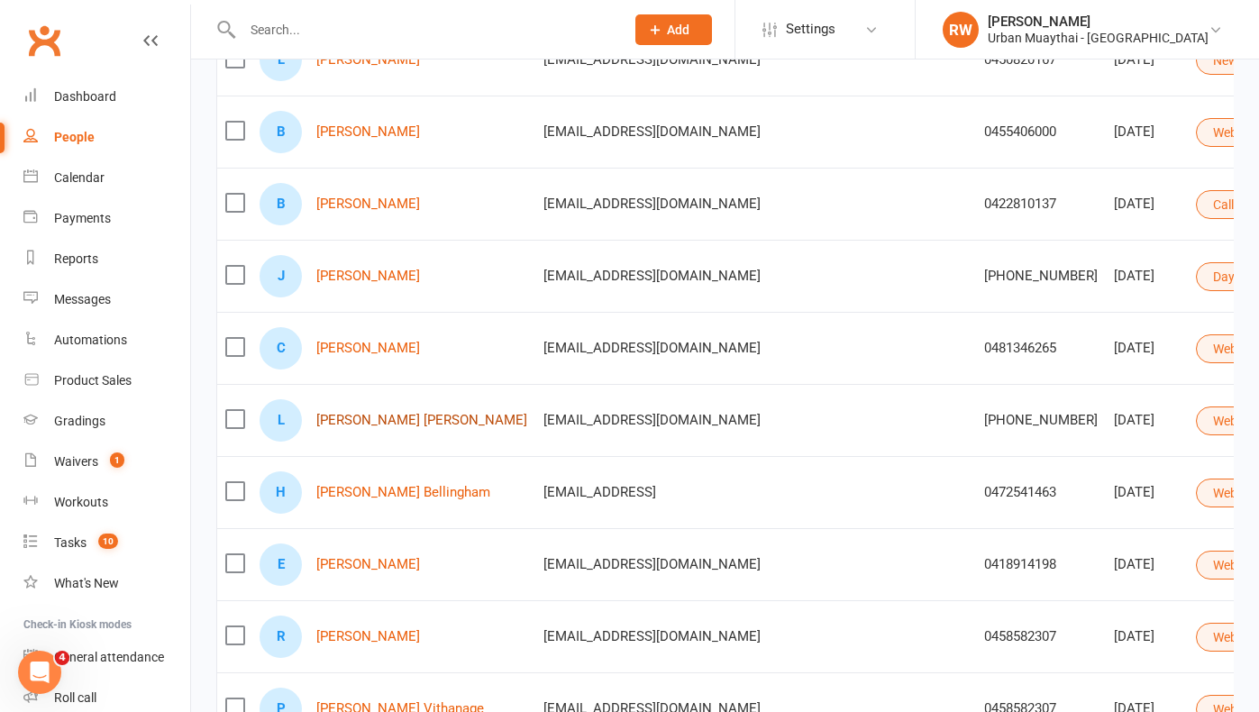
click at [370, 421] on link "[PERSON_NAME] [PERSON_NAME]" at bounding box center [421, 420] width 211 height 15
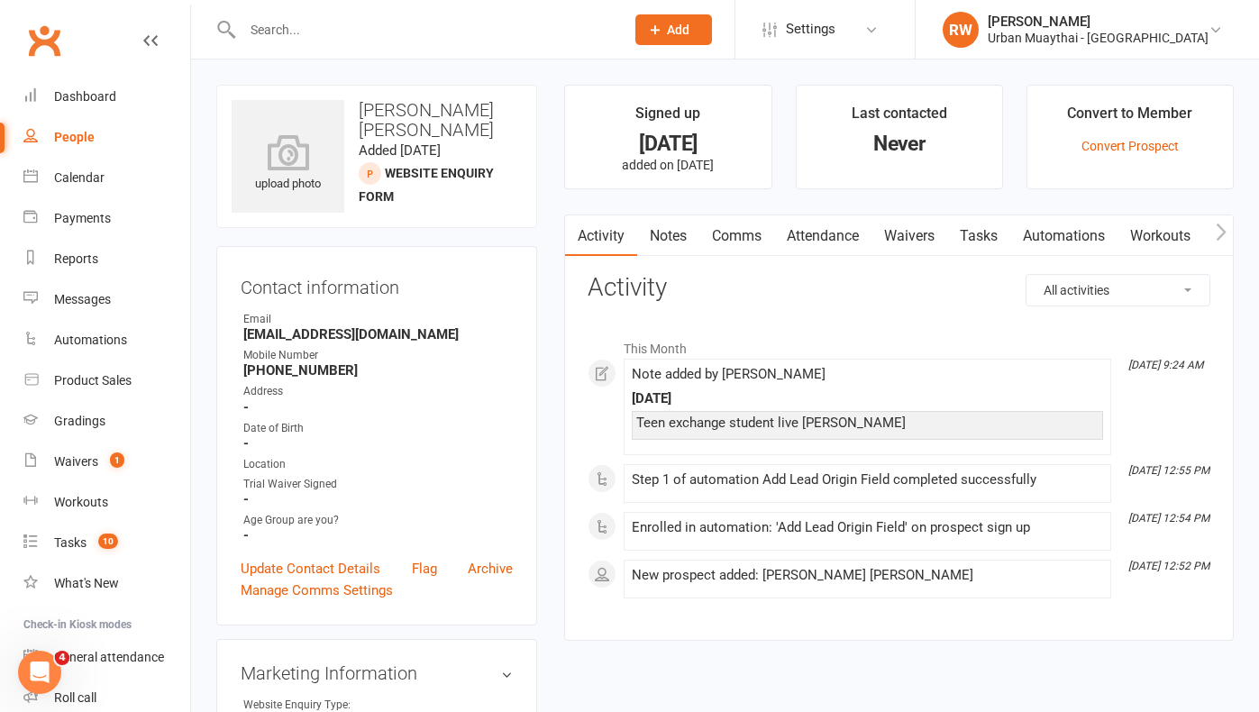
select select "100"
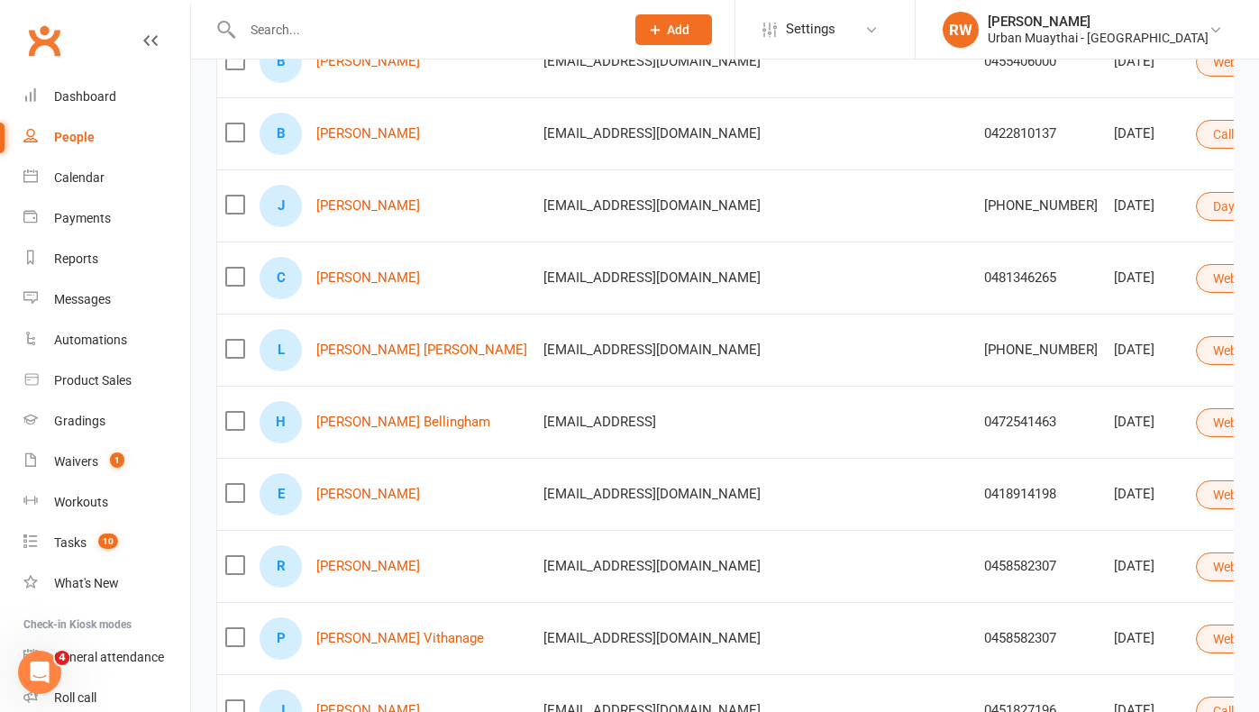
scroll to position [728, 0]
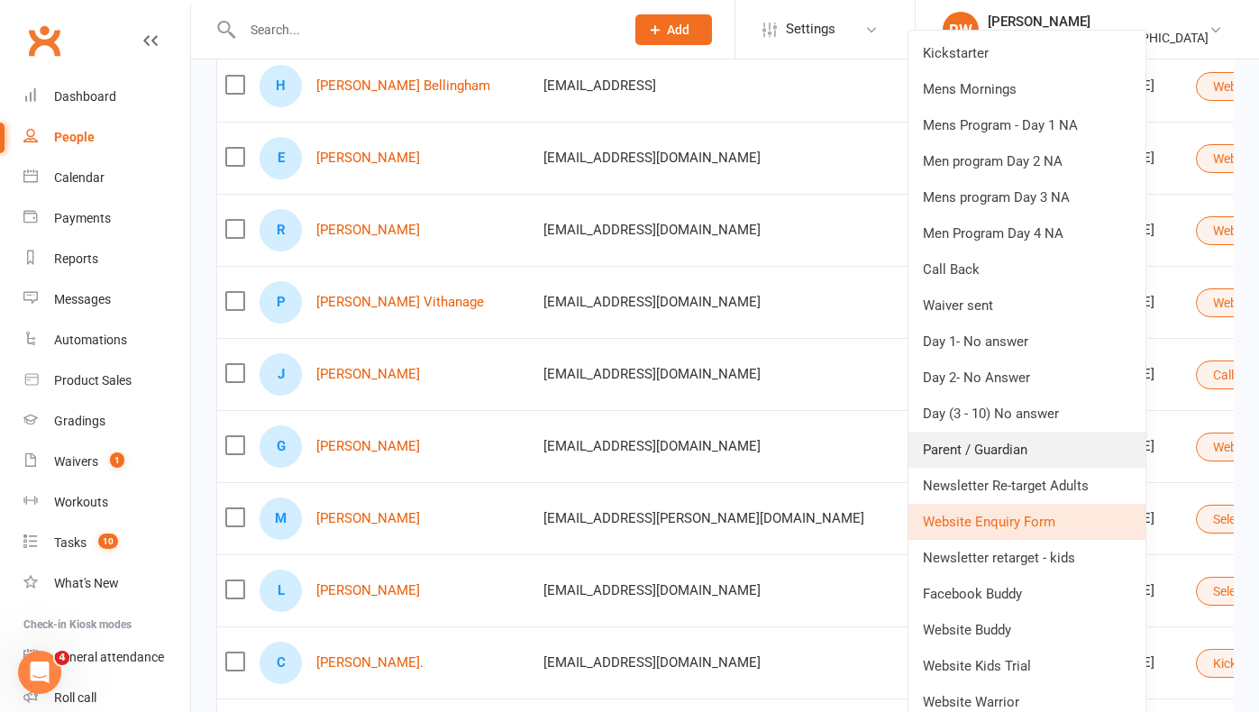
scroll to position [1061, 0]
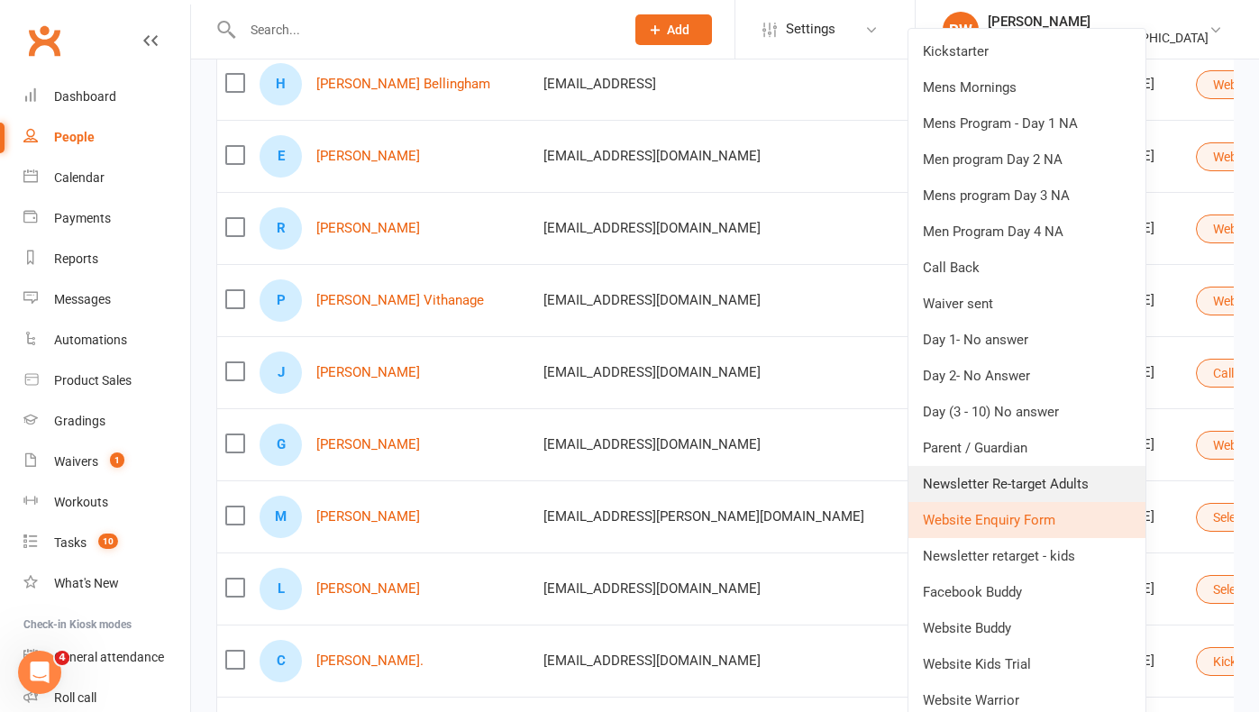
click at [994, 493] on link "Newsletter Re-target Adults" at bounding box center [1027, 484] width 237 height 36
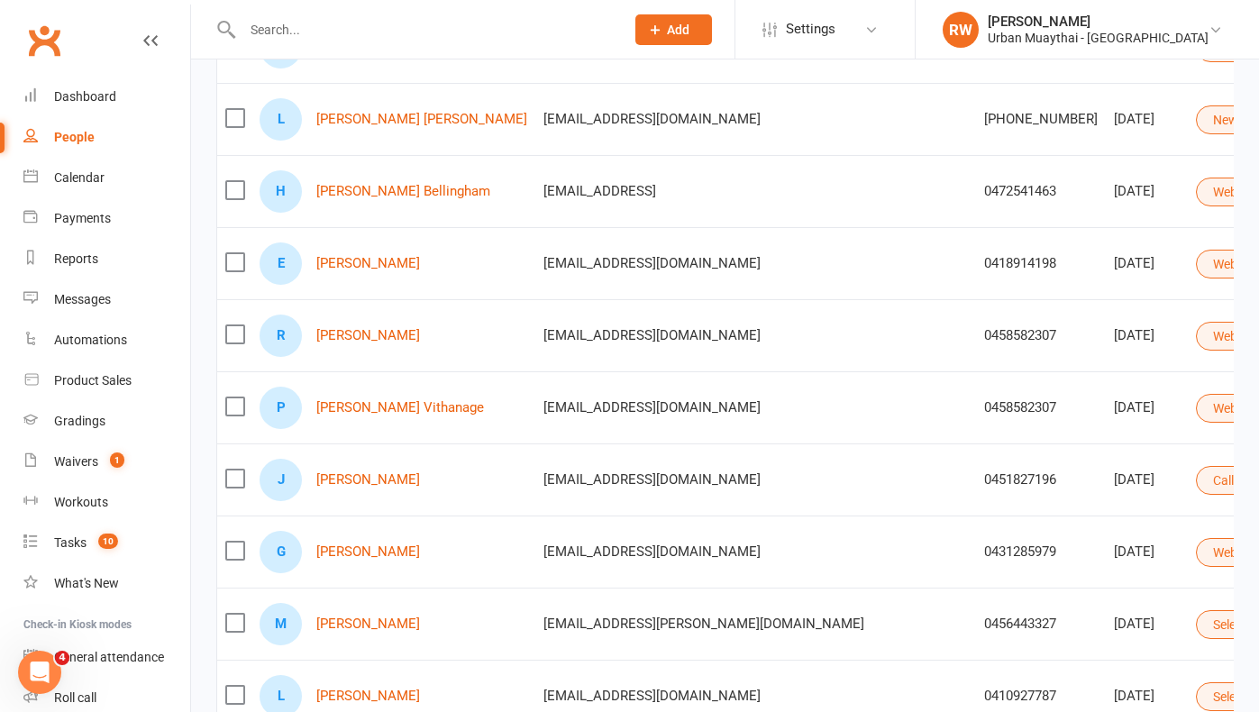
scroll to position [953, 0]
click at [336, 192] on link "[PERSON_NAME] Bellingham" at bounding box center [403, 192] width 174 height 15
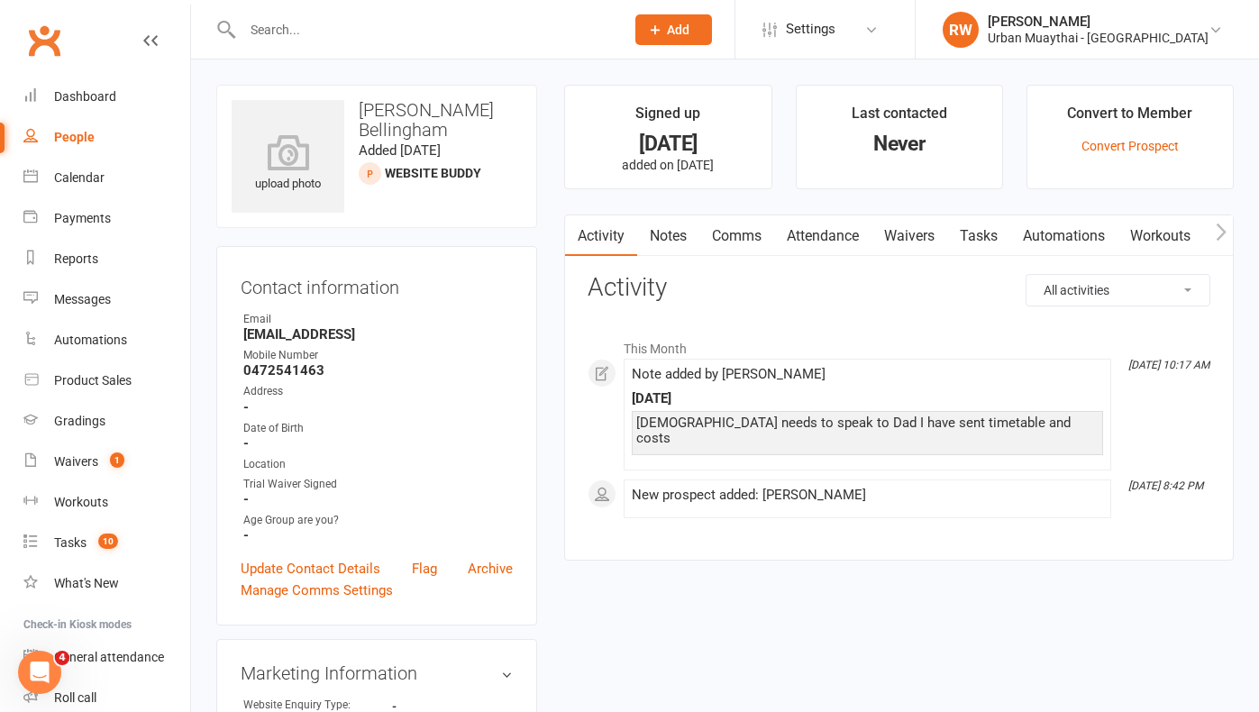
click at [673, 233] on link "Notes" at bounding box center [668, 235] width 62 height 41
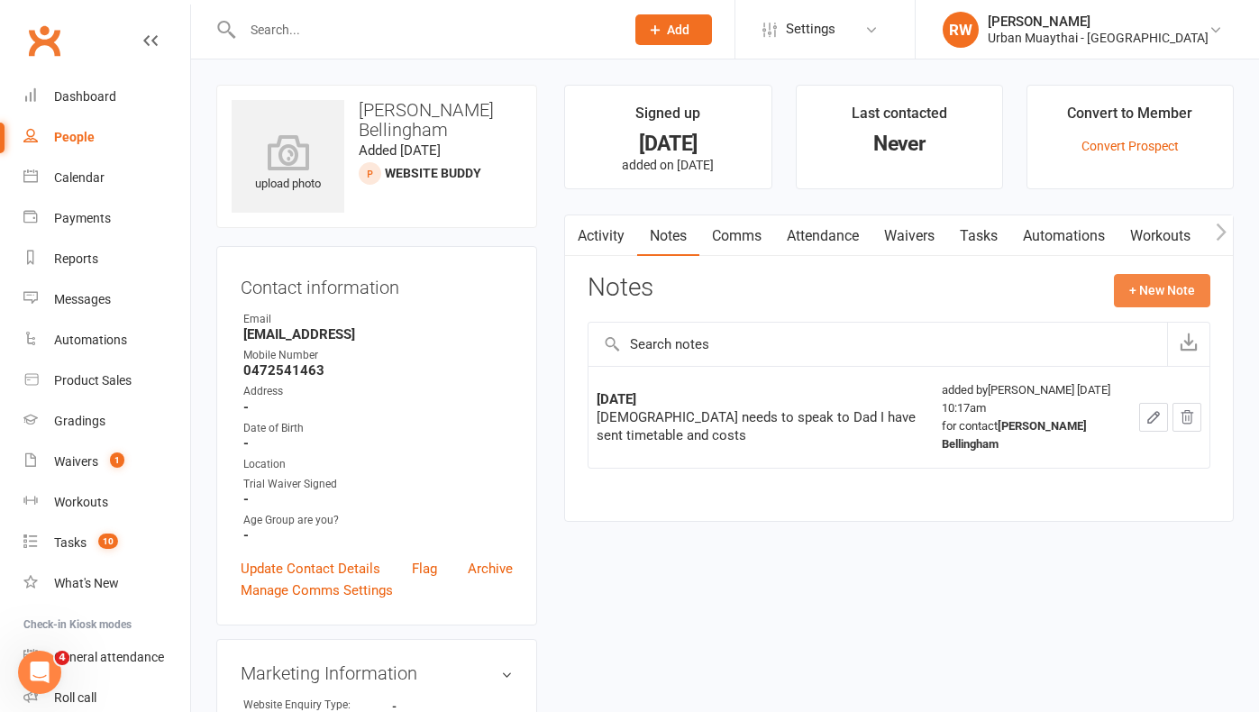
click at [1174, 292] on button "+ New Note" at bounding box center [1162, 290] width 96 height 32
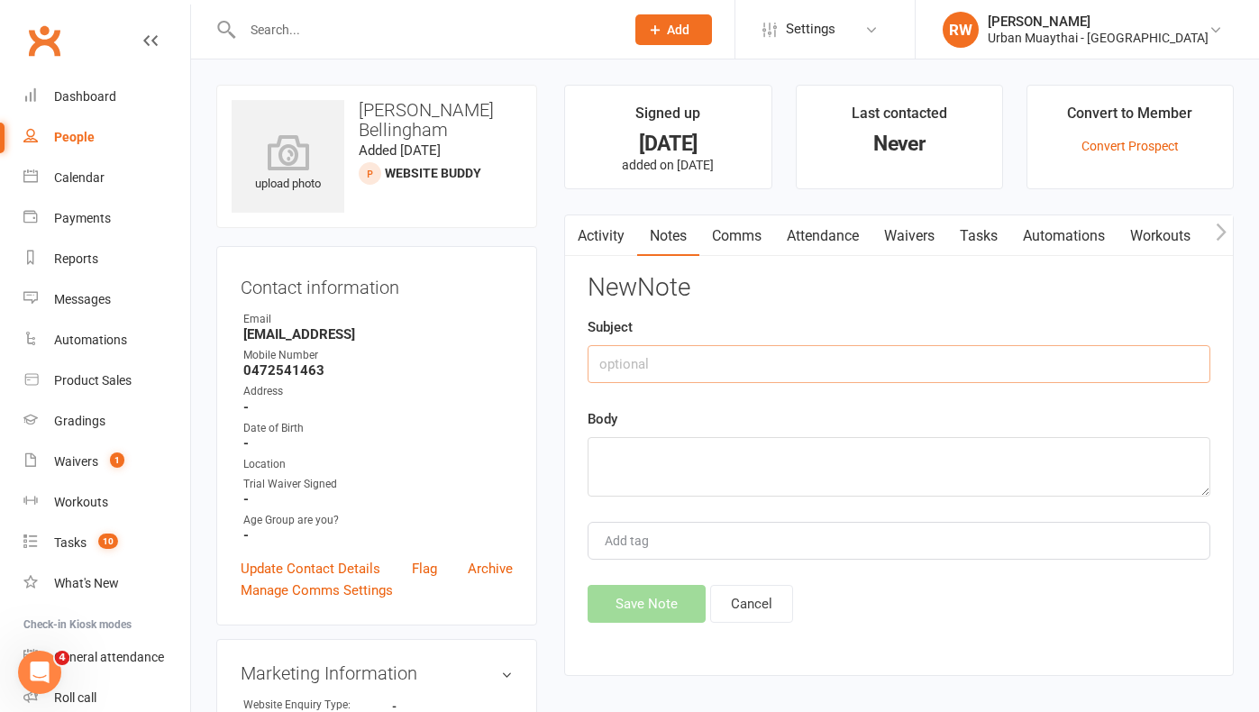
click at [648, 368] on input "text" at bounding box center [899, 364] width 623 height 38
type input "[DATE]"
click at [629, 454] on textarea at bounding box center [899, 467] width 623 height 60
type textarea "sms about trial"
click at [637, 594] on button "Save Note" at bounding box center [647, 604] width 118 height 38
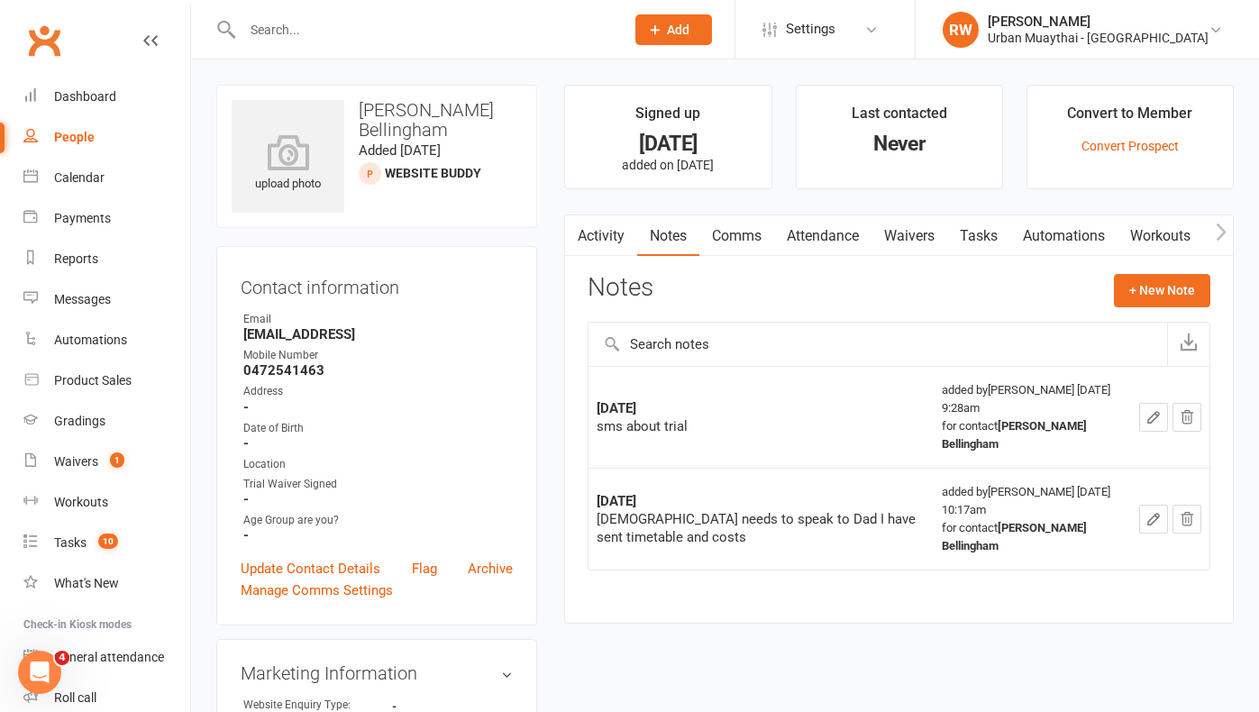
select select "100"
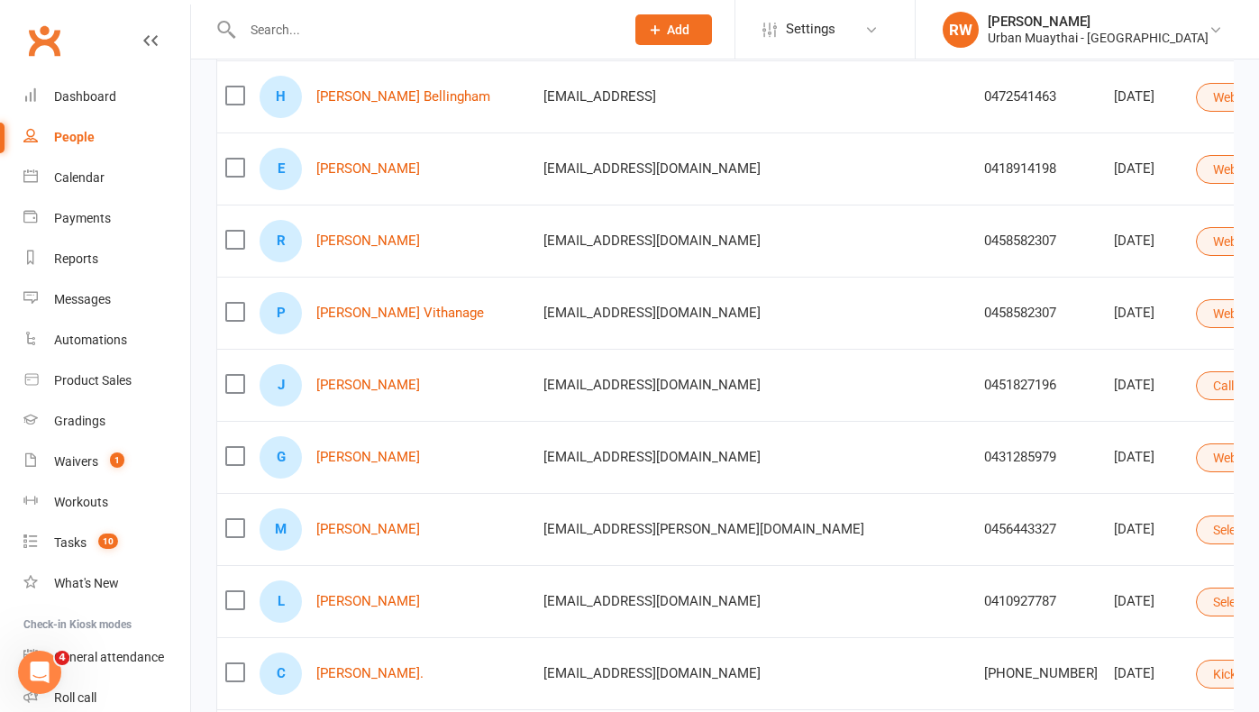
scroll to position [1046, 0]
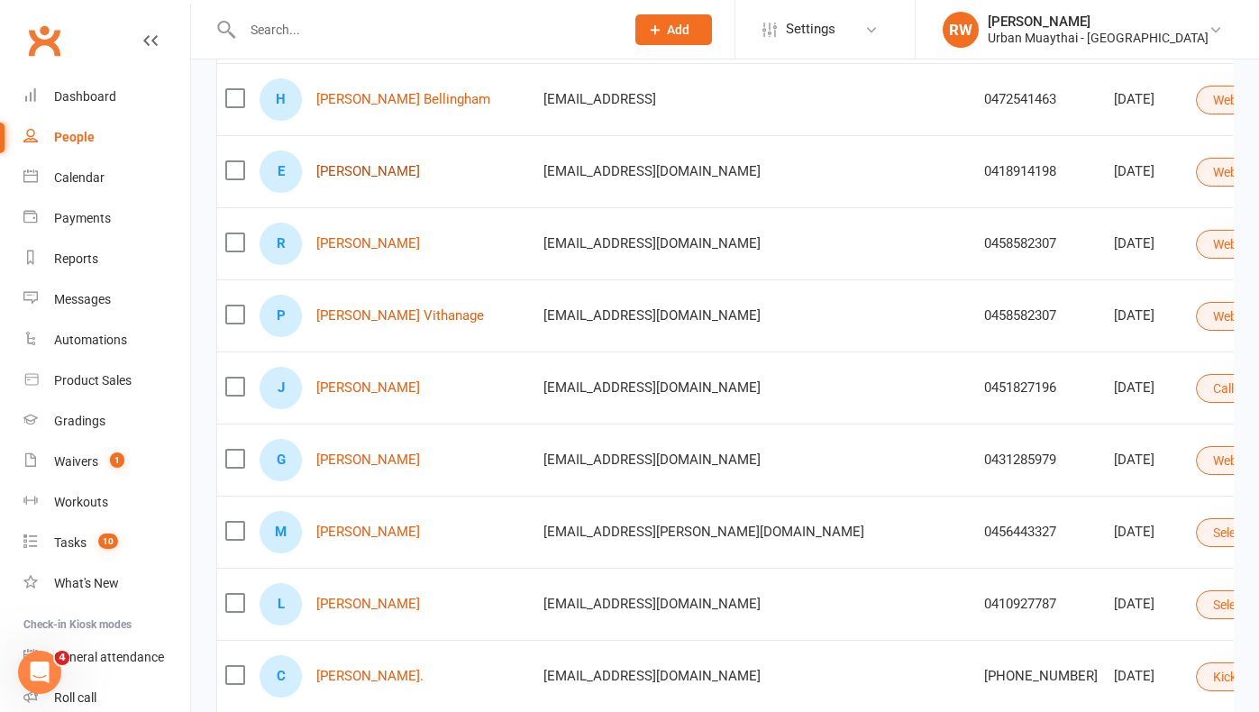
click at [345, 169] on link "[PERSON_NAME]" at bounding box center [368, 171] width 104 height 15
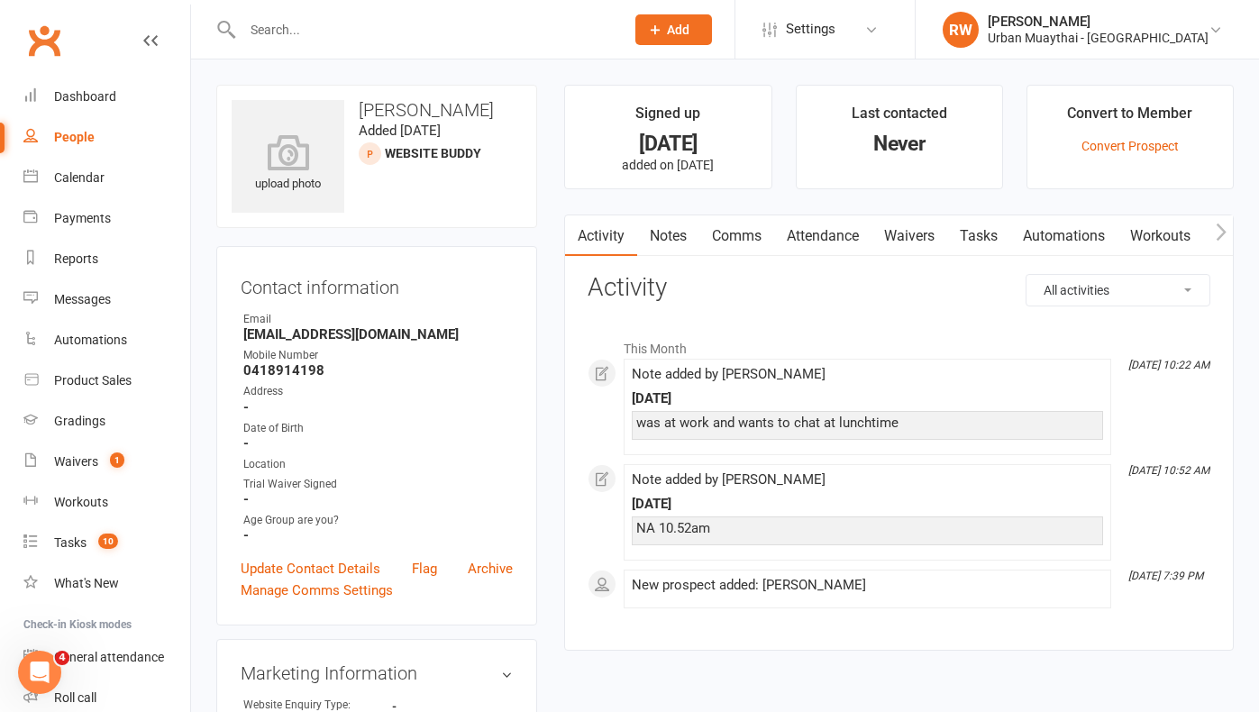
click at [665, 231] on link "Notes" at bounding box center [668, 235] width 62 height 41
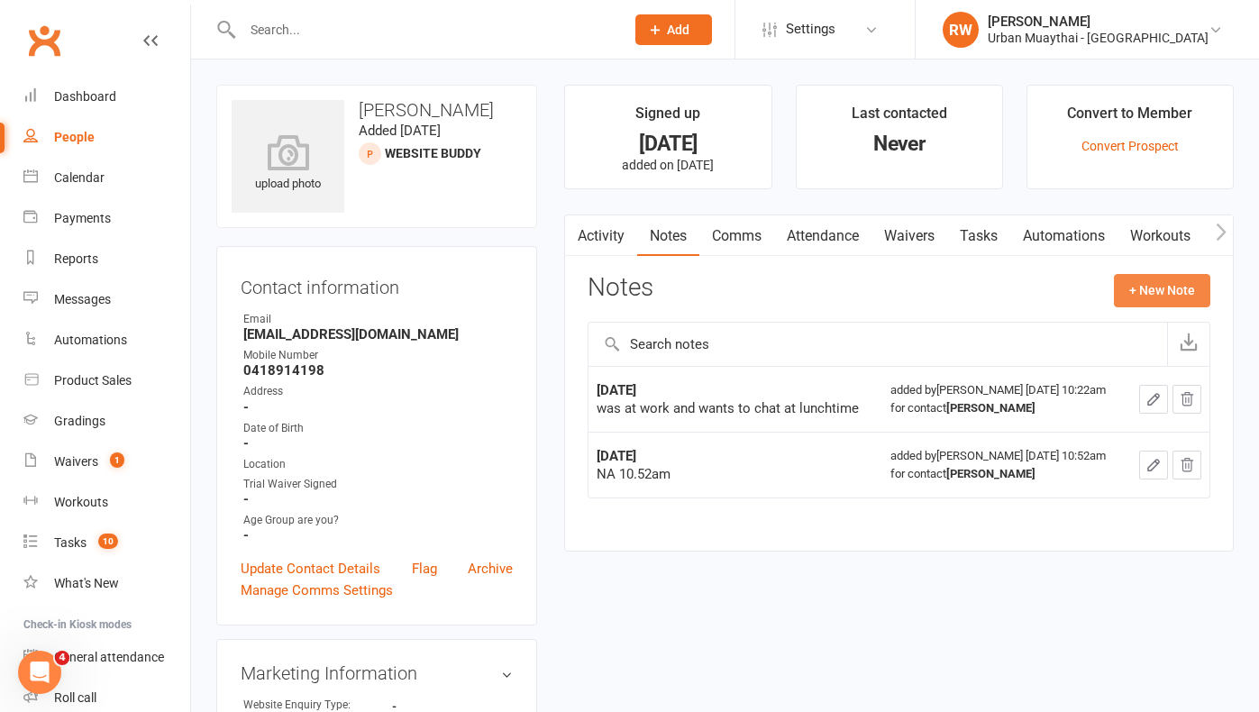
click at [1163, 292] on button "+ New Note" at bounding box center [1162, 290] width 96 height 32
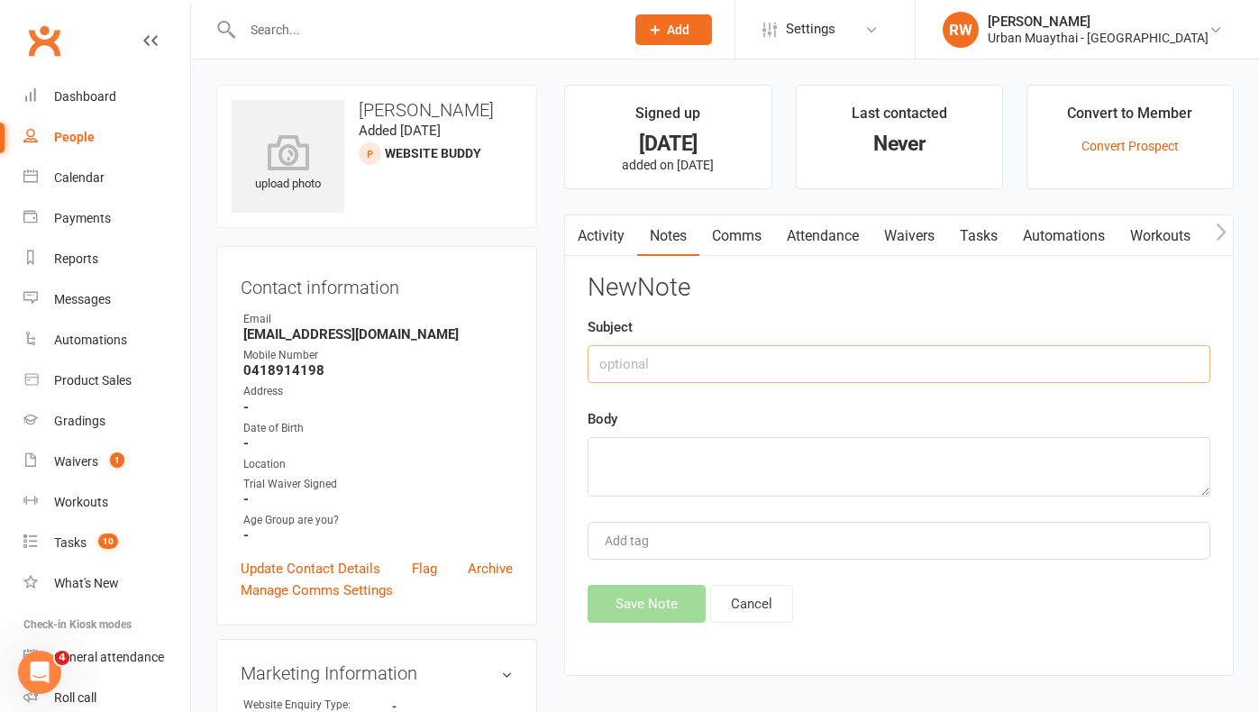
click at [675, 368] on input "text" at bounding box center [899, 364] width 623 height 38
type input "[DATE]"
click at [607, 453] on textarea at bounding box center [899, 467] width 623 height 60
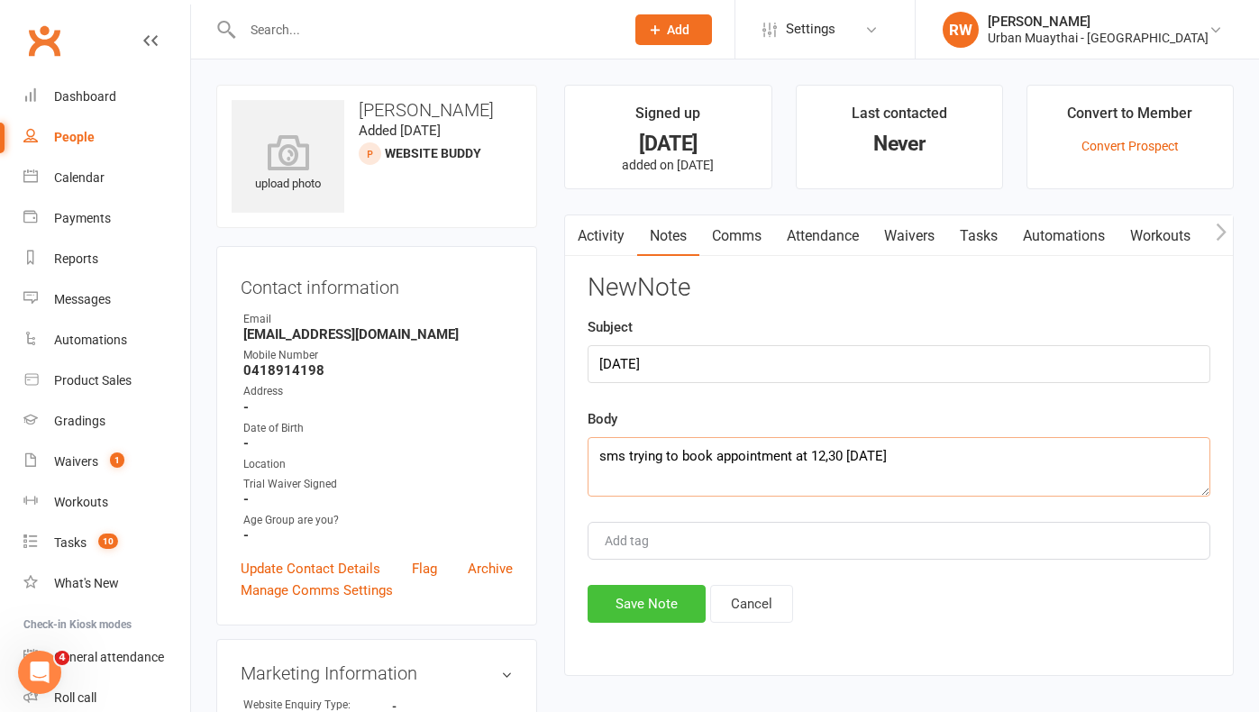
type textarea "sms trying to book appointment at 12,30 today"
click at [651, 596] on button "Save Note" at bounding box center [647, 604] width 118 height 38
